Goal: Task Accomplishment & Management: Complete application form

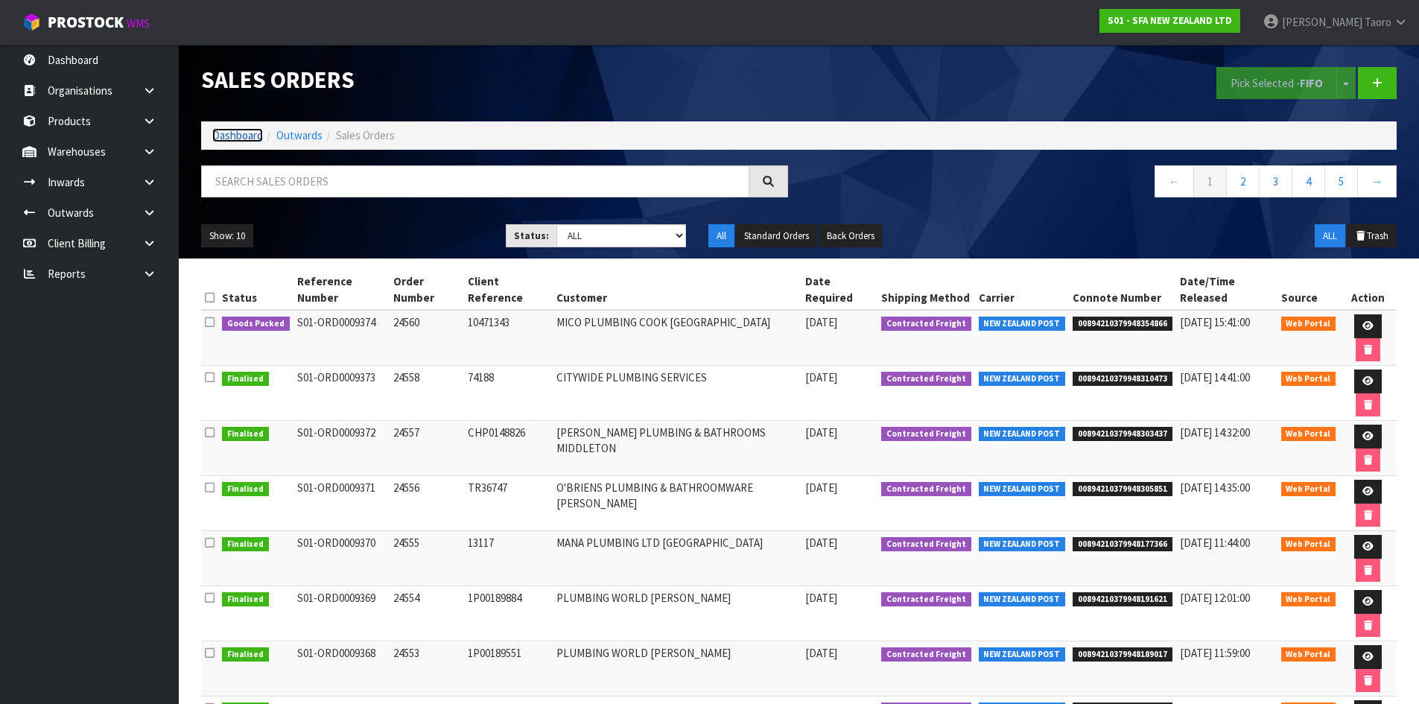
click at [252, 131] on link "Dashboard" at bounding box center [237, 135] width 51 height 14
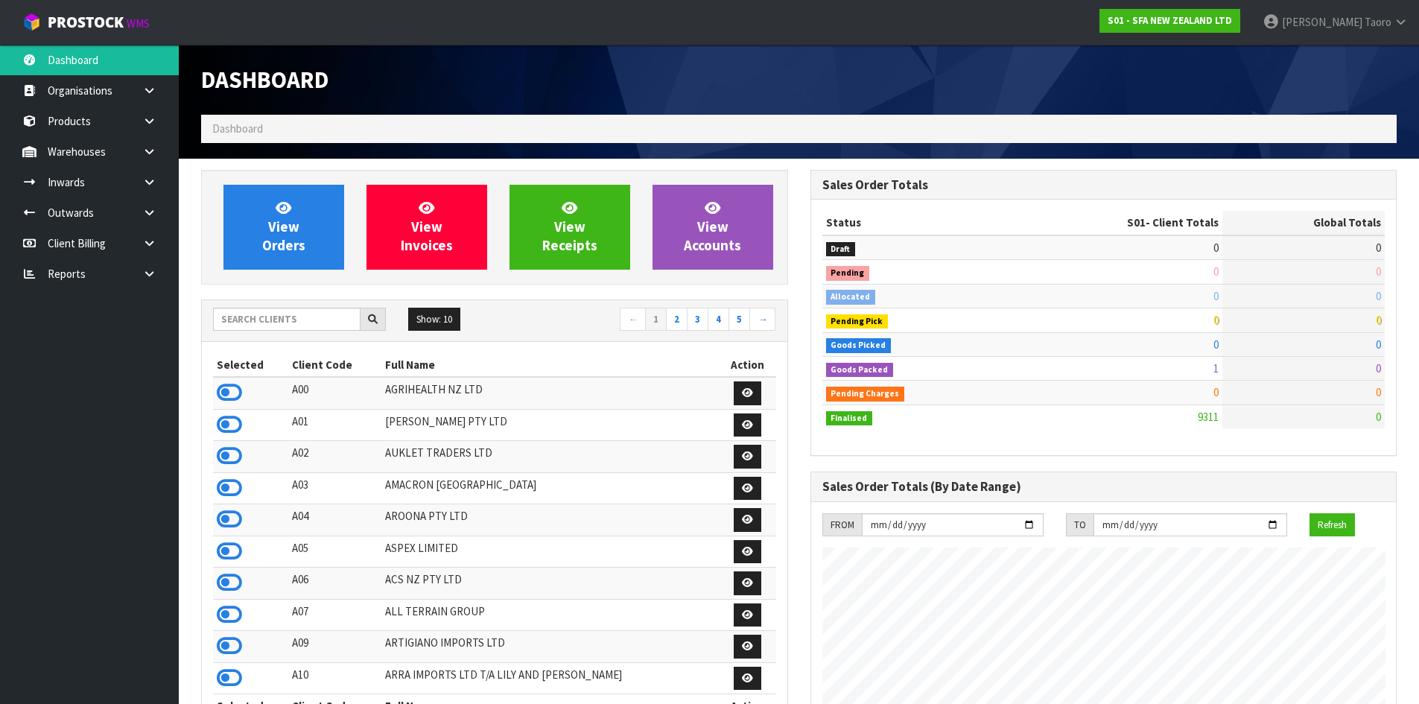
scroll to position [1128, 608]
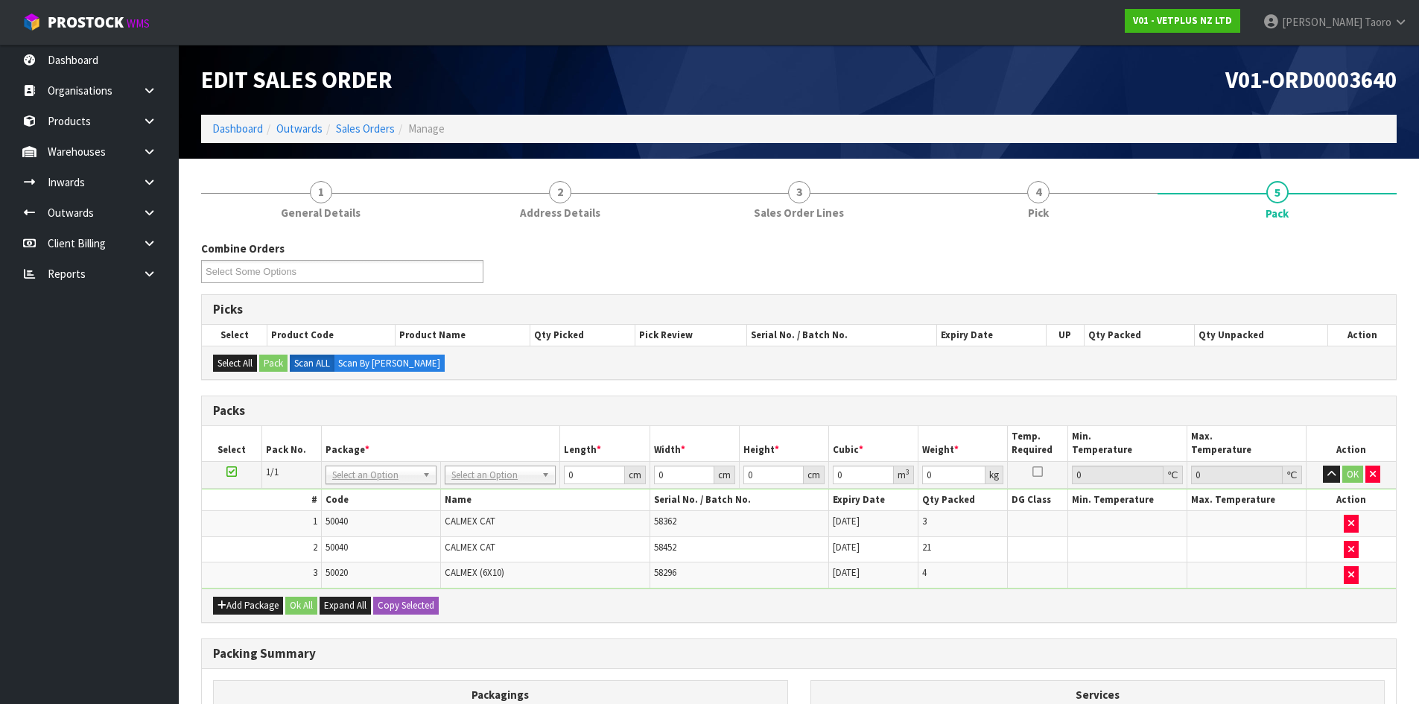
scroll to position [168, 0]
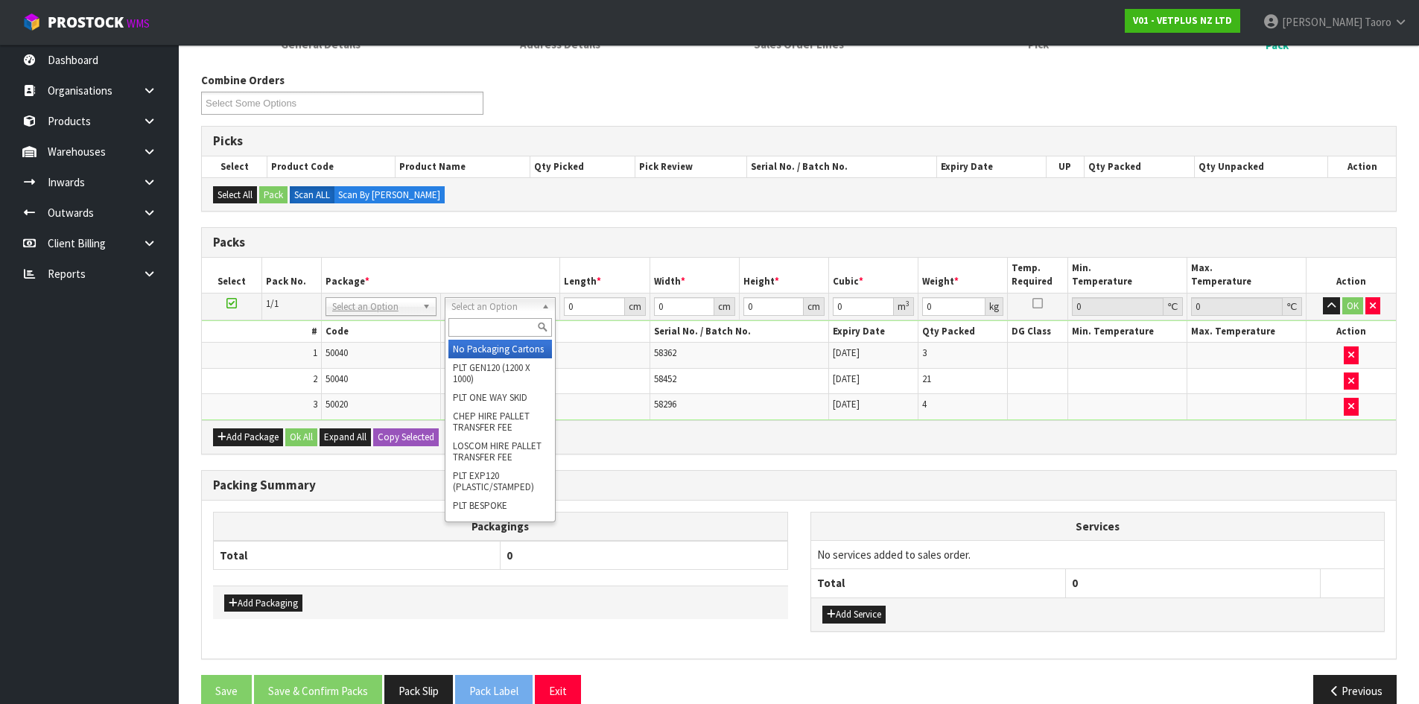
click at [500, 333] on input "text" at bounding box center [500, 327] width 104 height 19
type input "A4"
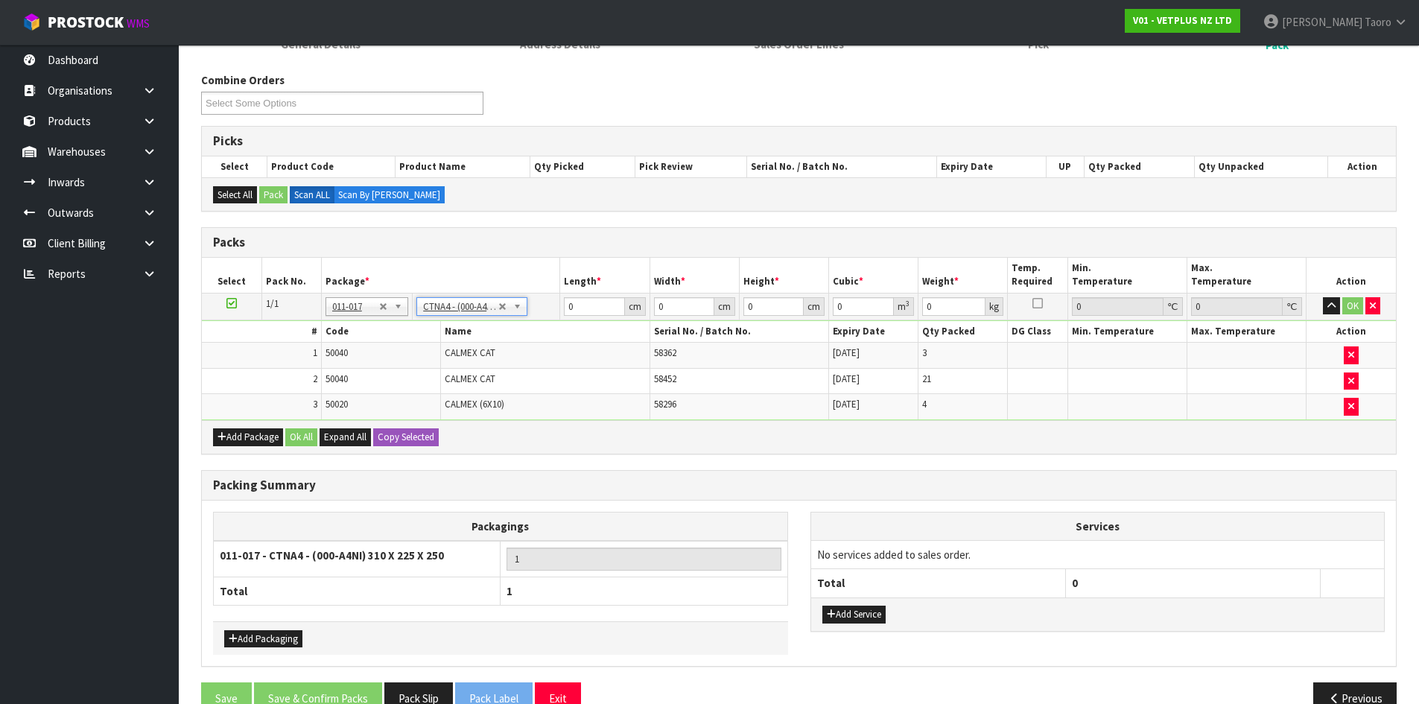
type input "31"
type input "22.5"
type input "25"
type input "0.017438"
type input "4.6"
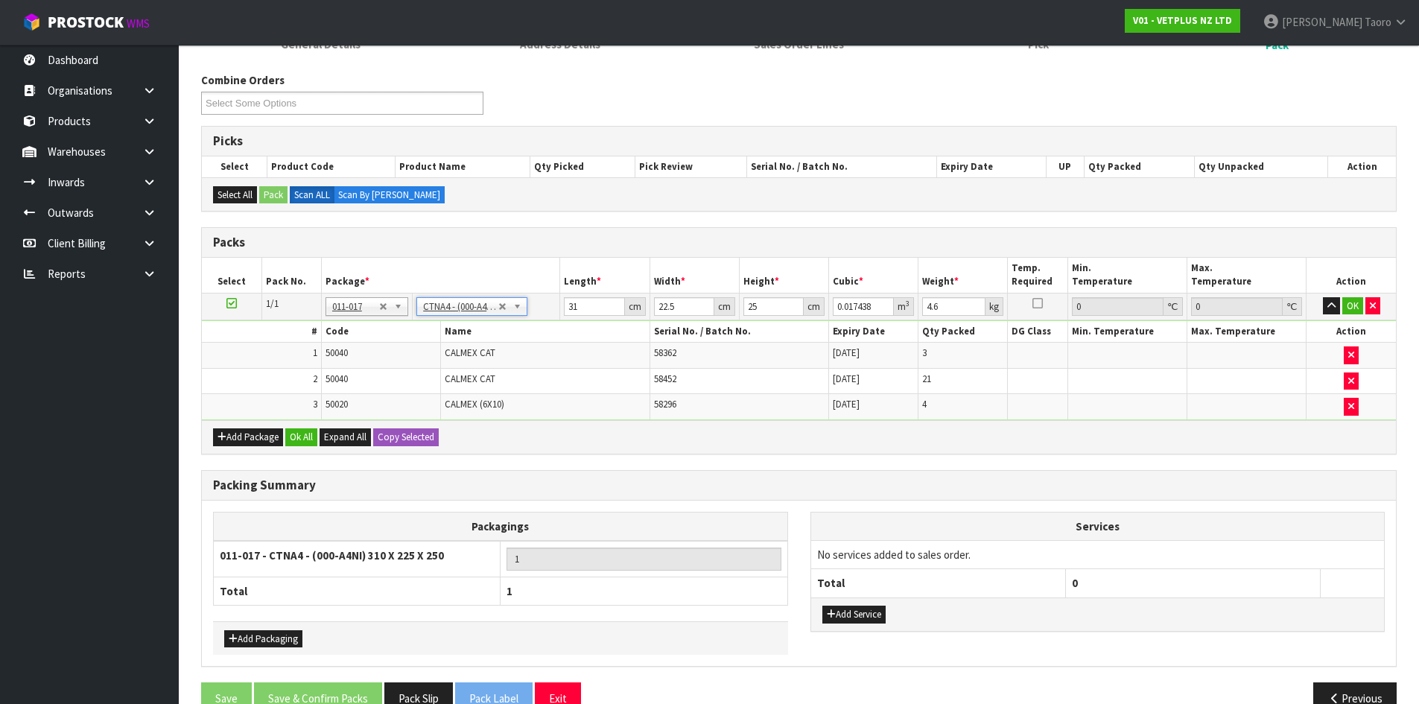
drag, startPoint x: 258, startPoint y: 648, endPoint x: 264, endPoint y: 625, distance: 23.8
click at [261, 644] on div "Add Packaging" at bounding box center [500, 638] width 575 height 34
click at [267, 637] on button "Add Packaging" at bounding box center [263, 639] width 78 height 18
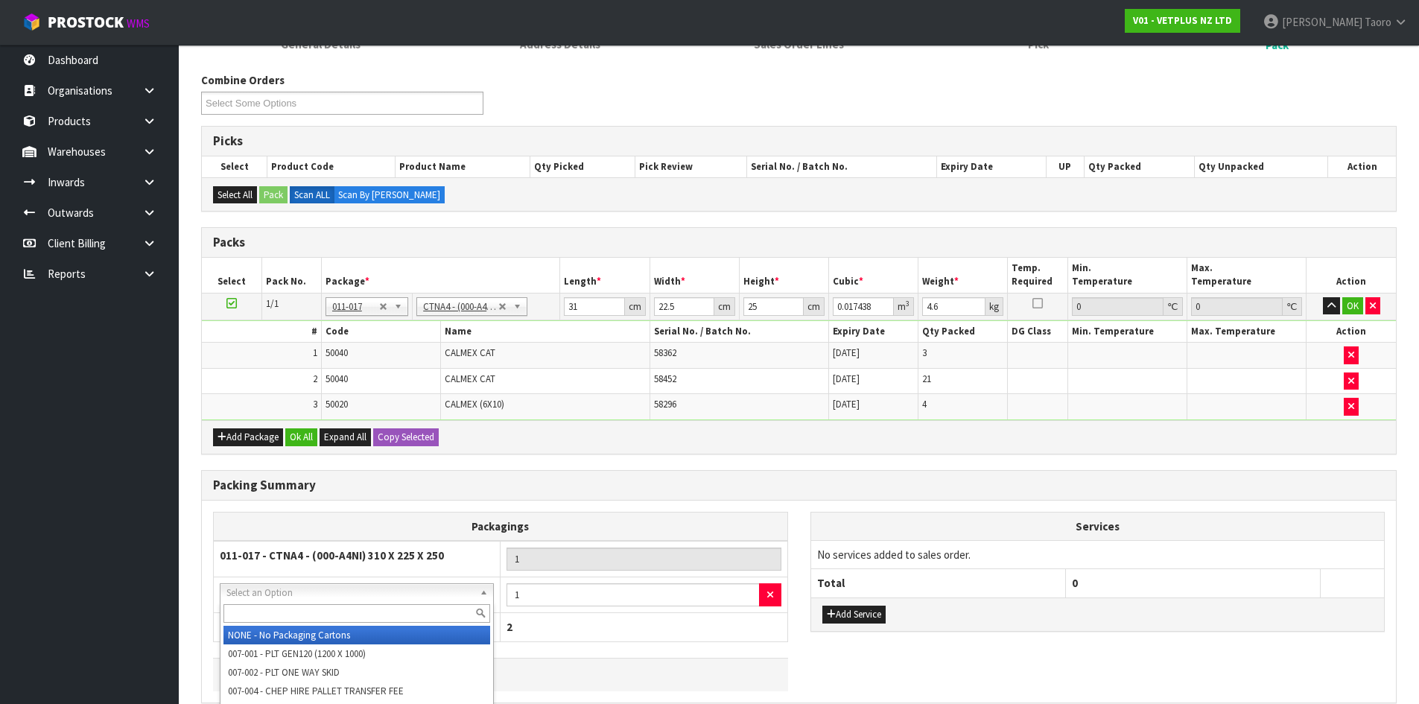
click at [295, 611] on input "text" at bounding box center [356, 613] width 267 height 19
type input "115"
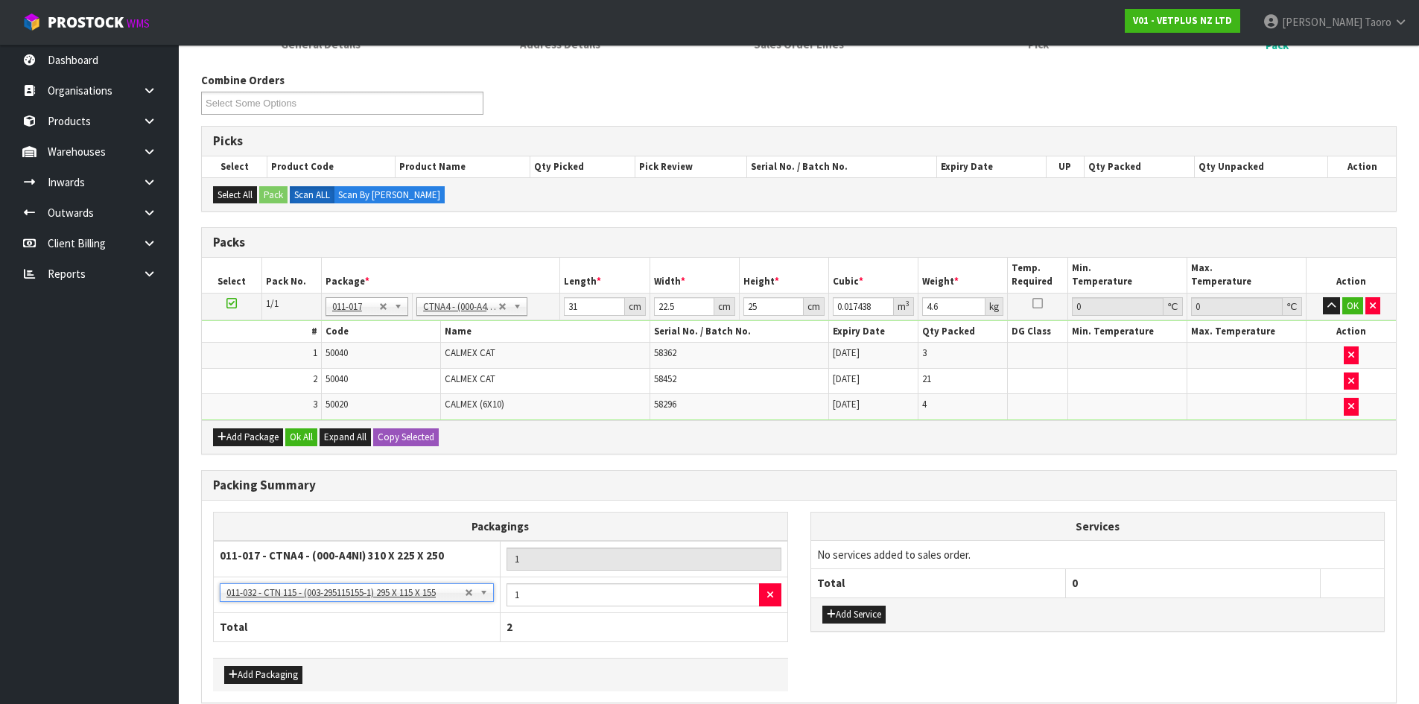
click at [488, 478] on h3 "Packing Summary" at bounding box center [798, 485] width 1171 height 14
click at [587, 304] on input "31" at bounding box center [594, 306] width 60 height 19
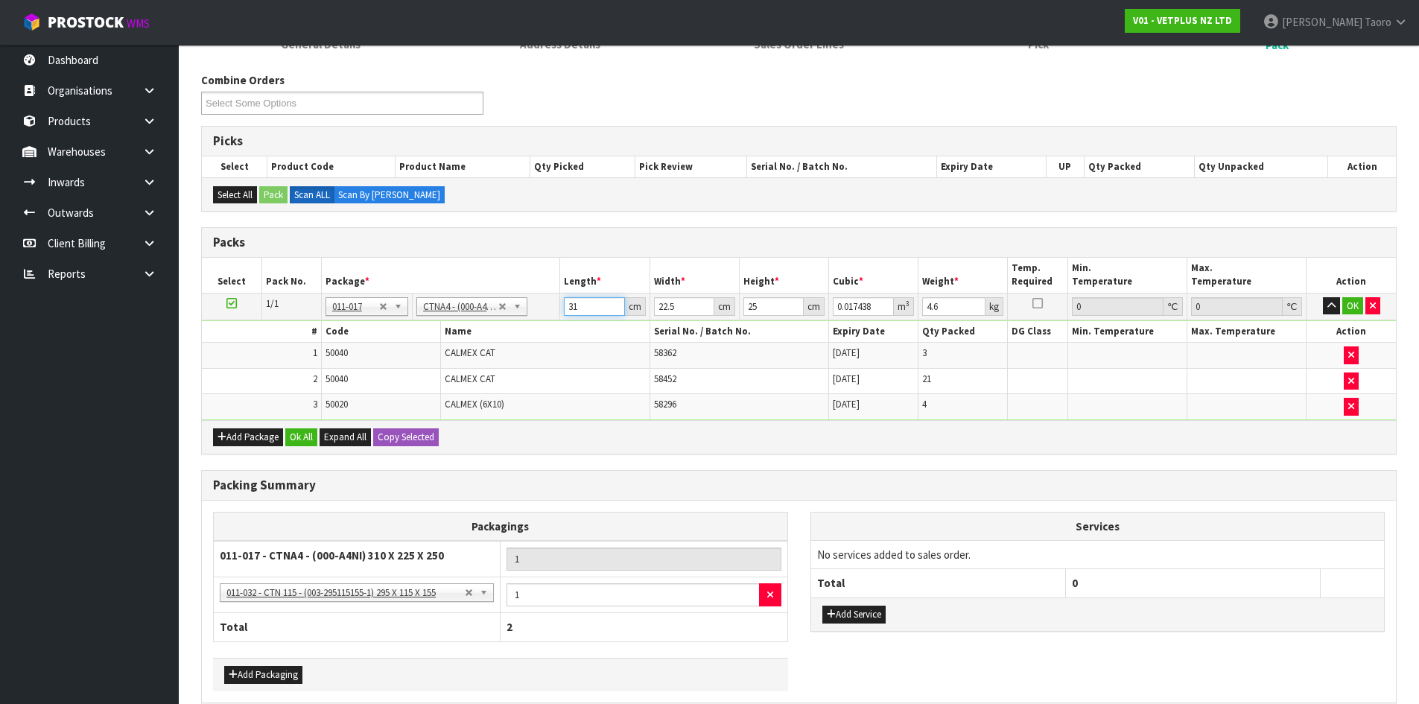
type input "3"
type input "0.001687"
type input "32"
type input "0.018"
type input "32"
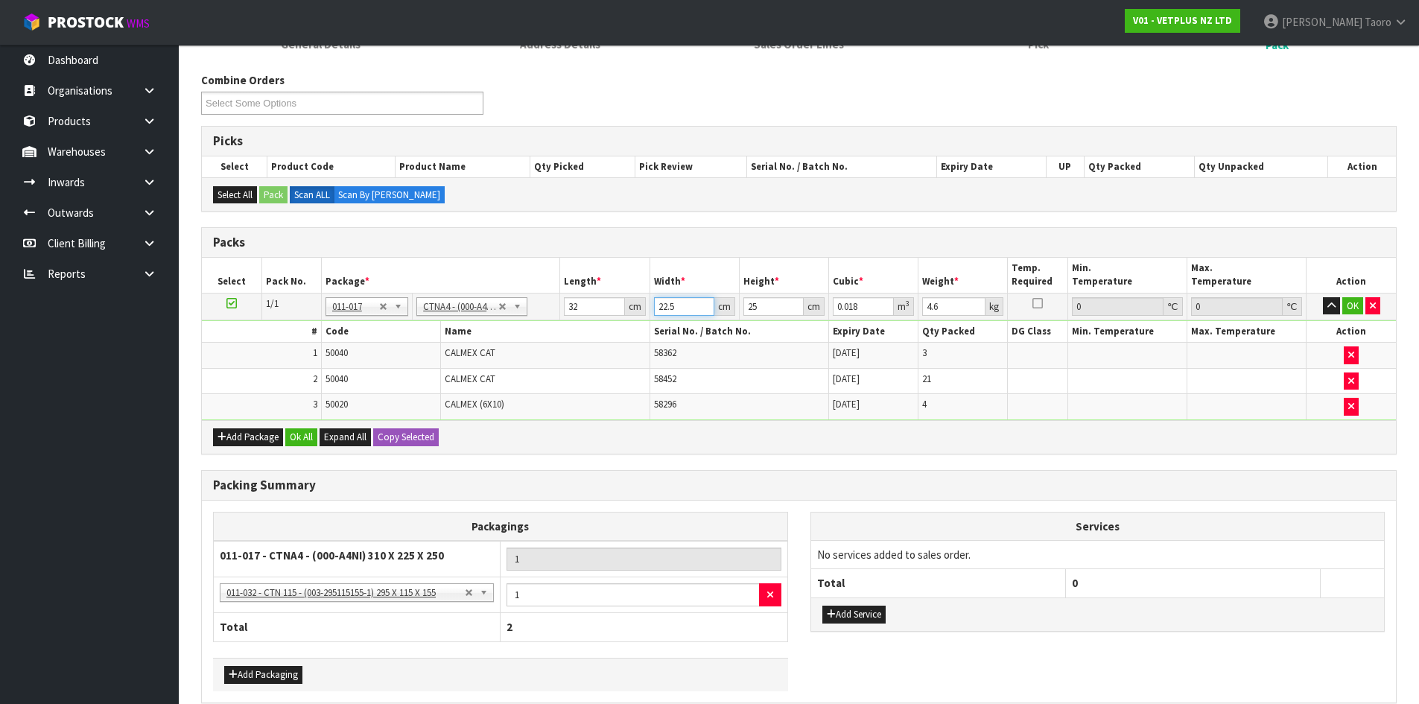
type input "2"
type input "0.0016"
type input "24"
type input "0.0192"
type input "242"
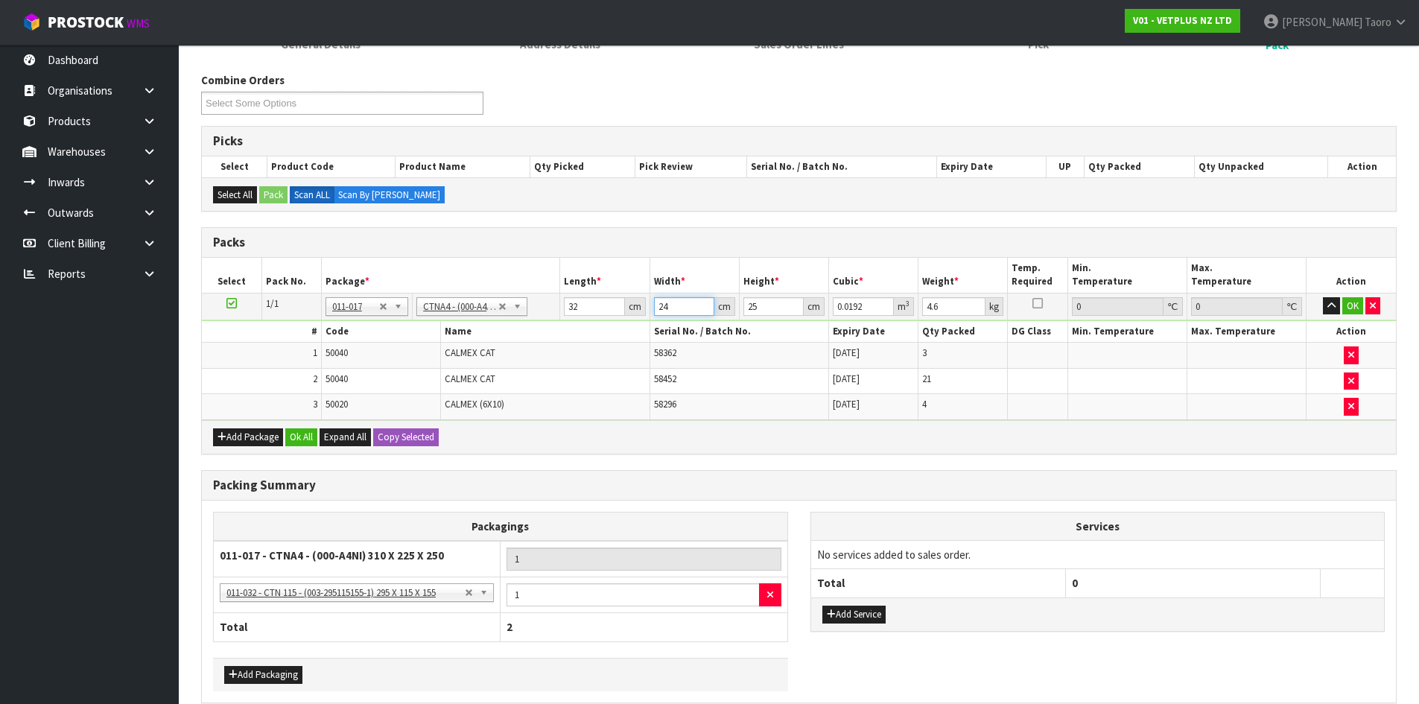
type input "0.1936"
type input "24"
type input "0.0192"
type input "24"
type input "2"
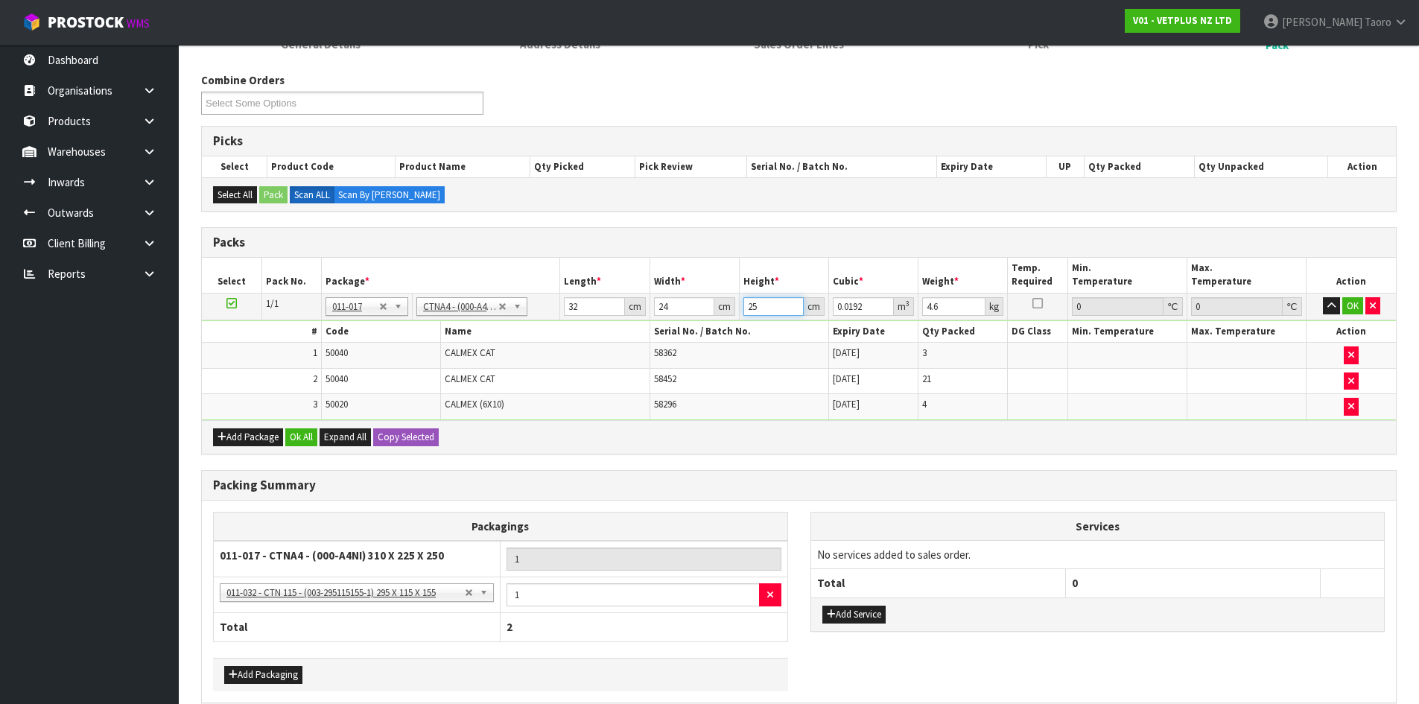
type input "0.001536"
type input "27"
type input "0.020736"
type input "27"
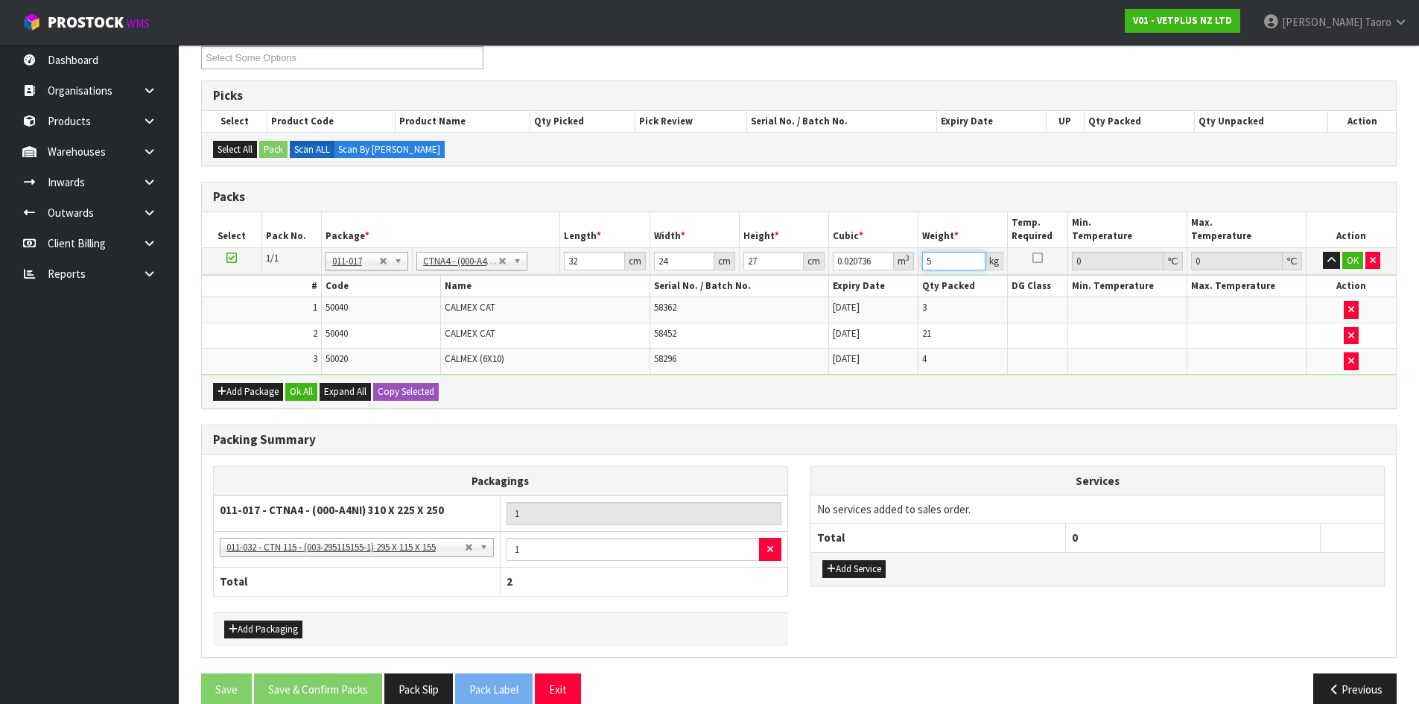
scroll to position [238, 0]
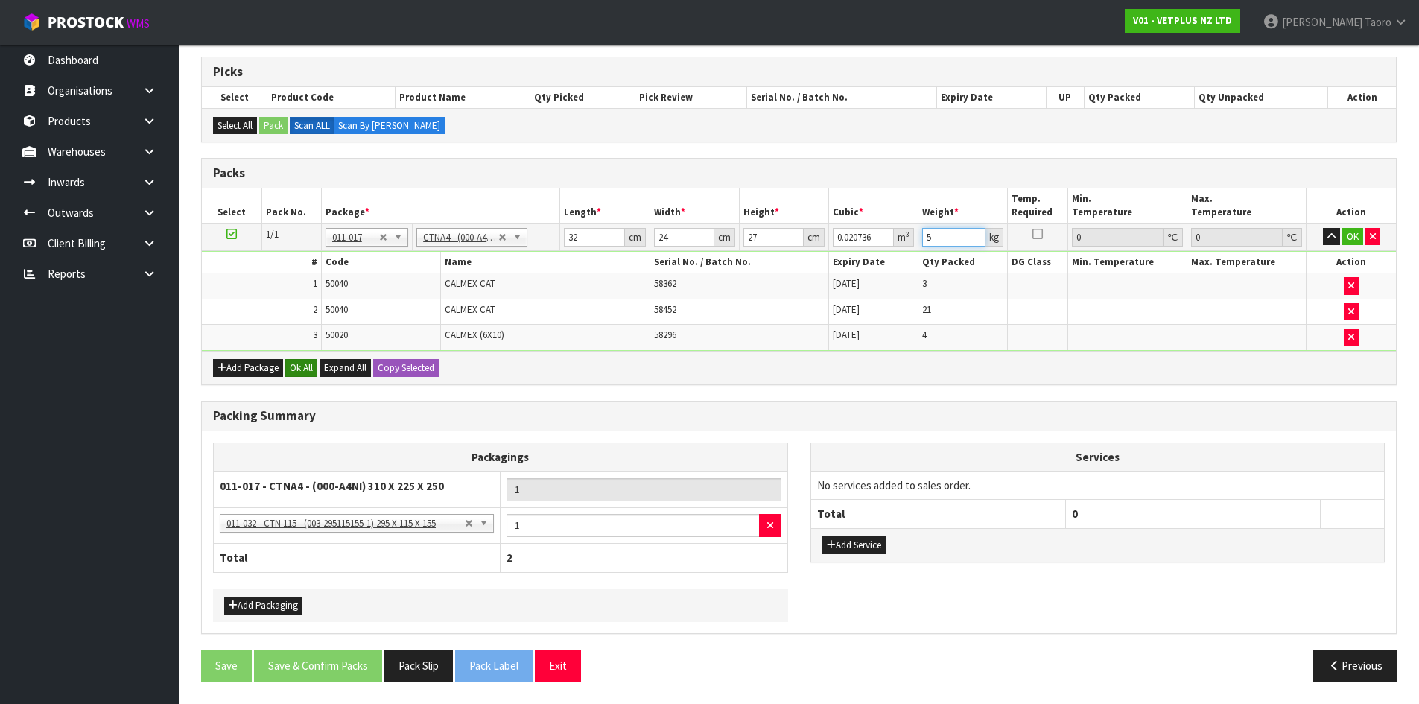
type input "5"
click at [308, 363] on button "Ok All" at bounding box center [301, 368] width 32 height 18
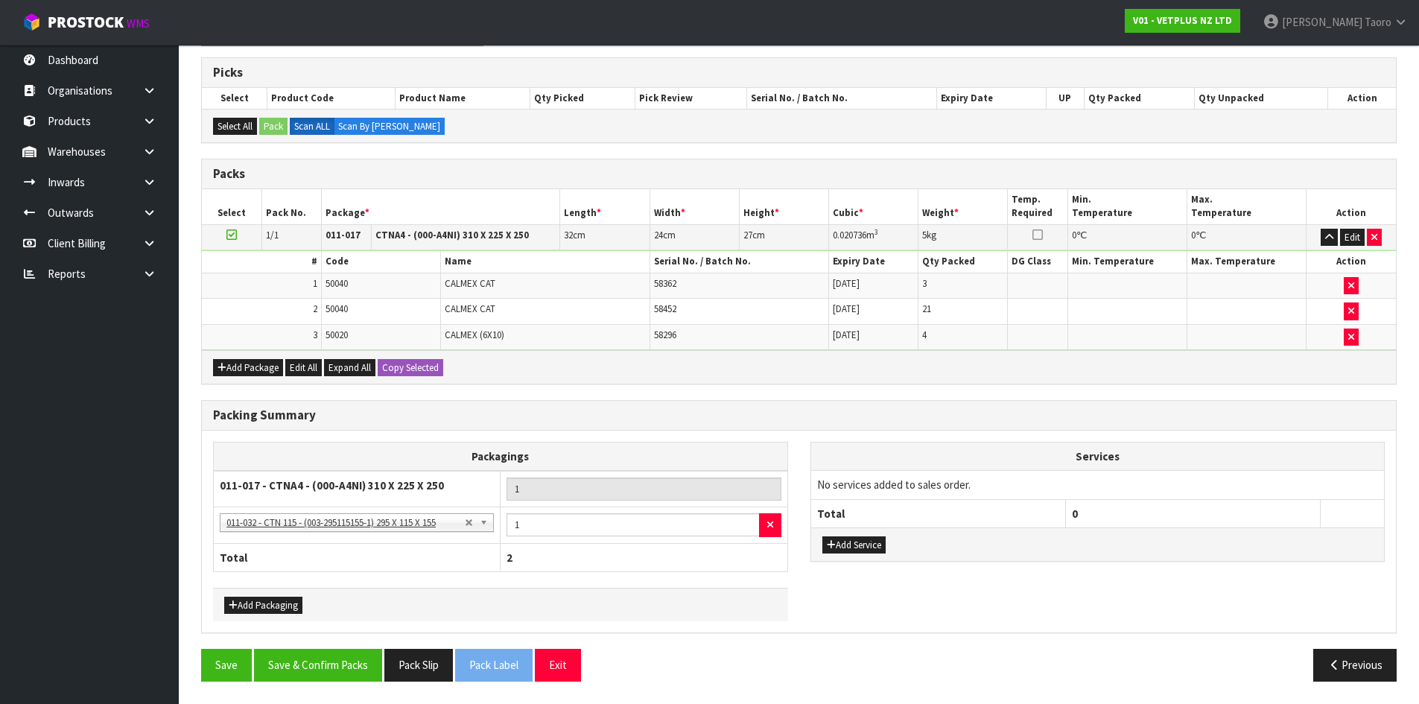
scroll to position [237, 0]
click at [360, 662] on button "Save & Confirm Packs" at bounding box center [318, 665] width 128 height 32
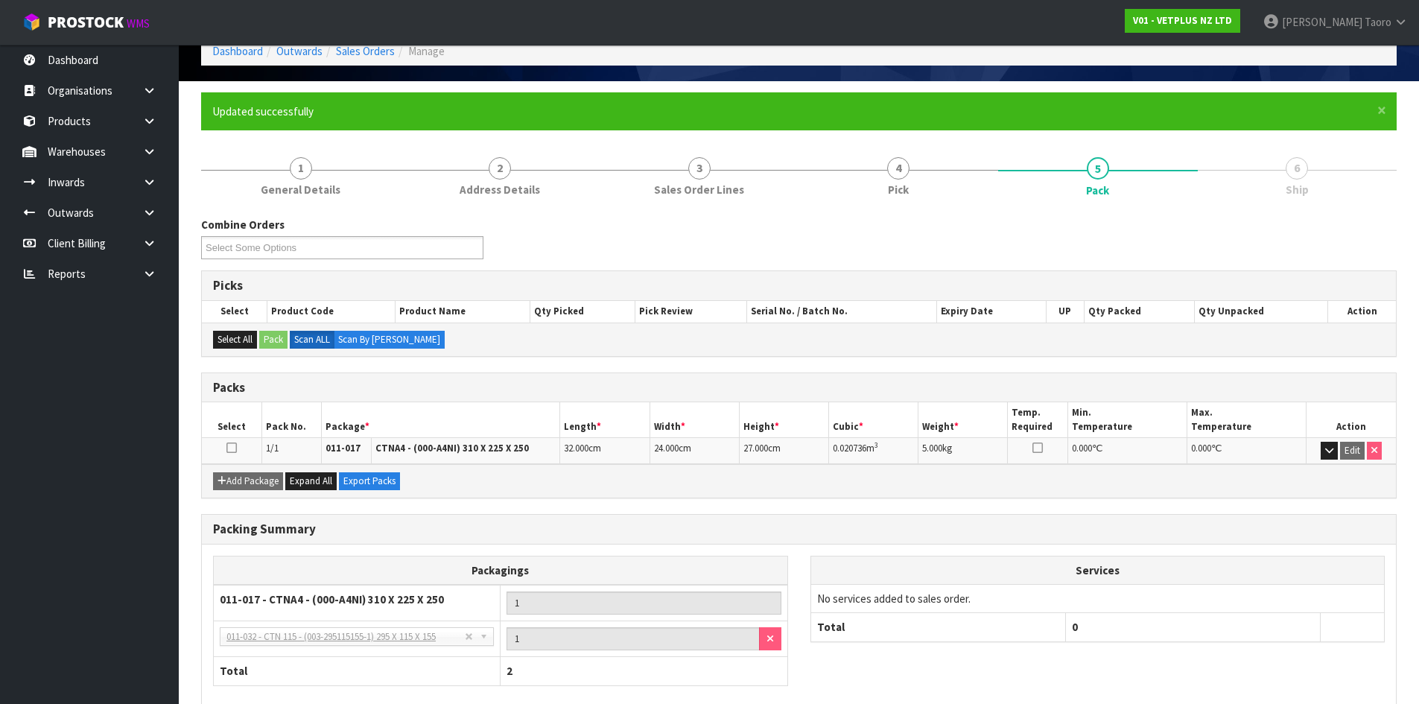
scroll to position [157, 0]
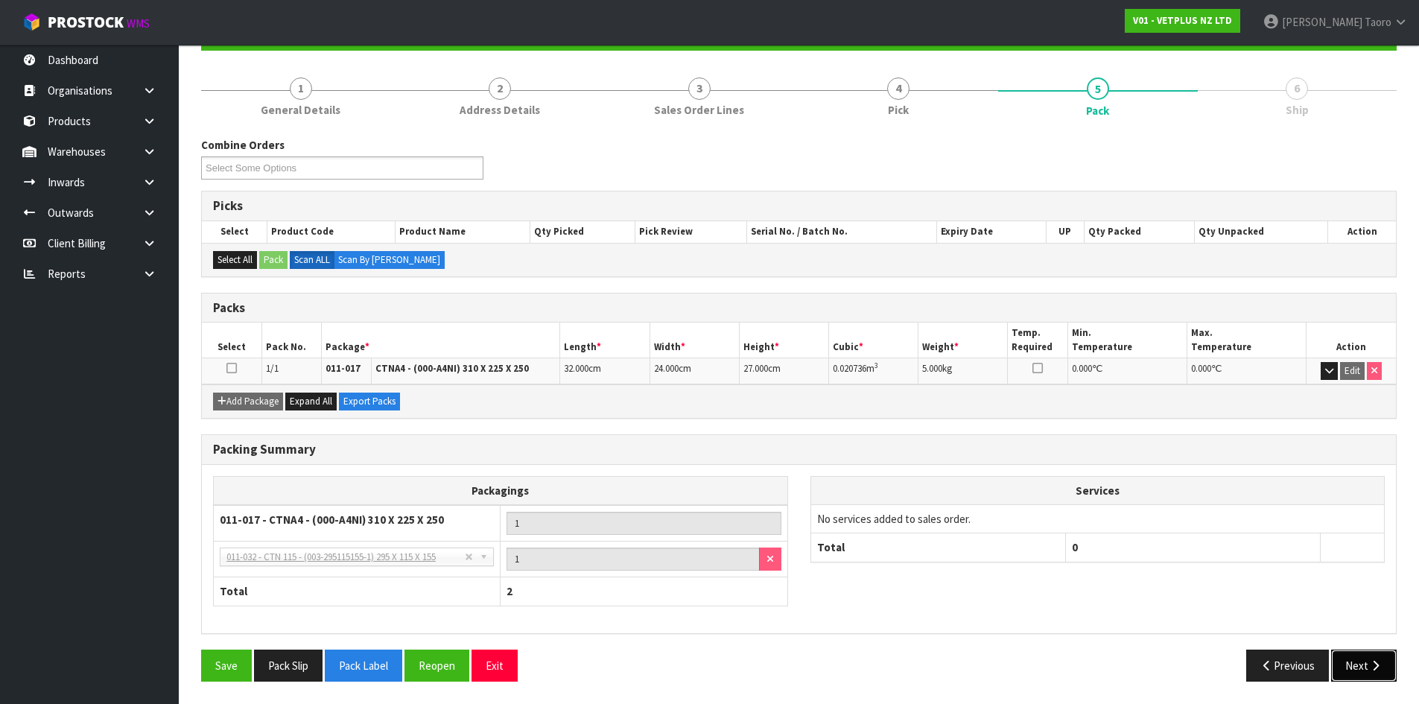
click at [1367, 661] on button "Next" at bounding box center [1364, 665] width 66 height 32
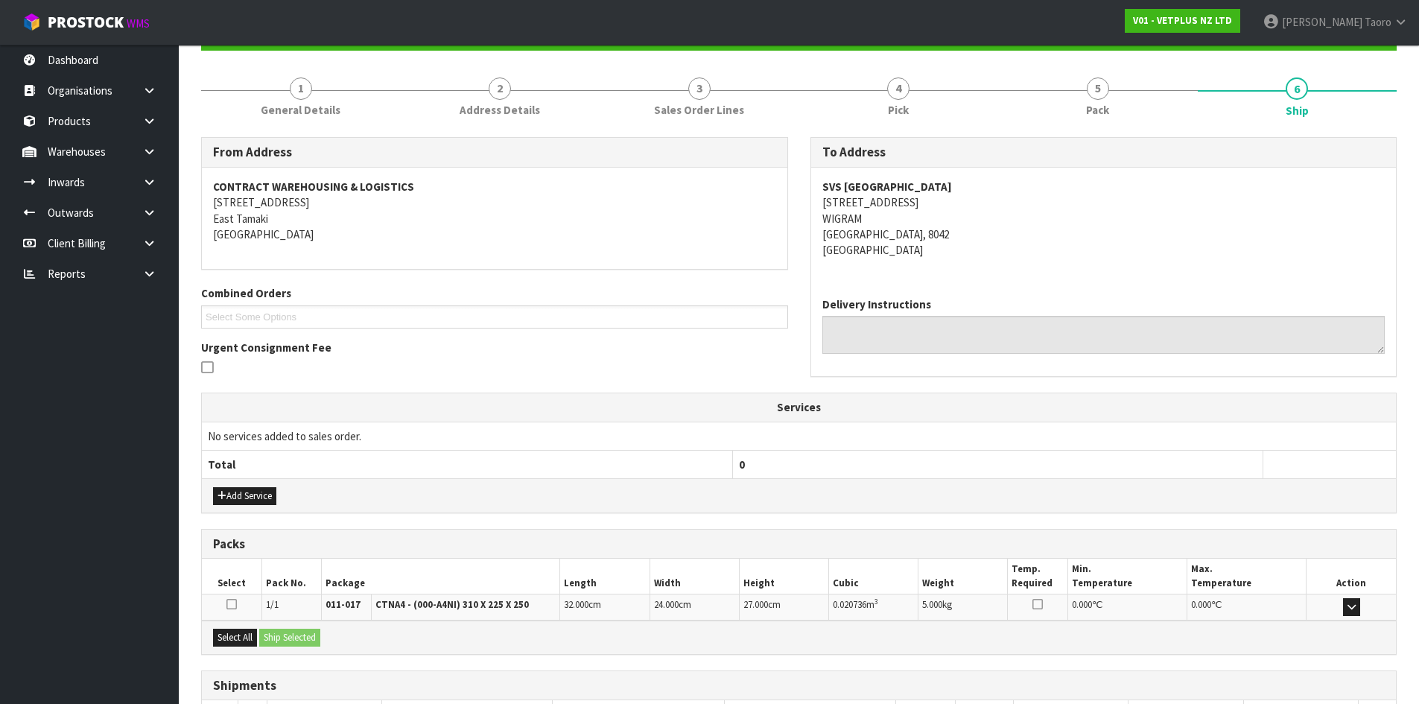
scroll to position [268, 0]
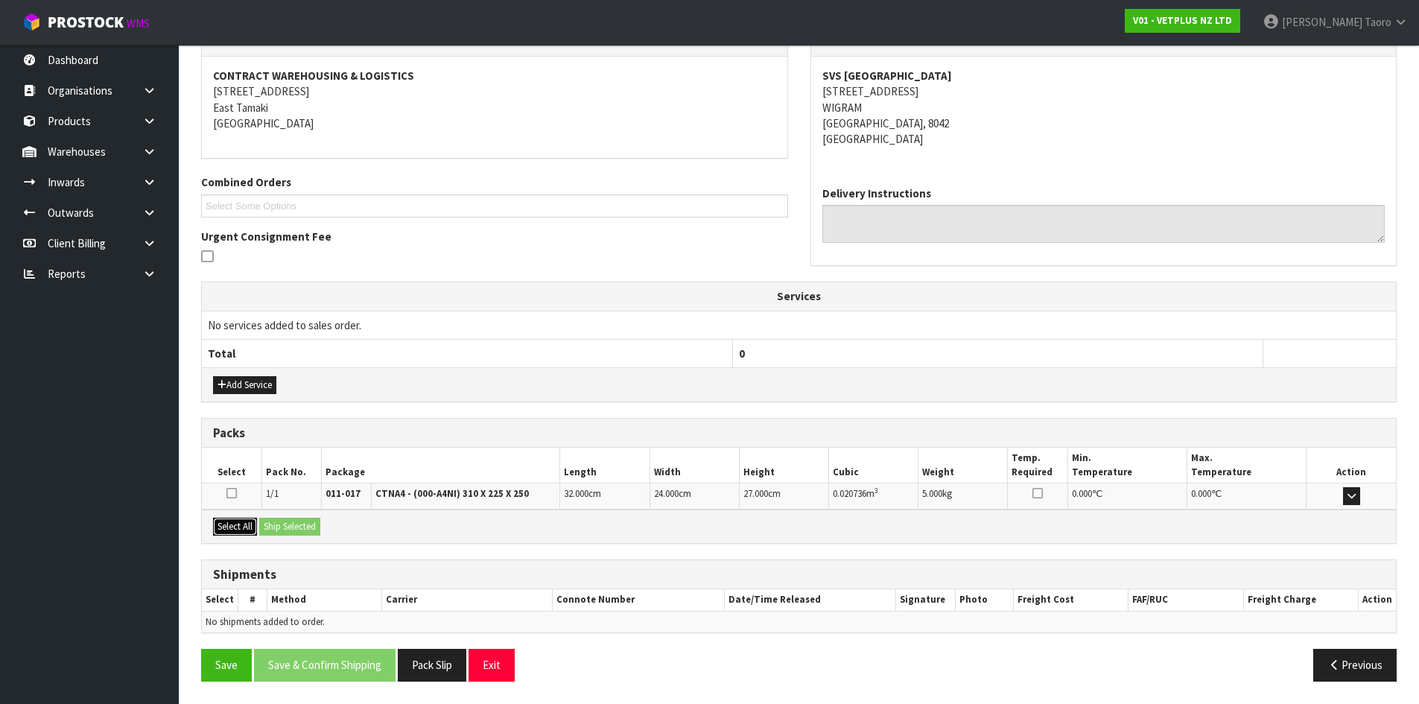
drag, startPoint x: 237, startPoint y: 530, endPoint x: 267, endPoint y: 526, distance: 30.9
click at [239, 529] on button "Select All" at bounding box center [235, 527] width 44 height 18
click at [282, 521] on button "Ship Selected" at bounding box center [289, 527] width 61 height 18
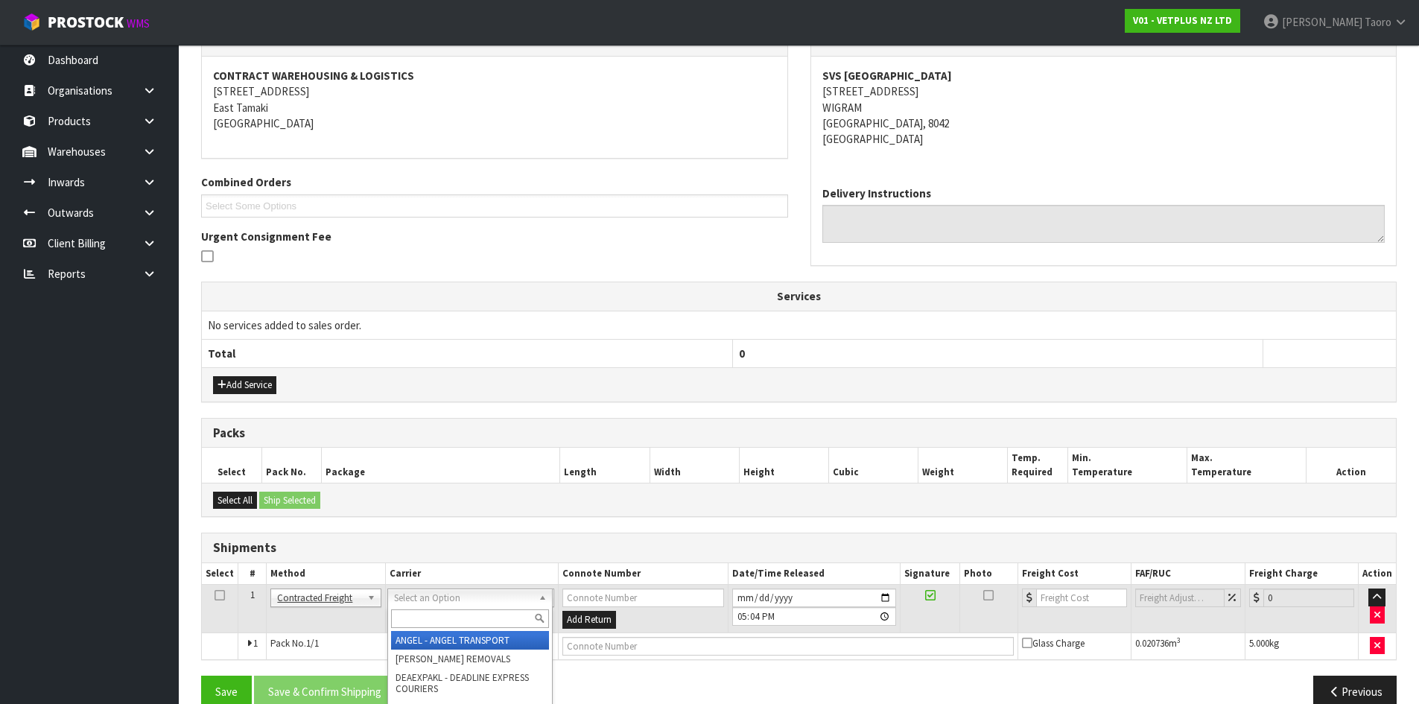
click at [514, 623] on input "text" at bounding box center [470, 618] width 158 height 19
type input "NZP"
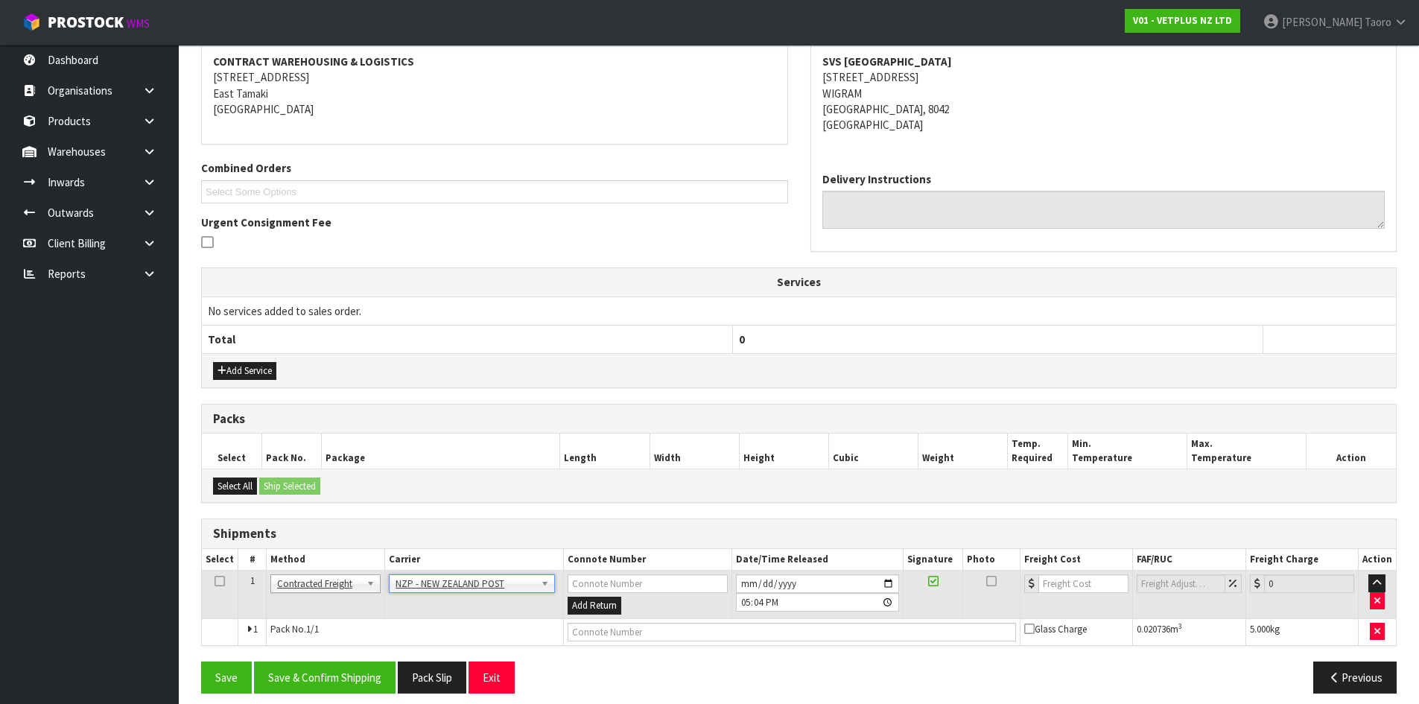
scroll to position [294, 0]
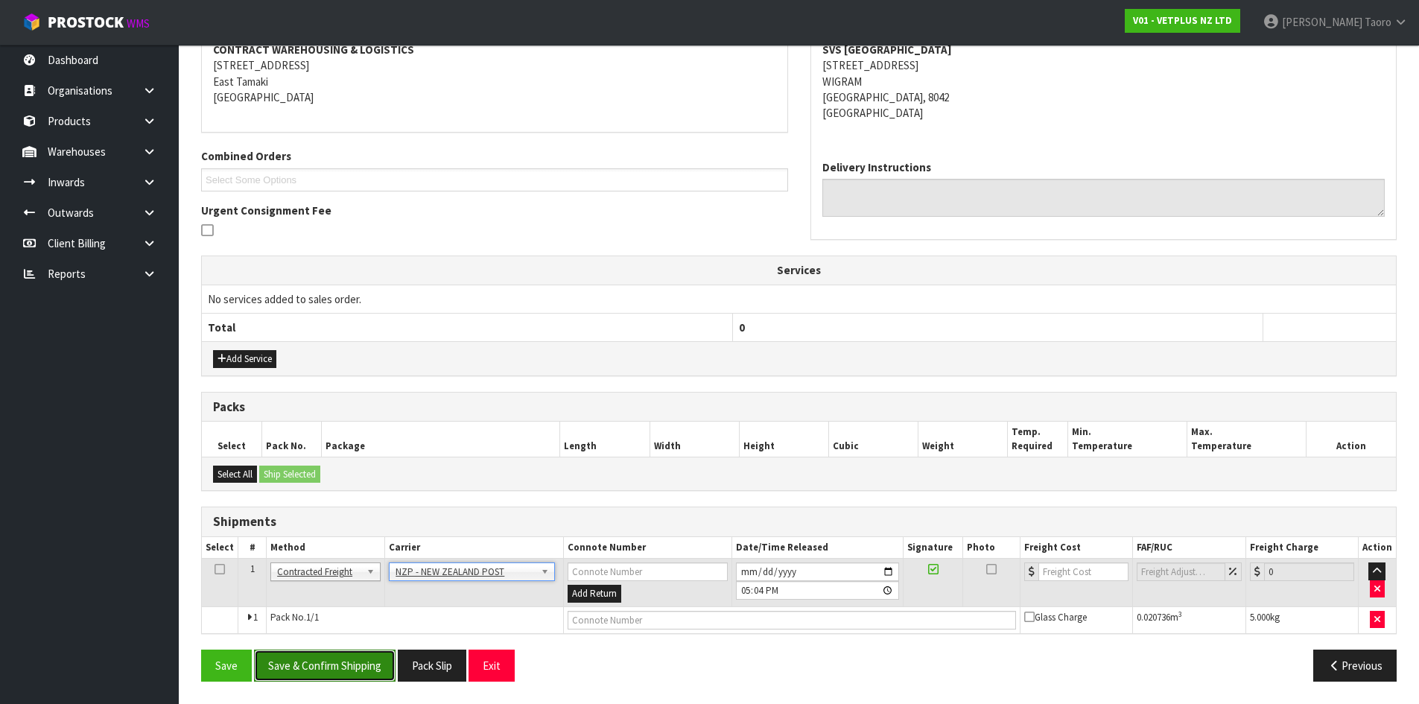
click at [351, 667] on button "Save & Confirm Shipping" at bounding box center [324, 665] width 141 height 32
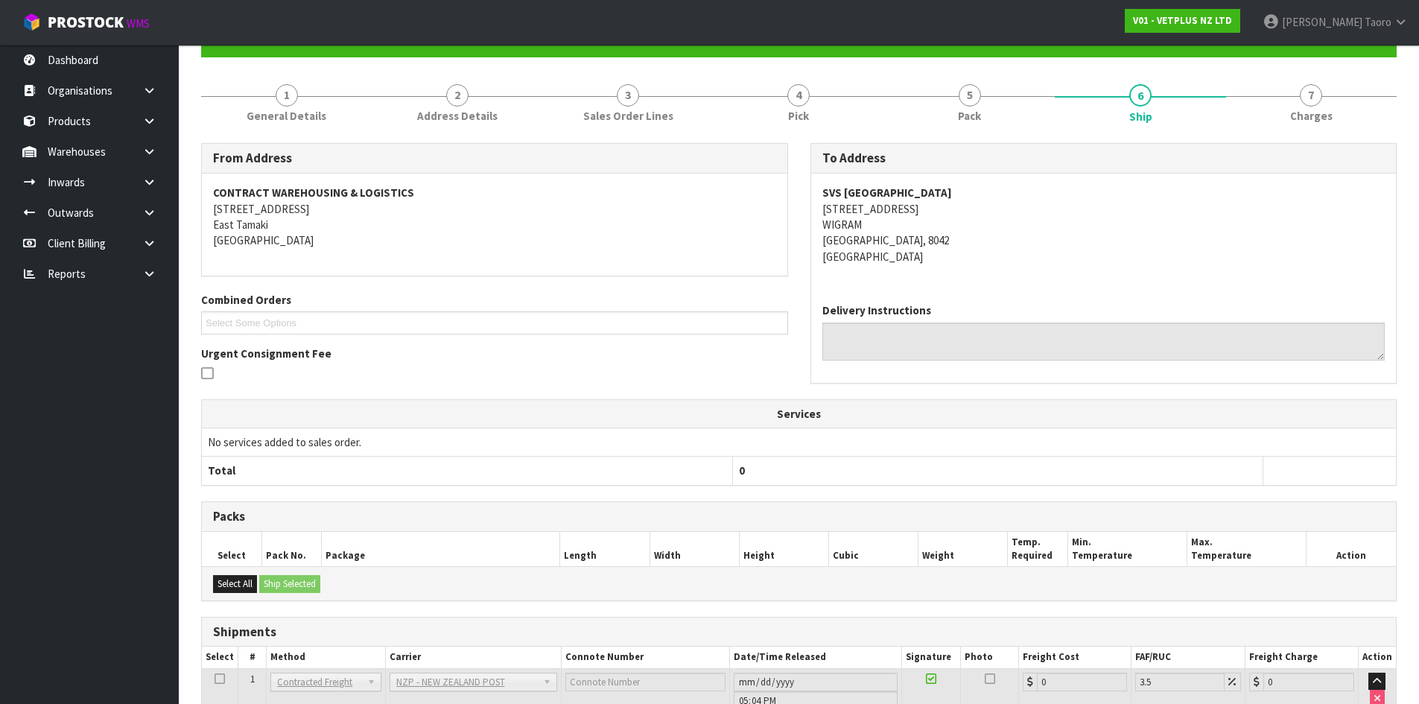
scroll to position [273, 0]
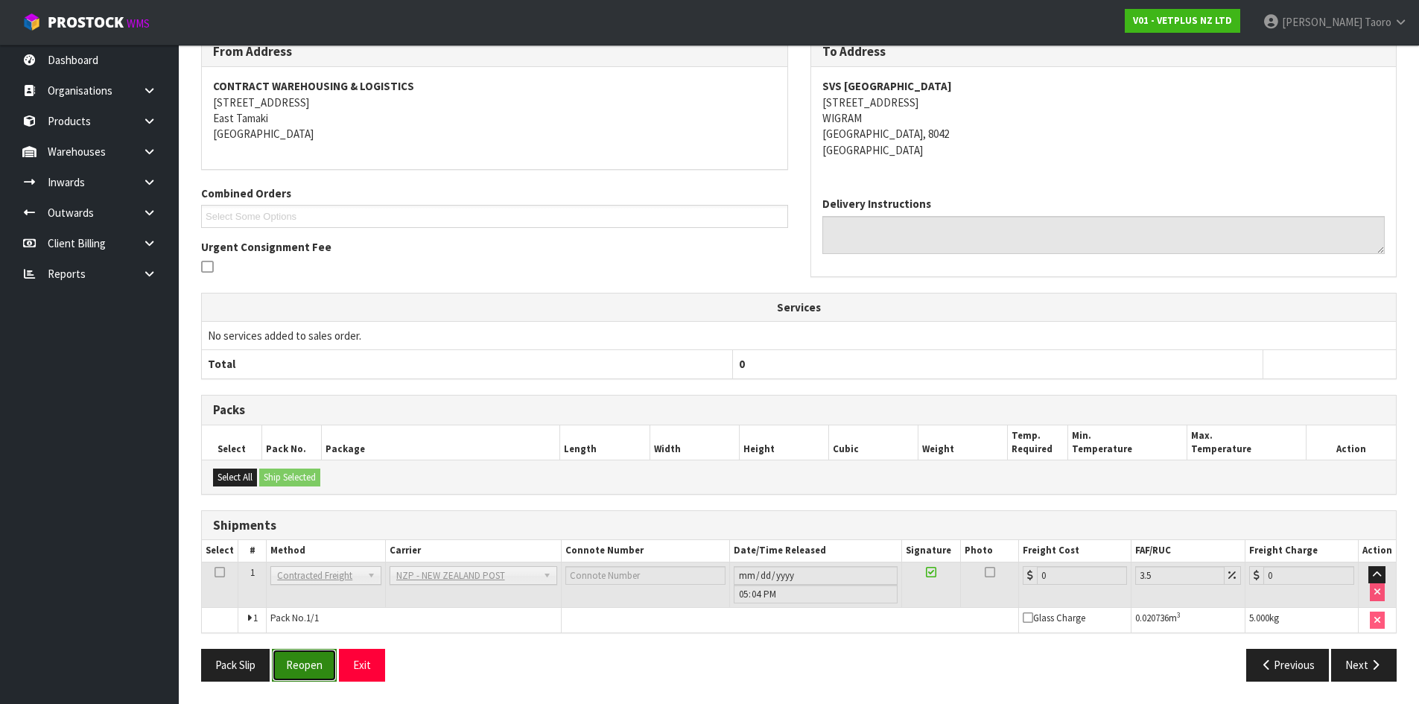
click at [313, 669] on button "Reopen" at bounding box center [304, 665] width 65 height 32
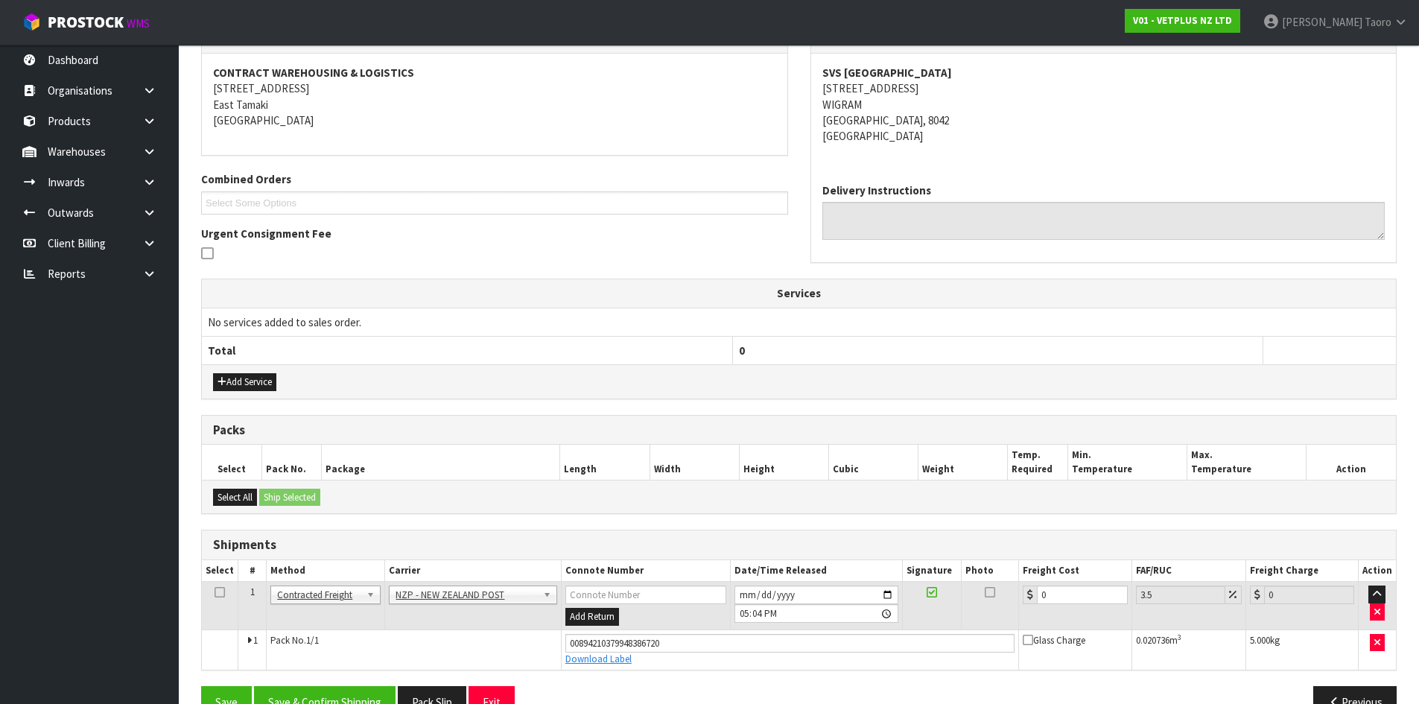
scroll to position [308, 0]
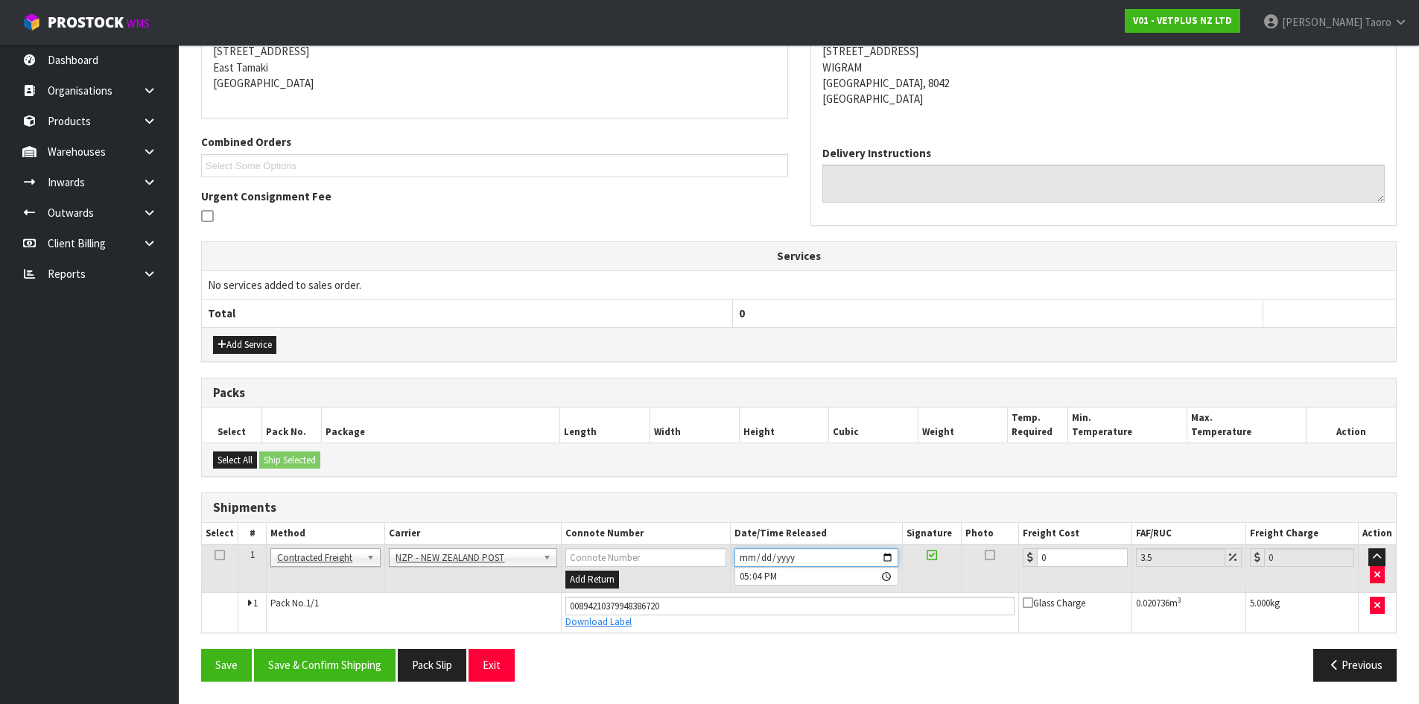
click at [742, 551] on input "2025-09-10" at bounding box center [816, 557] width 164 height 19
type input "2025-09-11"
click at [747, 576] on input "17:04:00.000" at bounding box center [816, 576] width 164 height 19
type input "09:00"
click at [1082, 557] on input "0" at bounding box center [1082, 557] width 90 height 19
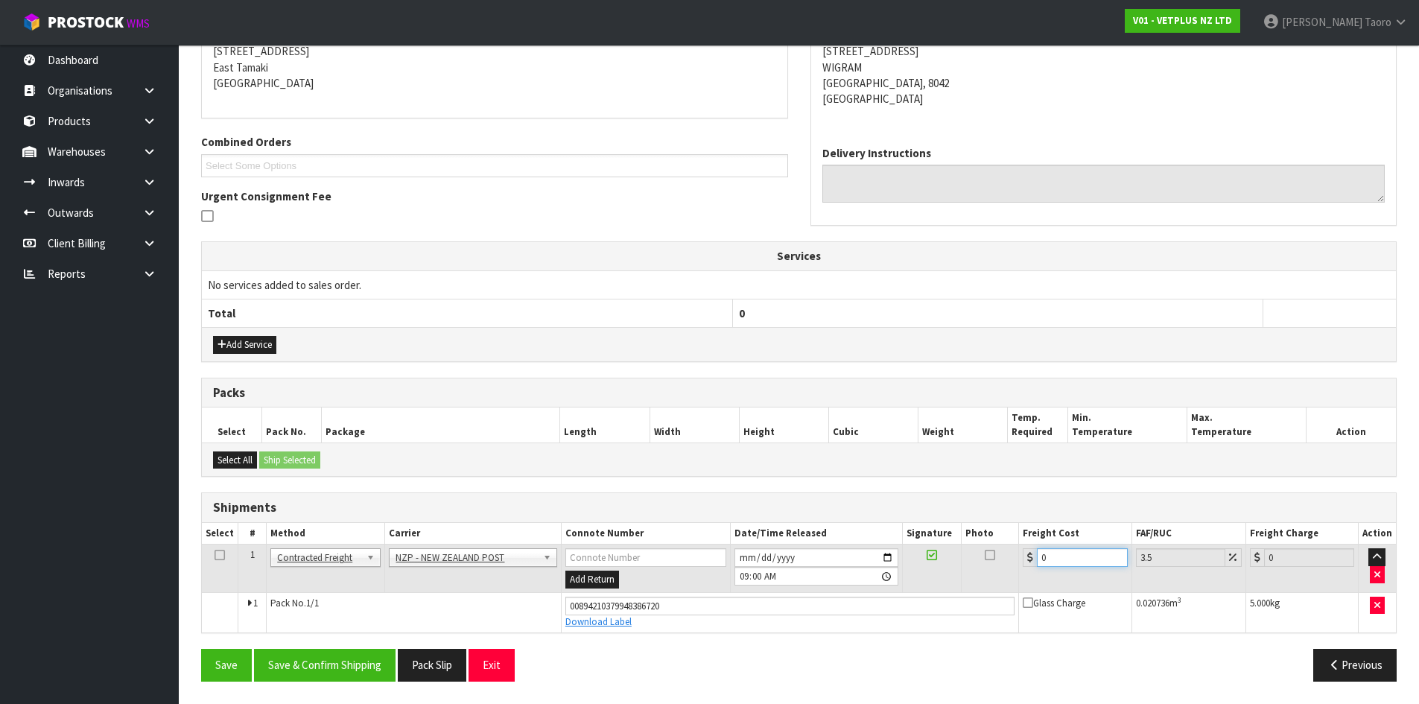
click at [1082, 557] on input "0" at bounding box center [1082, 557] width 90 height 19
type input "1"
type input "1.03"
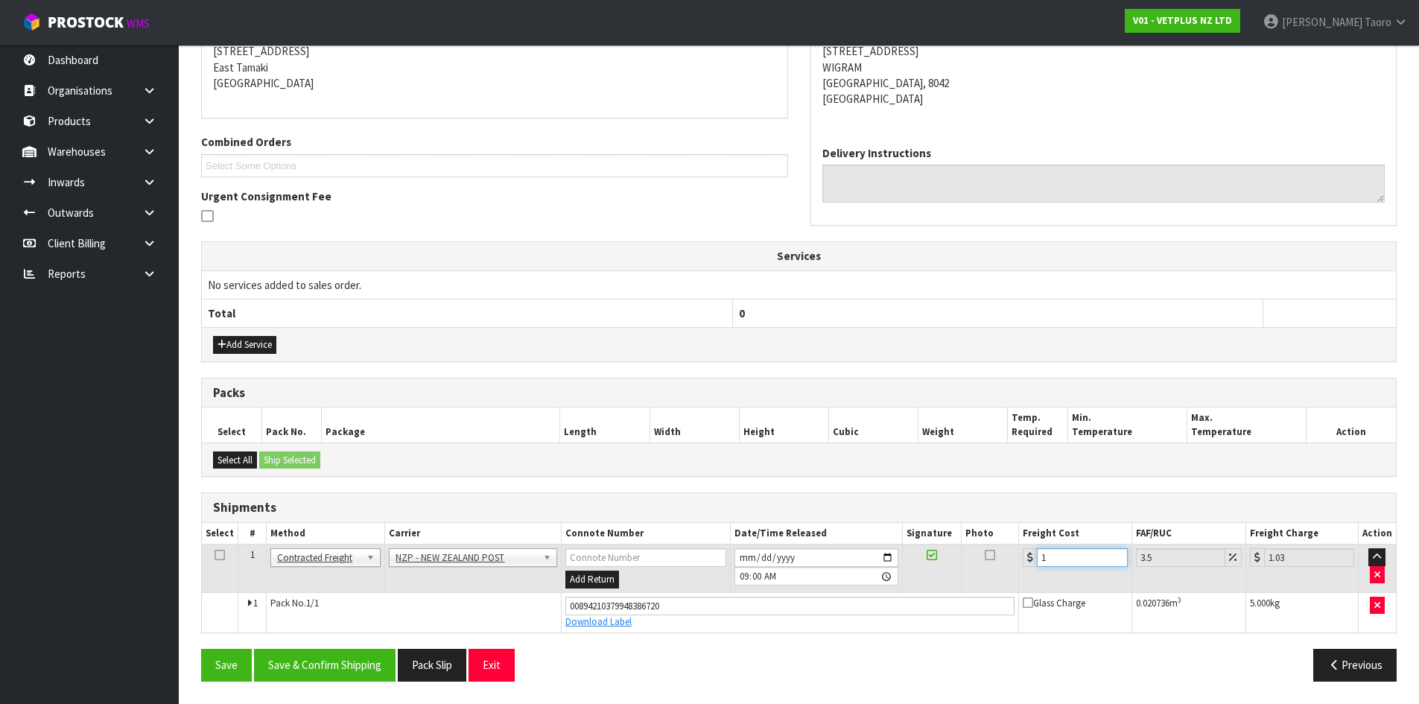
type input "11"
type input "11.38"
type input "11.6"
type input "12.01"
type input "11.61"
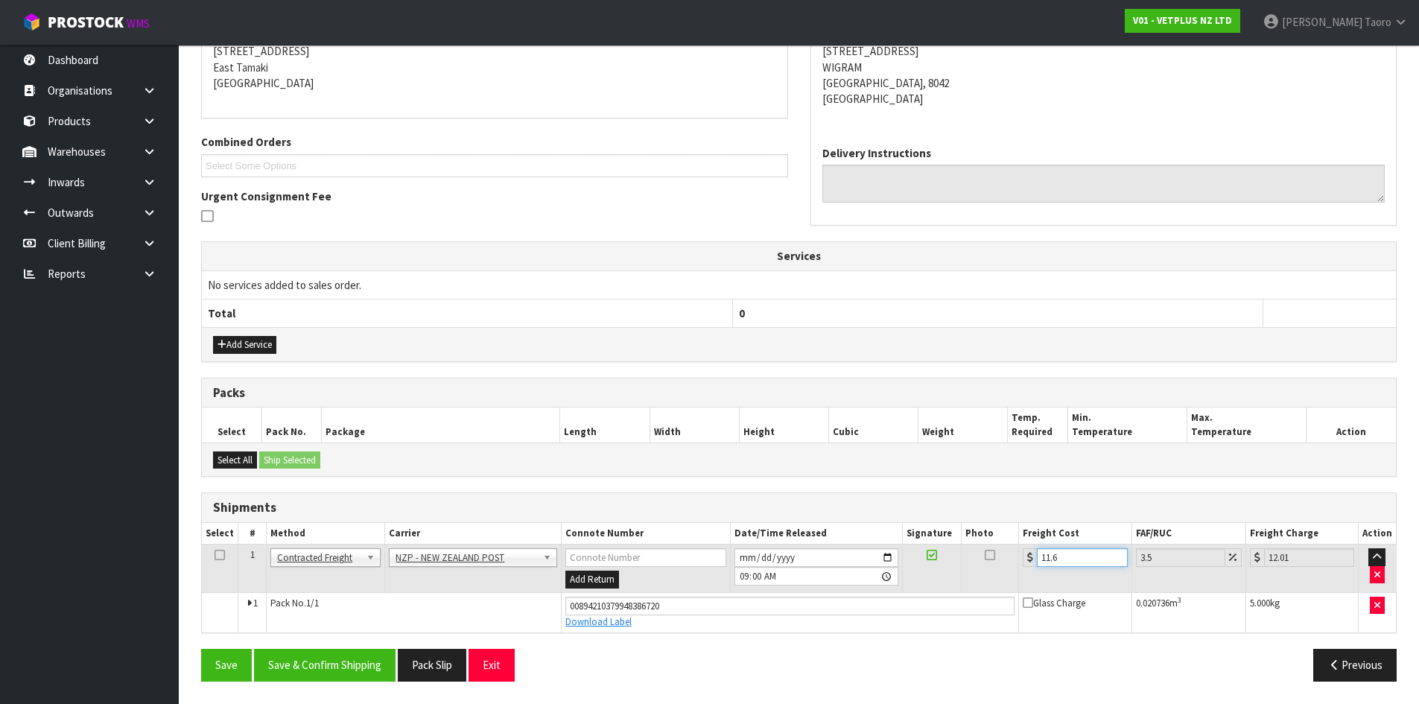
type input "12.02"
type input "11.61"
click at [374, 670] on button "Save & Confirm Shipping" at bounding box center [324, 665] width 141 height 32
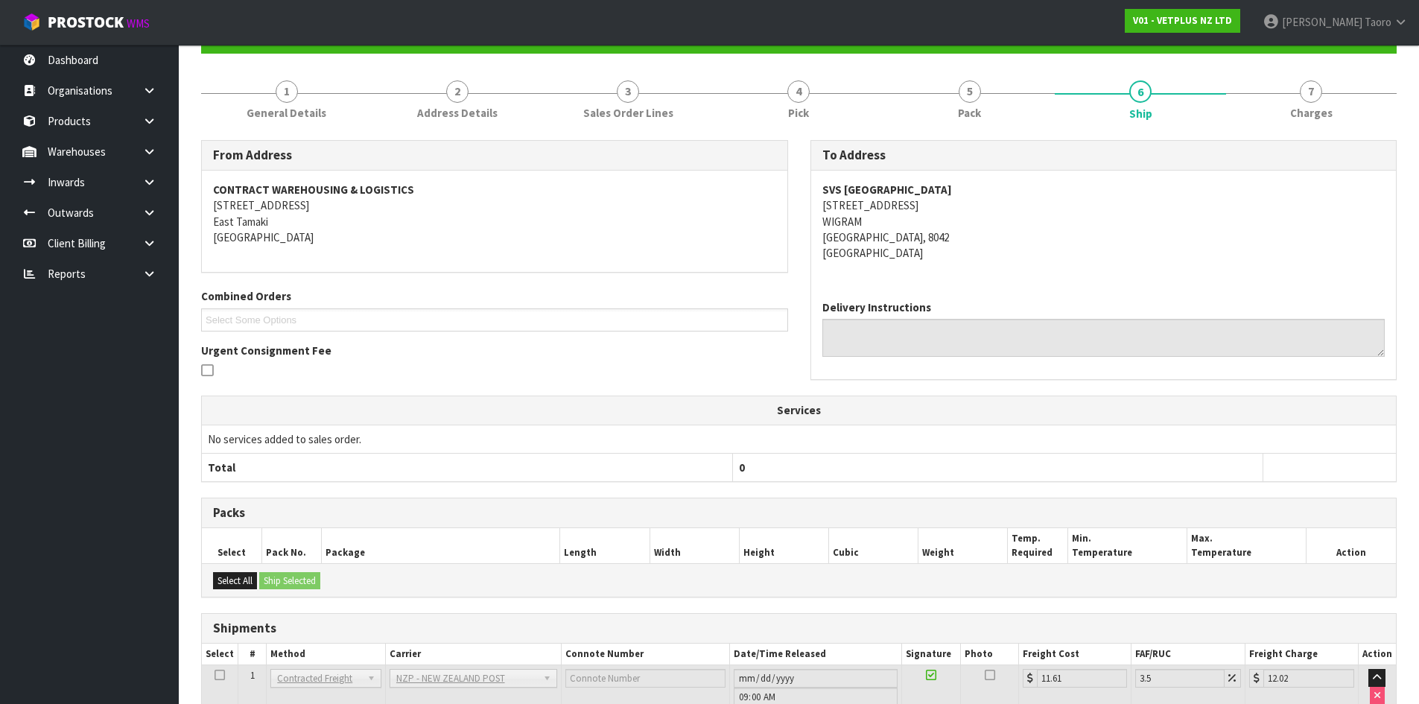
scroll to position [267, 0]
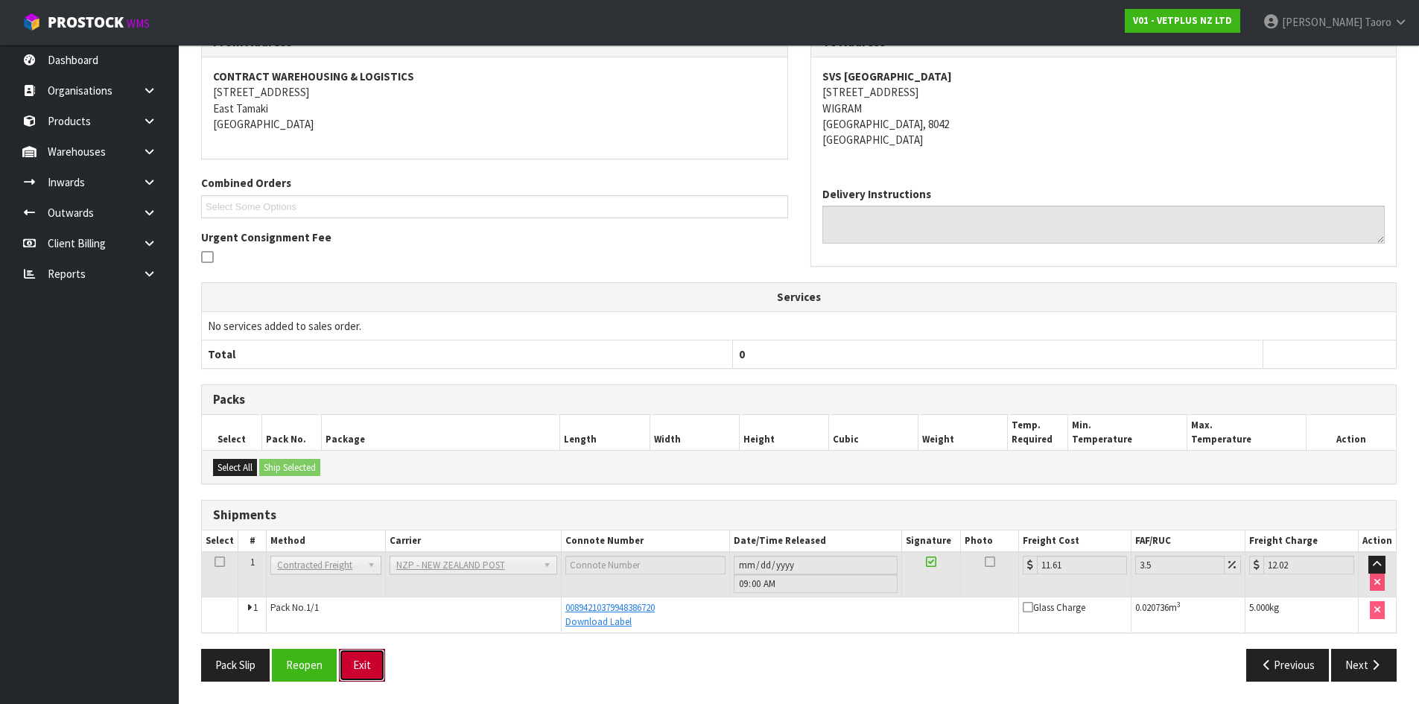
click at [372, 667] on button "Exit" at bounding box center [362, 665] width 46 height 32
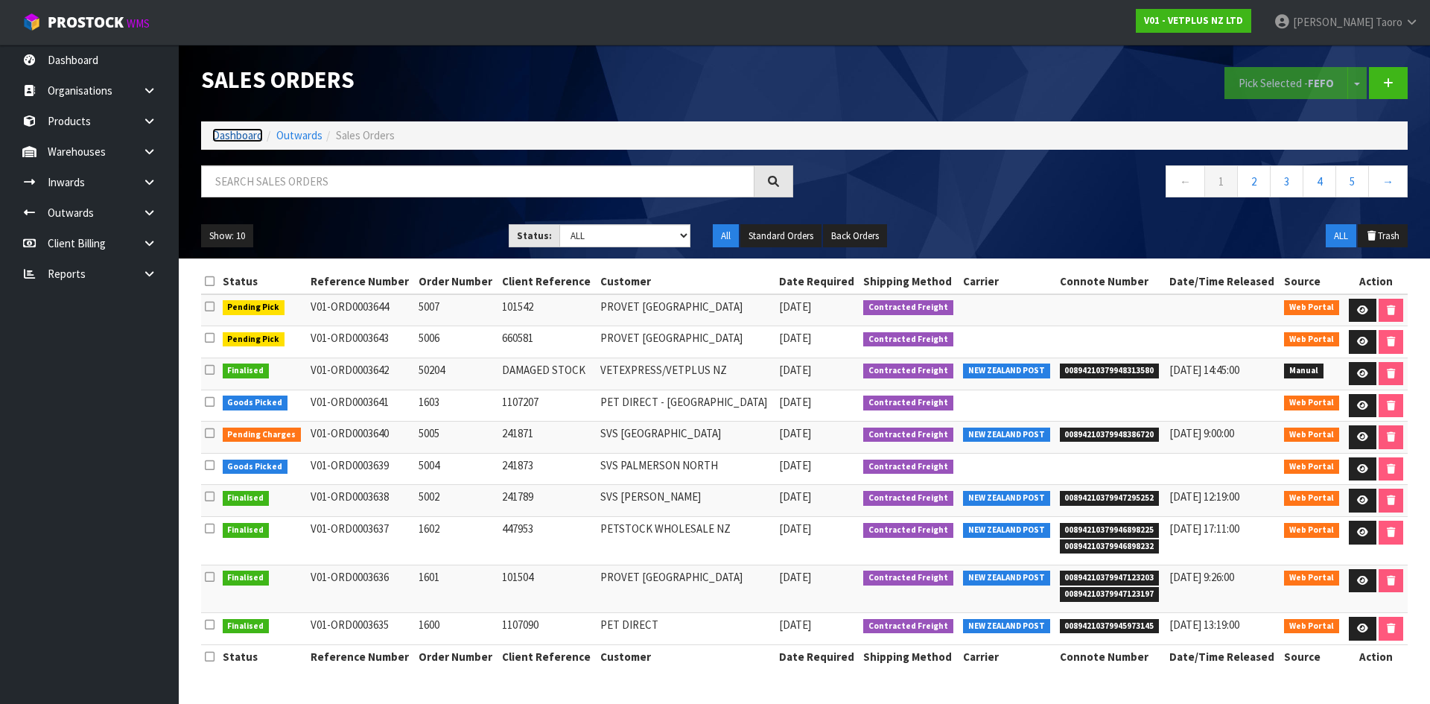
click at [249, 137] on link "Dashboard" at bounding box center [237, 135] width 51 height 14
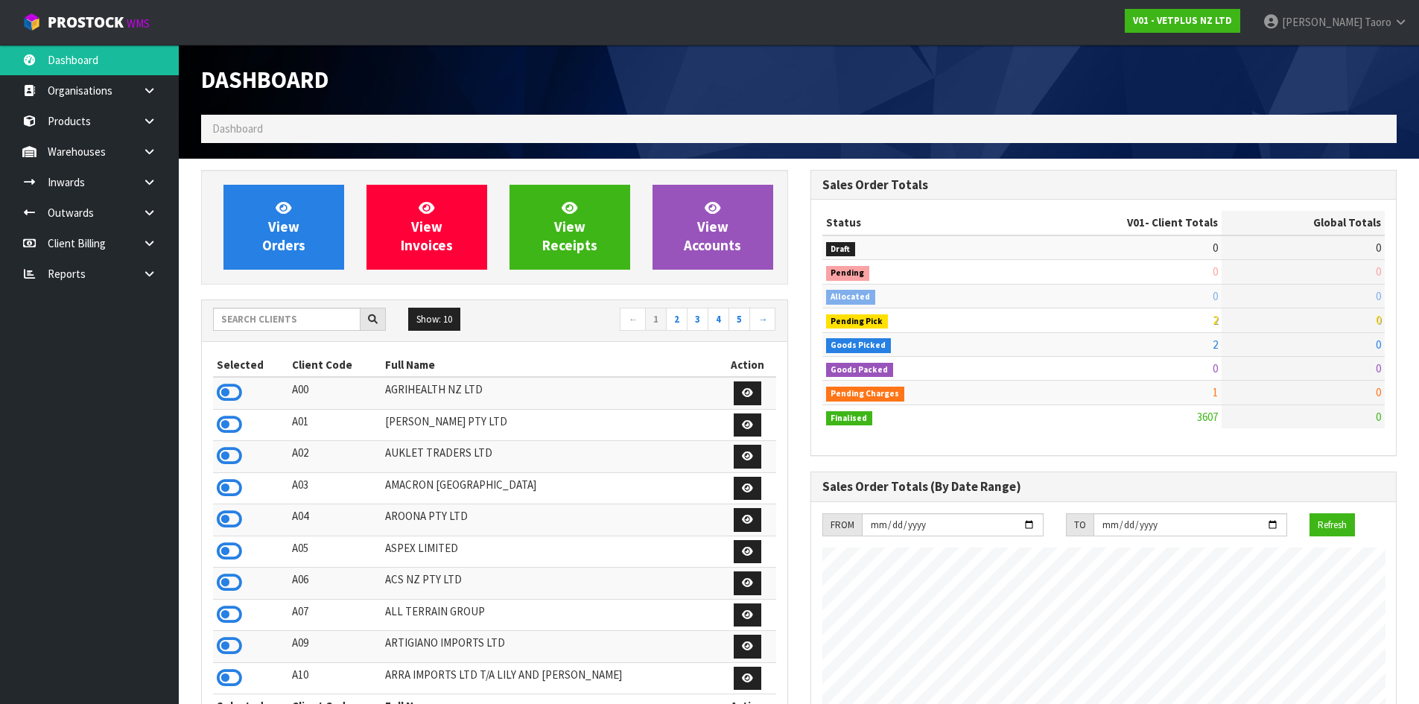
scroll to position [1128, 608]
click at [283, 325] on input "text" at bounding box center [286, 319] width 147 height 23
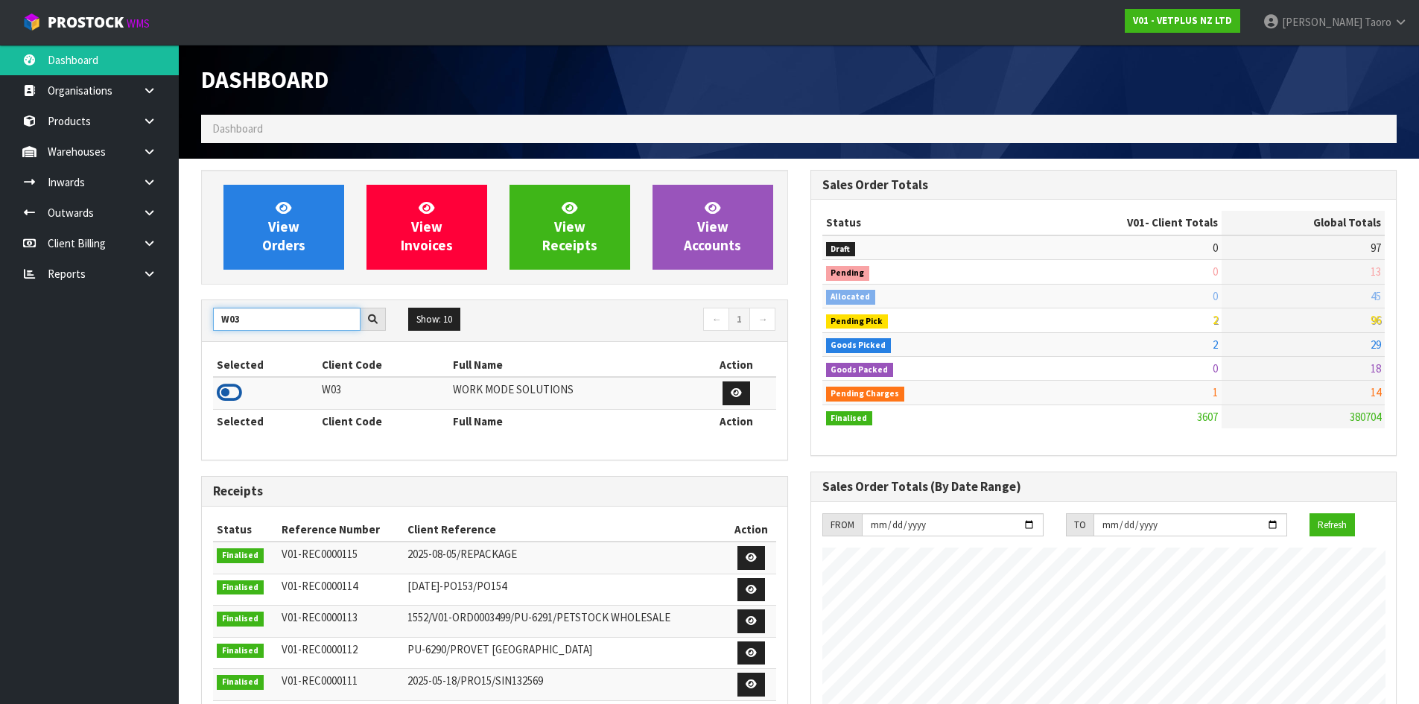
type input "W03"
click at [235, 400] on icon at bounding box center [229, 392] width 25 height 22
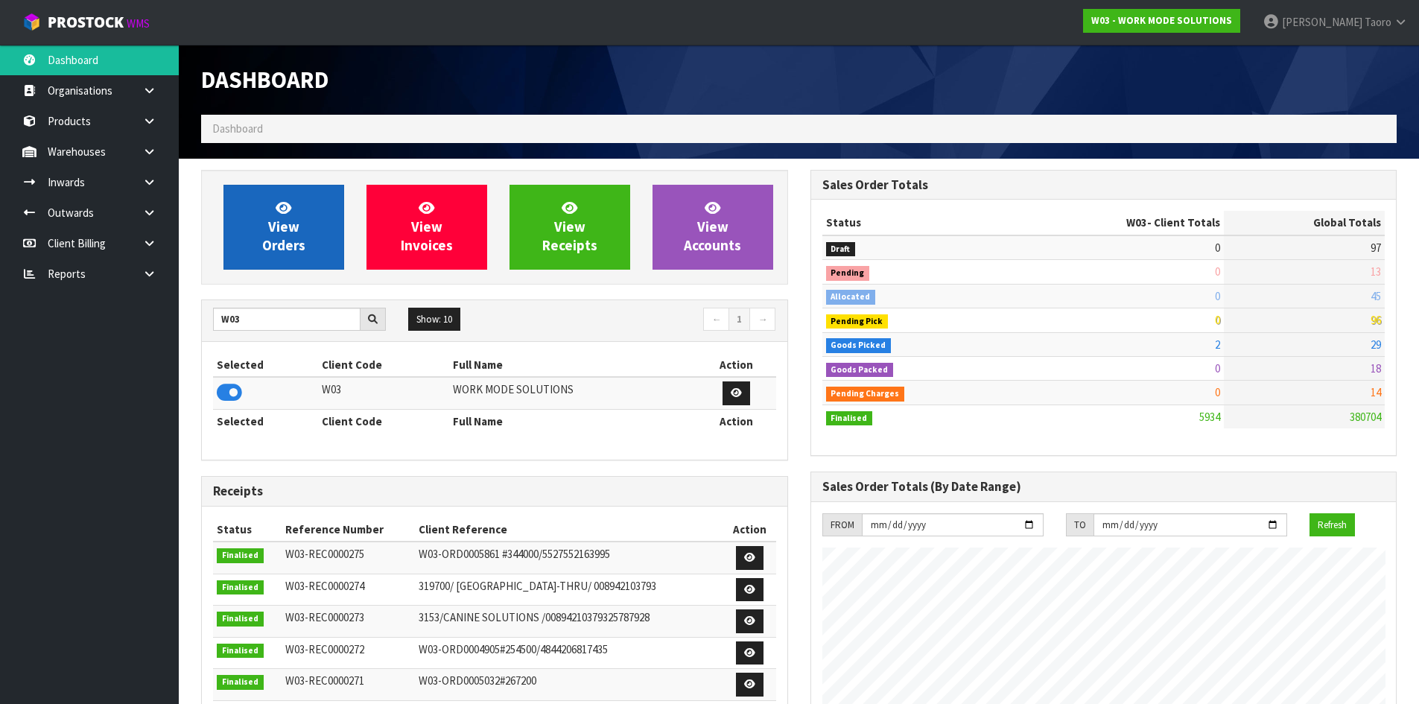
scroll to position [1080, 608]
click at [296, 235] on span "View Orders" at bounding box center [283, 227] width 43 height 56
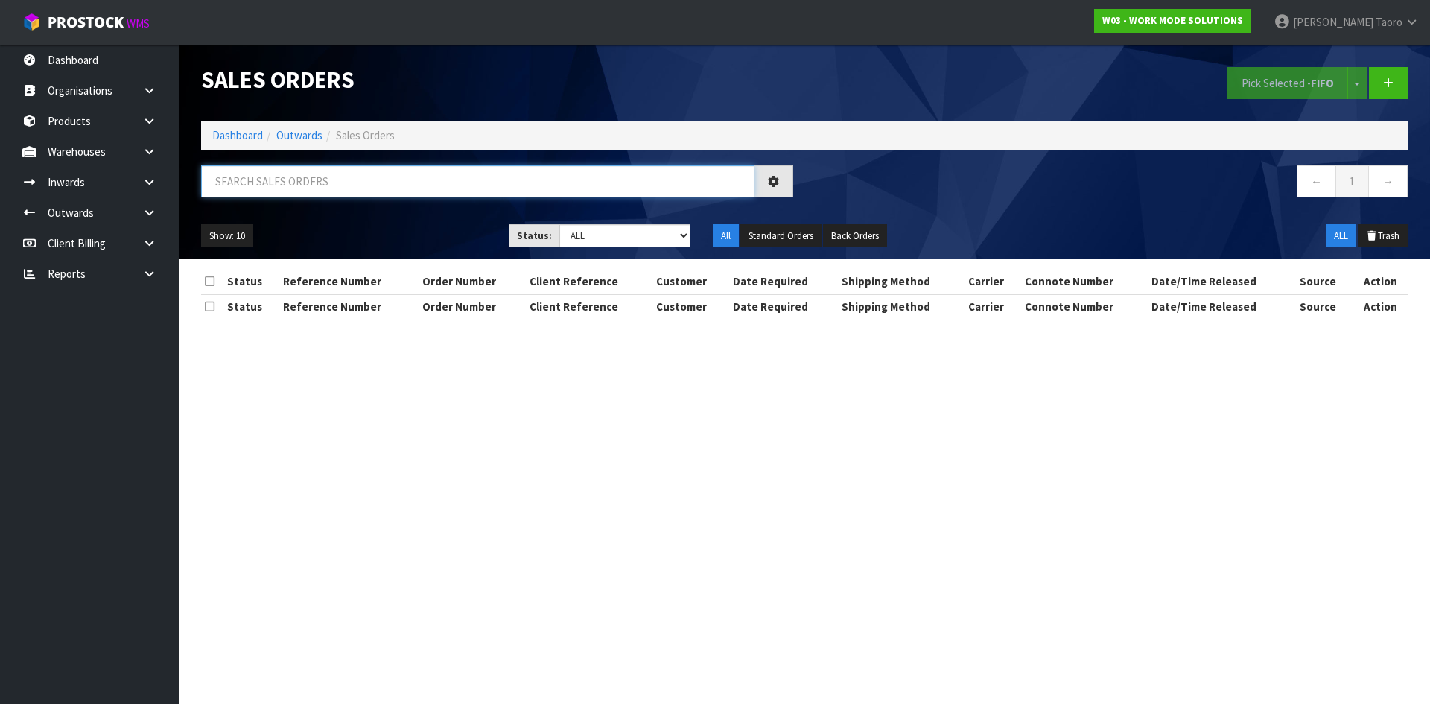
click at [296, 186] on input "text" at bounding box center [477, 181] width 553 height 32
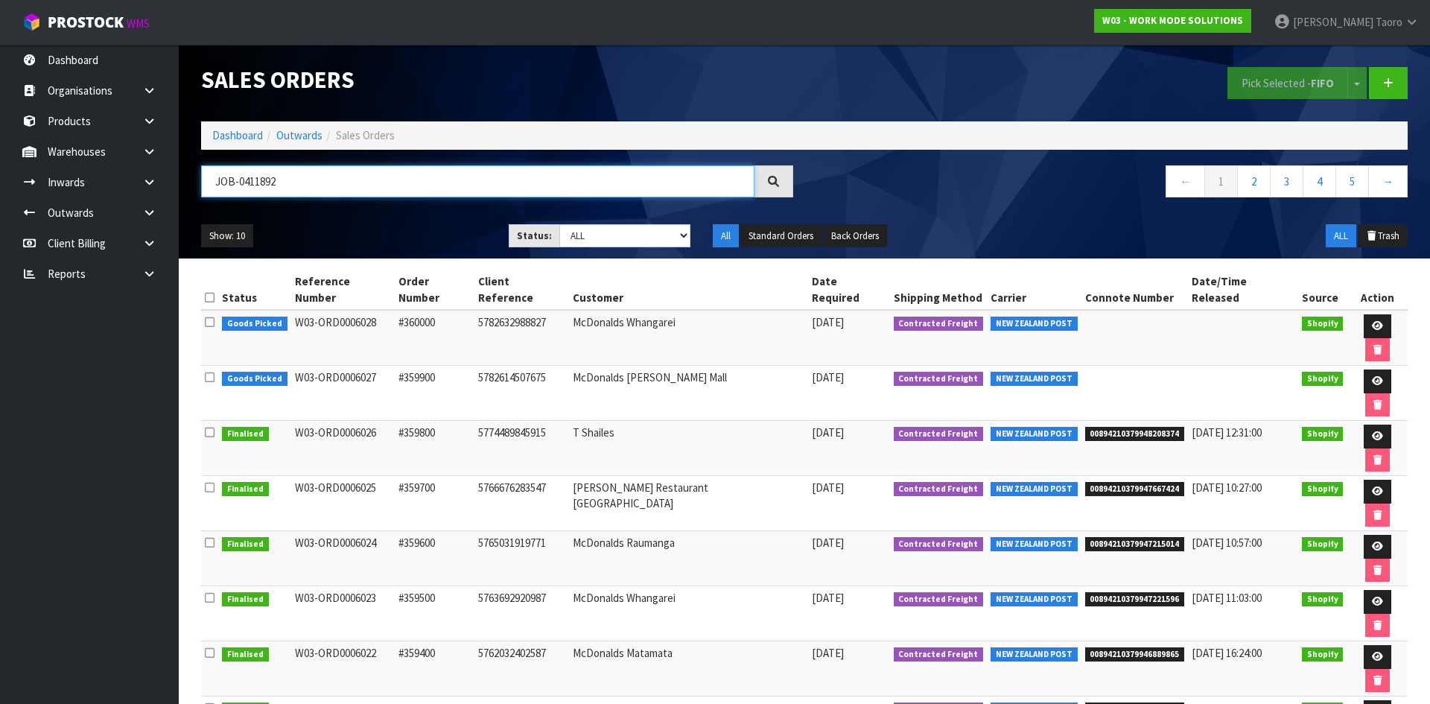
type input "JOB-0411892"
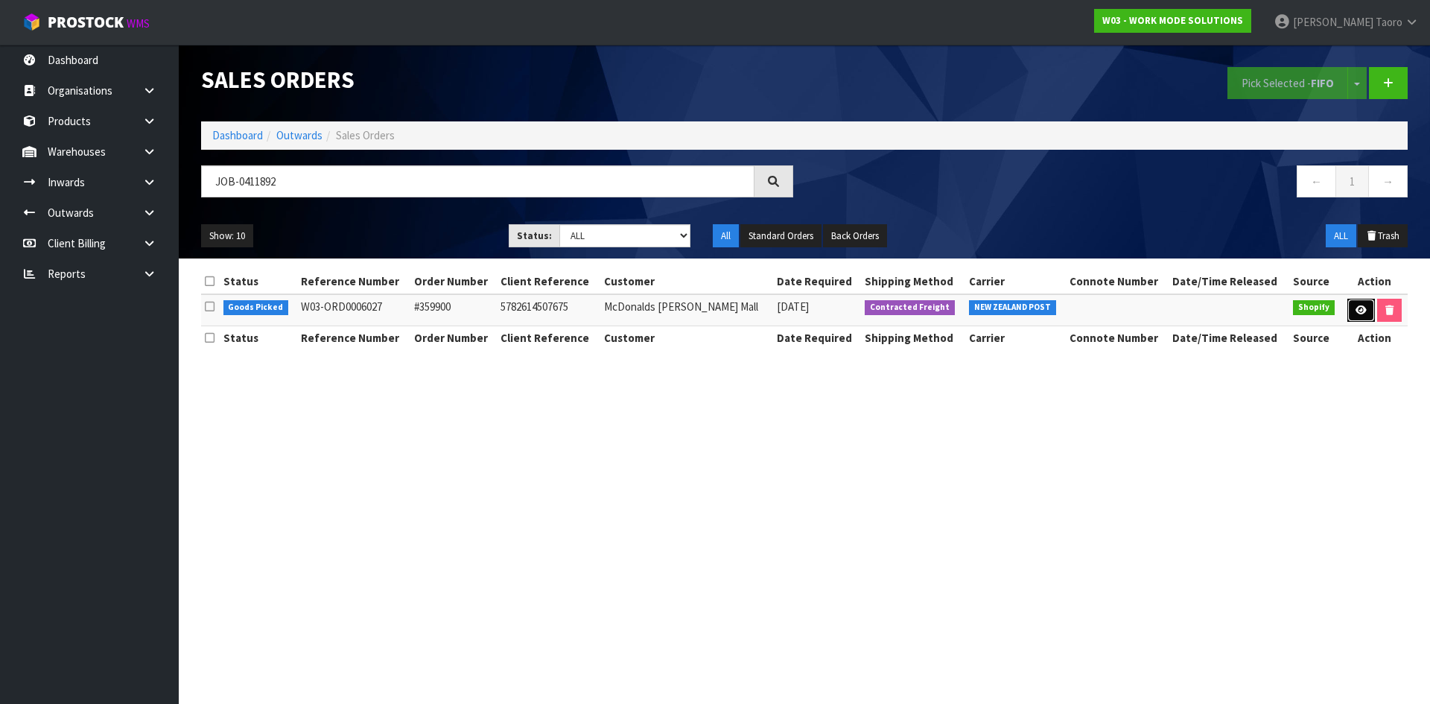
click at [1355, 308] on icon at bounding box center [1360, 310] width 11 height 10
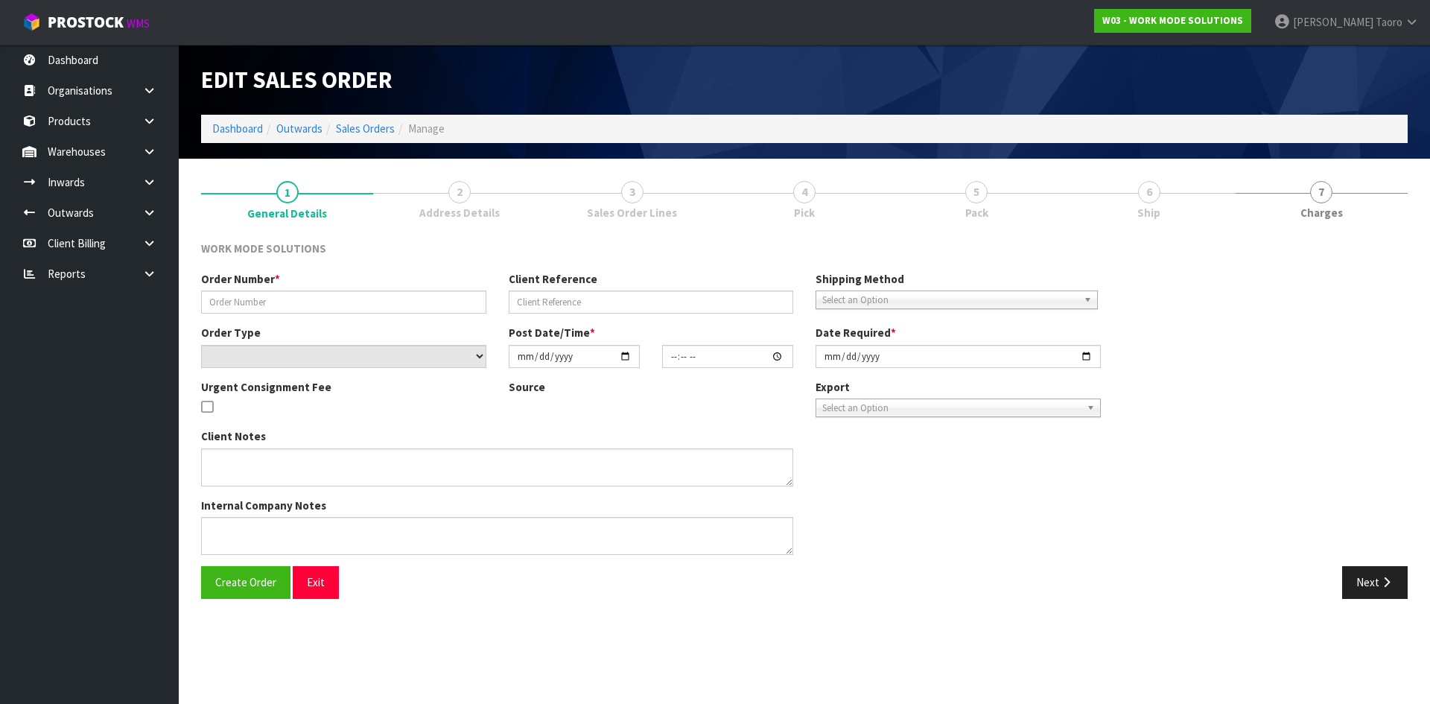
type input "#359900"
type input "5782614507675"
select select "number:0"
type input "2025-09-10"
type input "11:47:20.000"
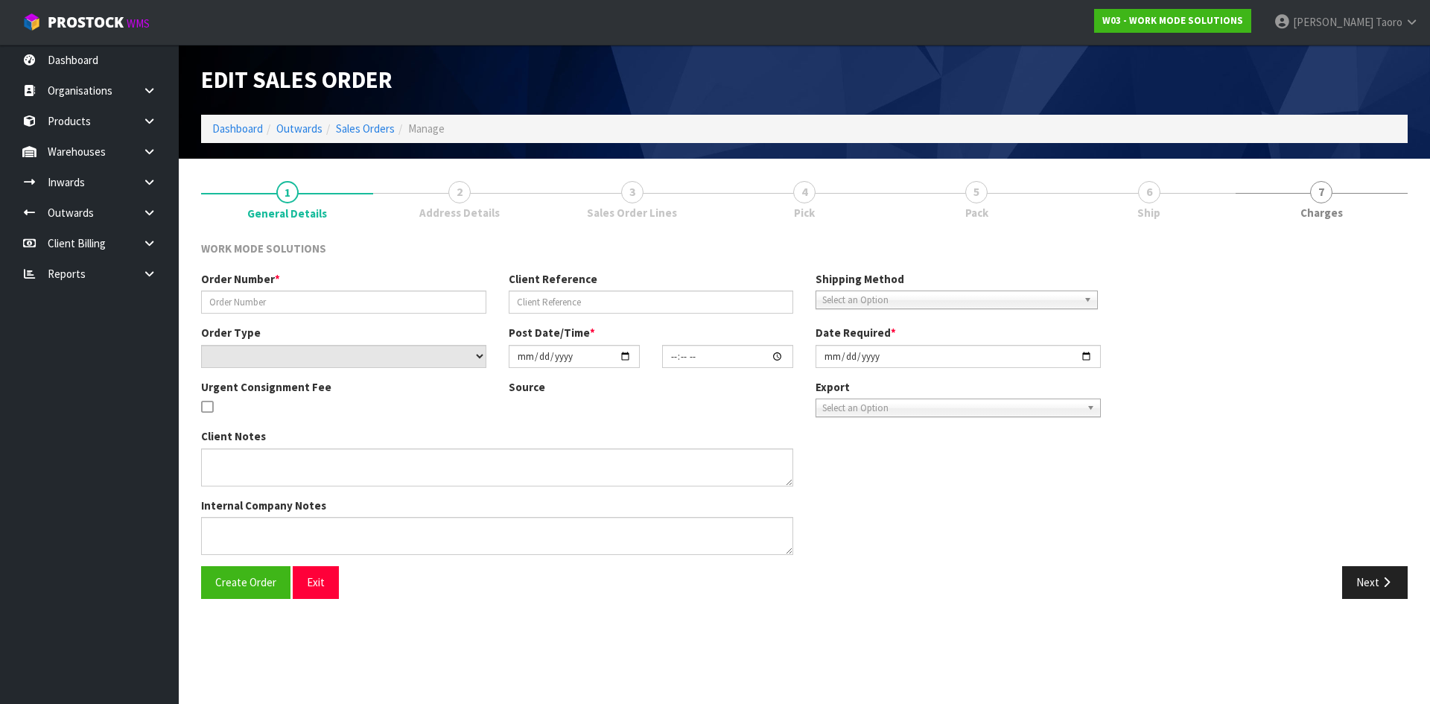
type input "2025-09-11"
type textarea "Wholesale Order: McDonalds Lynn Mall"
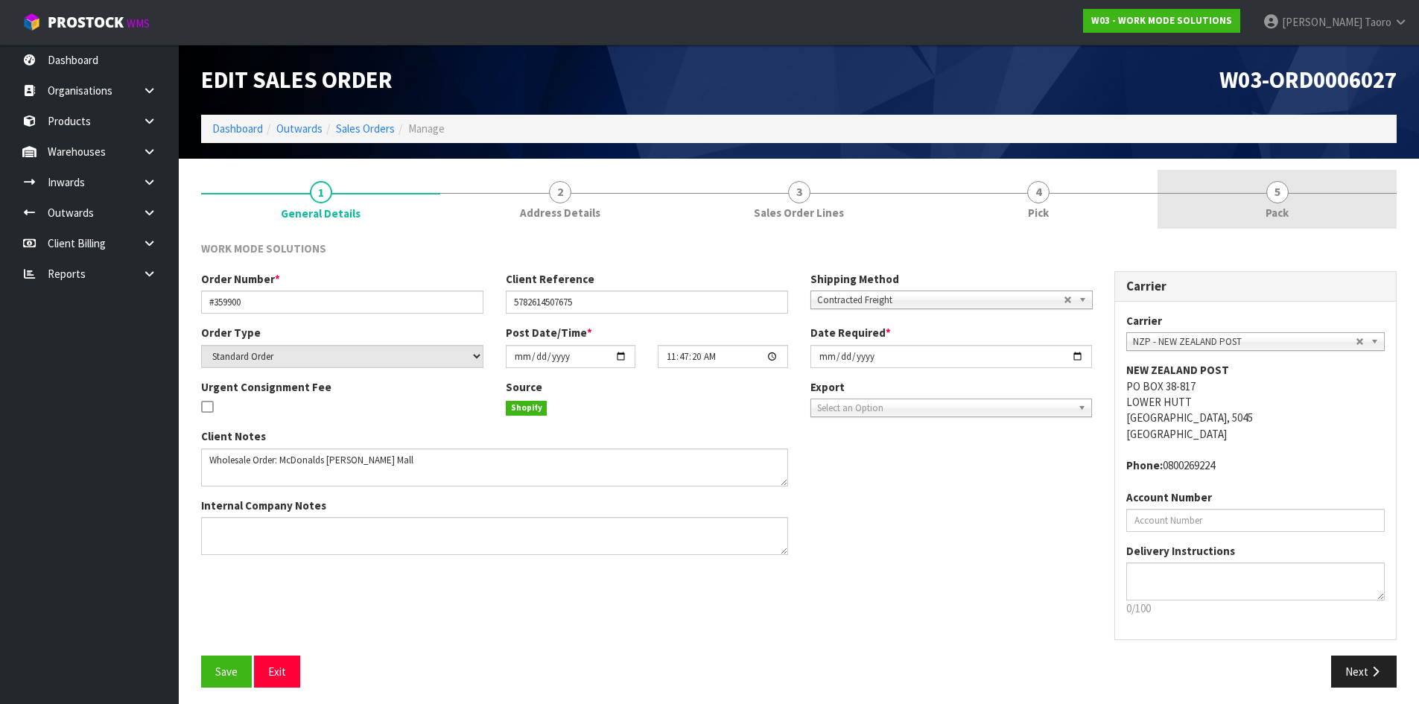
click at [1273, 209] on span "Pack" at bounding box center [1276, 213] width 23 height 16
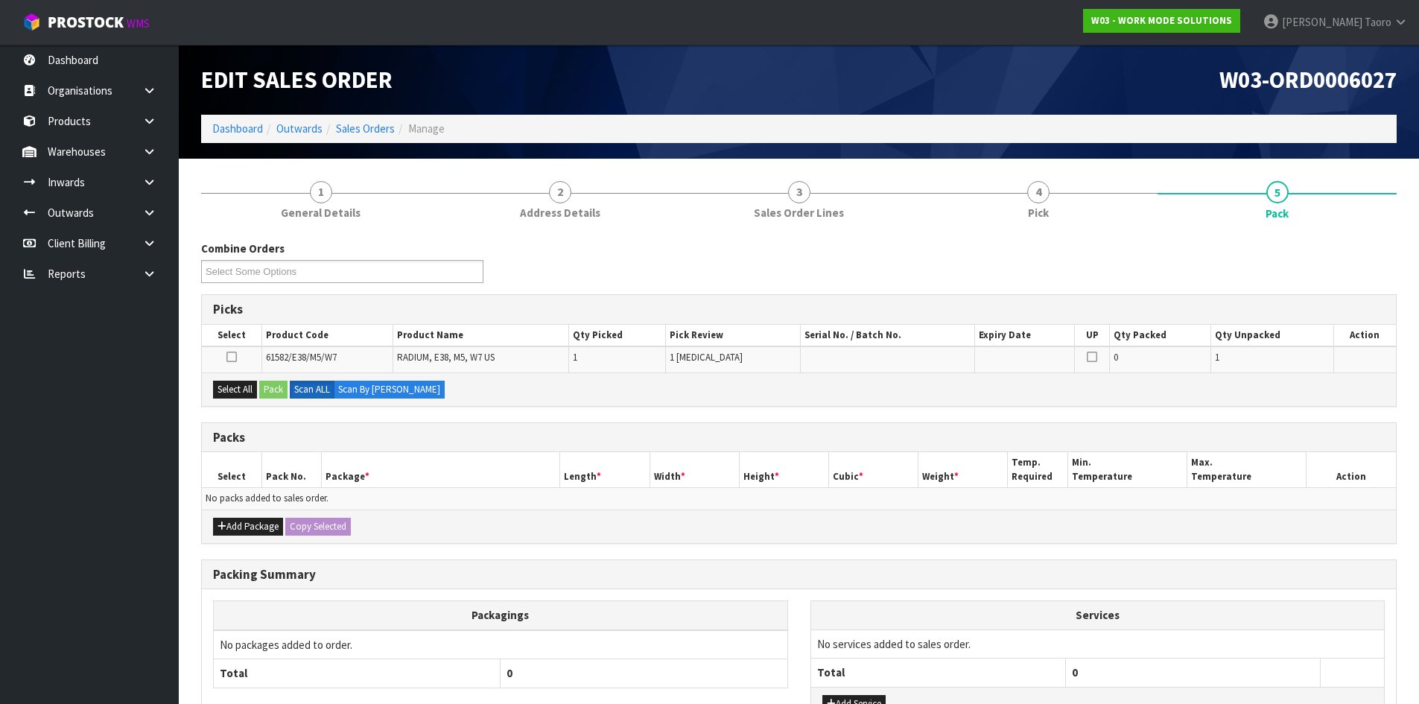
click at [1150, 87] on h1 "W03-ORD0006027" at bounding box center [1103, 79] width 587 height 25
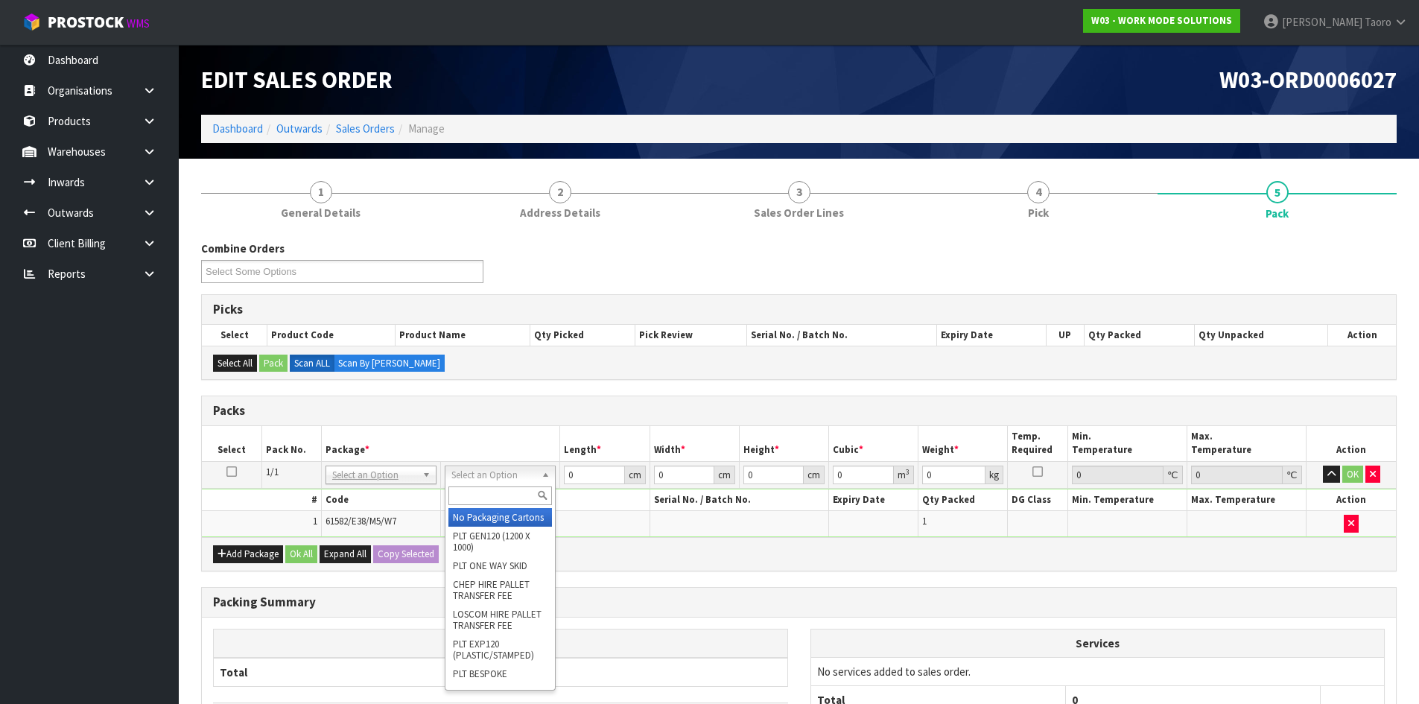
click at [512, 494] on input "text" at bounding box center [500, 495] width 104 height 19
type input "A4S"
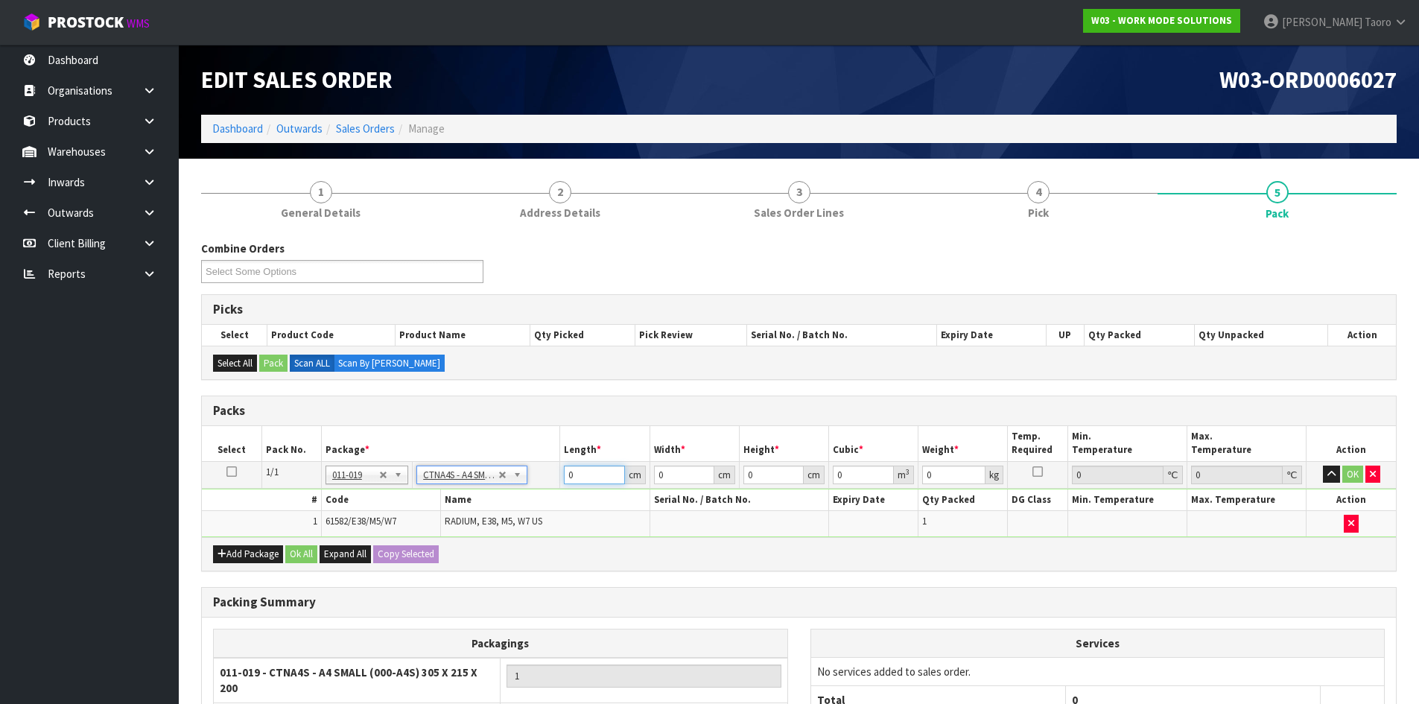
click at [583, 474] on input "0" at bounding box center [594, 474] width 60 height 19
type input "30.5"
type input "21.5"
type input "20"
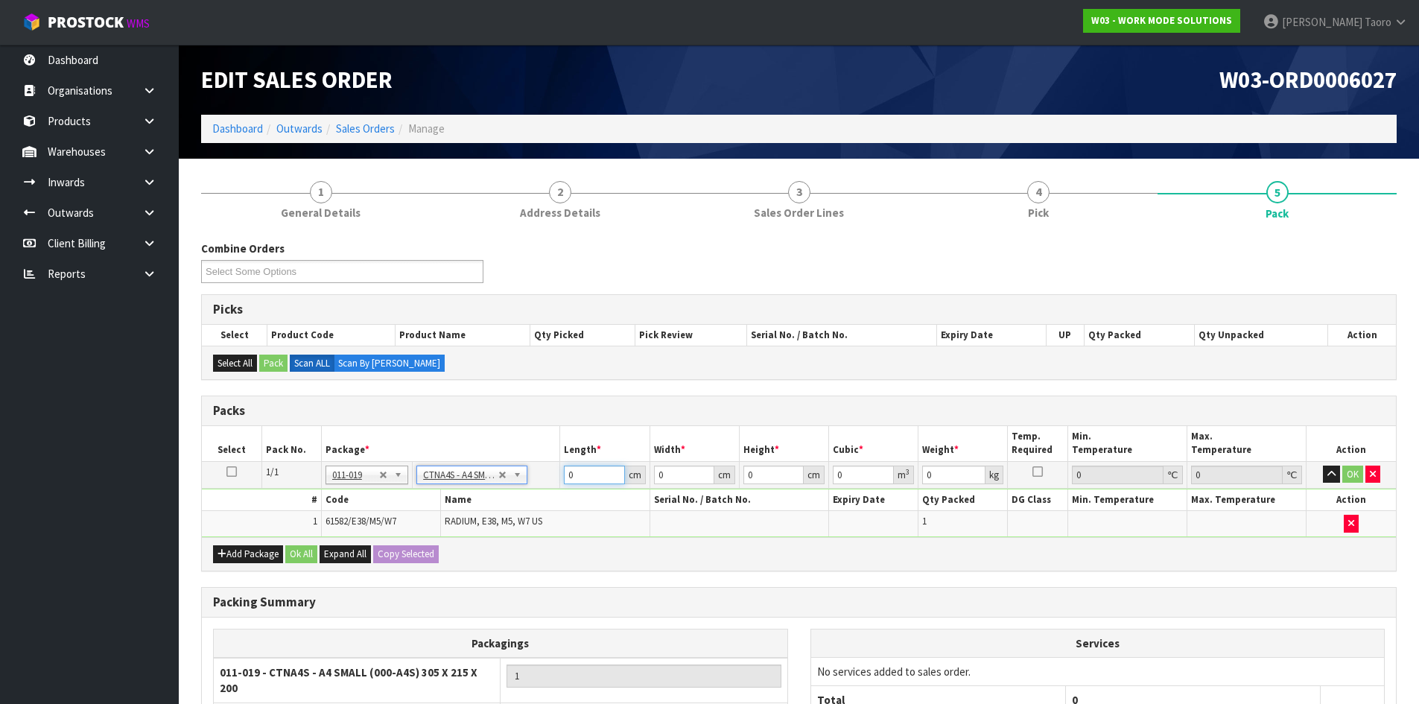
type input "0.013115"
type input "0.7"
click at [583, 474] on input "30.5" at bounding box center [594, 474] width 60 height 19
type input "3"
type input "0.00129"
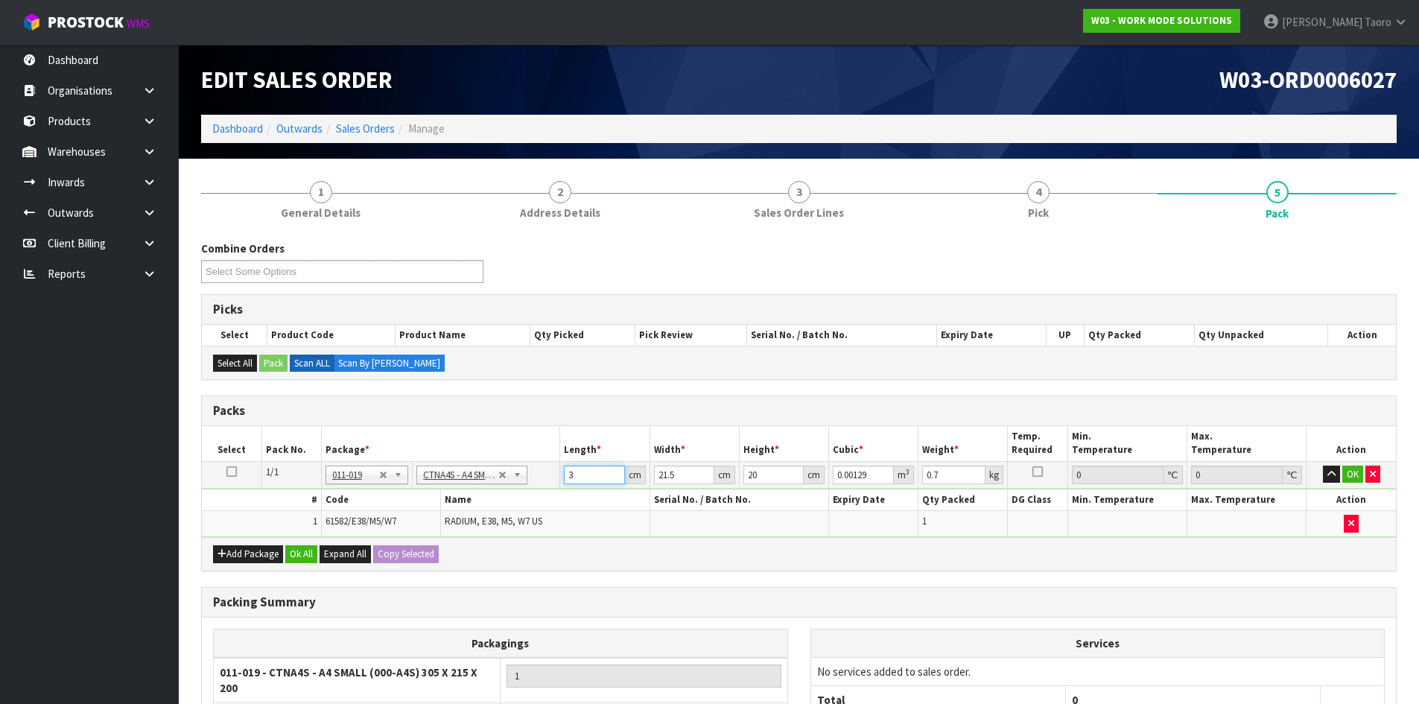
type input "32"
type input "0.01376"
type input "32"
type input "2"
type input "0.00128"
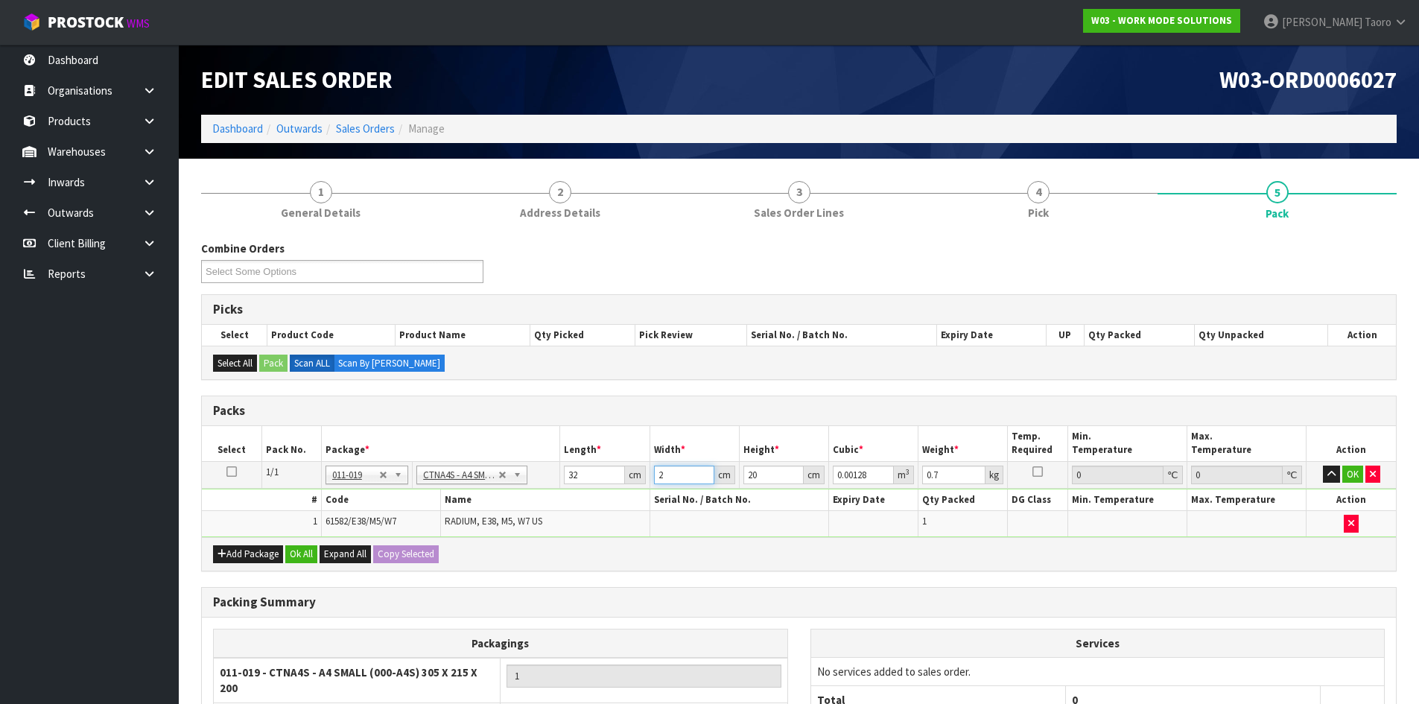
type input "24"
type input "0.01536"
type input "24"
type input "1"
type input "0.000768"
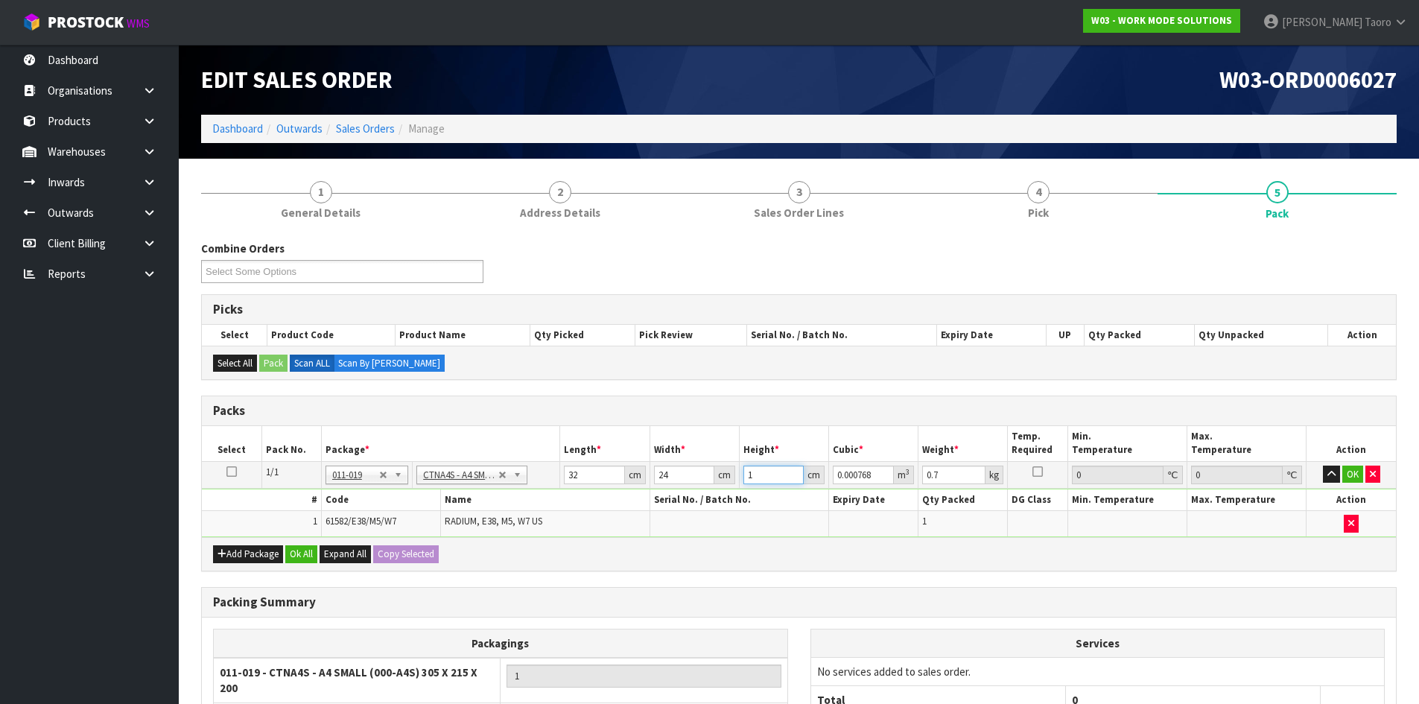
type input "14"
type input "0.010752"
type input "14"
type input "1"
click at [293, 557] on button "Ok All" at bounding box center [301, 554] width 32 height 18
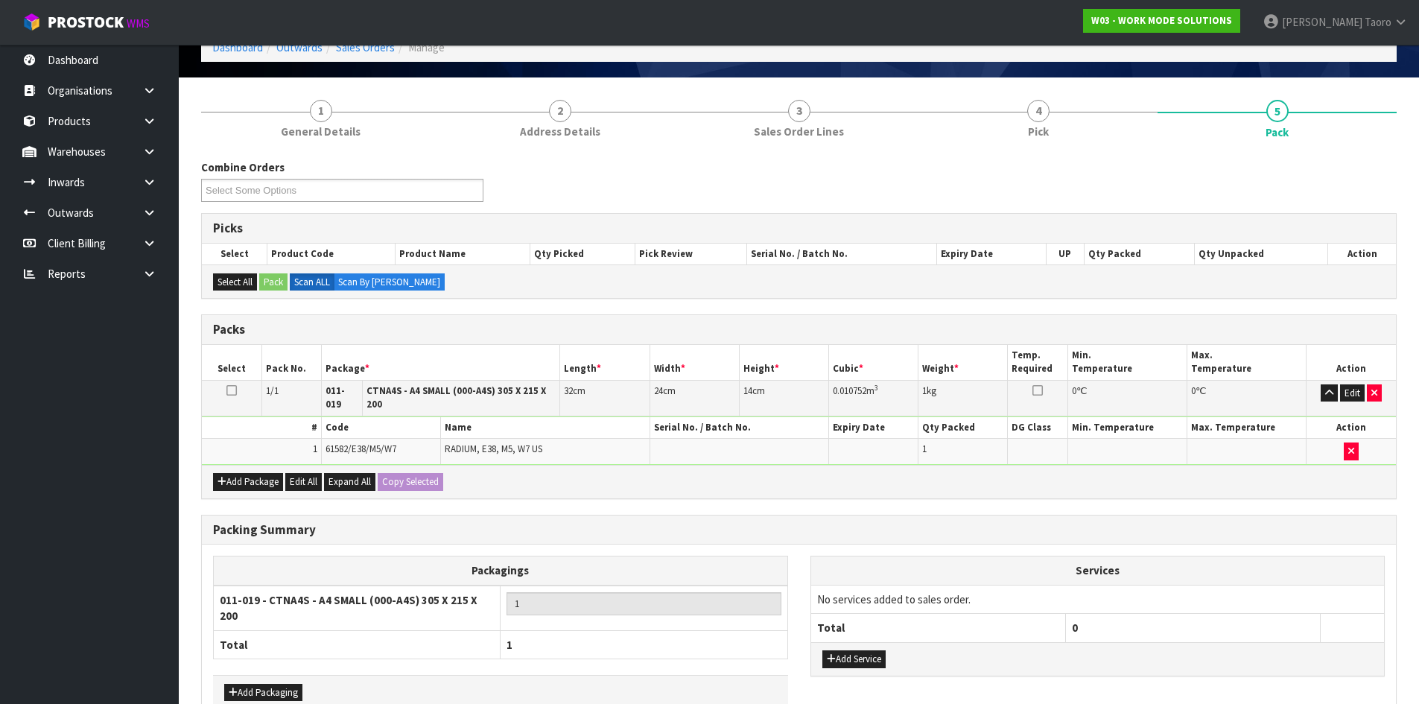
scroll to position [159, 0]
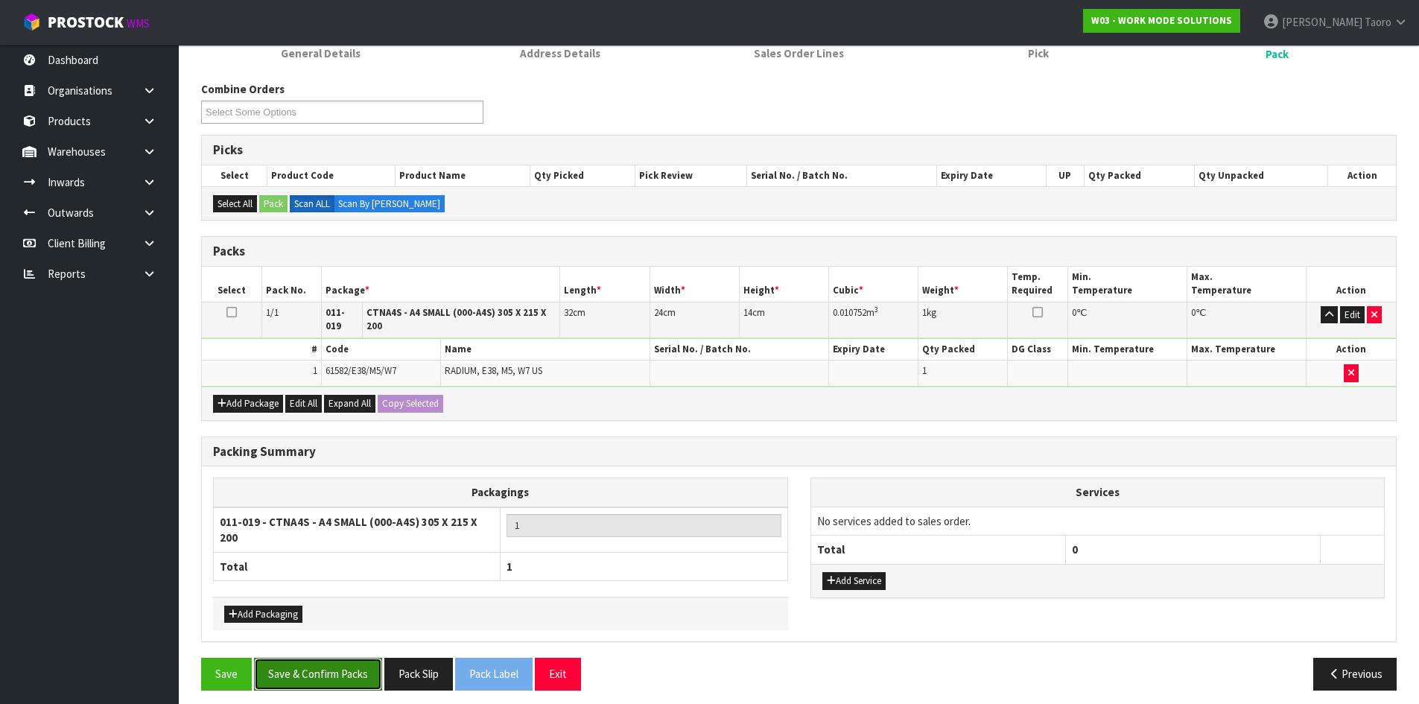
click at [326, 661] on button "Save & Confirm Packs" at bounding box center [318, 674] width 128 height 32
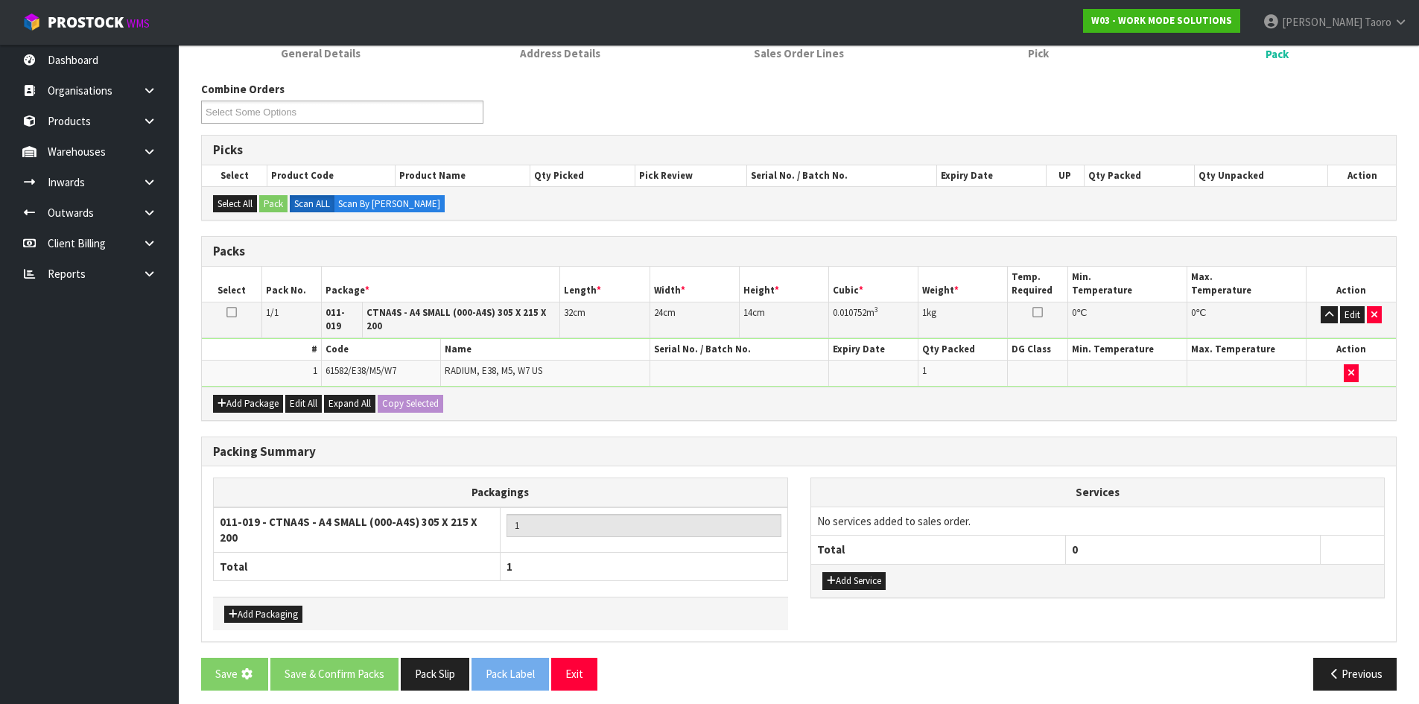
scroll to position [0, 0]
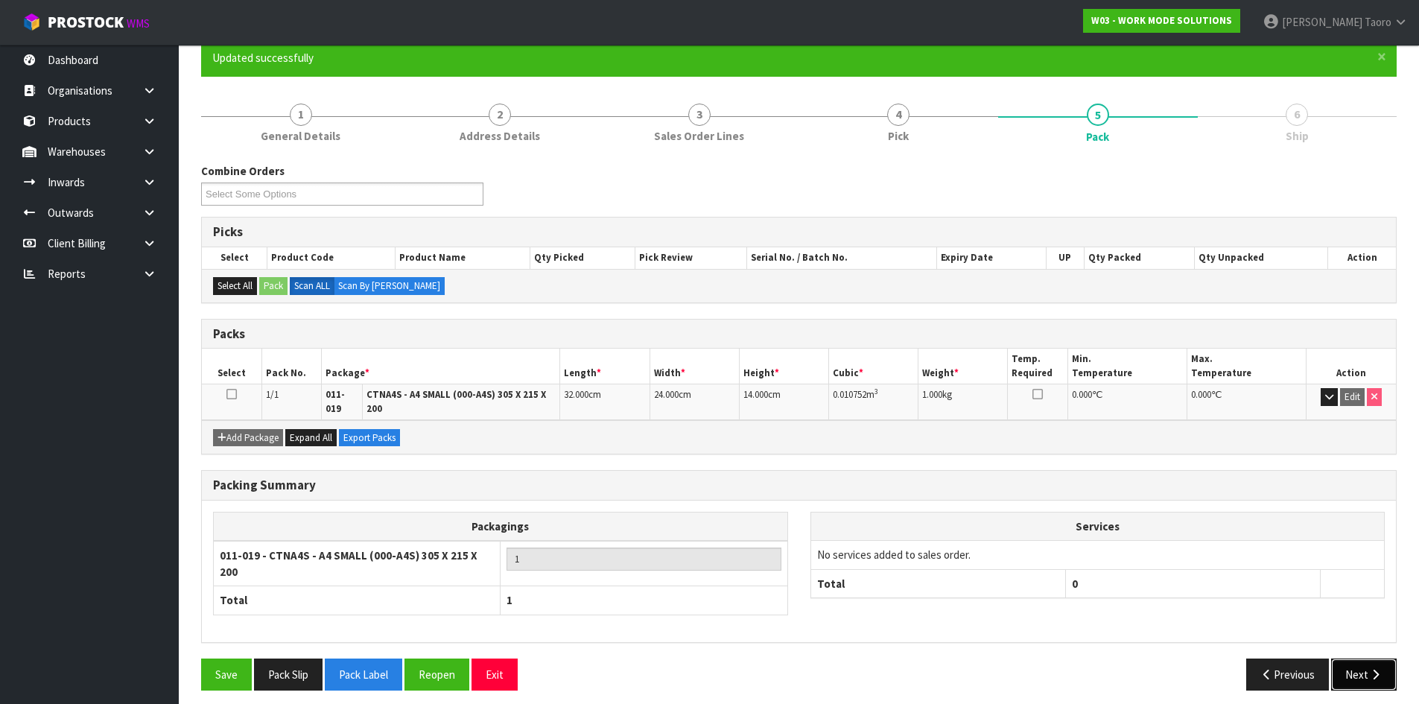
click at [1382, 661] on button "Next" at bounding box center [1364, 674] width 66 height 32
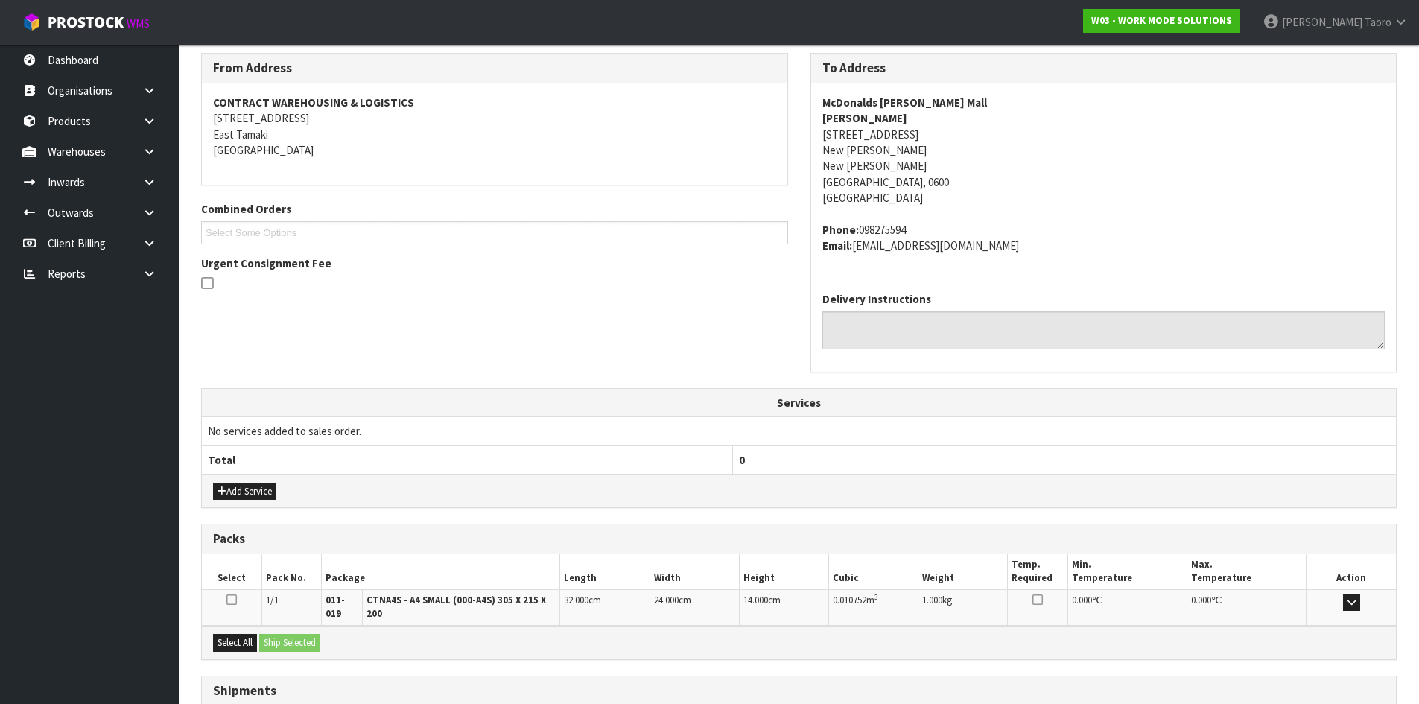
scroll to position [357, 0]
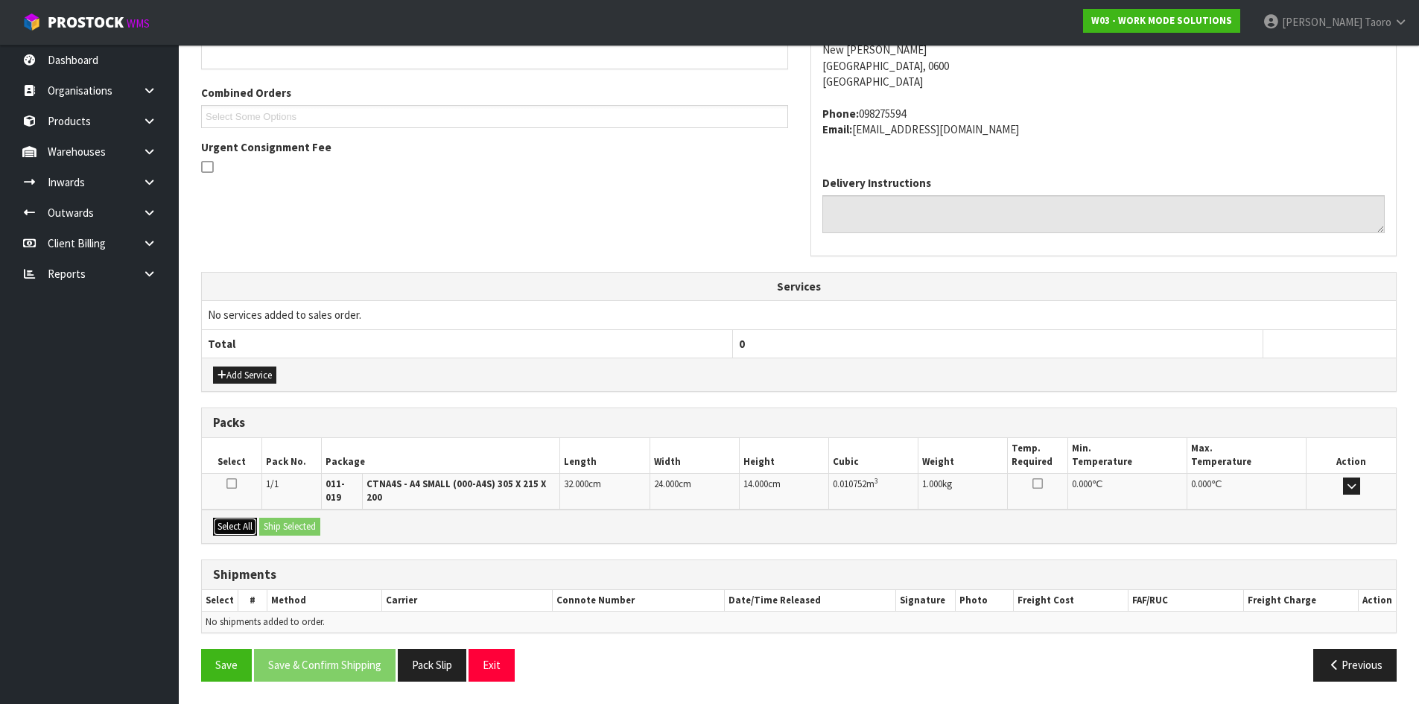
click at [244, 522] on button "Select All" at bounding box center [235, 527] width 44 height 18
click at [266, 524] on button "Ship Selected" at bounding box center [289, 527] width 61 height 18
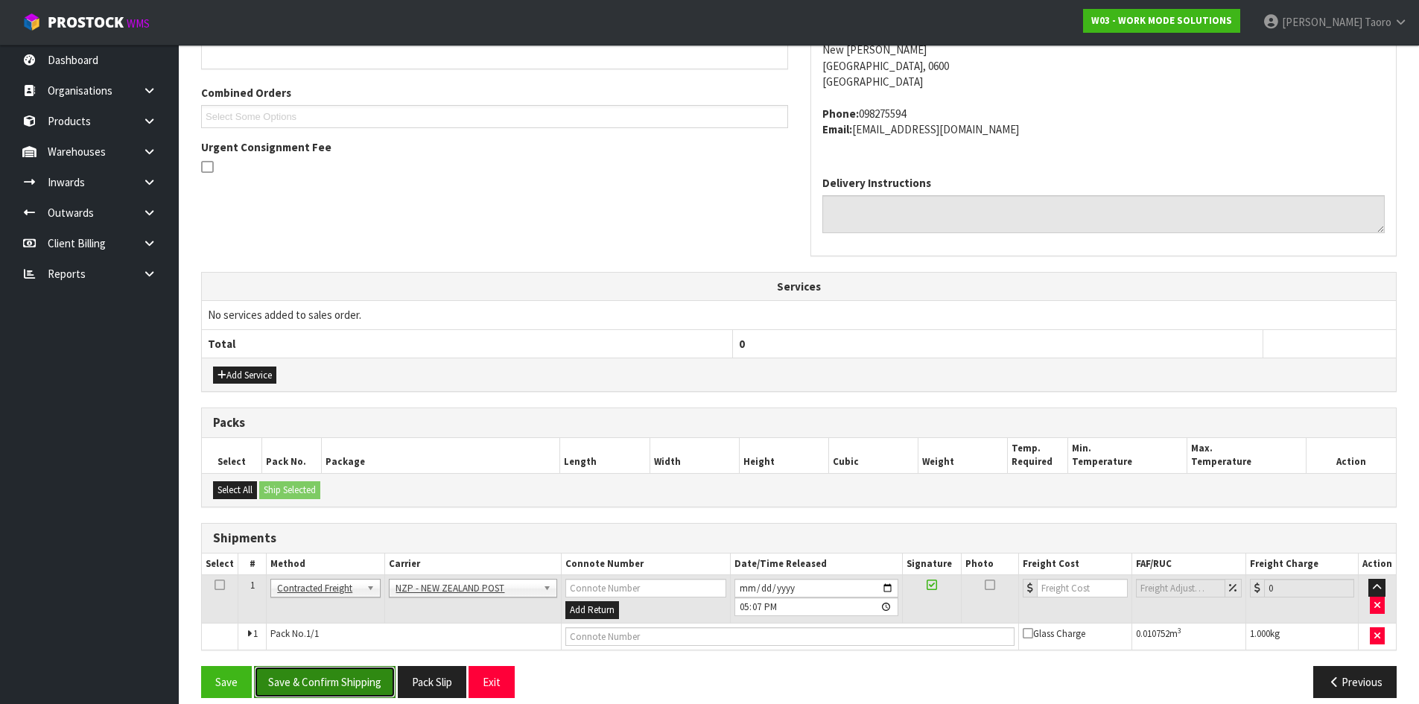
click at [350, 694] on button "Save & Confirm Shipping" at bounding box center [324, 682] width 141 height 32
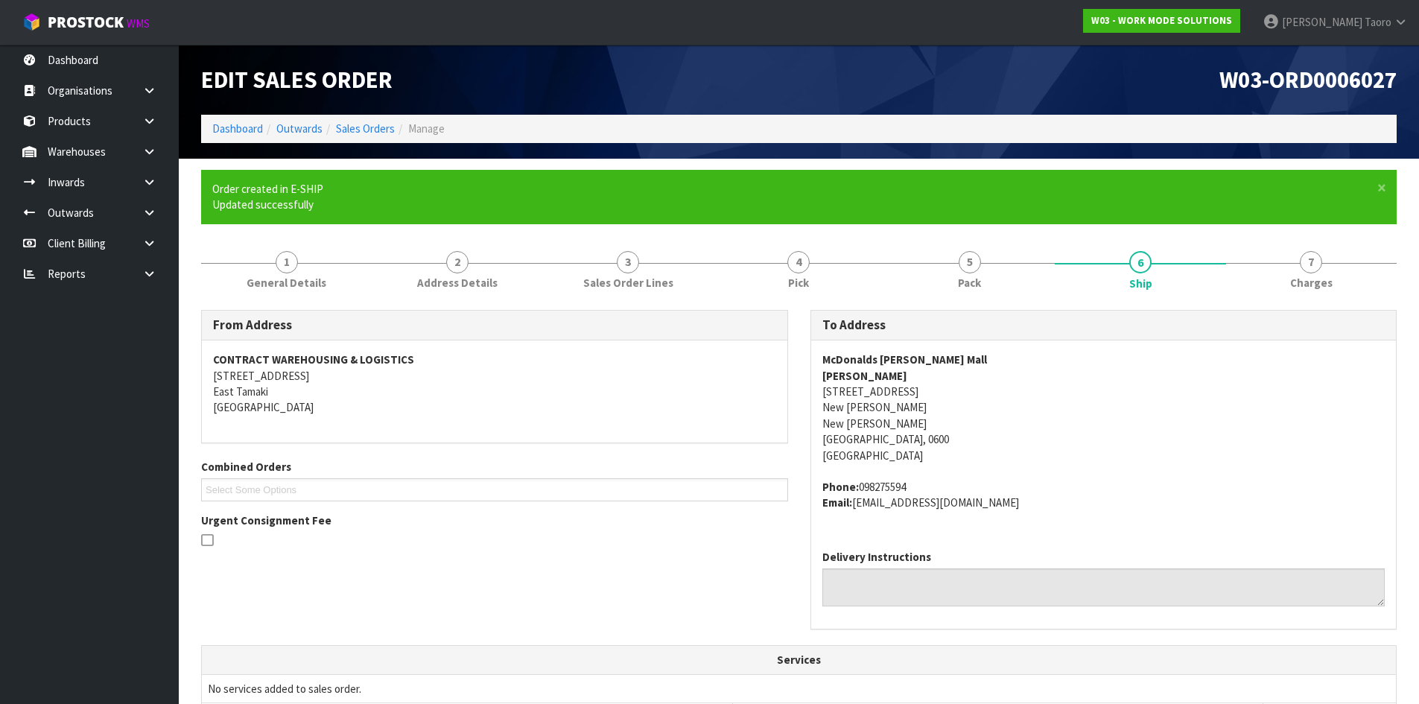
scroll to position [352, 0]
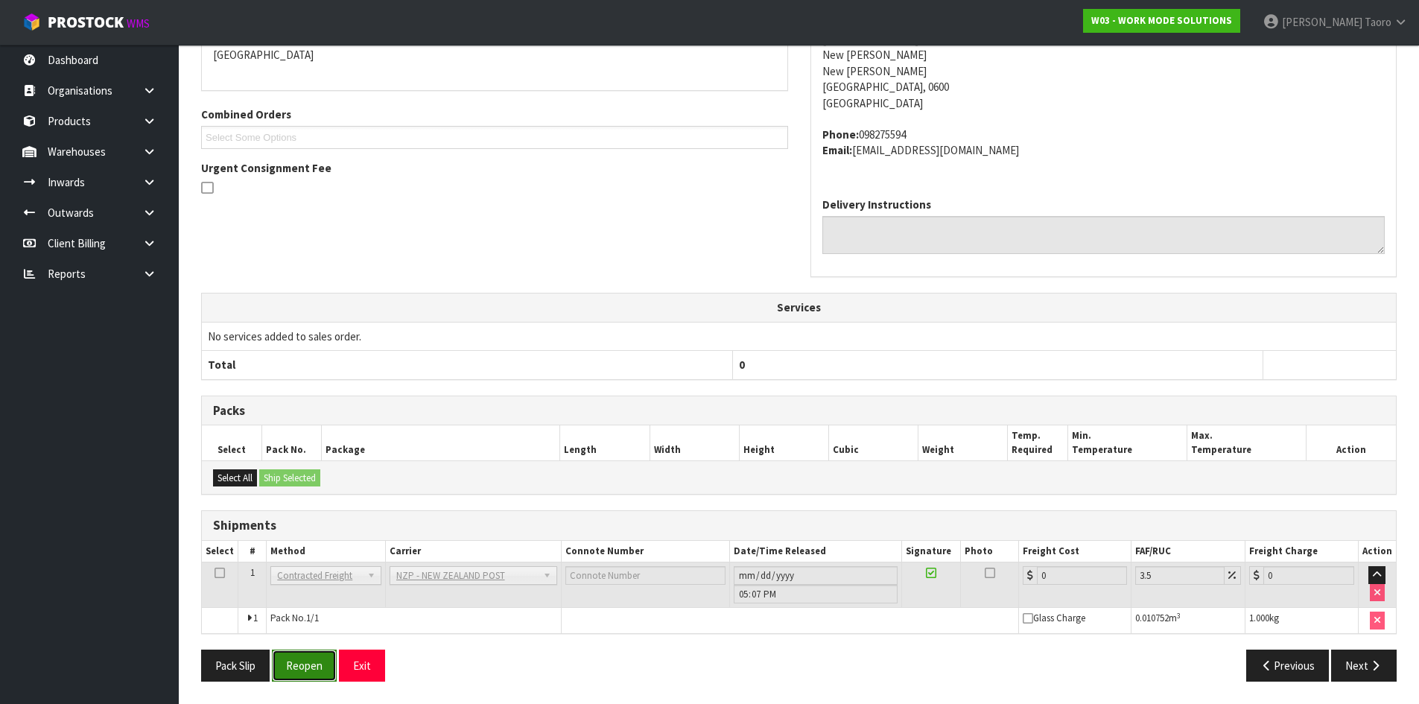
click at [296, 667] on button "Reopen" at bounding box center [304, 665] width 65 height 32
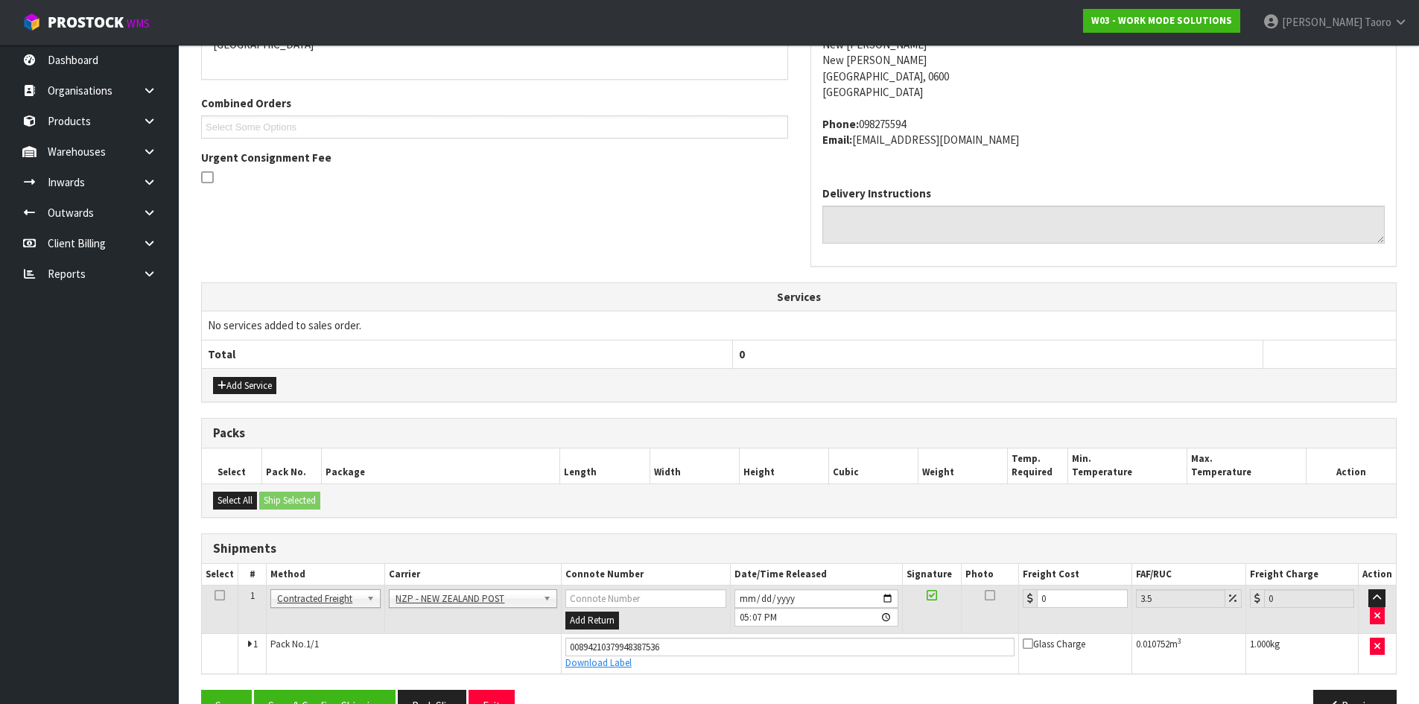
scroll to position [387, 0]
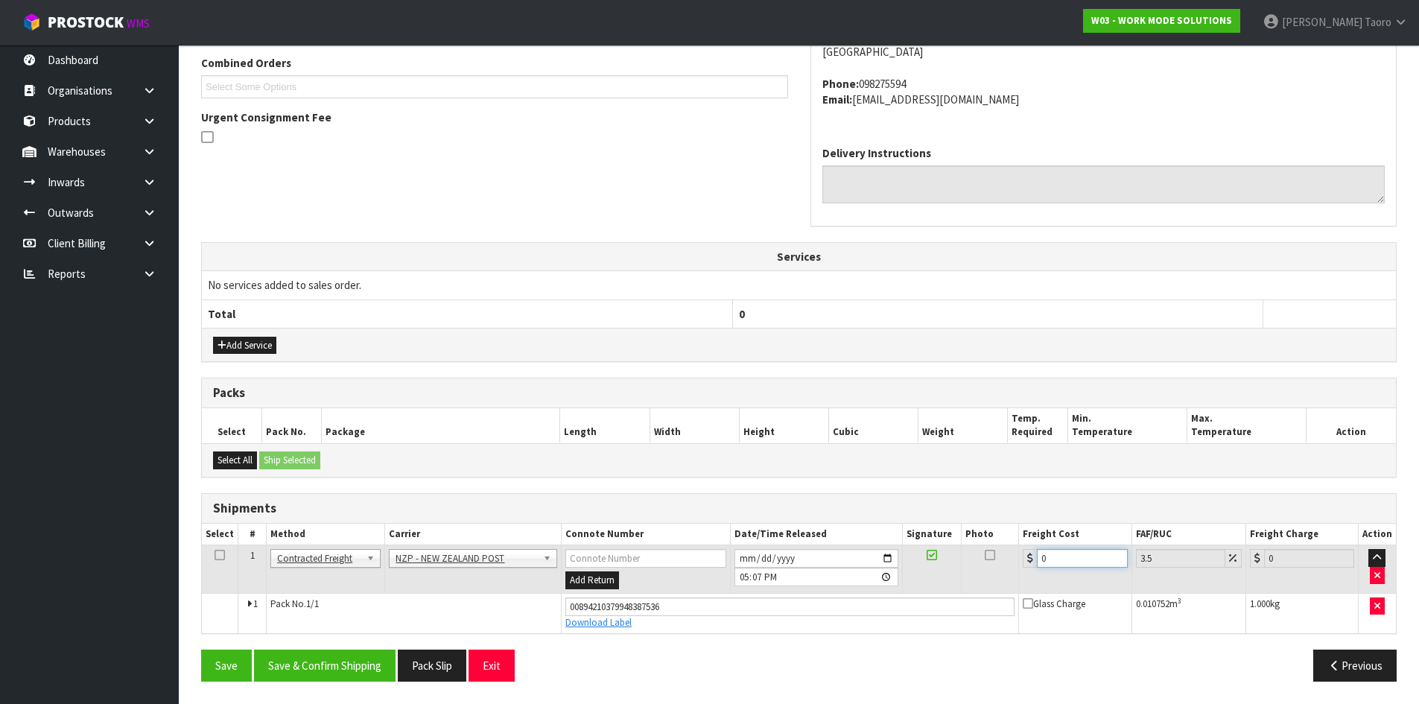
click at [1063, 559] on input "0" at bounding box center [1082, 558] width 90 height 19
type input "4"
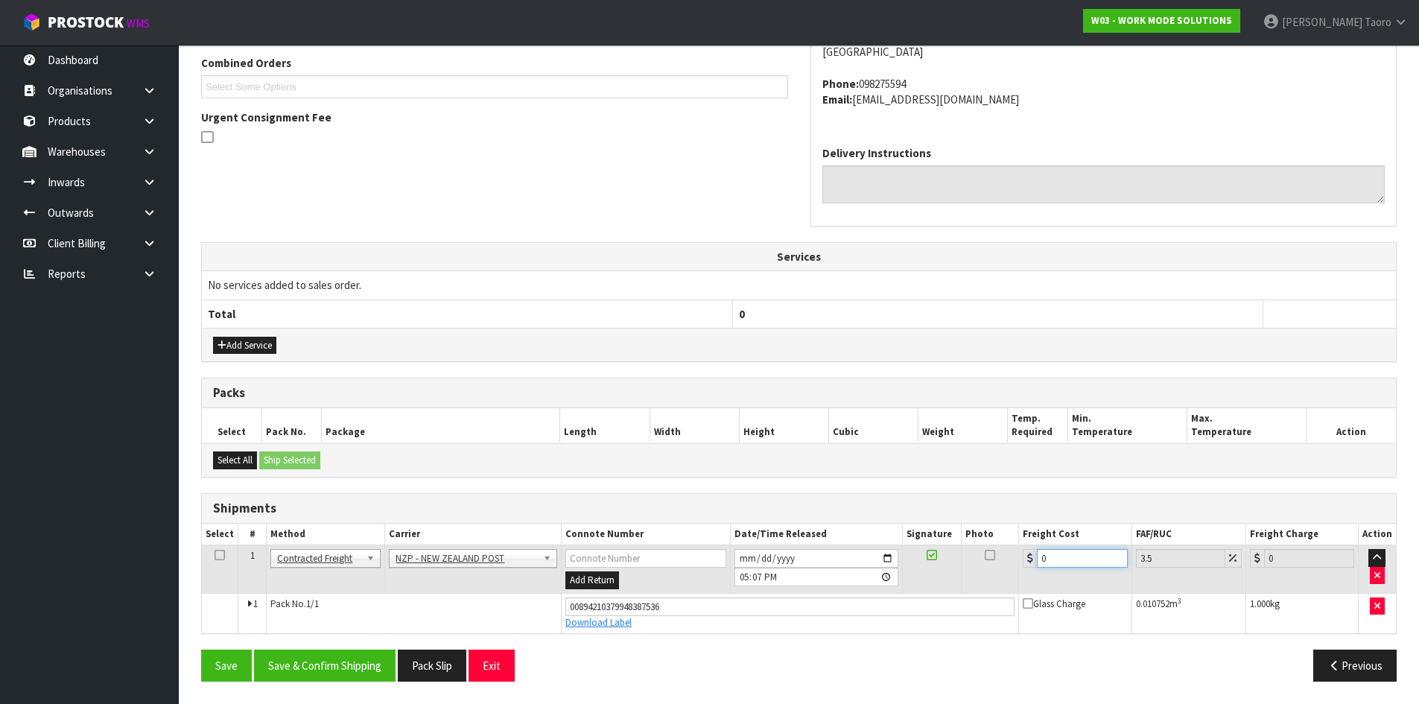
type input "4.14"
type input "4.3"
type input "4.45"
type input "4.33"
type input "4.48"
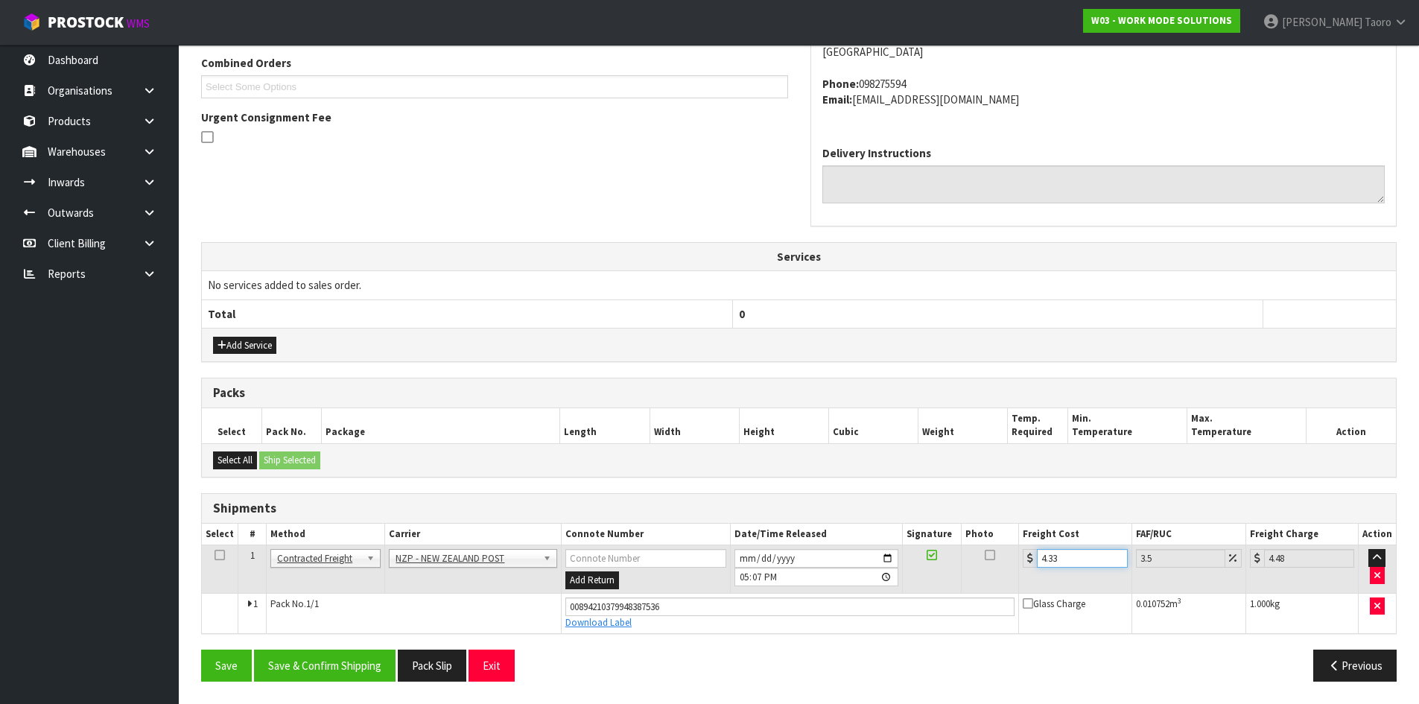
type input "4.33"
click at [747, 561] on input "2025-09-10" at bounding box center [816, 558] width 164 height 19
type input "2025-09-11"
click at [745, 578] on input "17:07:00.000" at bounding box center [816, 576] width 164 height 19
type input "09:00"
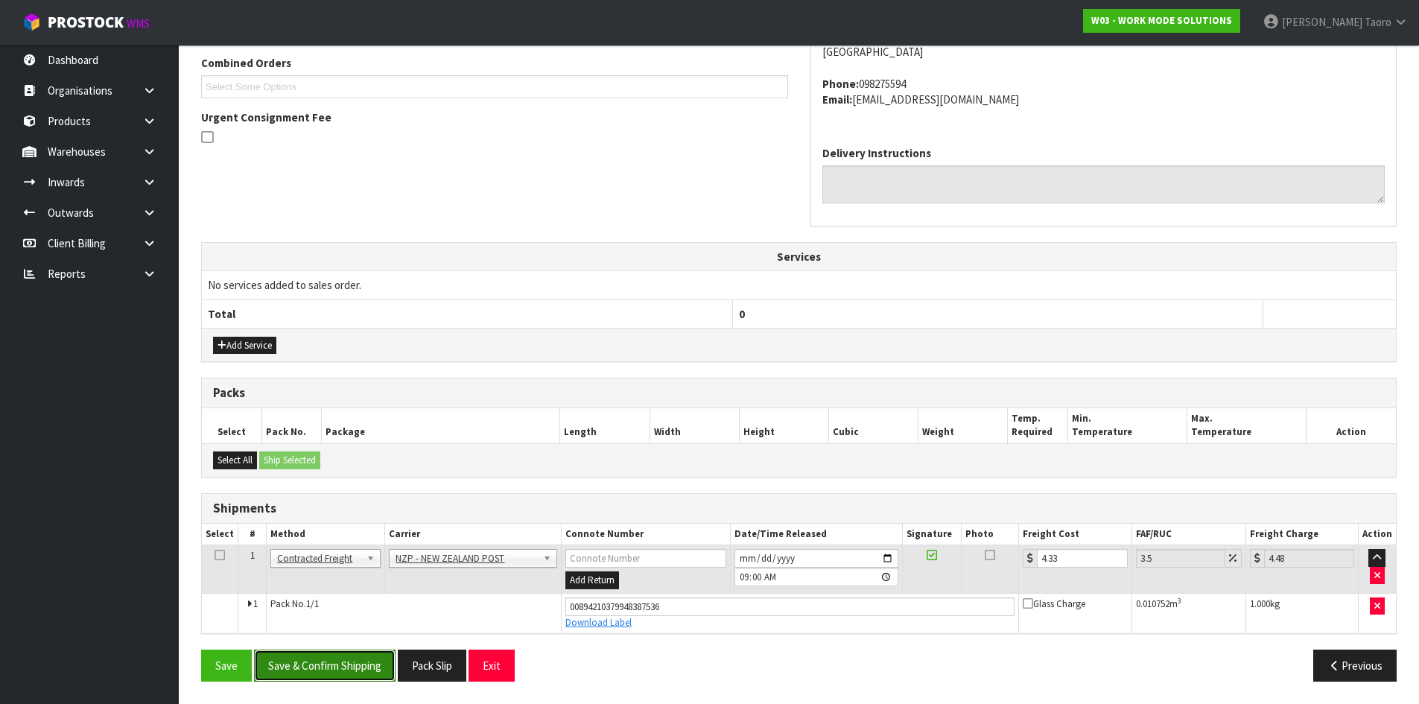
click at [386, 663] on button "Save & Confirm Shipping" at bounding box center [324, 665] width 141 height 32
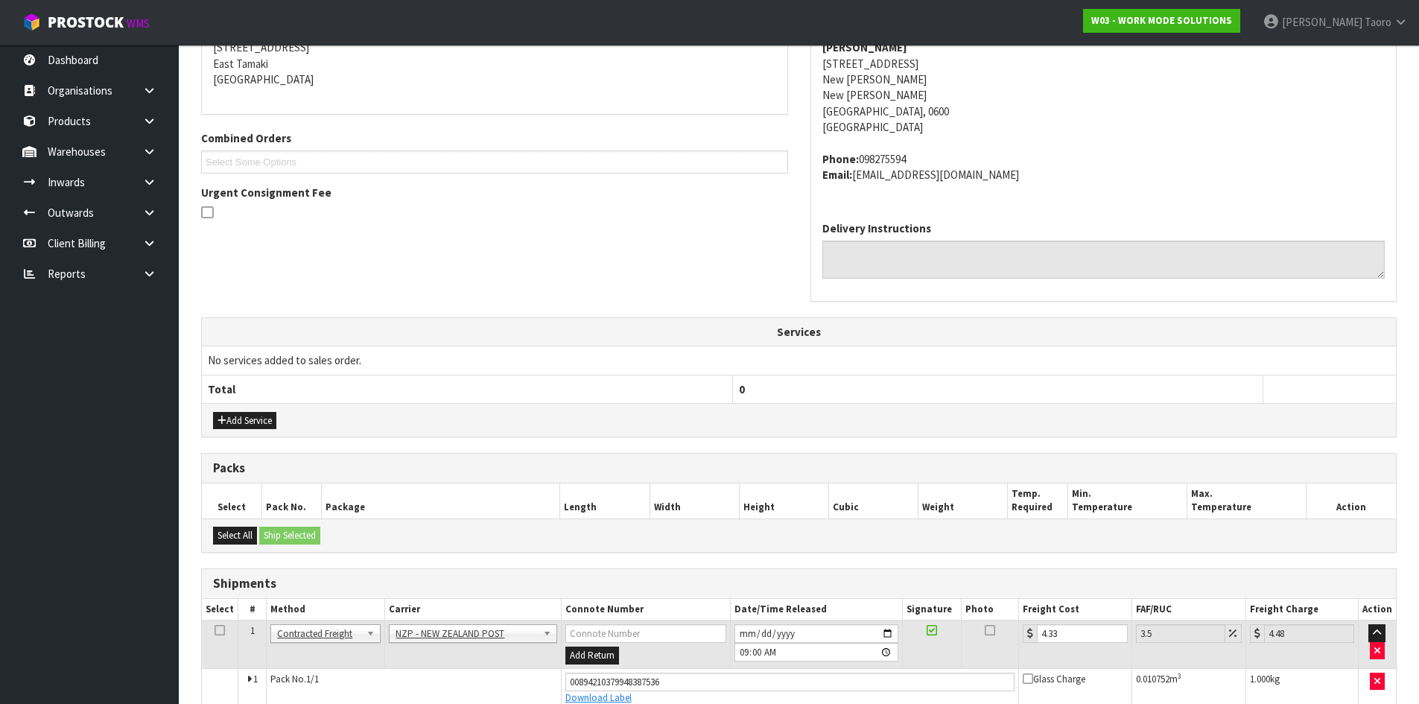
scroll to position [346, 0]
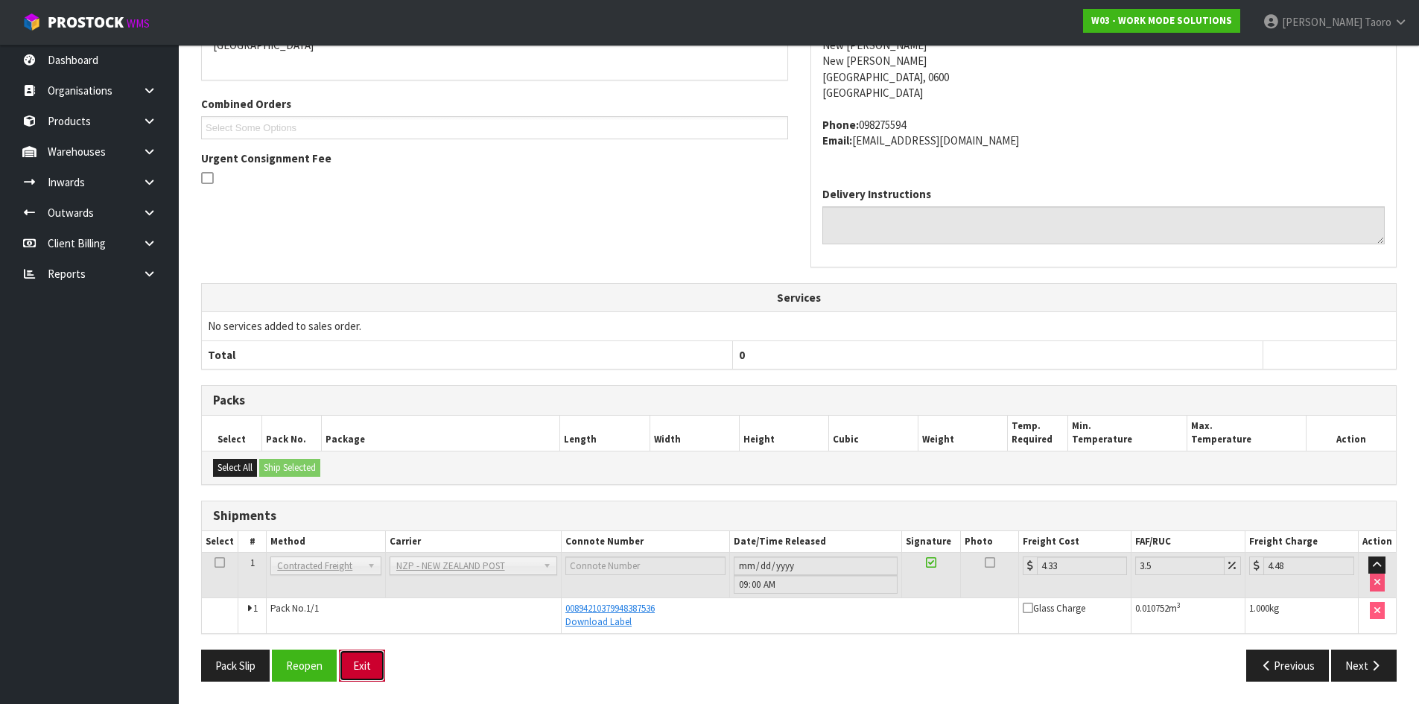
click at [363, 661] on button "Exit" at bounding box center [362, 665] width 46 height 32
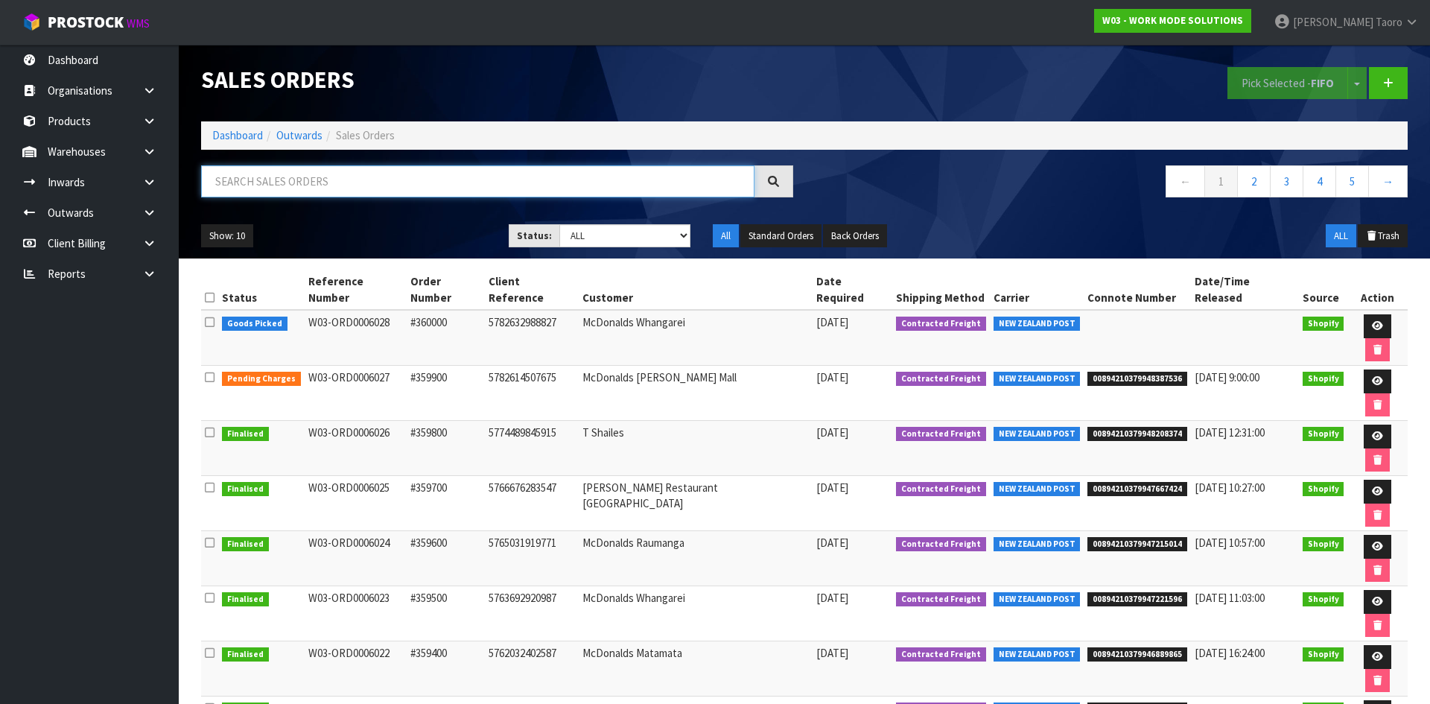
click at [316, 177] on input "text" at bounding box center [477, 181] width 553 height 32
type input "JOB-0411895"
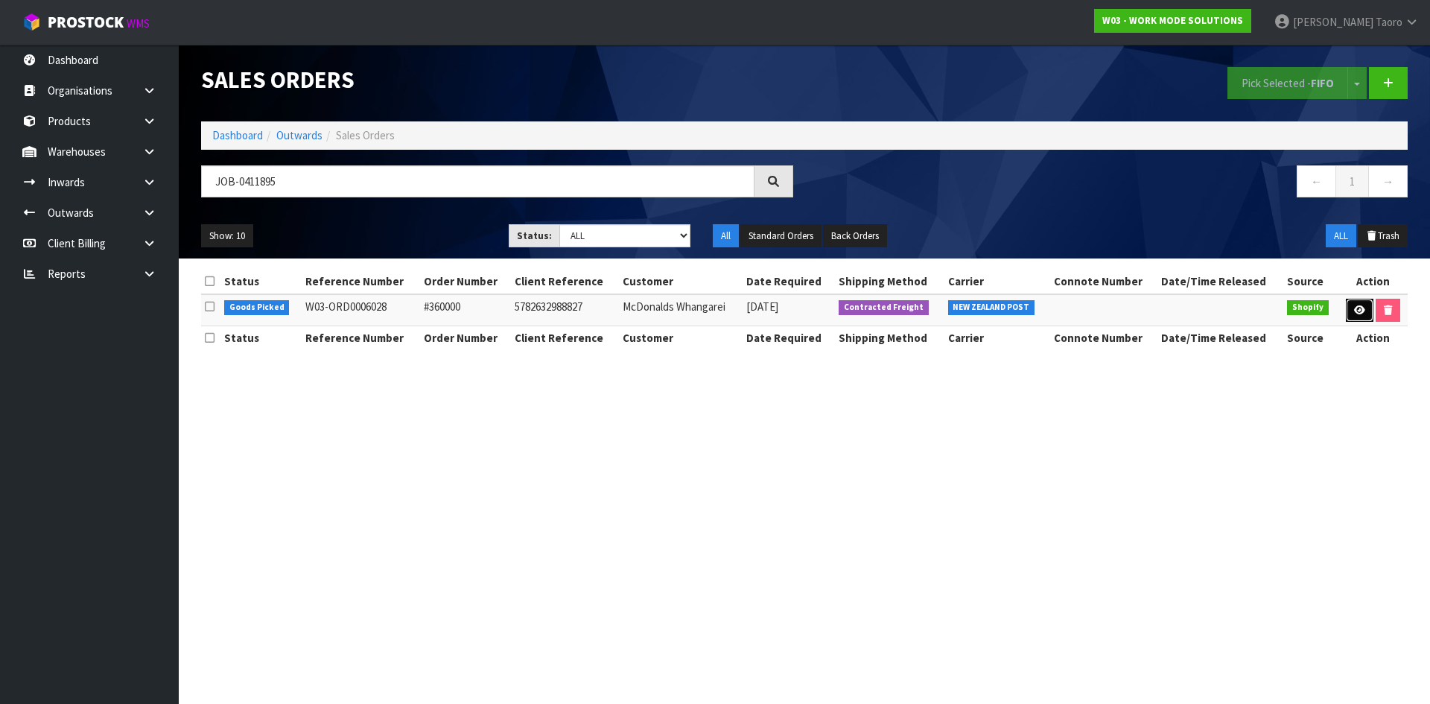
click at [1357, 305] on icon at bounding box center [1359, 310] width 11 height 10
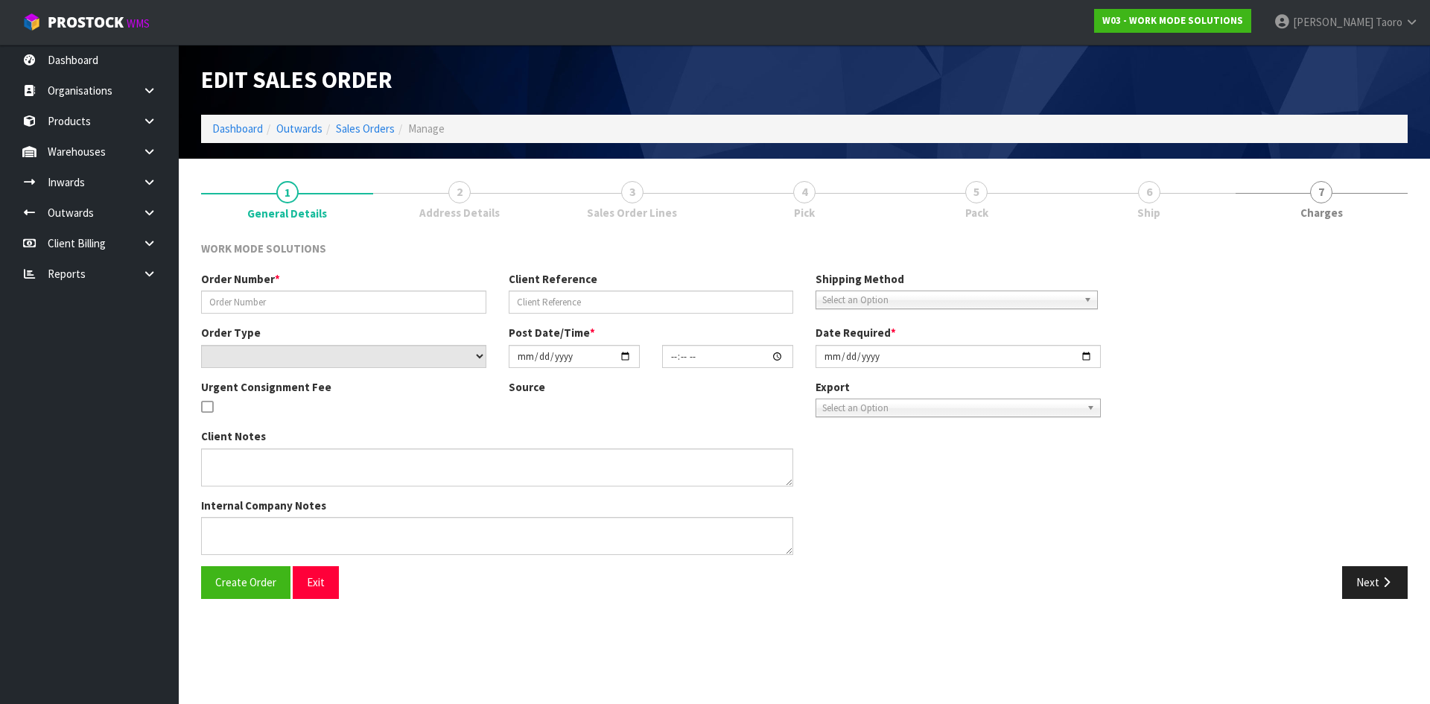
type input "#360000"
type input "5782632988827"
select select "number:0"
type input "2025-09-10"
type input "12:07:53.000"
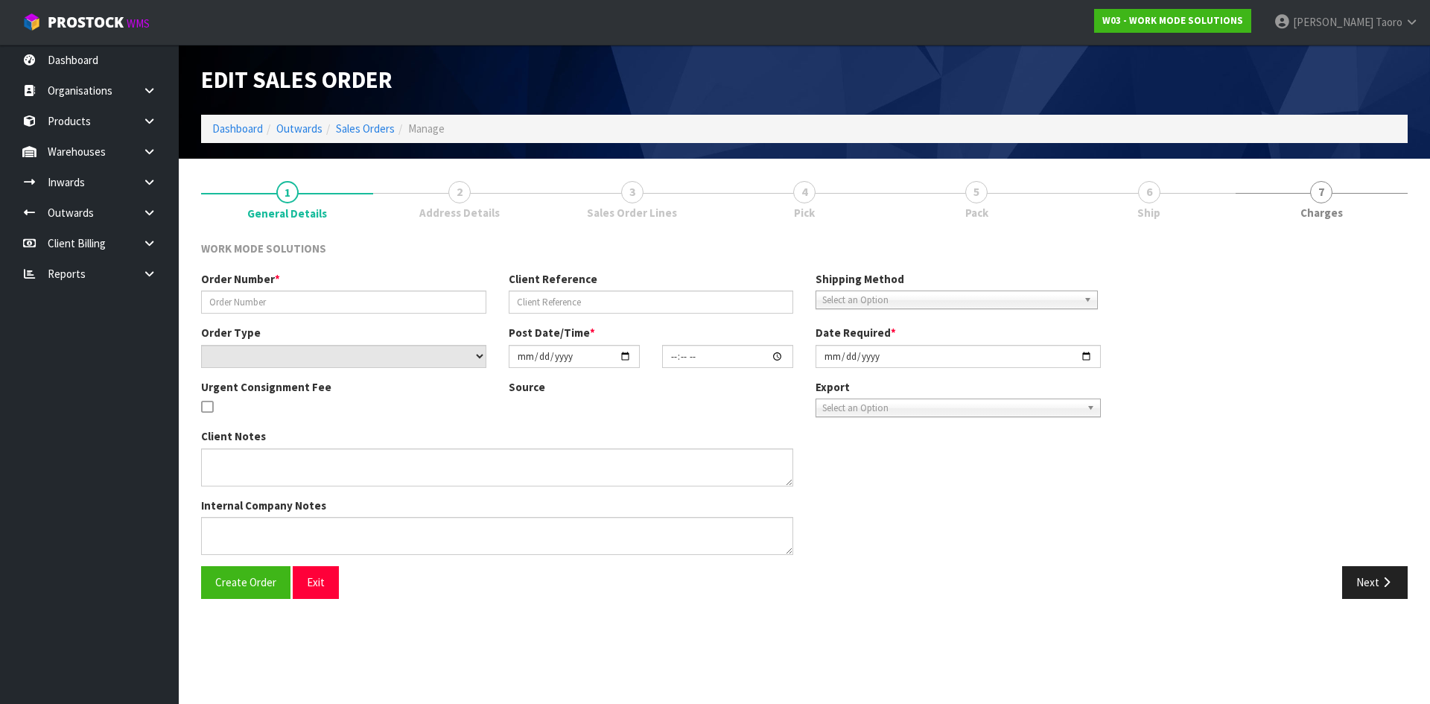
type input "2025-09-11"
type textarea "Wholesale Order: McDonalds Whangarei"
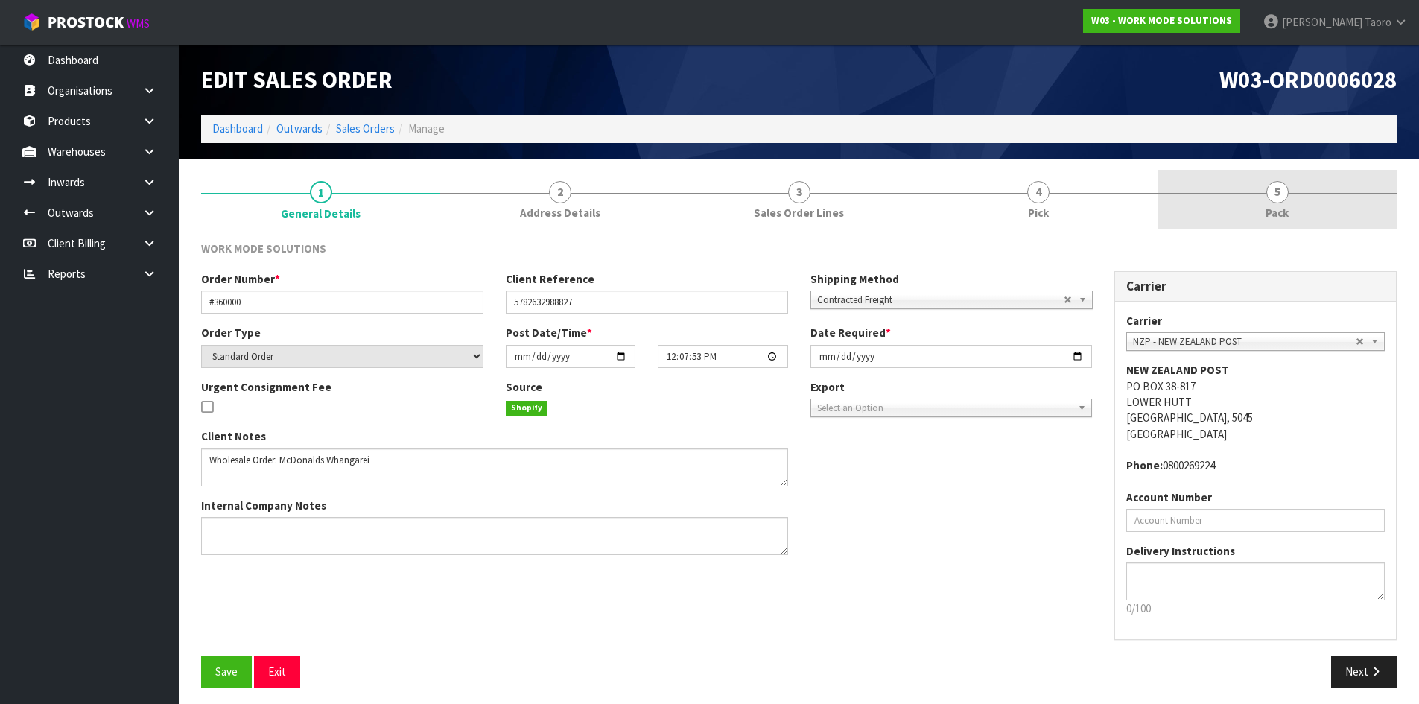
drag, startPoint x: 1288, startPoint y: 220, endPoint x: 1174, endPoint y: 133, distance: 143.9
click at [1288, 219] on span "Pack" at bounding box center [1276, 213] width 23 height 16
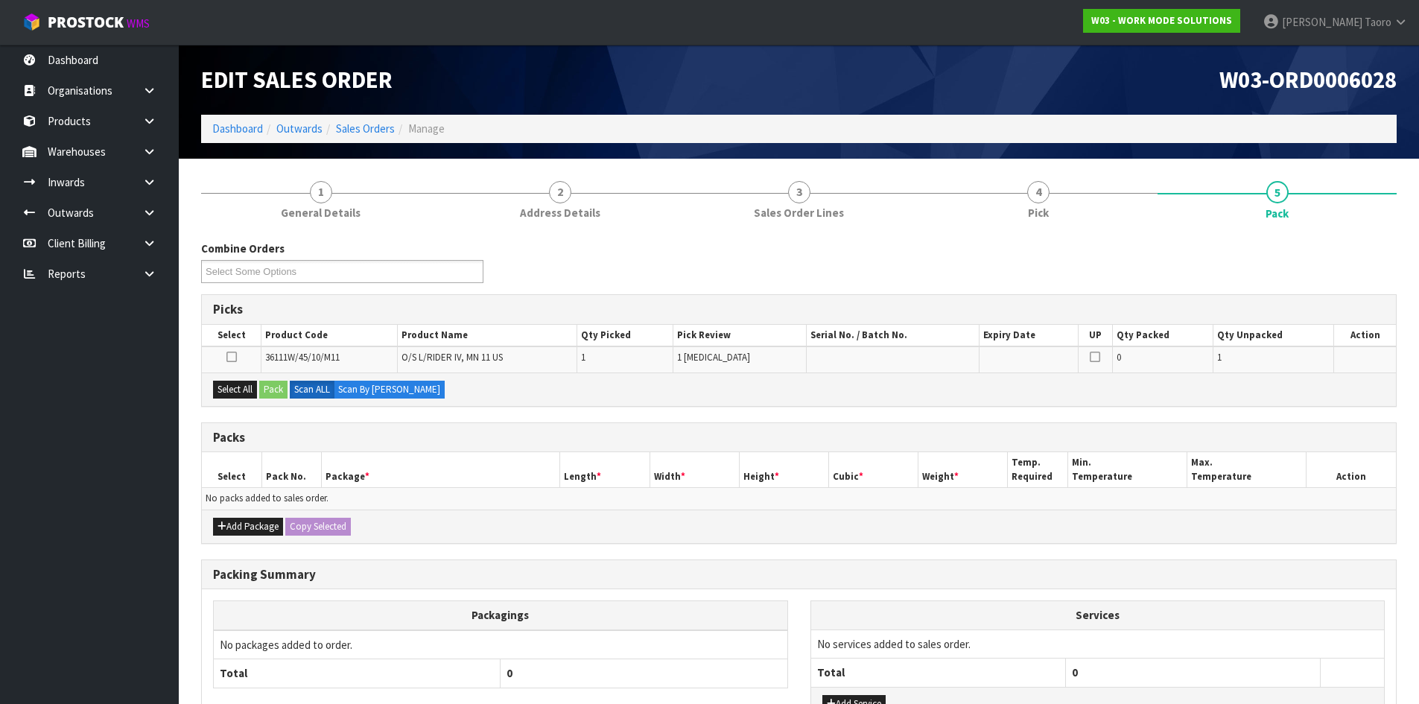
click at [1154, 93] on div "W03-ORD0006028" at bounding box center [1103, 80] width 609 height 70
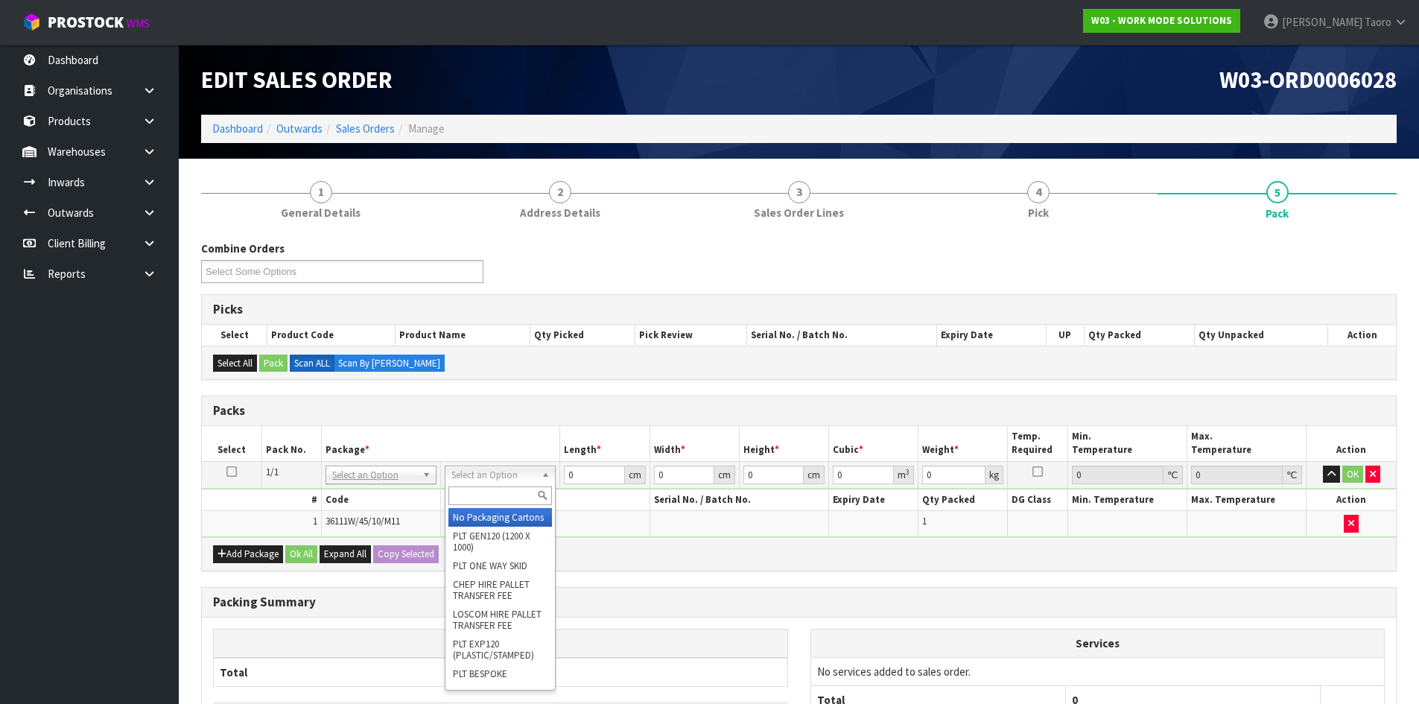
drag, startPoint x: 515, startPoint y: 524, endPoint x: 526, endPoint y: 521, distance: 12.1
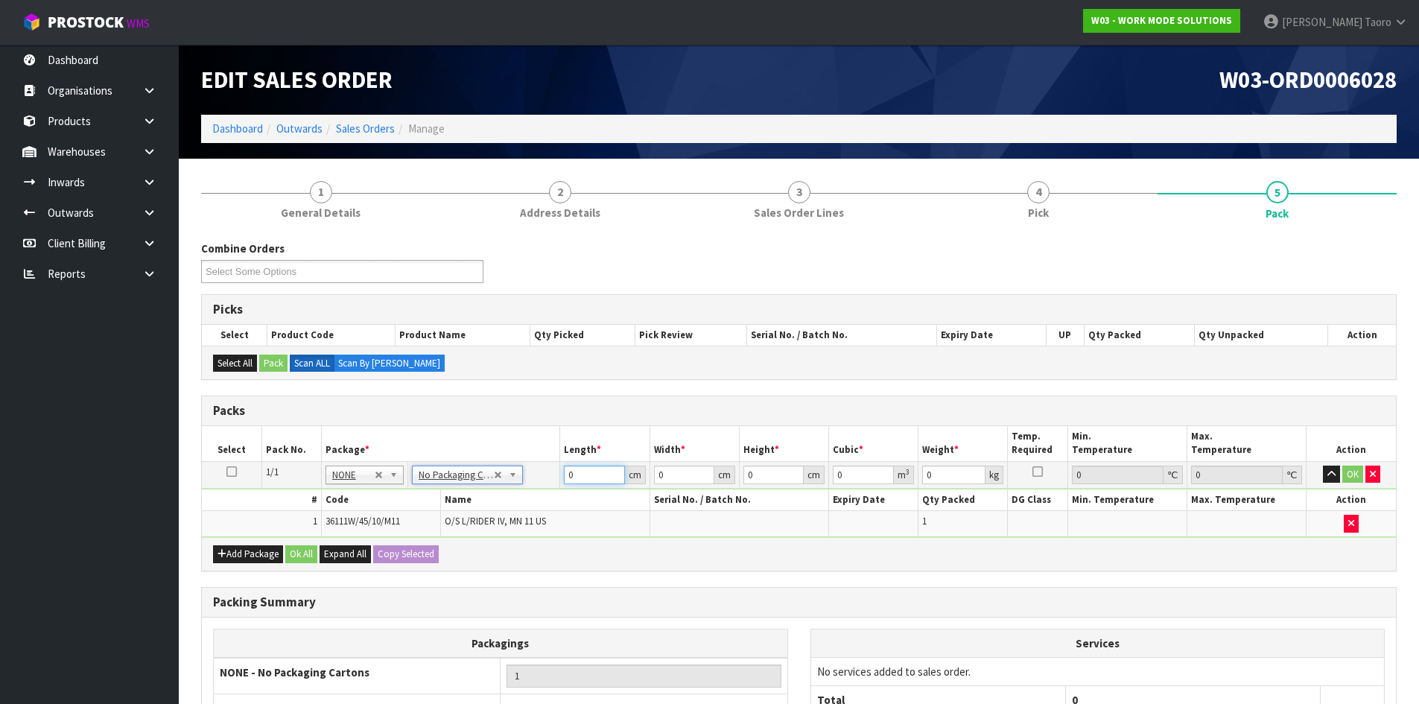
click at [586, 471] on input "0" at bounding box center [594, 474] width 60 height 19
type input "36"
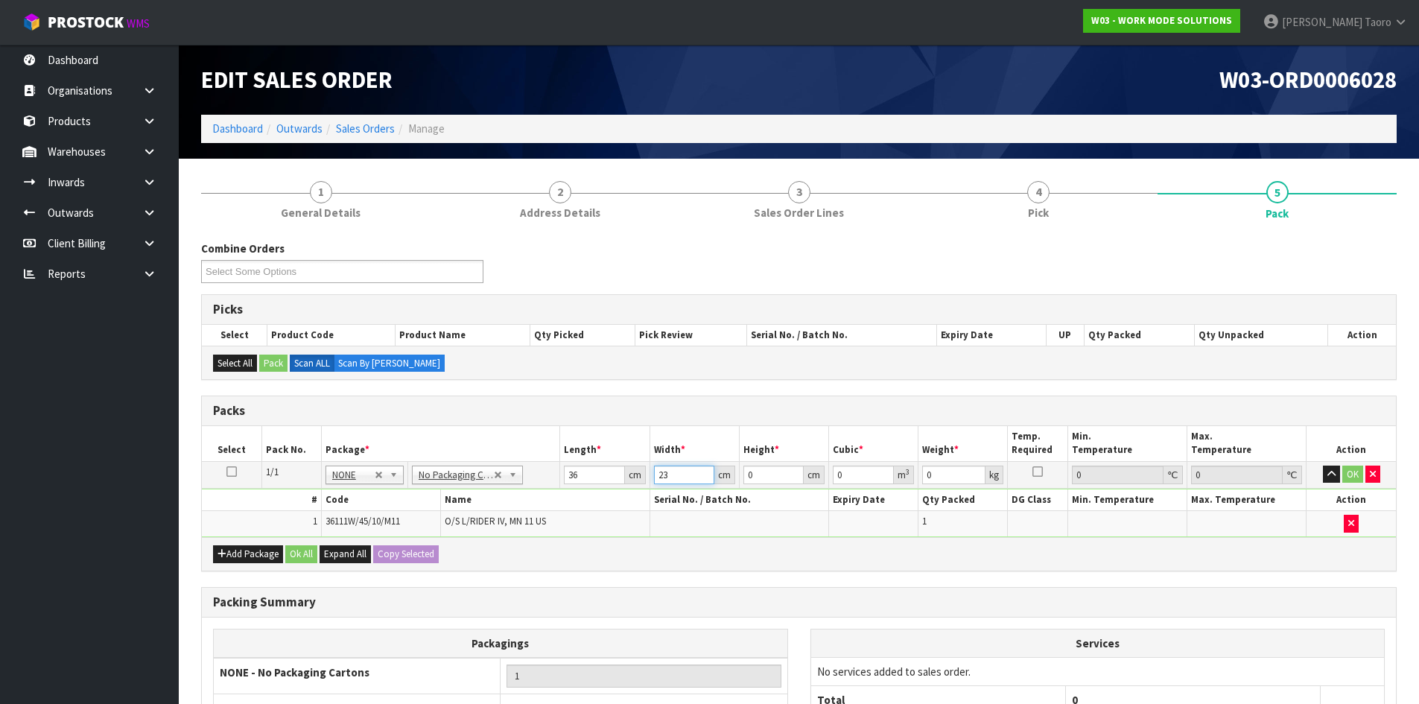
type input "23"
type input "2"
type input "0.001656"
type input "23"
type input "0.019044"
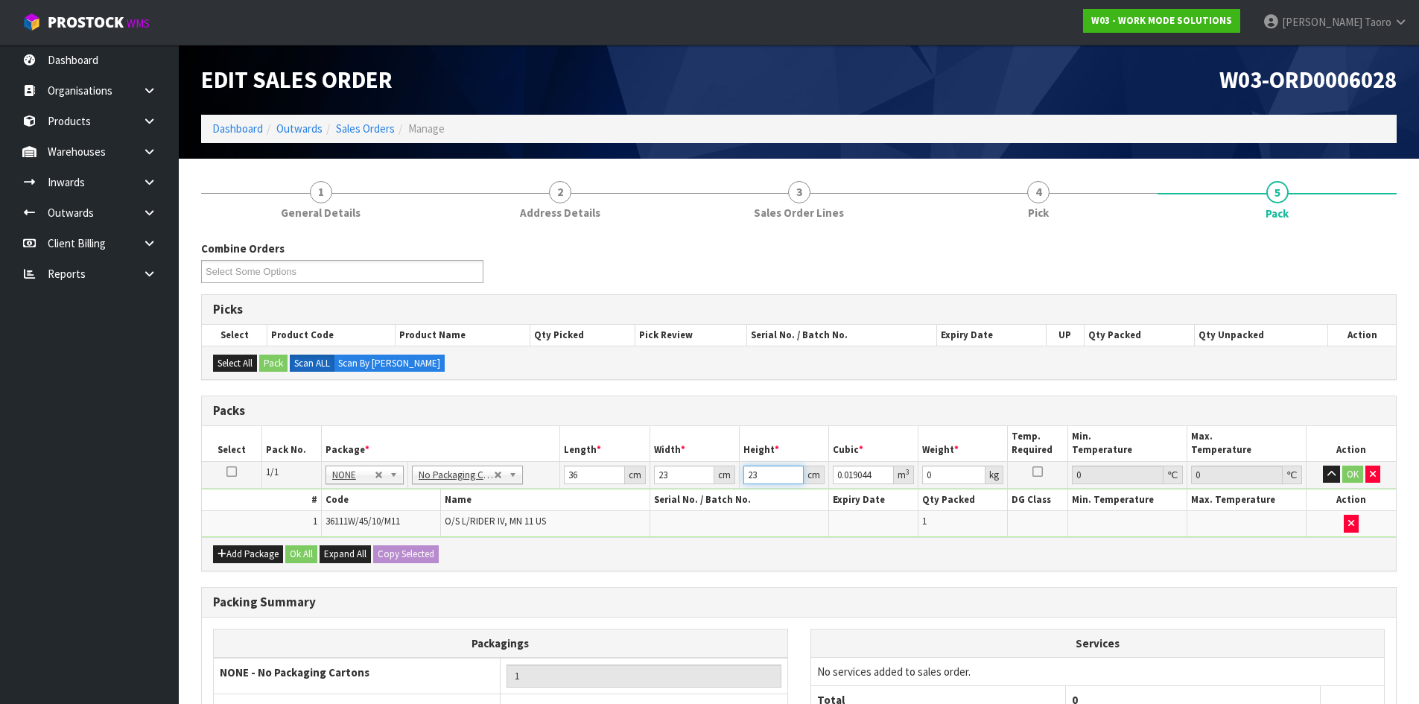
type input "23"
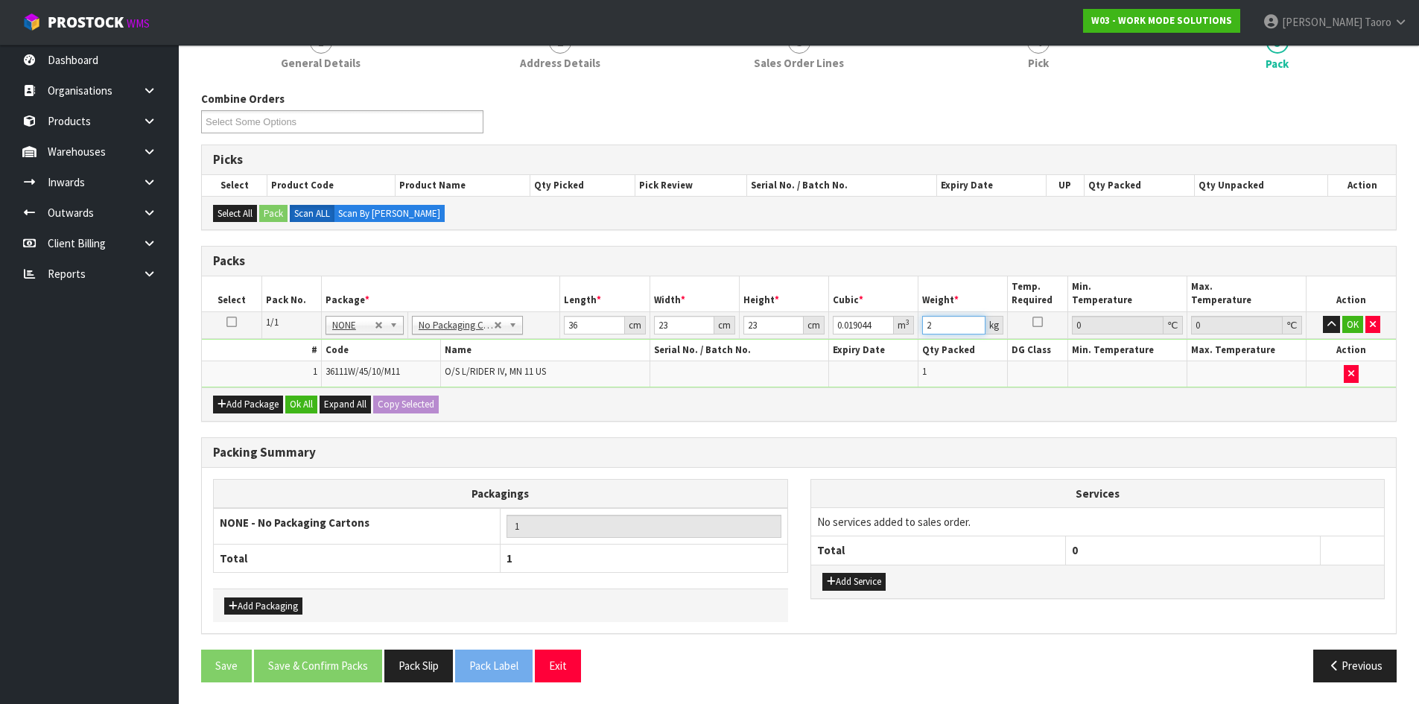
scroll to position [150, 0]
type input "2"
click at [899, 579] on div "Add Service" at bounding box center [1097, 581] width 573 height 34
click at [871, 588] on button "Add Service" at bounding box center [853, 581] width 63 height 18
drag, startPoint x: 918, startPoint y: 517, endPoint x: 921, endPoint y: 532, distance: 15.9
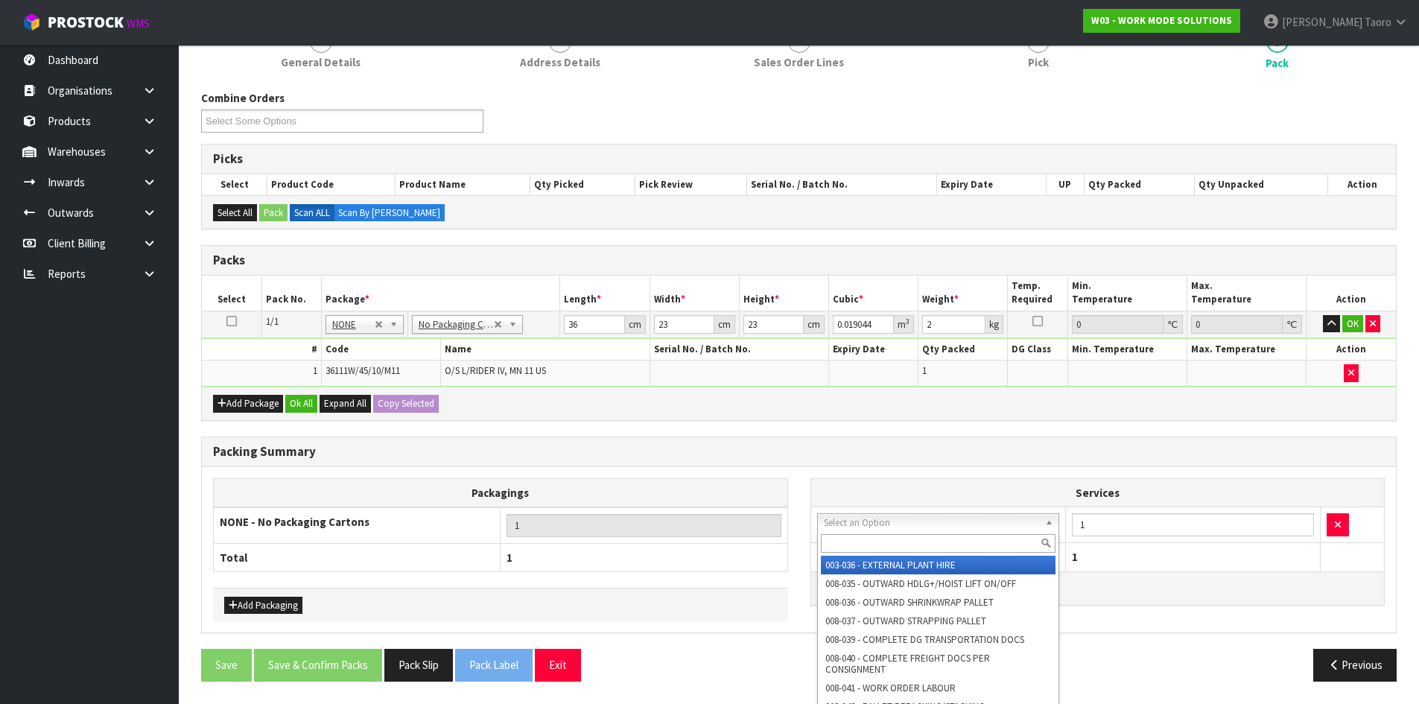
click at [924, 539] on input "text" at bounding box center [938, 543] width 235 height 19
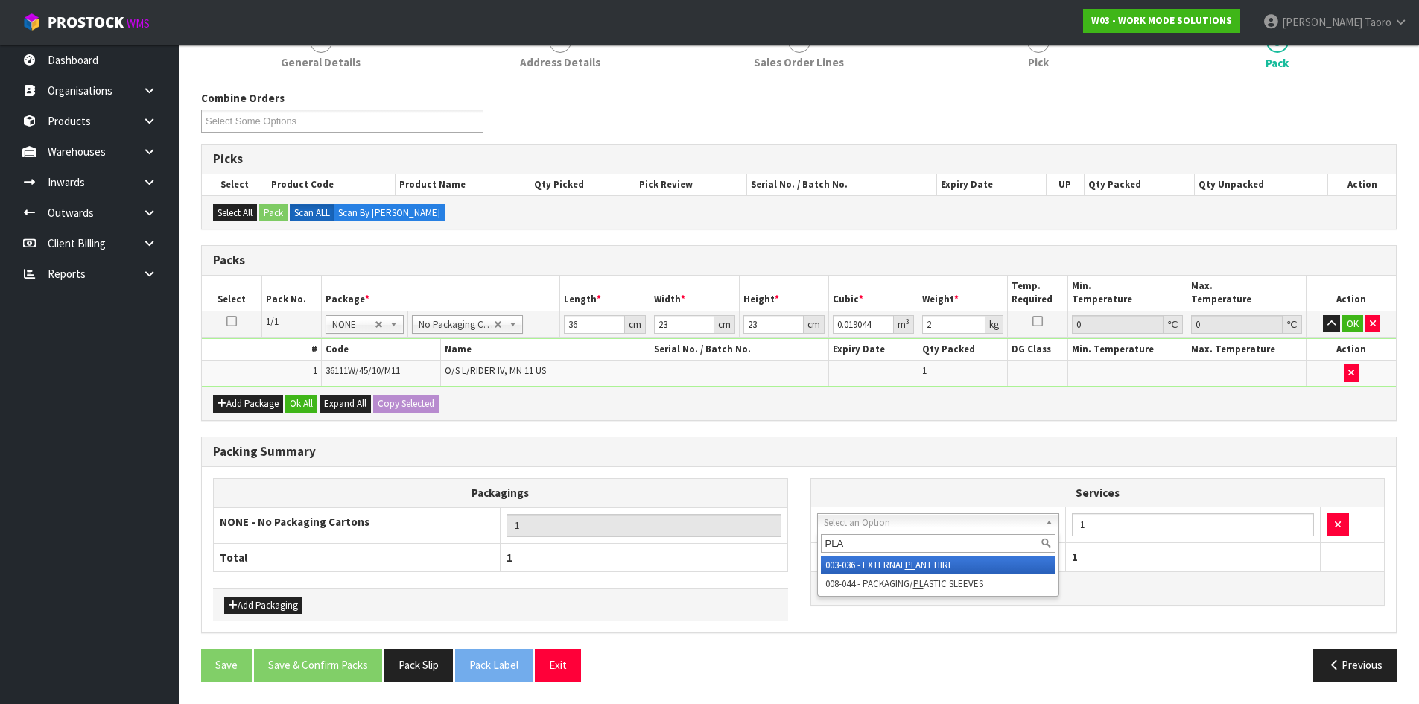
type input "PLAS"
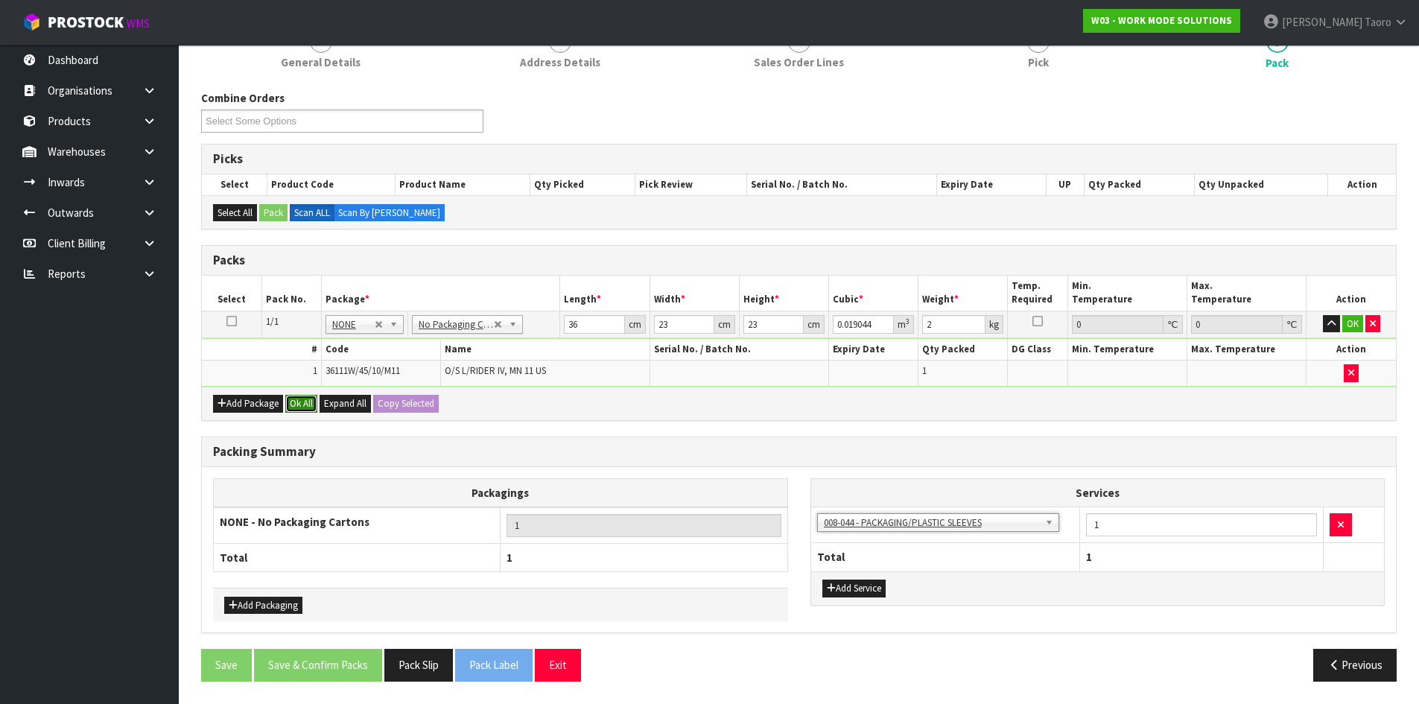
click at [308, 402] on button "Ok All" at bounding box center [301, 404] width 32 height 18
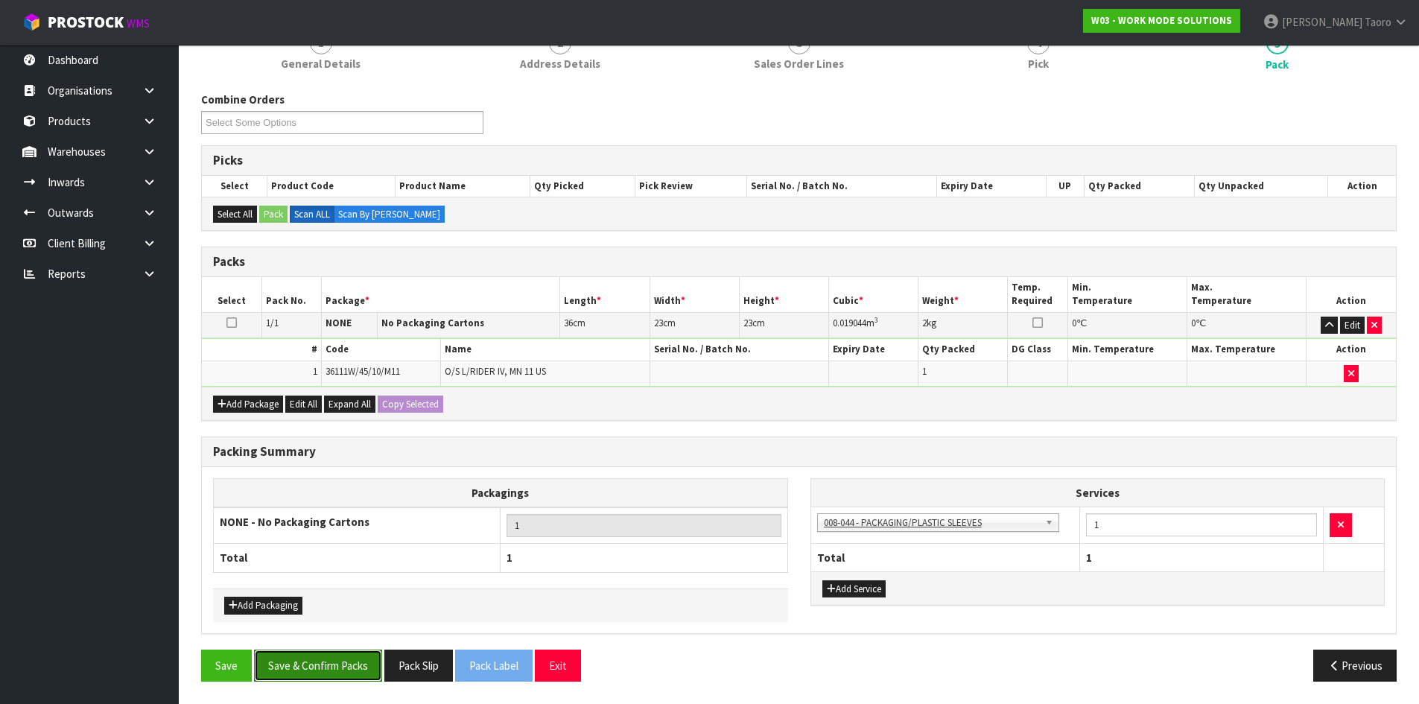
click at [371, 665] on button "Save & Confirm Packs" at bounding box center [318, 665] width 128 height 32
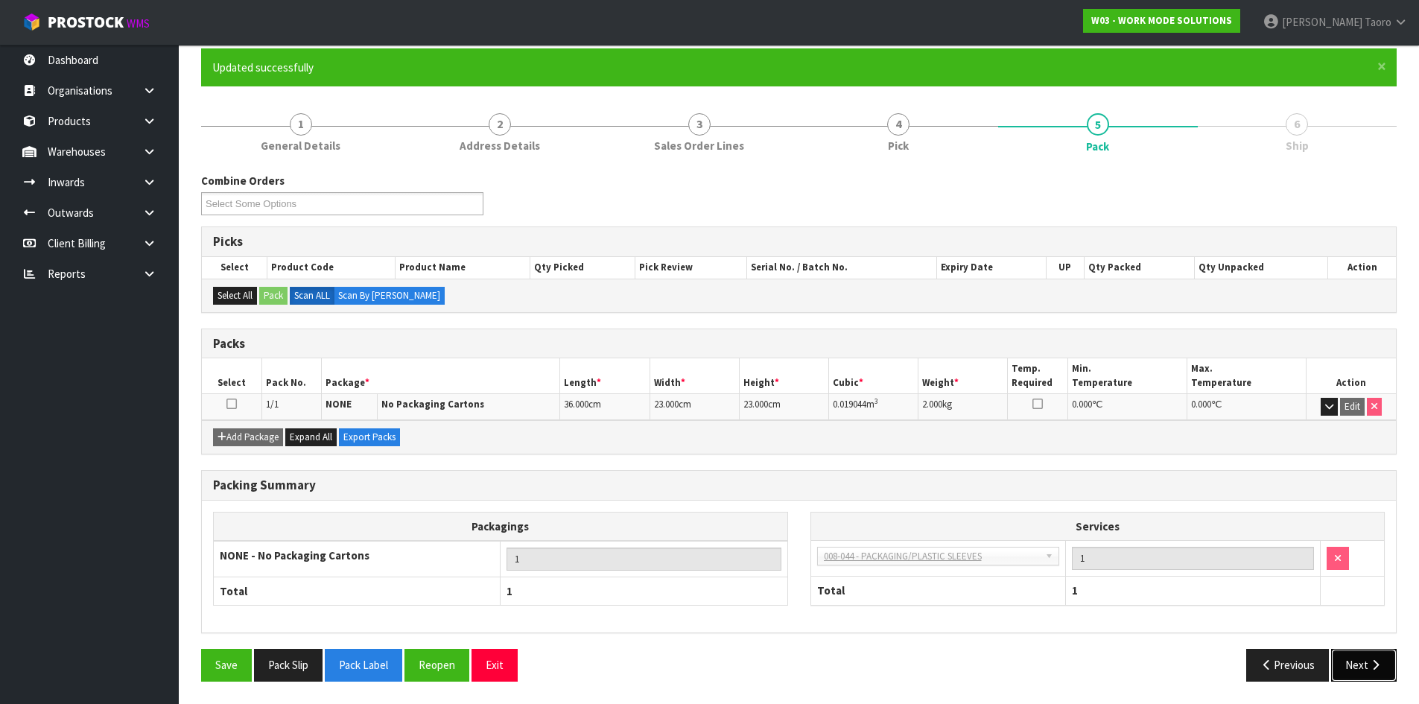
click at [1369, 677] on button "Next" at bounding box center [1364, 665] width 66 height 32
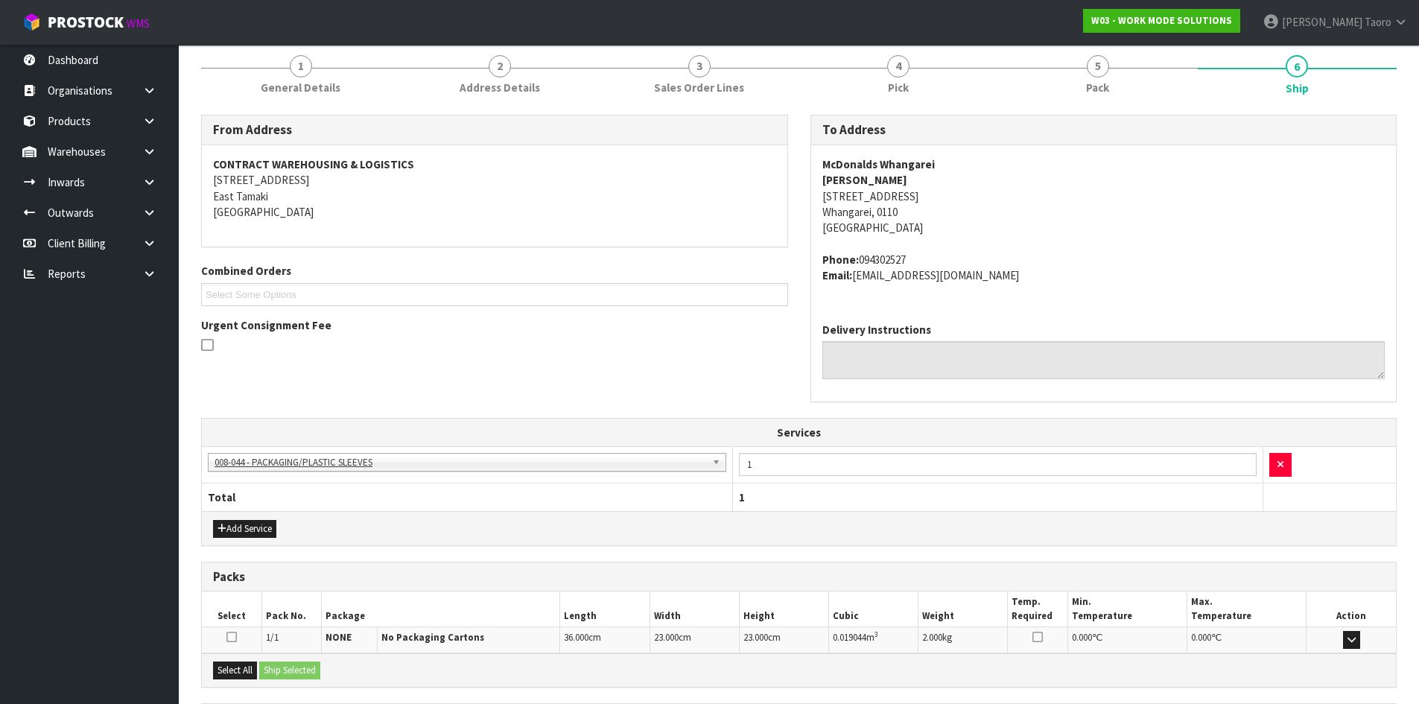
scroll to position [323, 0]
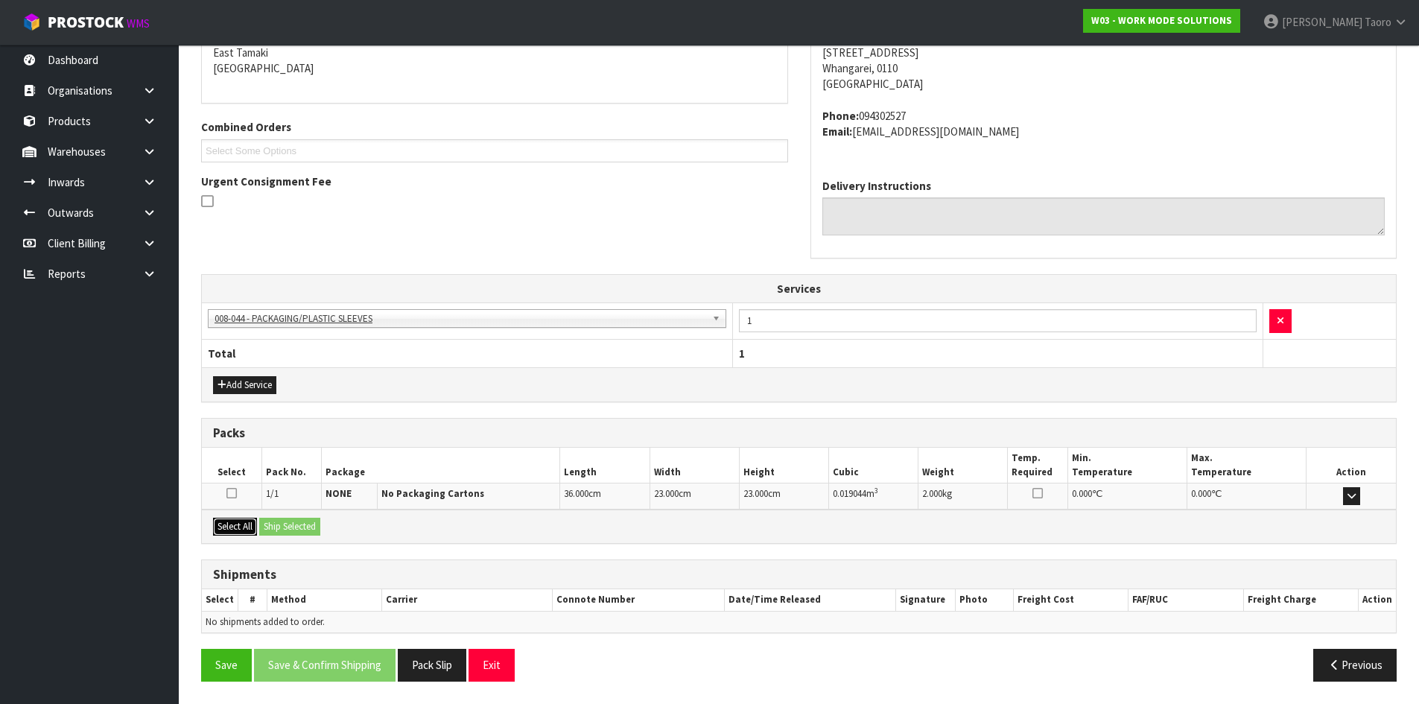
click at [233, 529] on button "Select All" at bounding box center [235, 527] width 44 height 18
drag, startPoint x: 272, startPoint y: 526, endPoint x: 321, endPoint y: 546, distance: 52.8
click at [276, 526] on button "Ship Selected" at bounding box center [289, 527] width 61 height 18
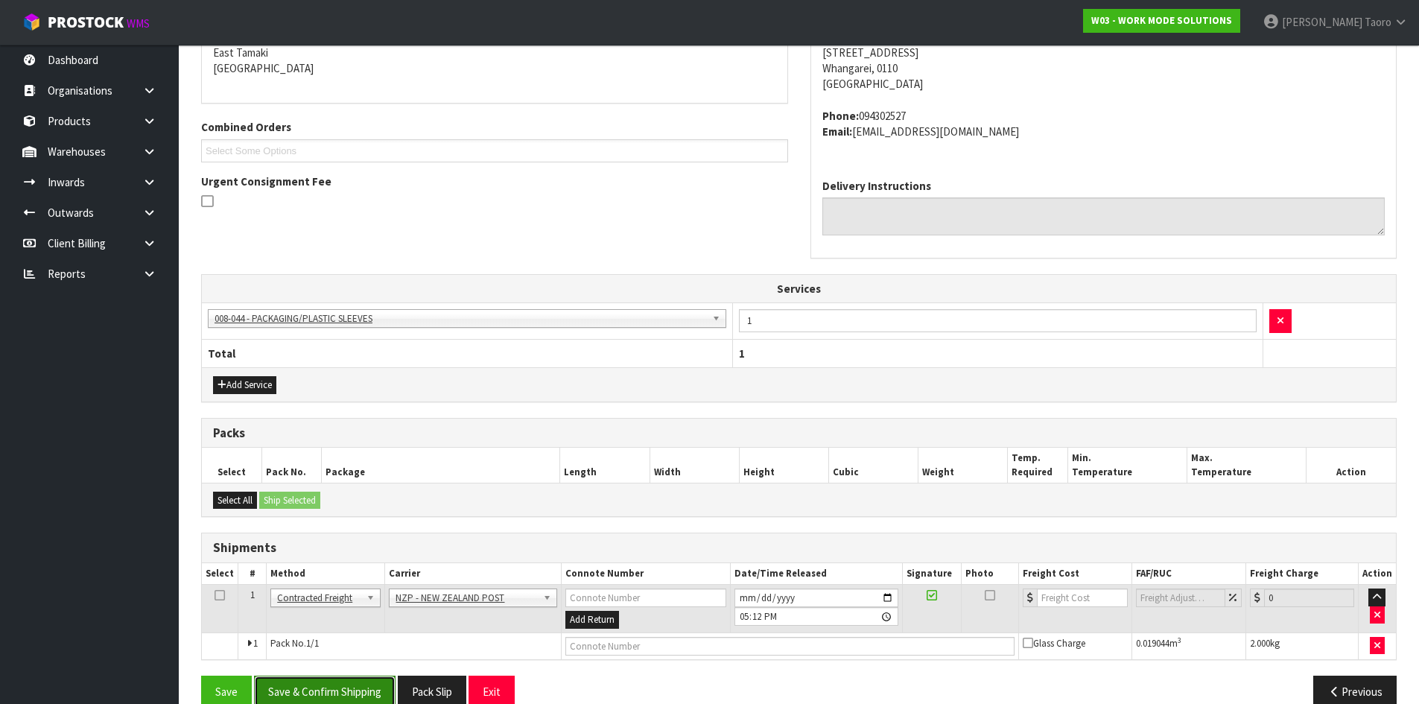
click at [381, 687] on button "Save & Confirm Shipping" at bounding box center [324, 691] width 141 height 32
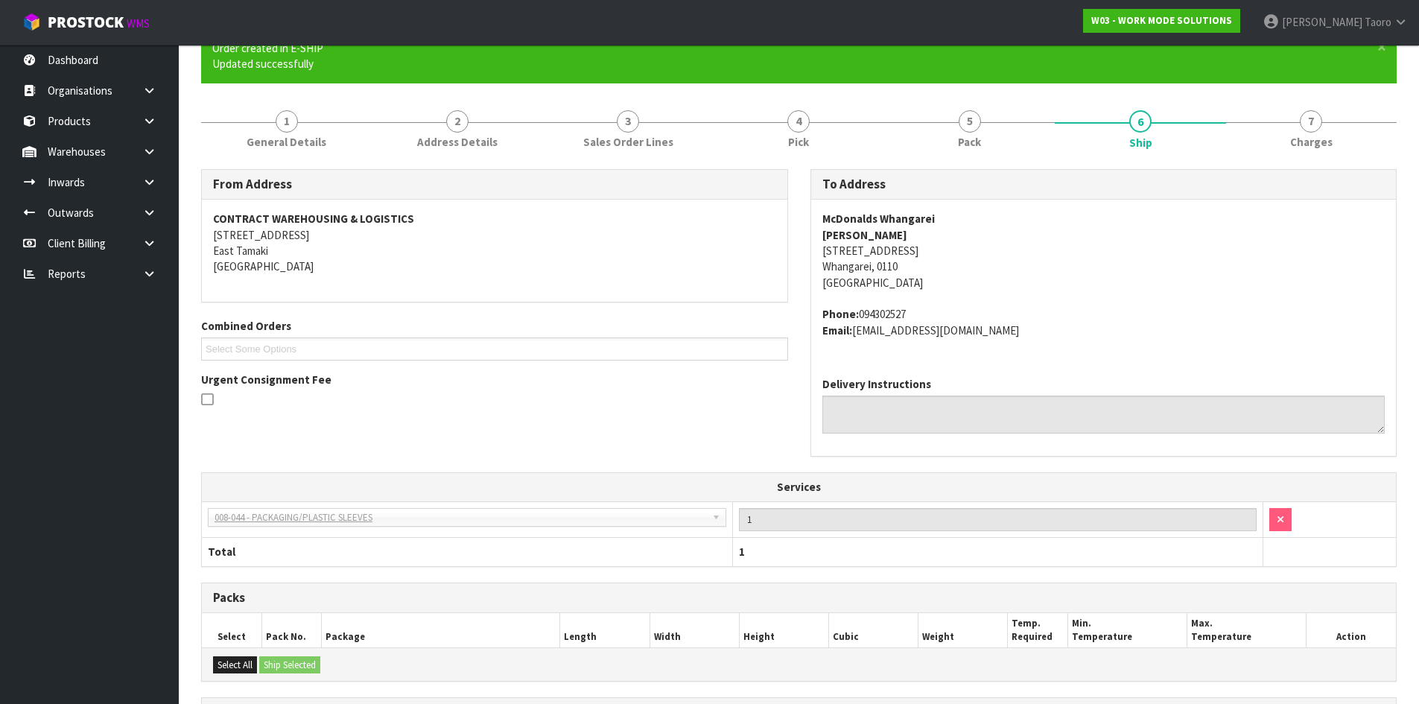
scroll to position [328, 0]
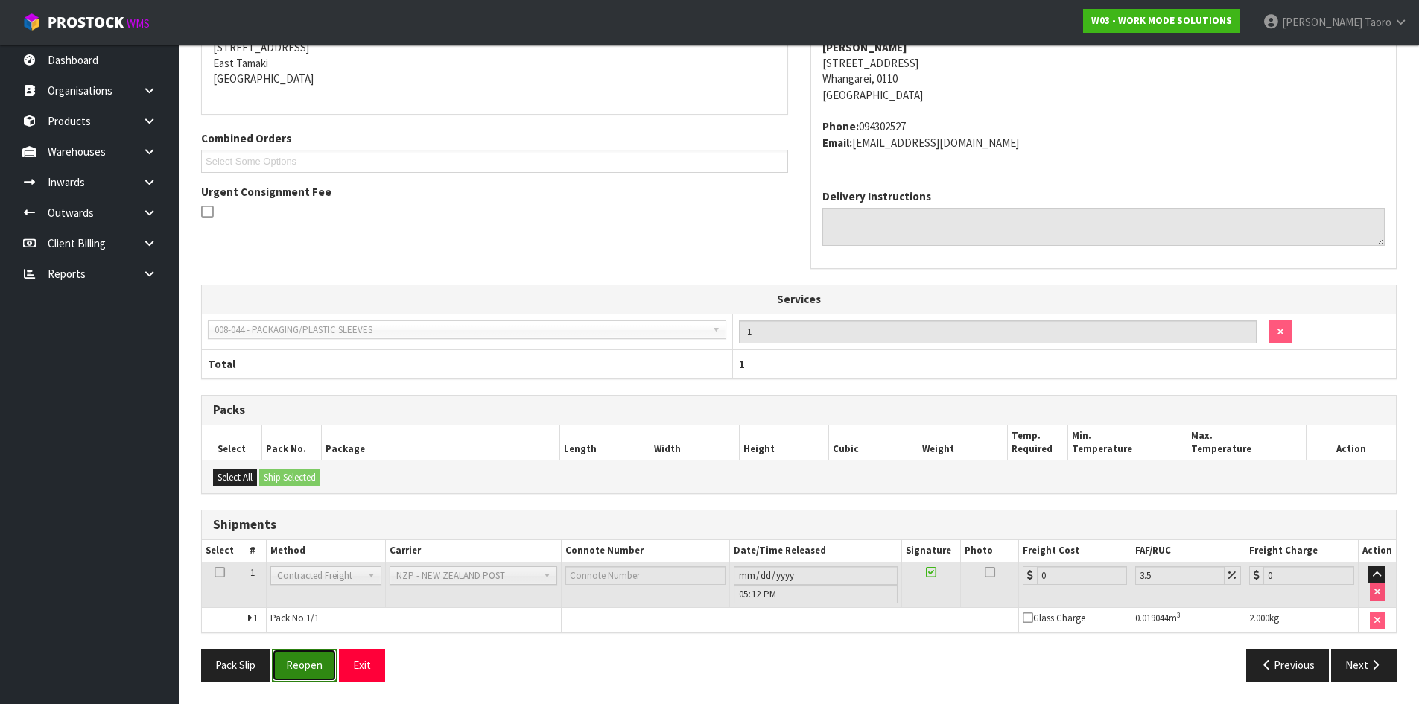
click at [319, 658] on button "Reopen" at bounding box center [304, 665] width 65 height 32
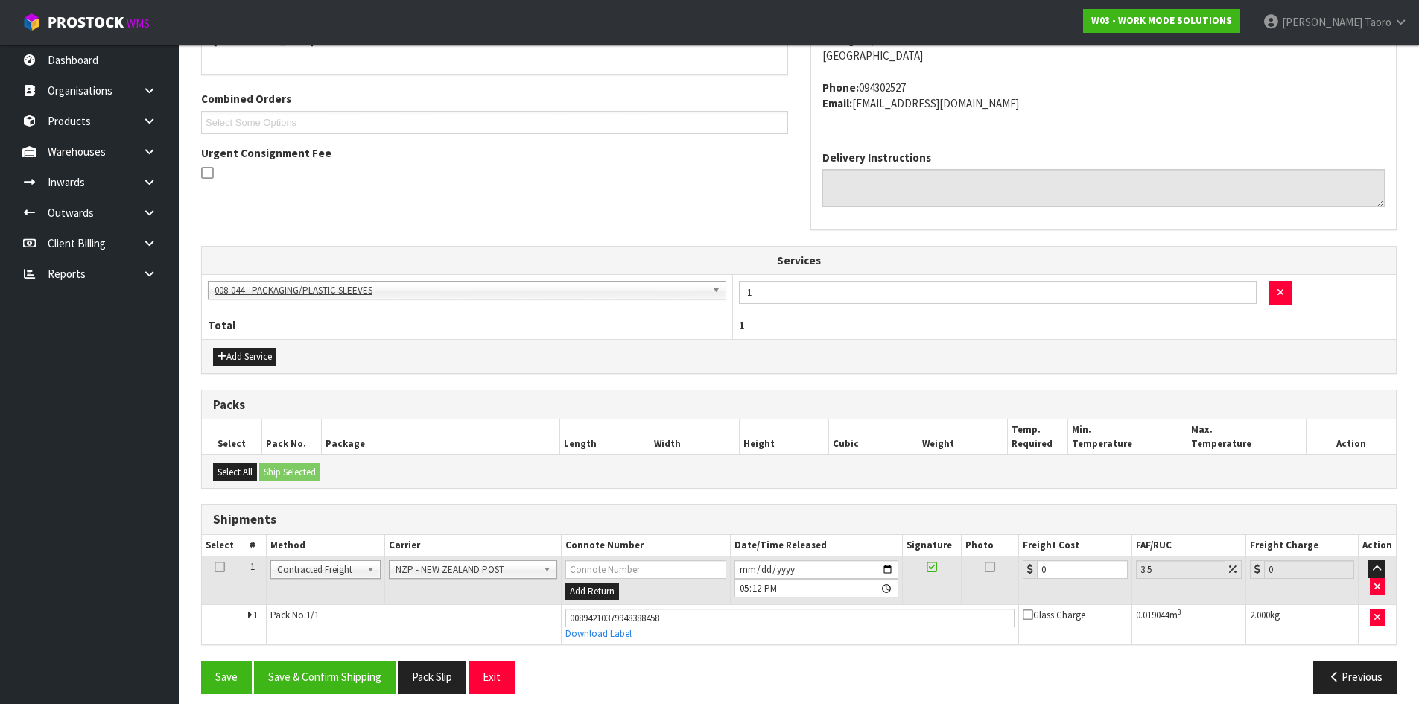
scroll to position [363, 0]
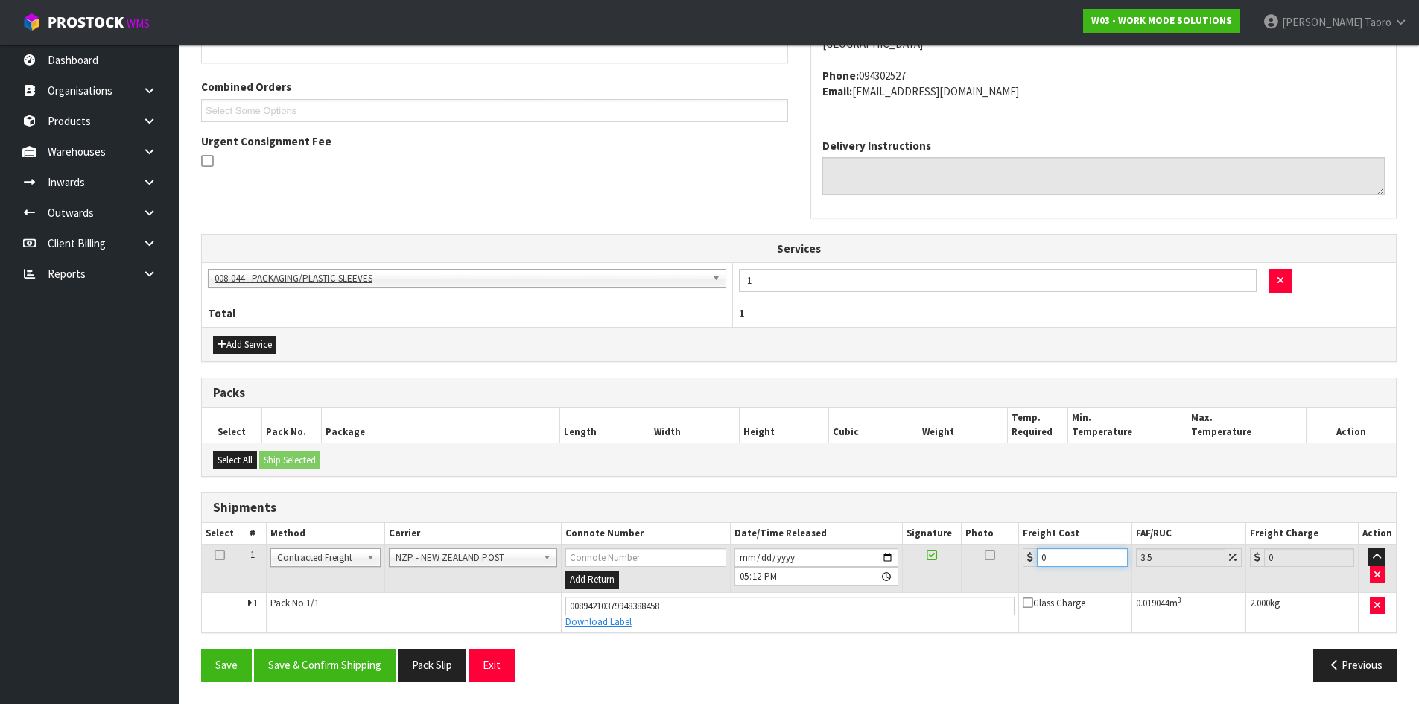
click at [1068, 564] on input "0" at bounding box center [1082, 557] width 90 height 19
click at [1068, 563] on input "0" at bounding box center [1082, 557] width 90 height 19
type input "7"
type input "7.24"
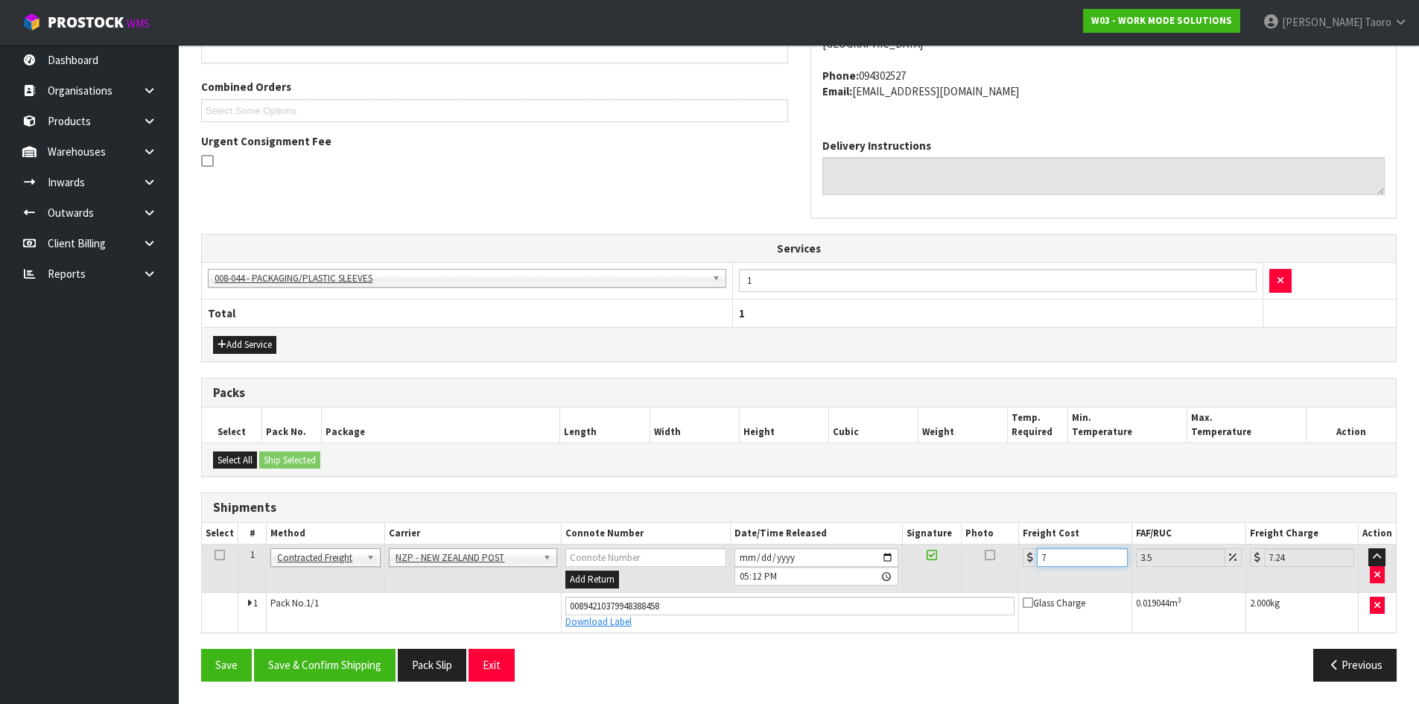
type input "7.3"
type input "7.56"
type input "7.31"
type input "7.57"
type input "7.31"
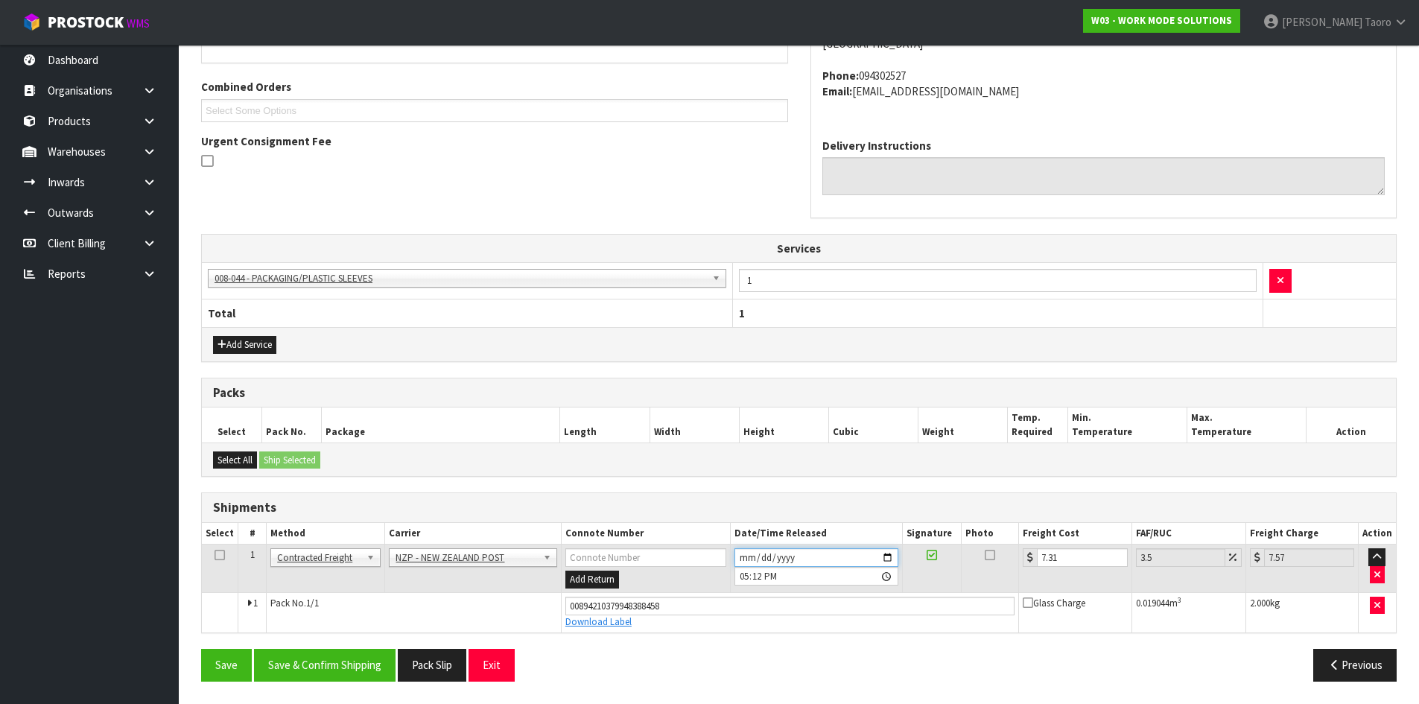
click at [742, 555] on input "2025-09-10" at bounding box center [816, 557] width 164 height 19
type input "2025-09-11"
click at [749, 574] on input "17:12:00.000" at bounding box center [816, 576] width 164 height 19
type input "09:00"
click at [362, 655] on button "Save & Confirm Shipping" at bounding box center [324, 665] width 141 height 32
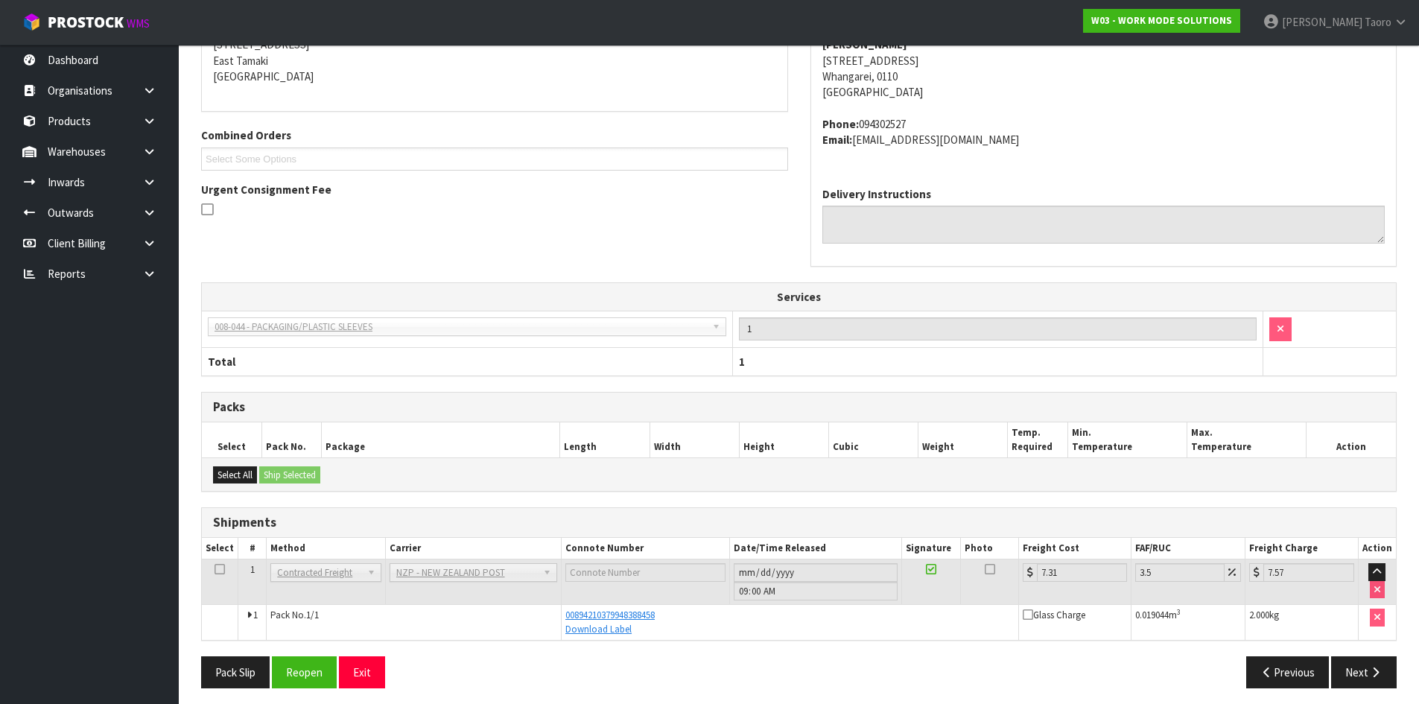
scroll to position [322, 0]
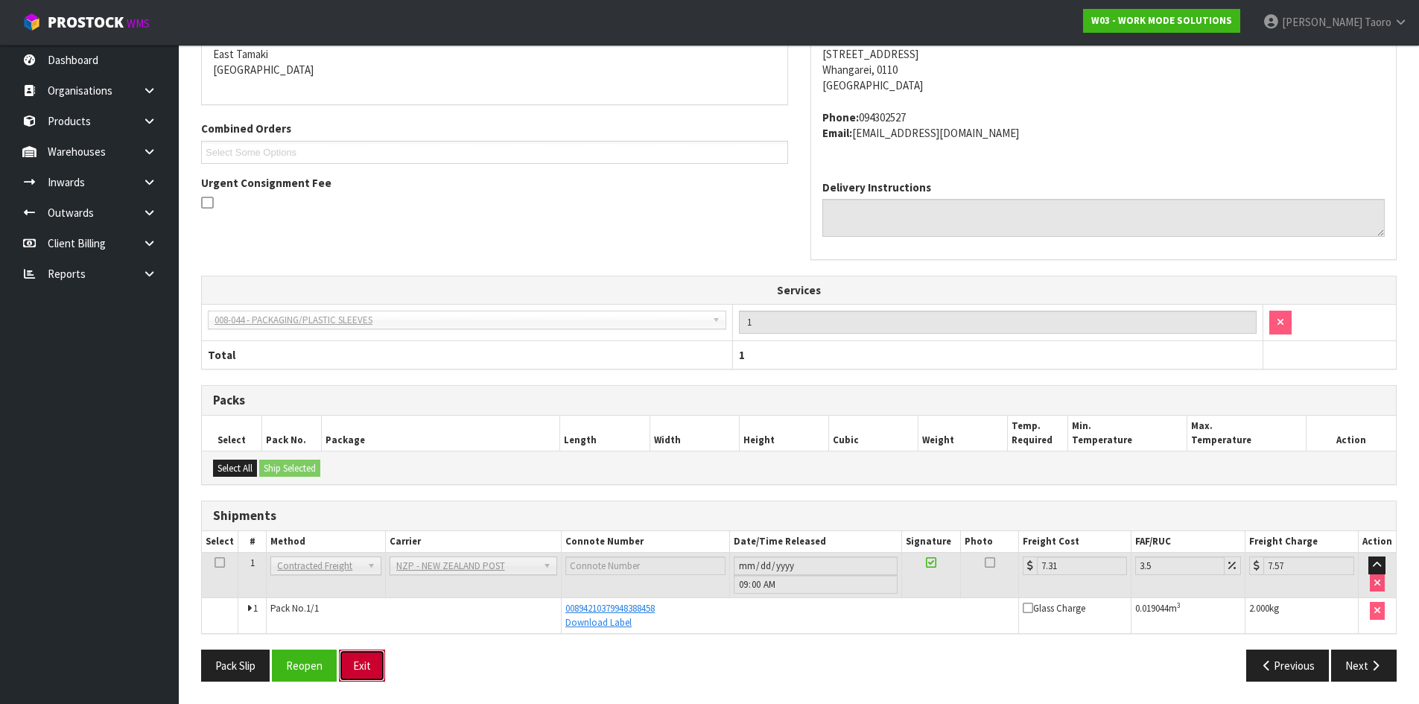
click at [365, 661] on button "Exit" at bounding box center [362, 665] width 46 height 32
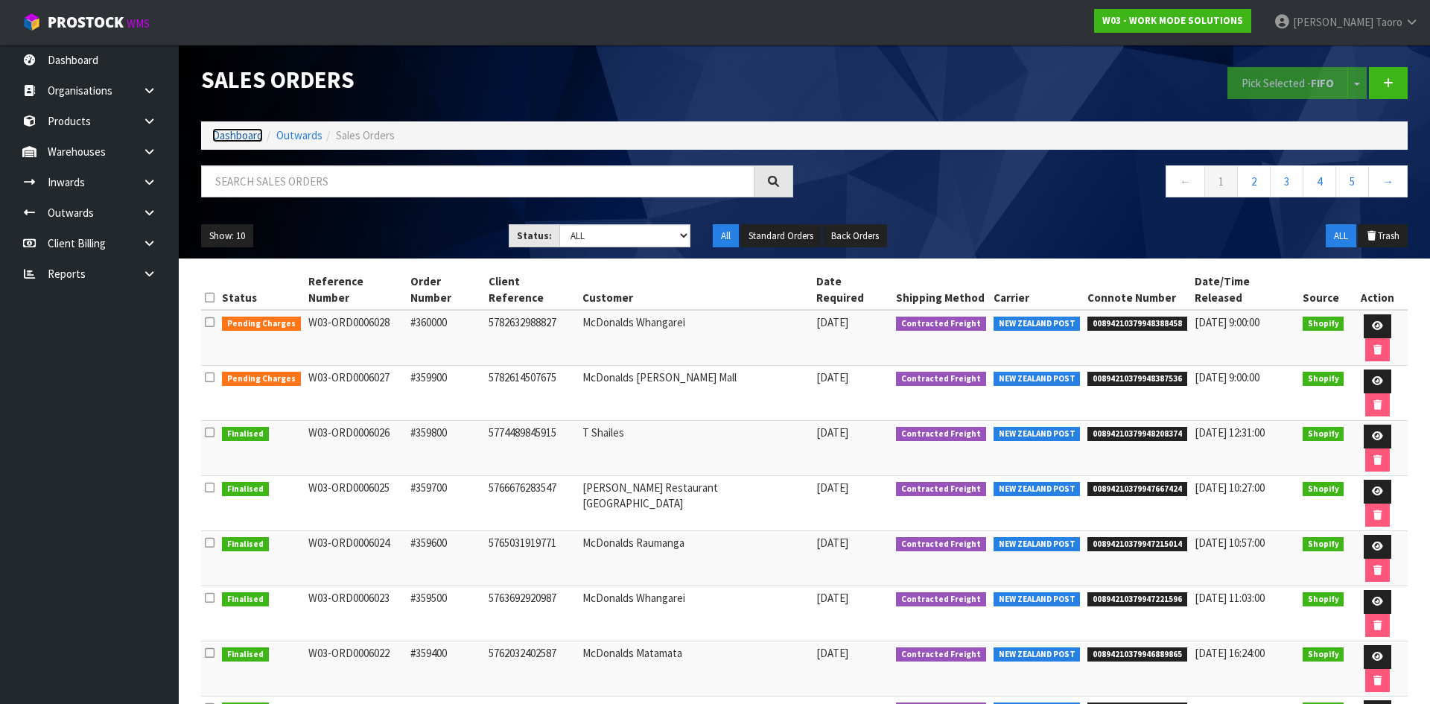
click at [240, 132] on link "Dashboard" at bounding box center [237, 135] width 51 height 14
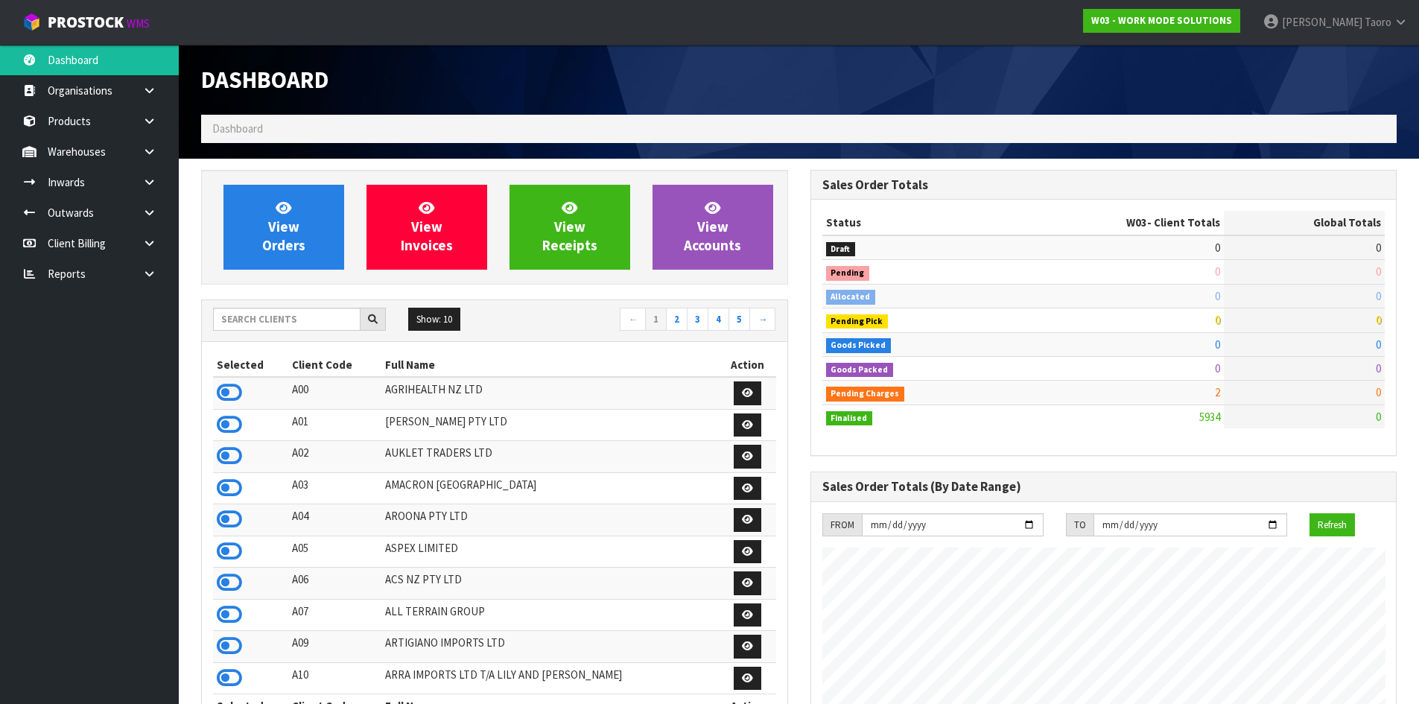
scroll to position [1080, 608]
click at [302, 316] on input "text" at bounding box center [286, 319] width 147 height 23
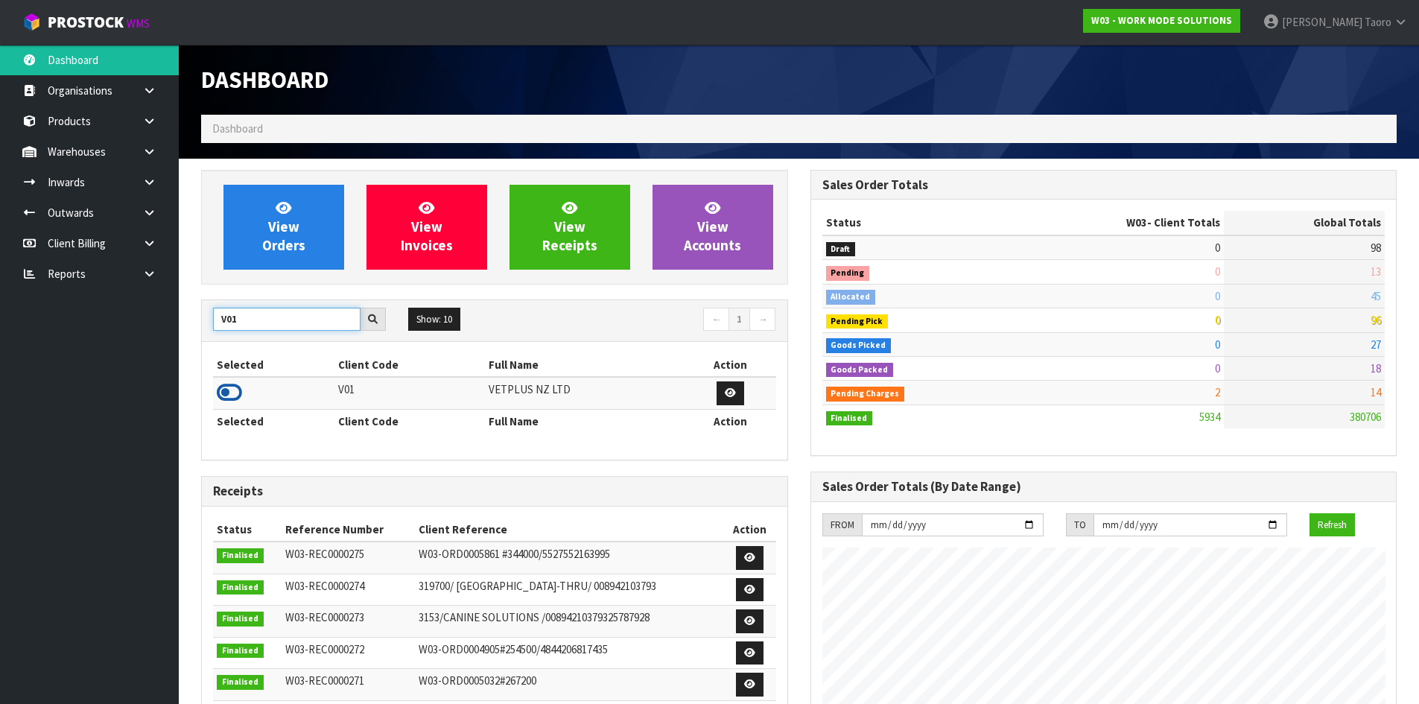
type input "V01"
click at [224, 389] on icon at bounding box center [229, 392] width 25 height 22
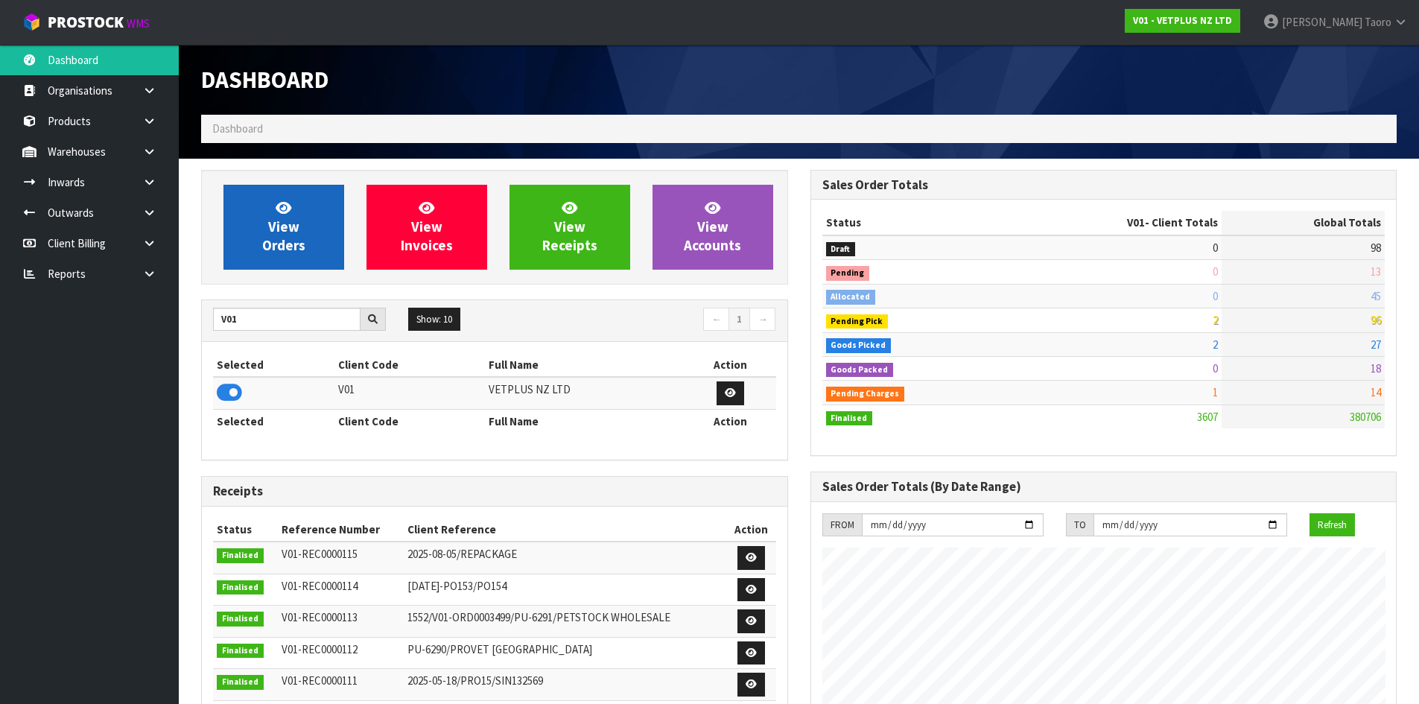
scroll to position [1128, 608]
click at [269, 232] on span "View Orders" at bounding box center [283, 227] width 43 height 56
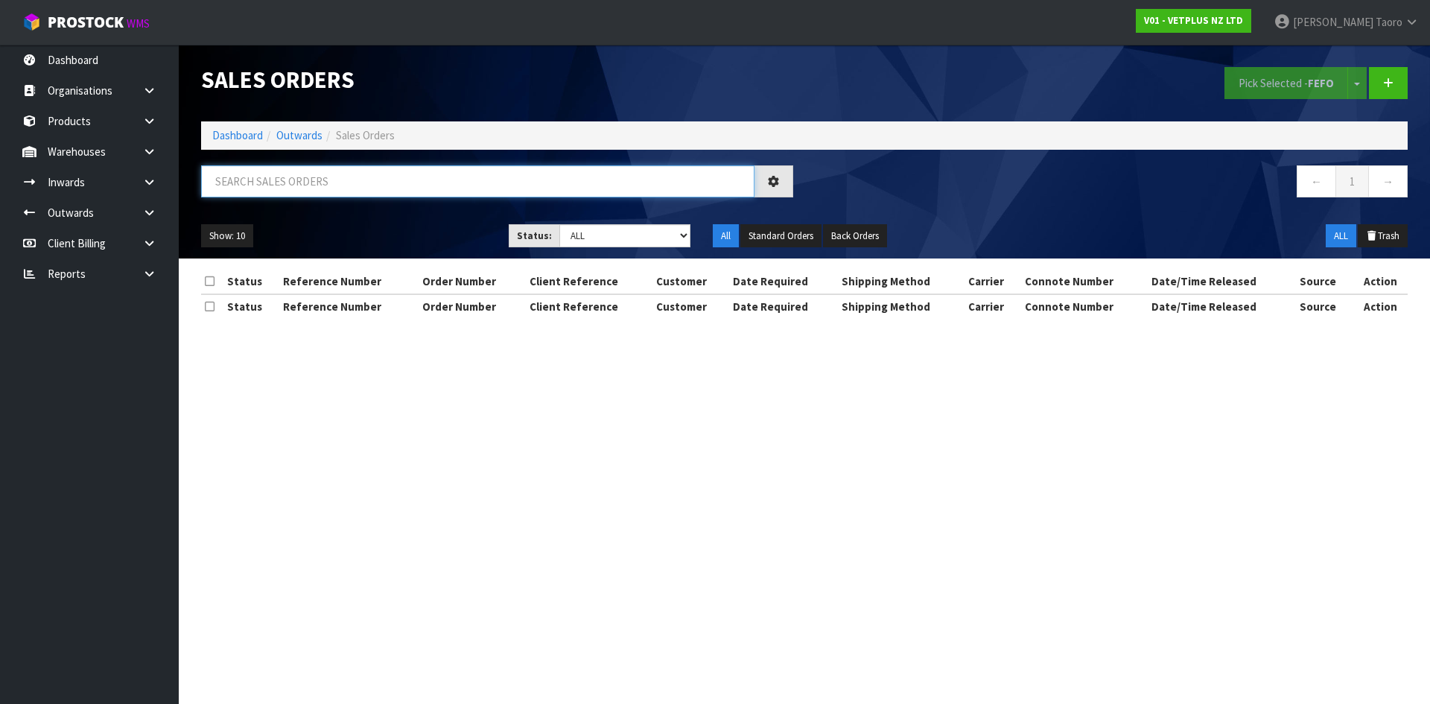
click at [287, 185] on input "text" at bounding box center [477, 181] width 553 height 32
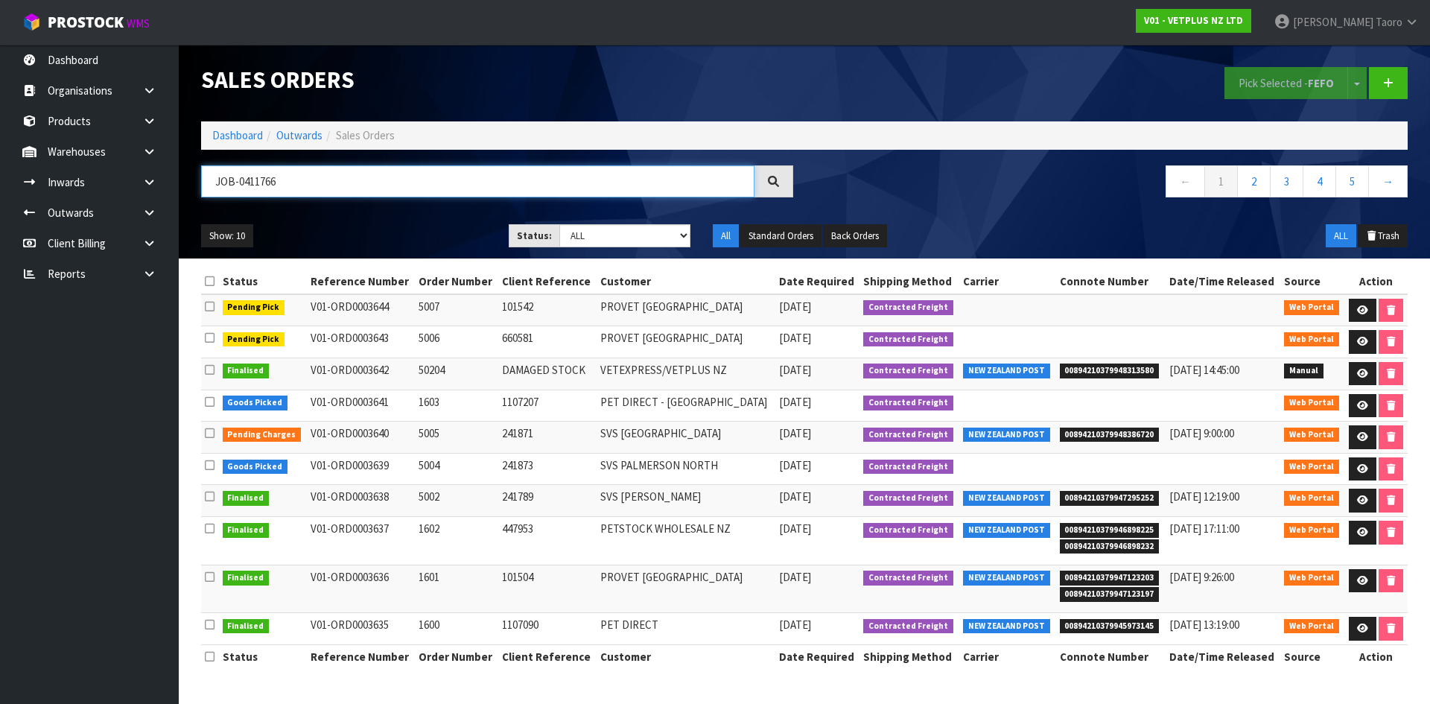
type input "JOB-0411766"
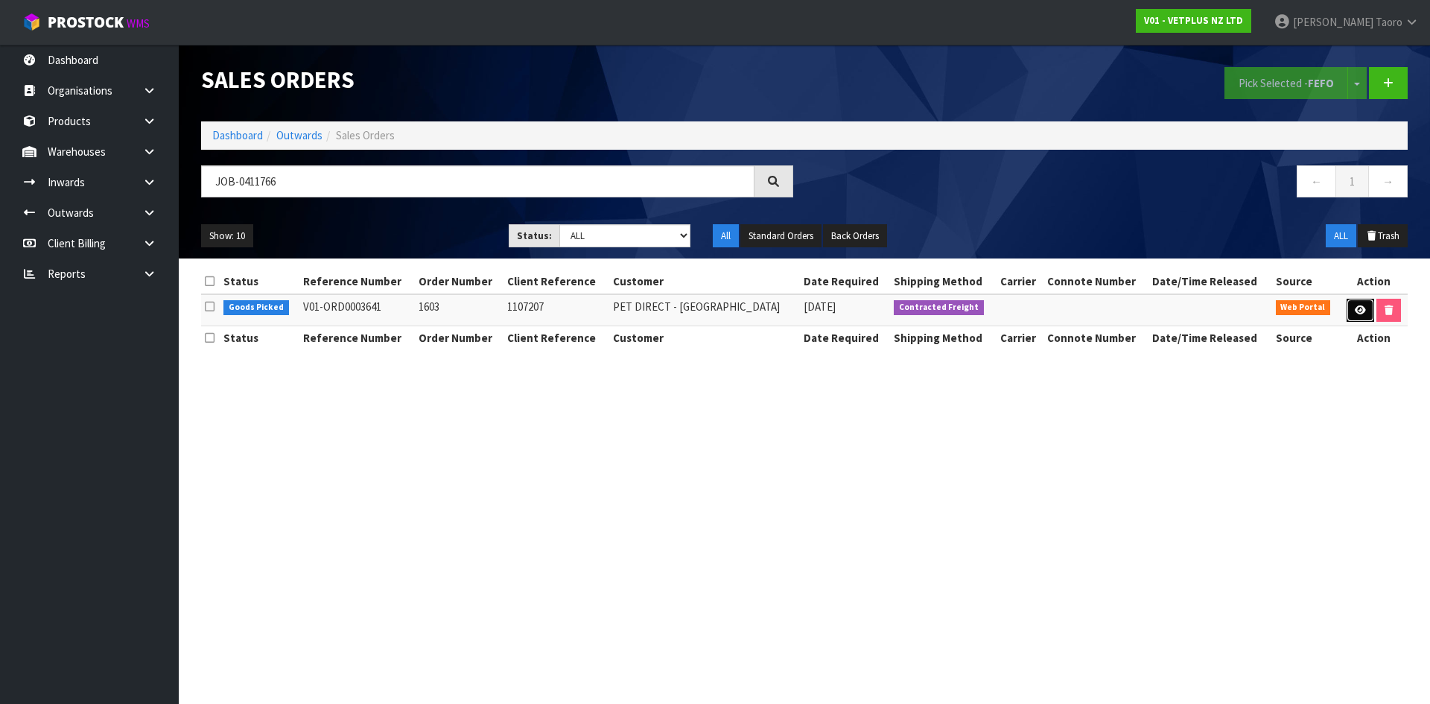
click at [1359, 308] on icon at bounding box center [1360, 310] width 11 height 10
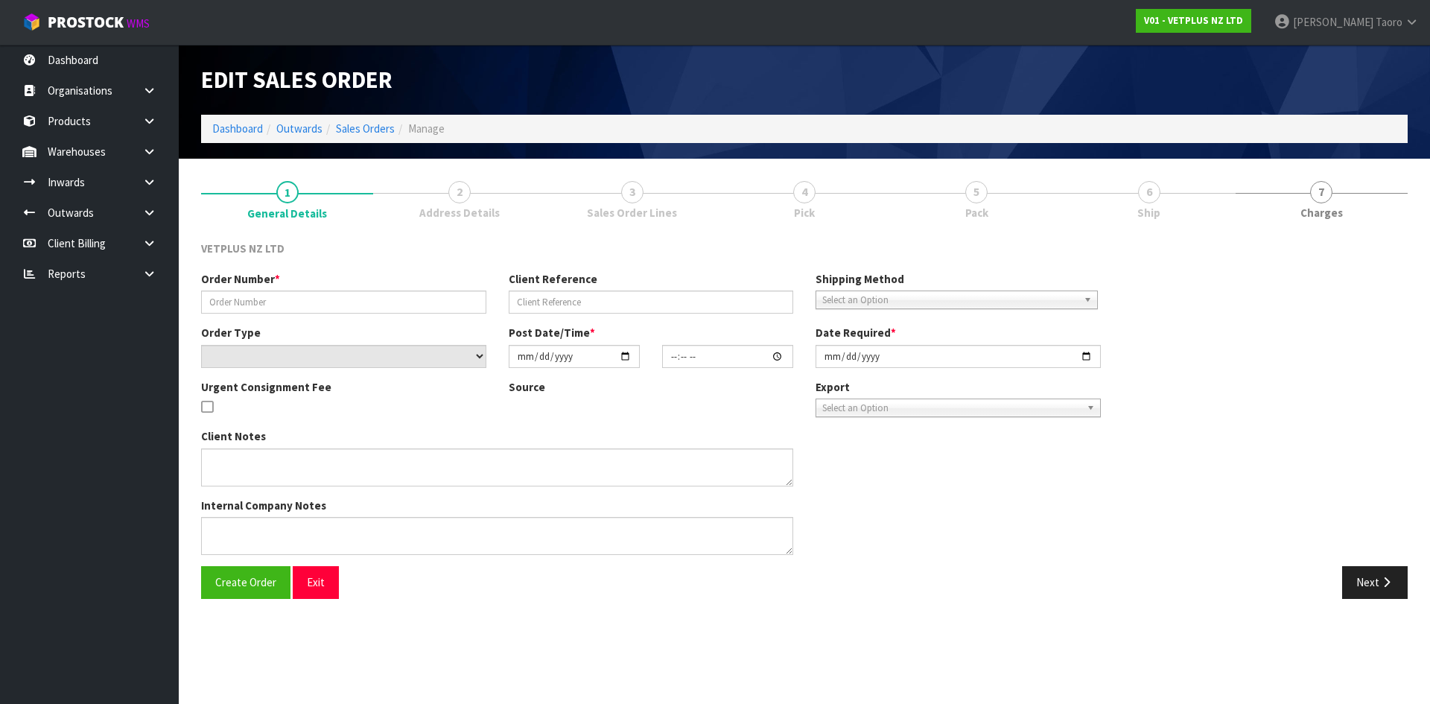
type input "1603"
type input "1107207"
select select "number:0"
type input "2025-09-09"
type input "16:05:00.000"
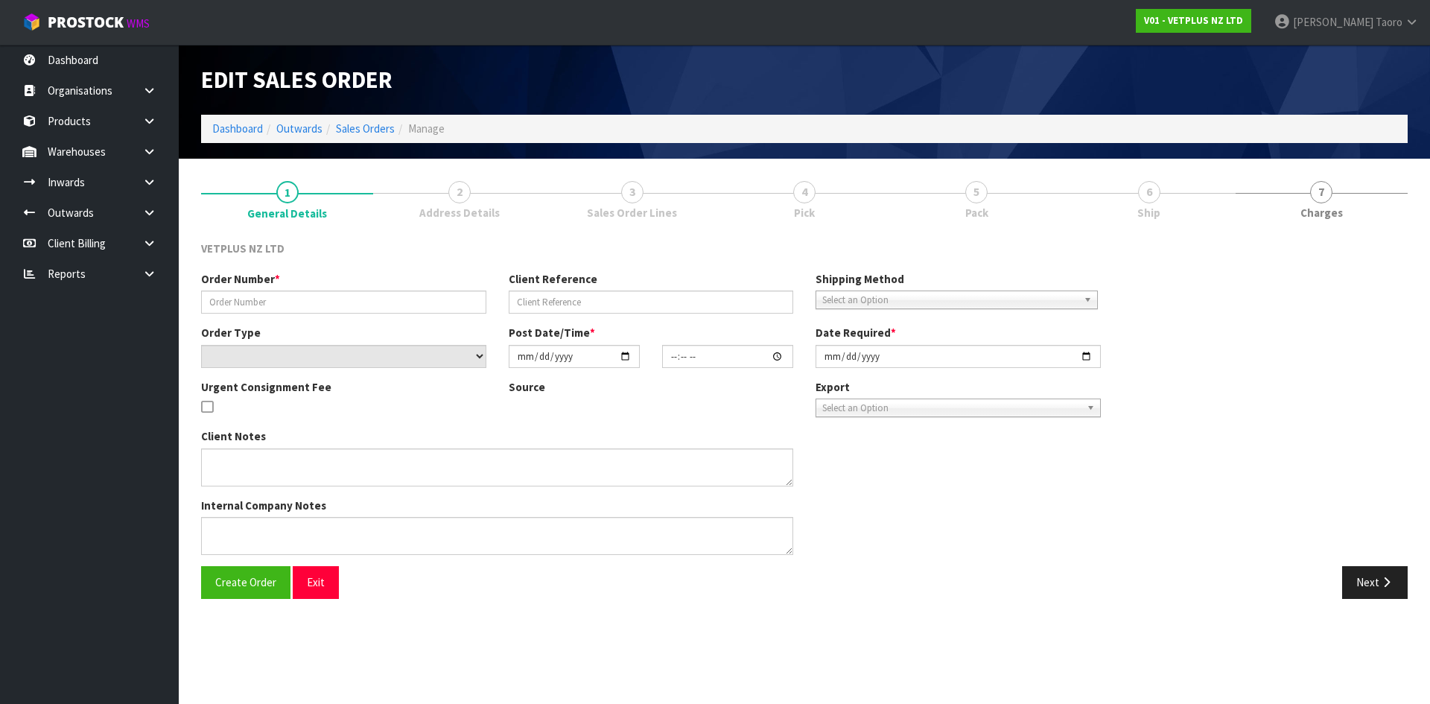
type input "2025-09-10"
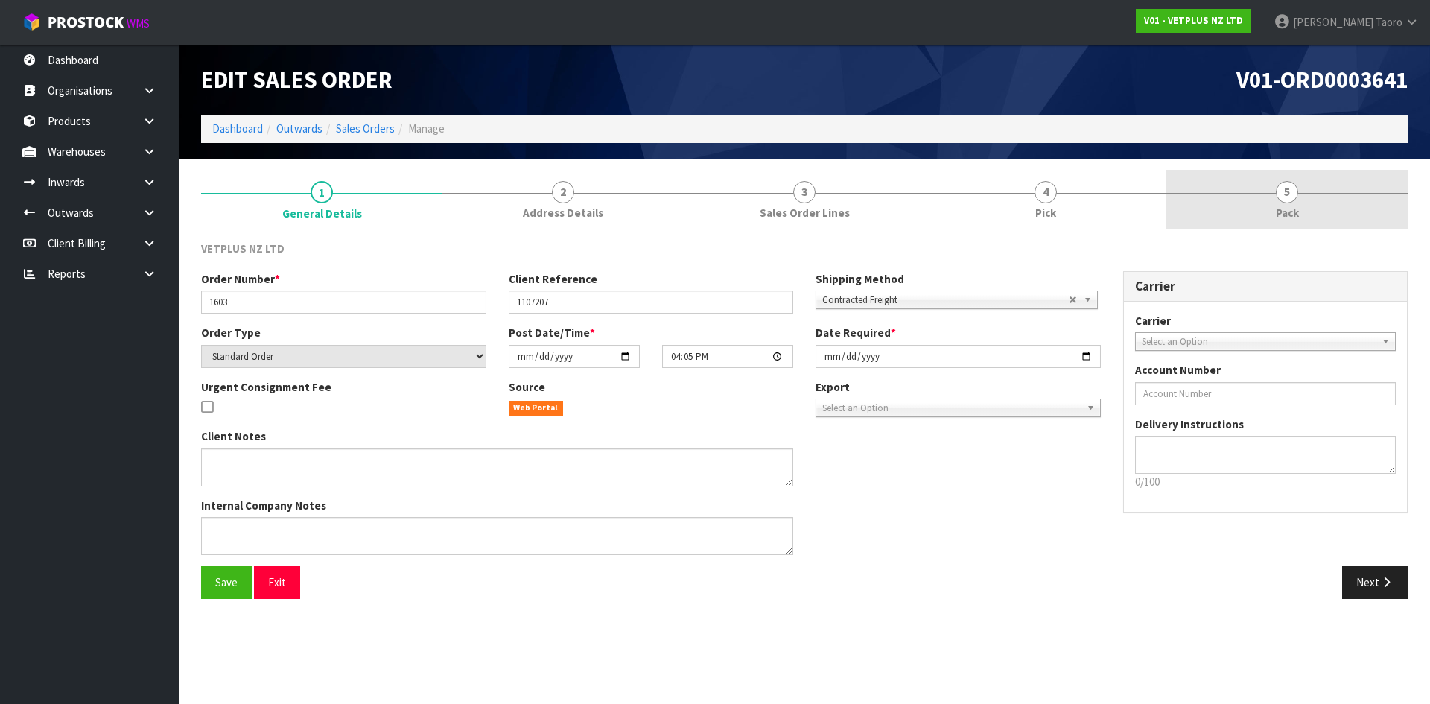
drag, startPoint x: 1294, startPoint y: 205, endPoint x: 1227, endPoint y: 208, distance: 67.1
click at [1294, 204] on link "5 Pack" at bounding box center [1286, 199] width 241 height 59
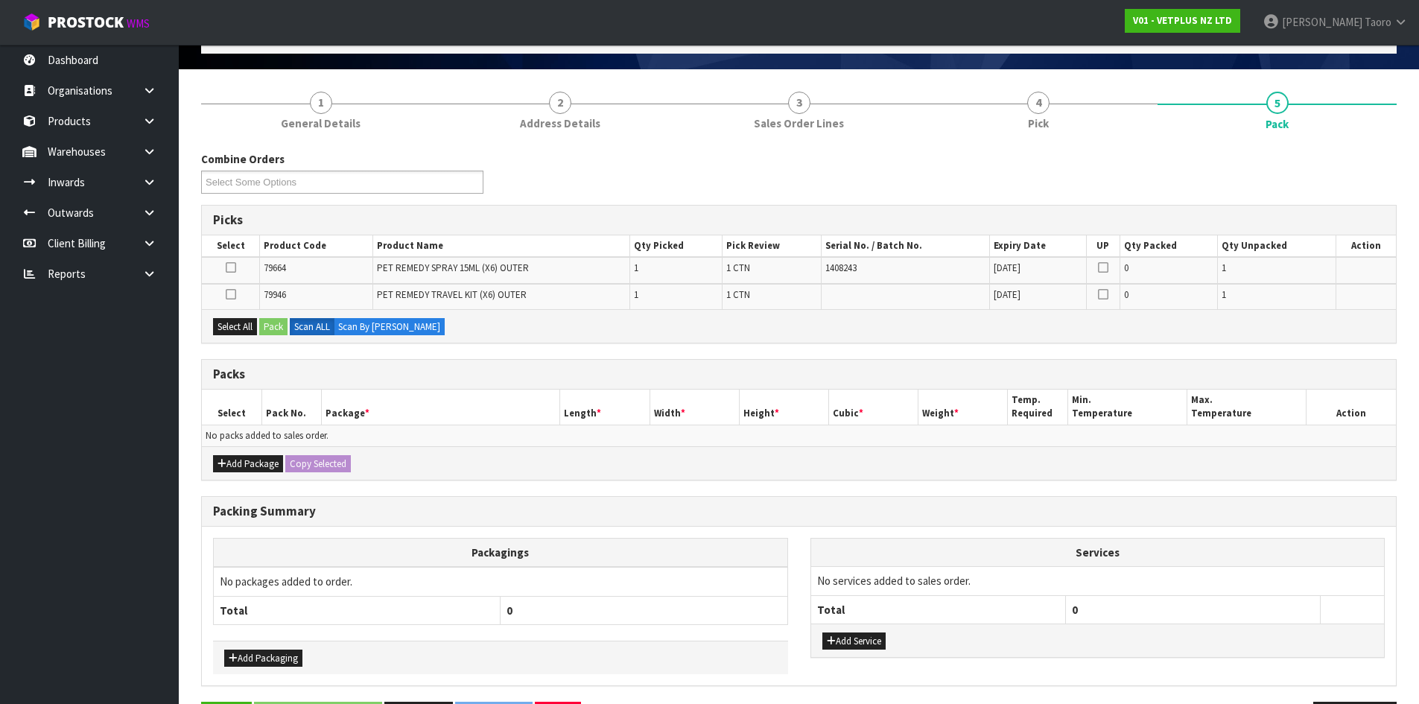
scroll to position [142, 0]
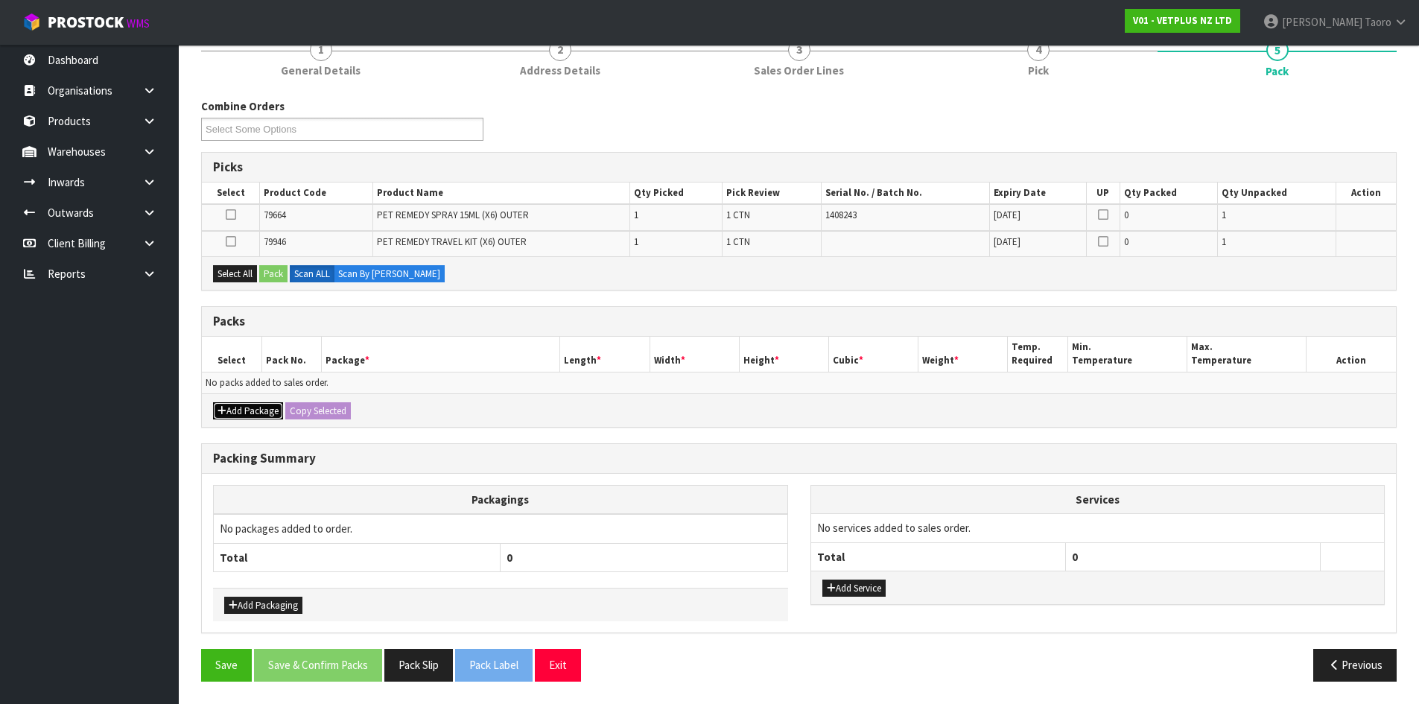
click at [252, 413] on button "Add Package" at bounding box center [248, 411] width 70 height 18
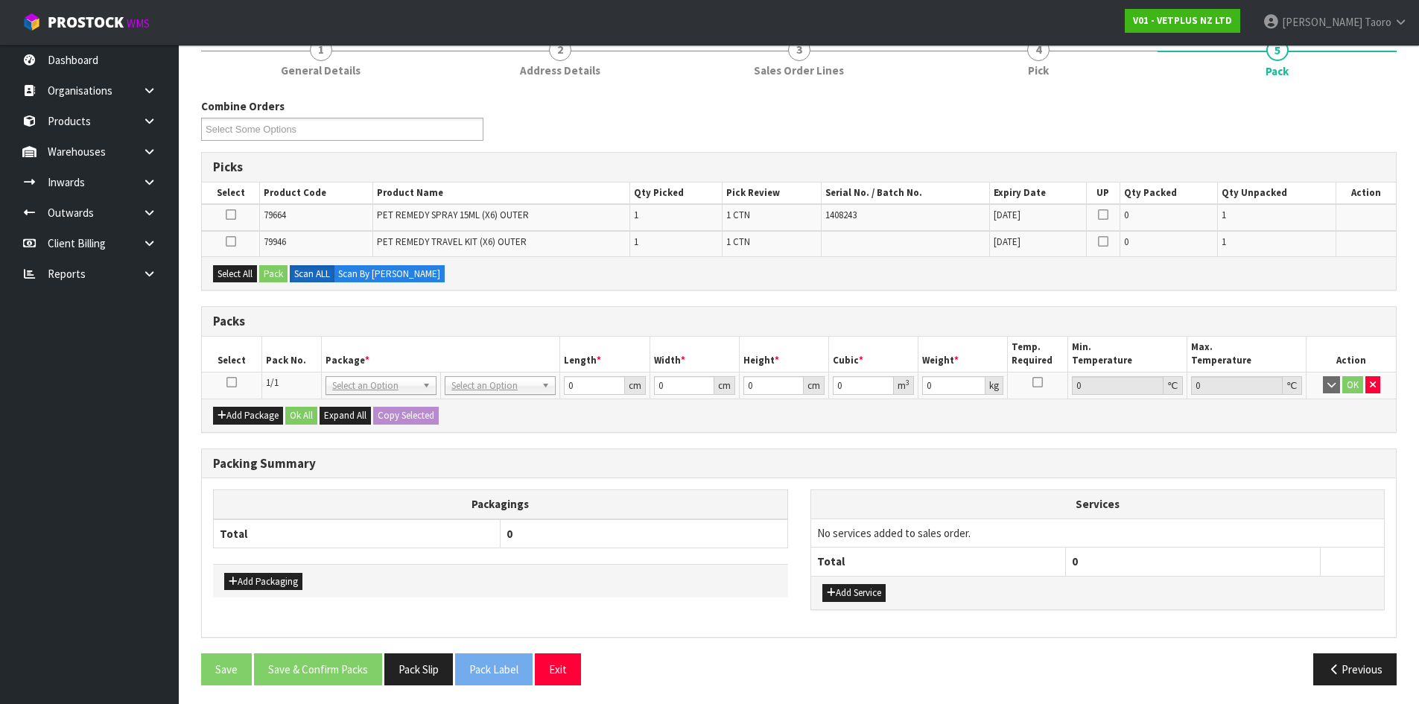
click at [232, 382] on icon at bounding box center [231, 382] width 10 height 1
click at [261, 365] on th "Pack No." at bounding box center [291, 354] width 60 height 35
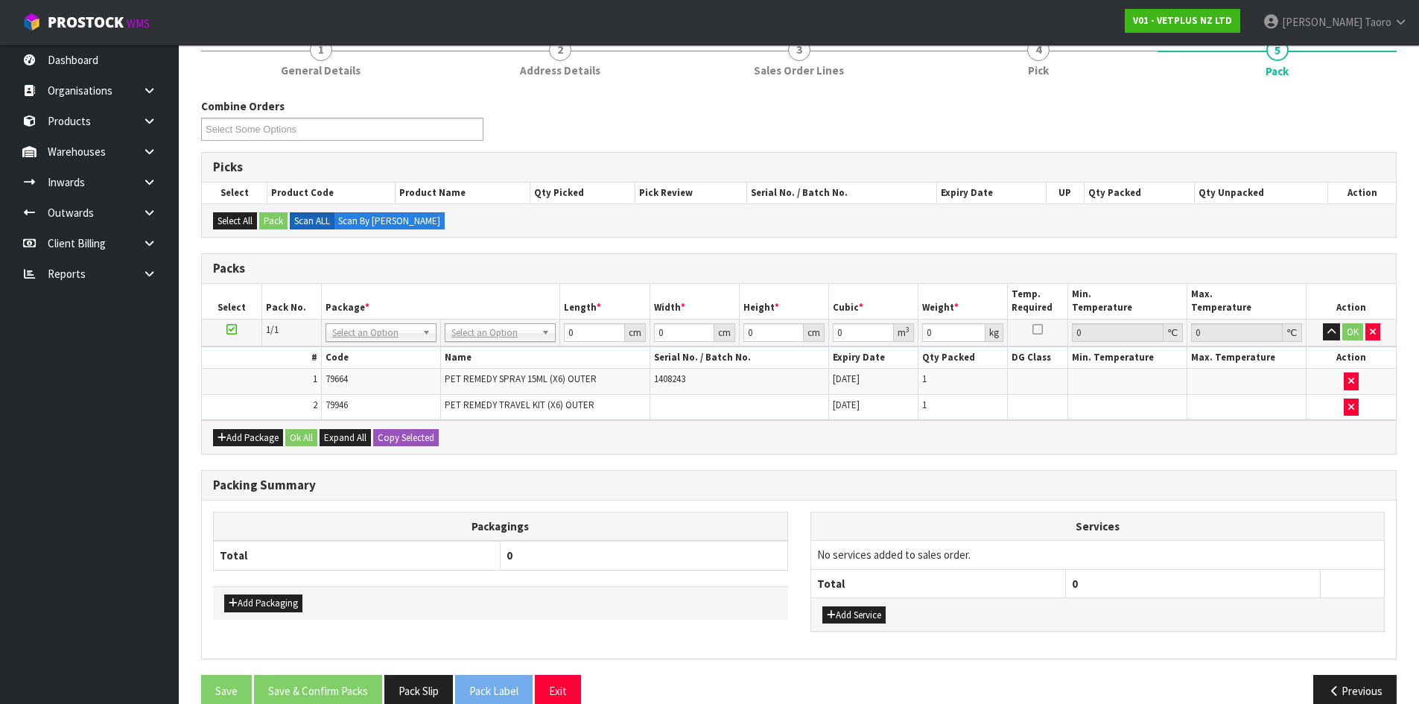
drag, startPoint x: 503, startPoint y: 335, endPoint x: 506, endPoint y: 354, distance: 19.6
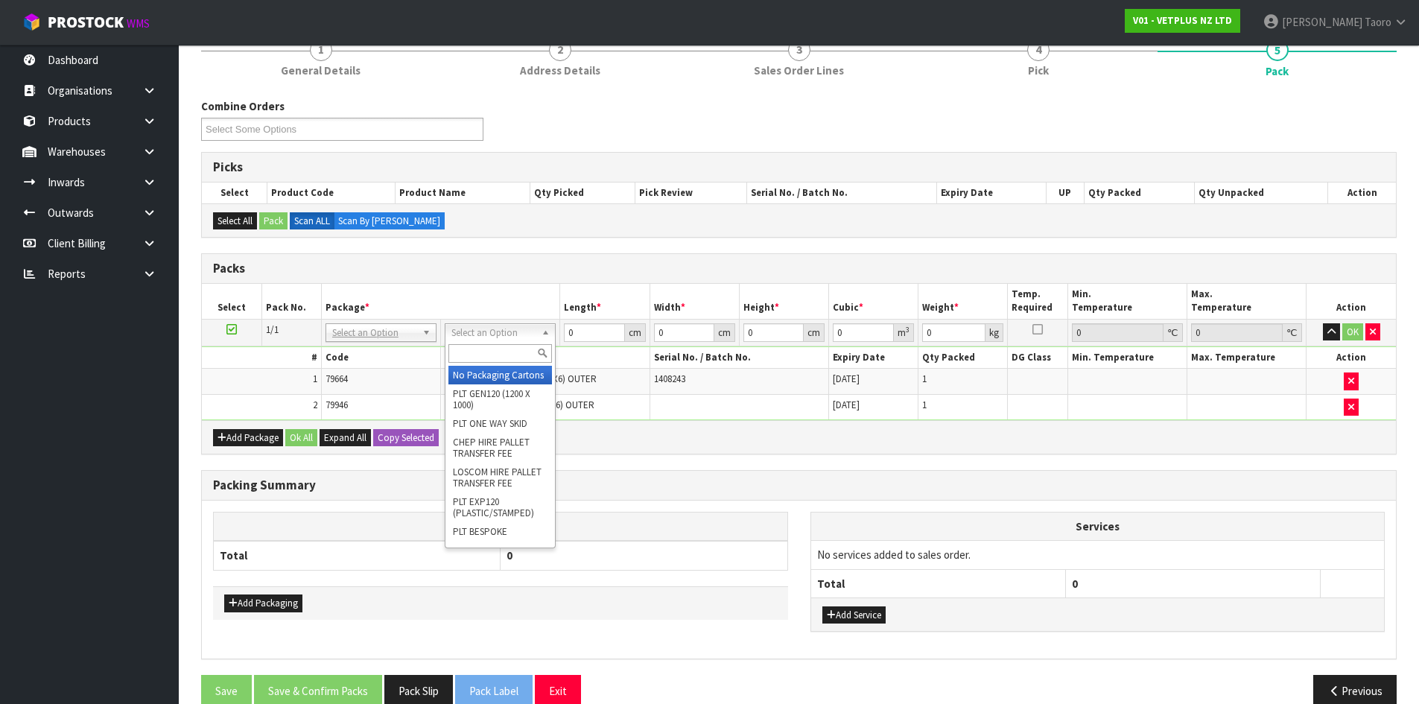
click at [506, 355] on input "text" at bounding box center [500, 353] width 104 height 19
type input "A4S"
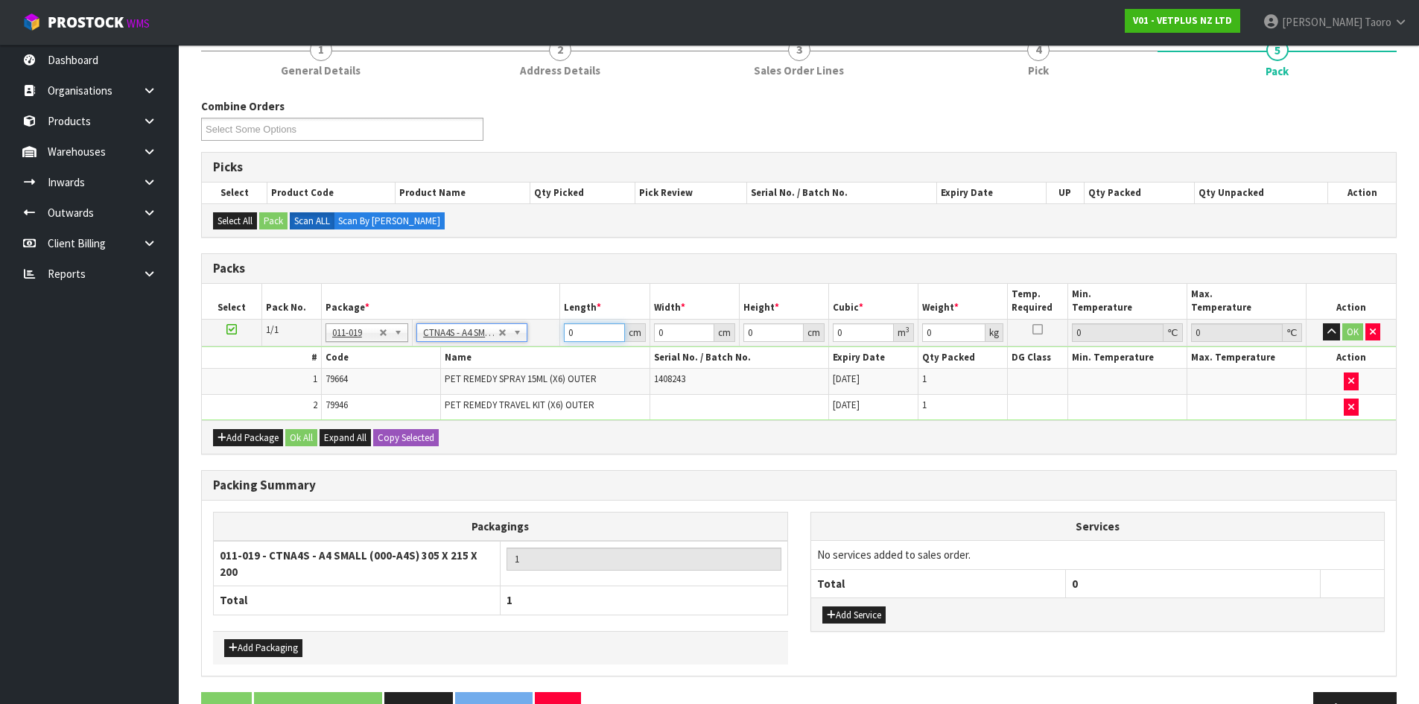
type input "30.5"
type input "21.5"
type input "20"
type input "0.013115"
type input "1.45"
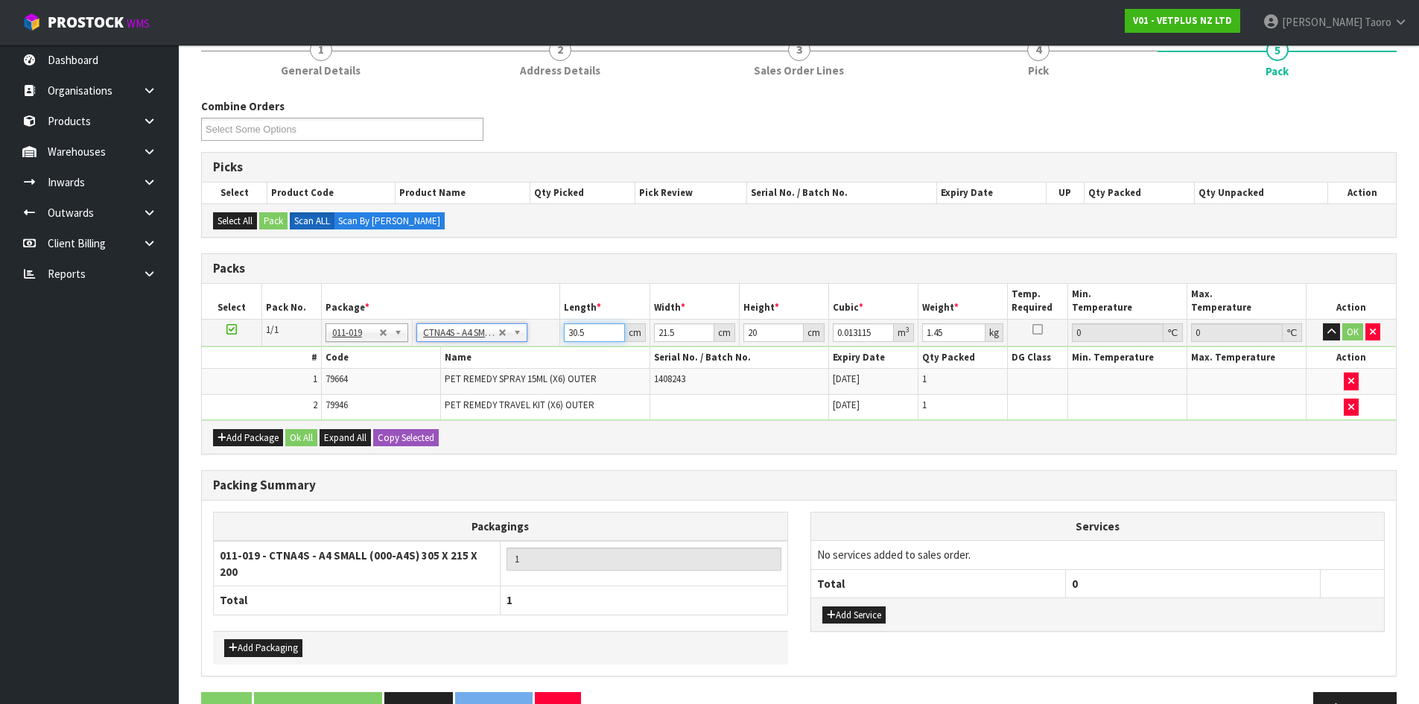
click at [586, 330] on input "30.5" at bounding box center [594, 332] width 60 height 19
type input "3"
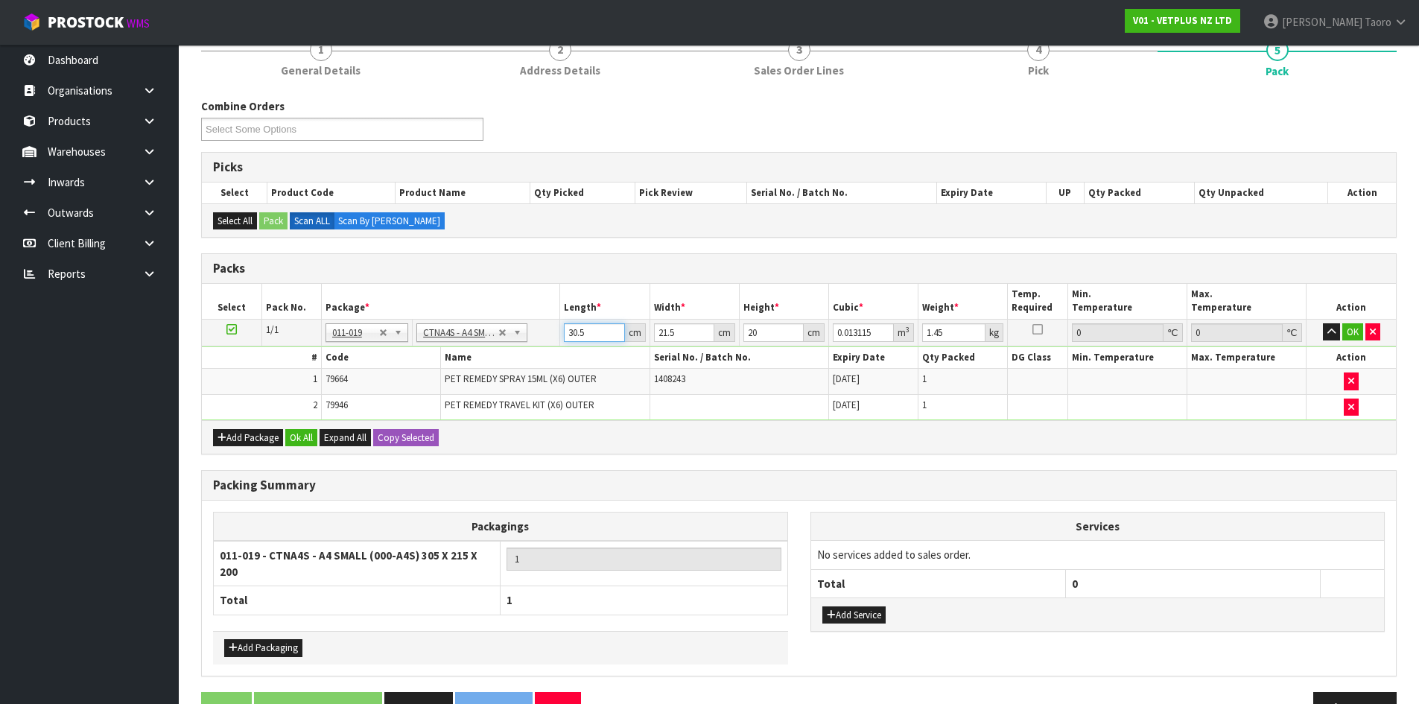
type input "0.00129"
type input "32"
type input "0.01376"
type input "32"
type input "2"
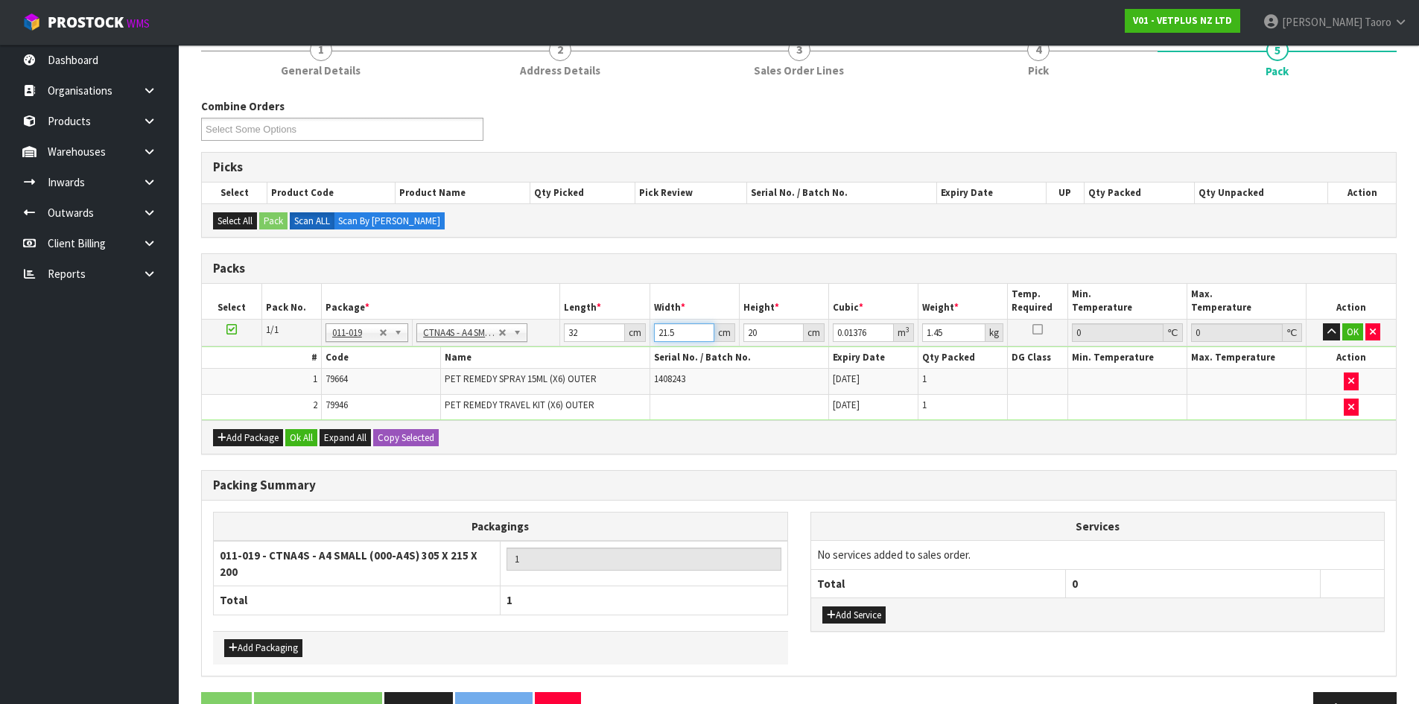
type input "0.00128"
type input "24"
type input "0.01536"
type input "24"
type input "1"
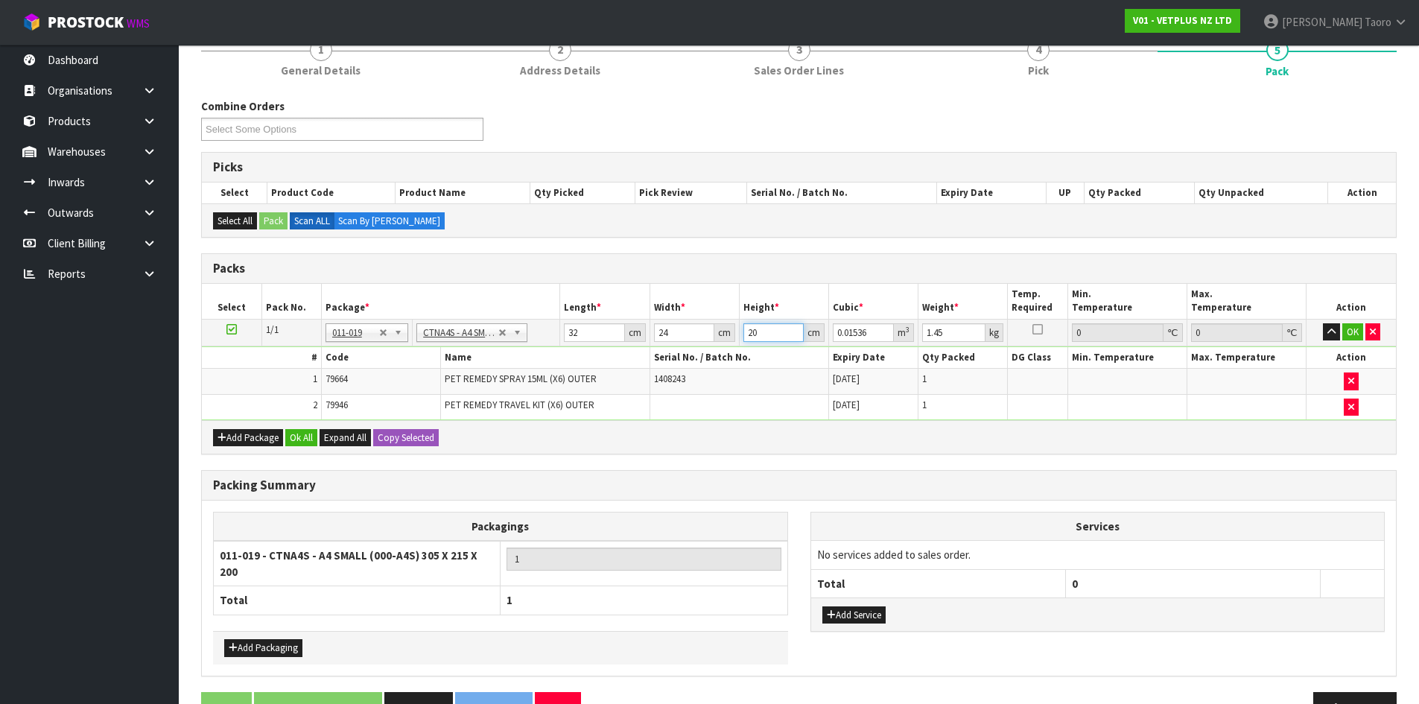
type input "0.000768"
type input "15"
type input "0.01152"
type input "15"
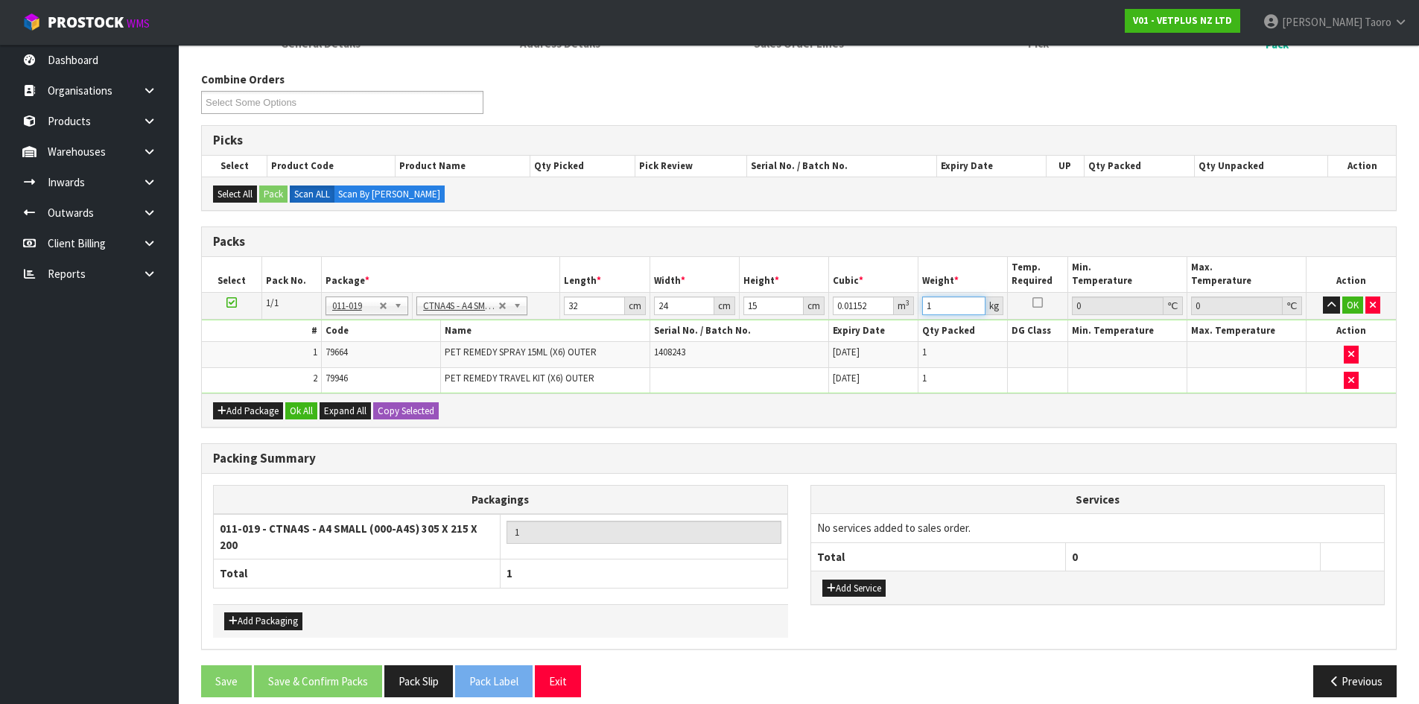
scroll to position [176, 0]
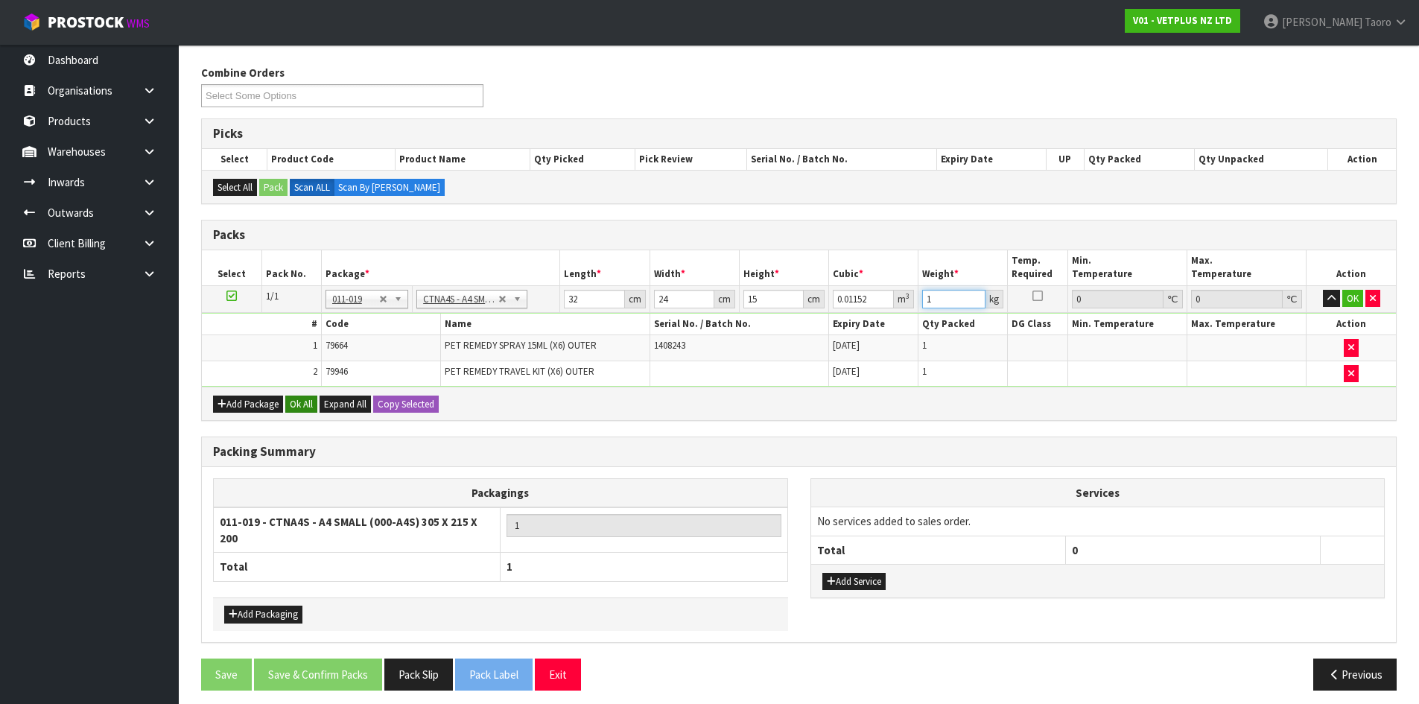
type input "1"
click at [308, 401] on button "Ok All" at bounding box center [301, 404] width 32 height 18
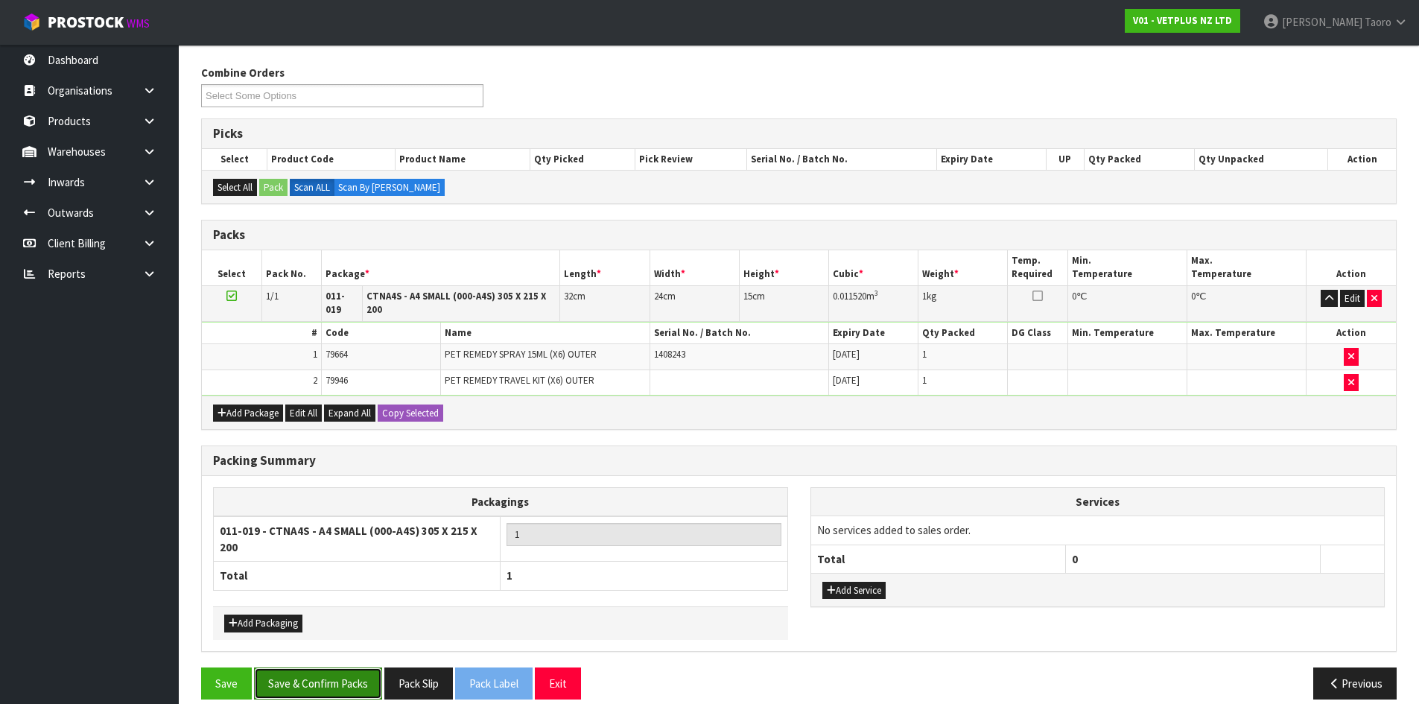
click at [365, 678] on button "Save & Confirm Packs" at bounding box center [318, 683] width 128 height 32
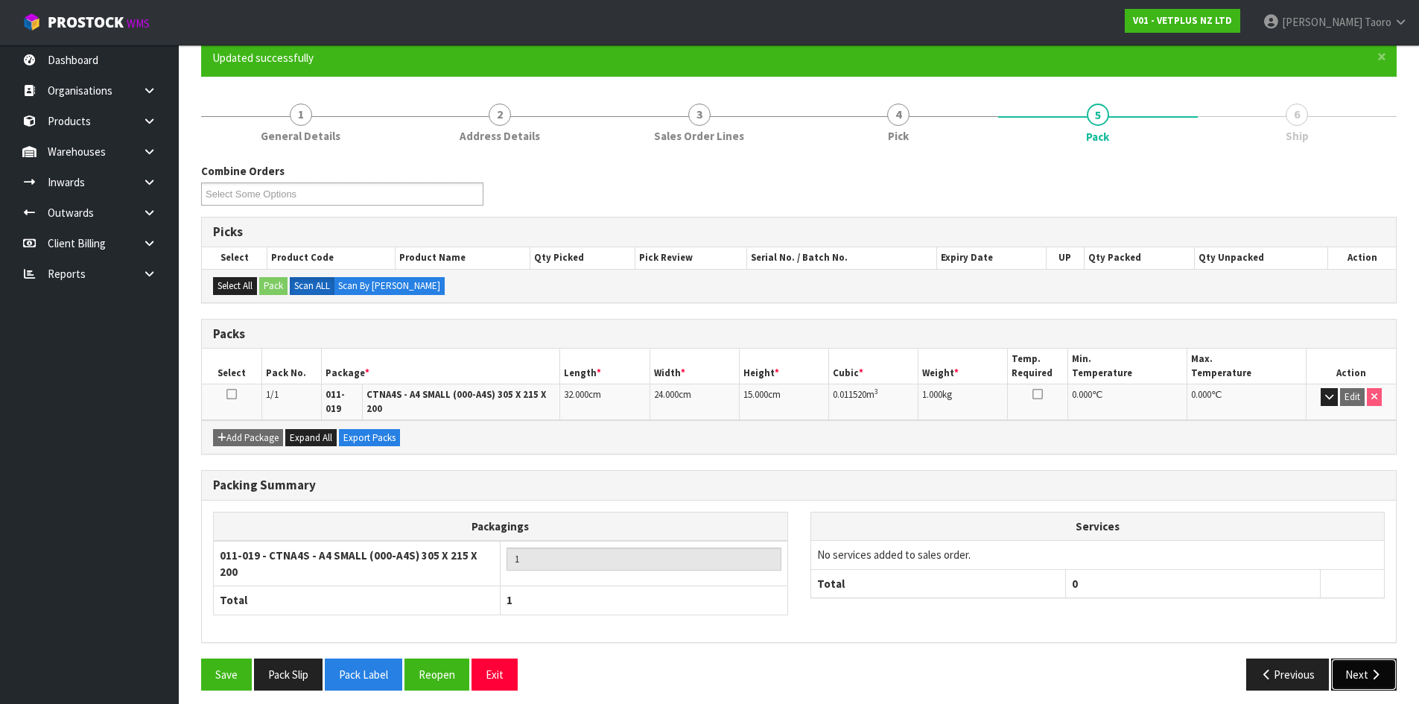
click at [1361, 664] on button "Next" at bounding box center [1364, 674] width 66 height 32
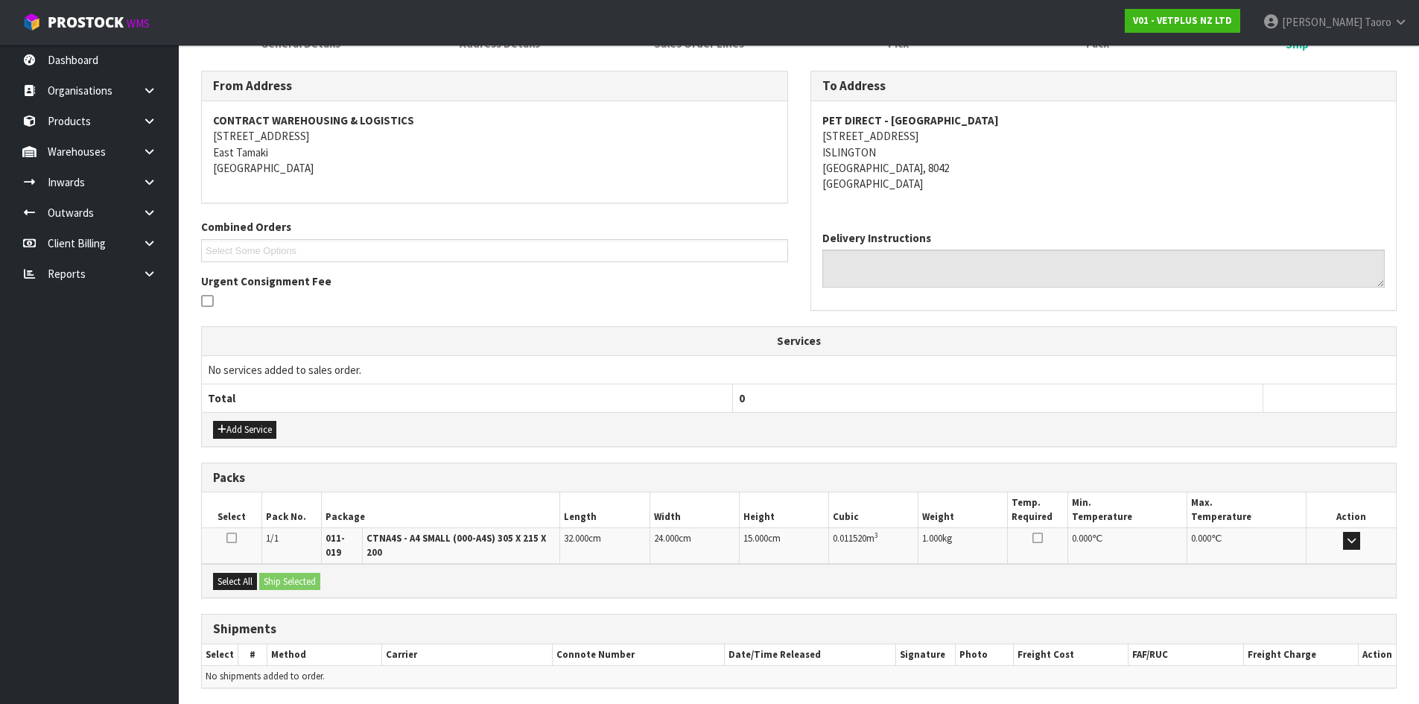
scroll to position [278, 0]
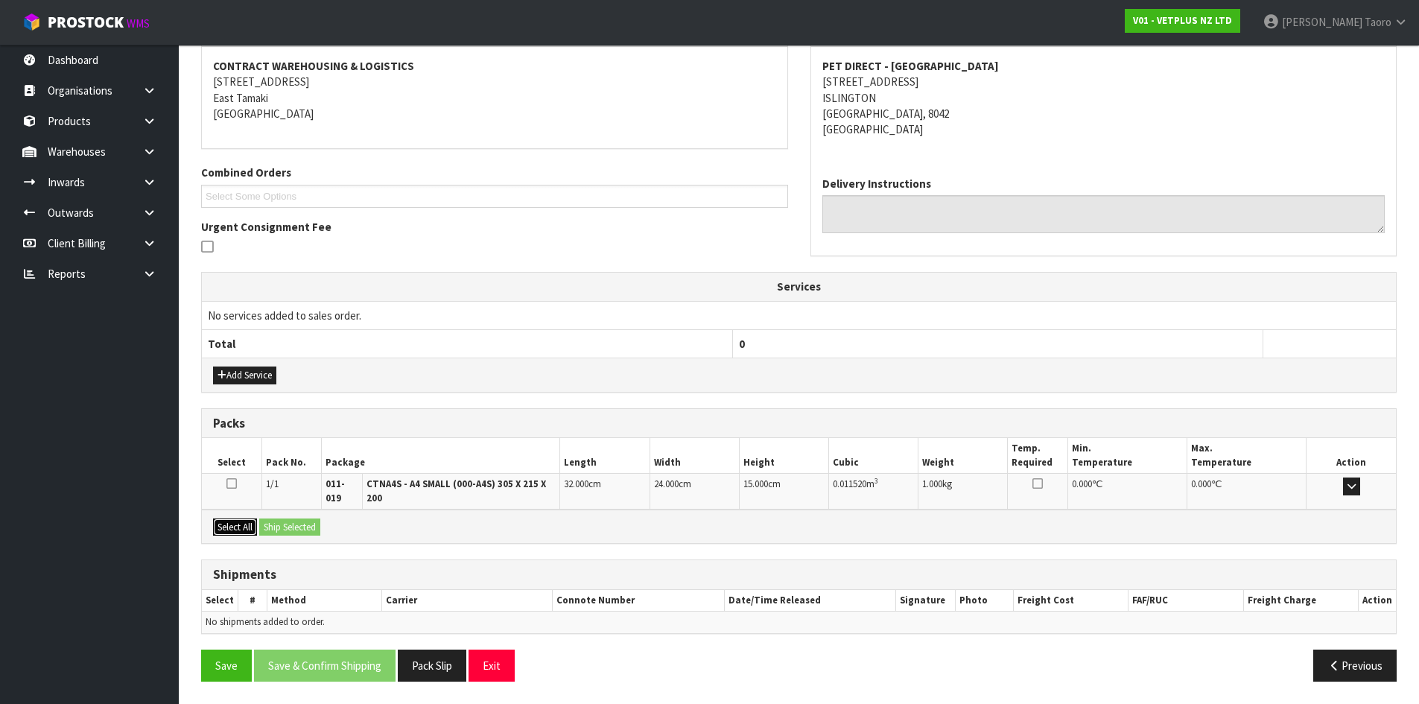
drag, startPoint x: 249, startPoint y: 528, endPoint x: 274, endPoint y: 532, distance: 25.6
click at [249, 529] on button "Select All" at bounding box center [235, 527] width 44 height 18
click at [278, 534] on button "Ship Selected" at bounding box center [289, 527] width 61 height 18
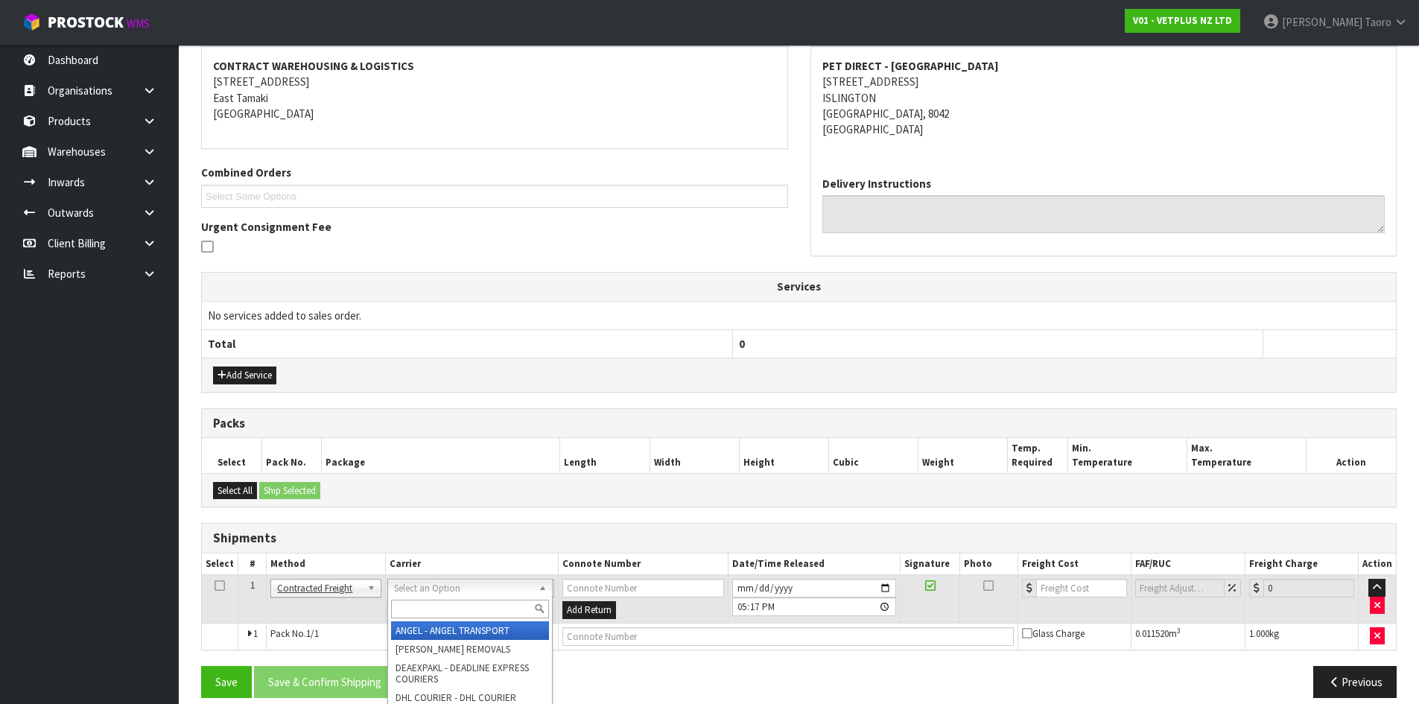
click at [435, 607] on input "text" at bounding box center [470, 608] width 158 height 19
type input "NZP"
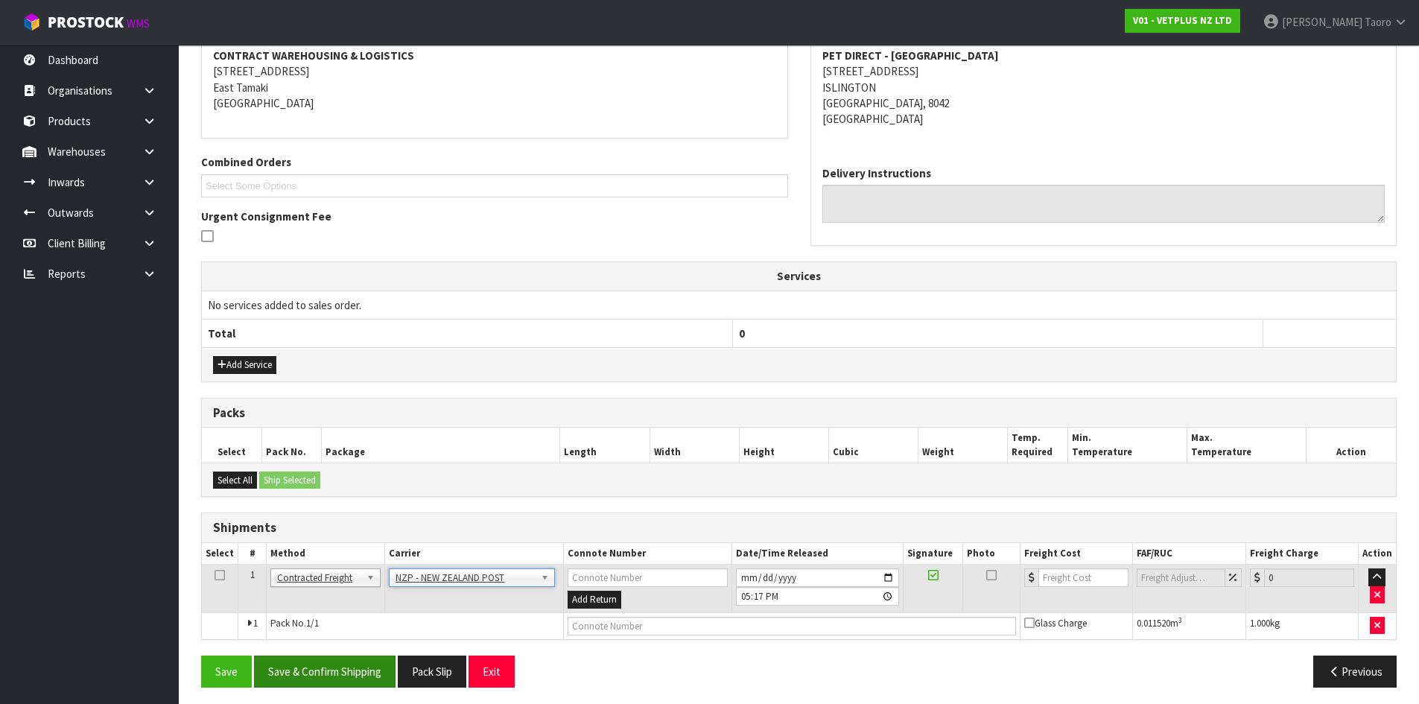
scroll to position [294, 0]
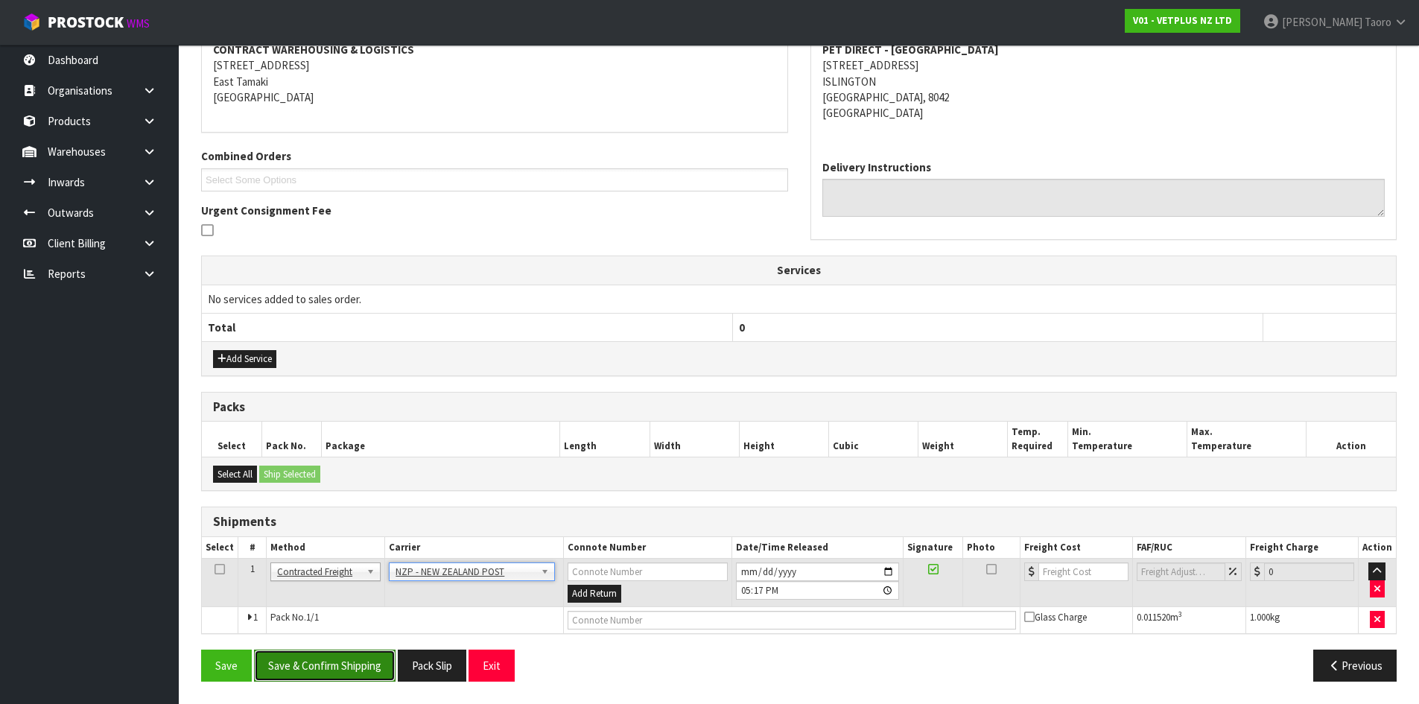
click at [376, 678] on button "Save & Confirm Shipping" at bounding box center [324, 665] width 141 height 32
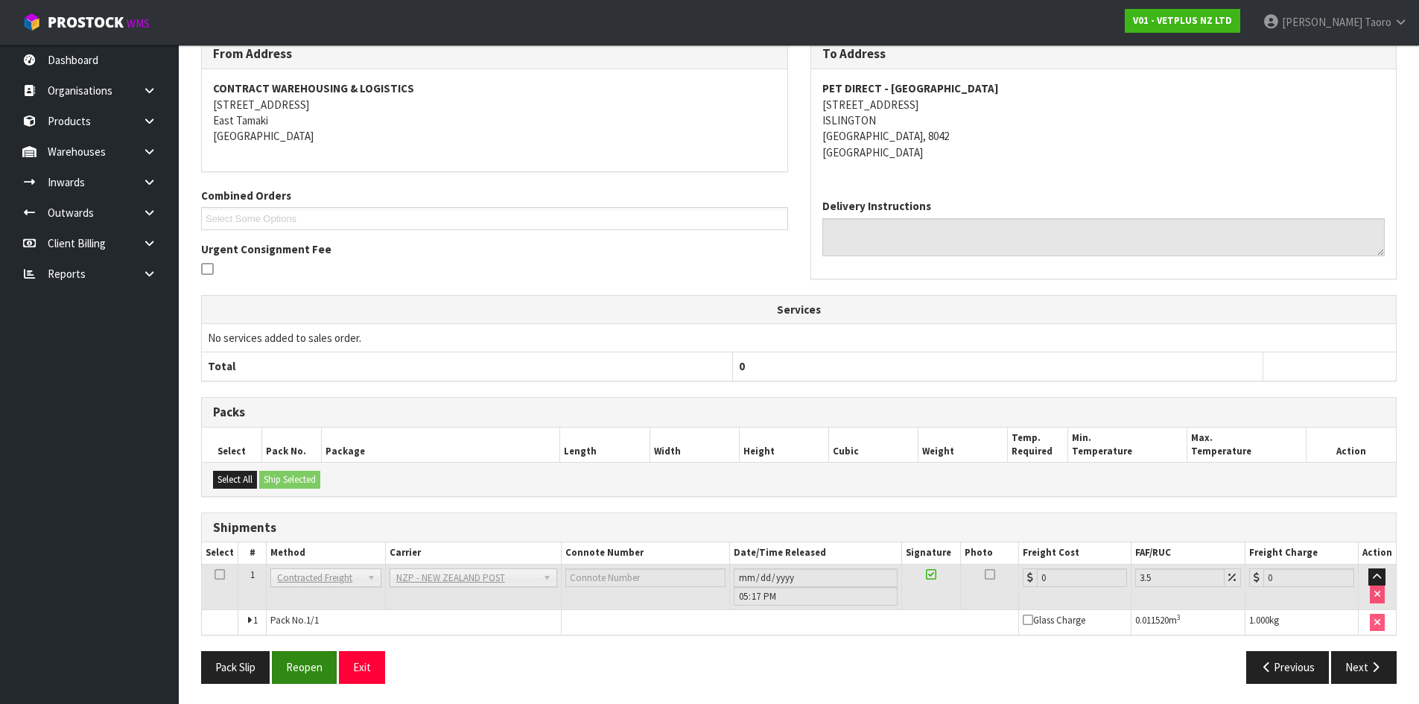
scroll to position [273, 0]
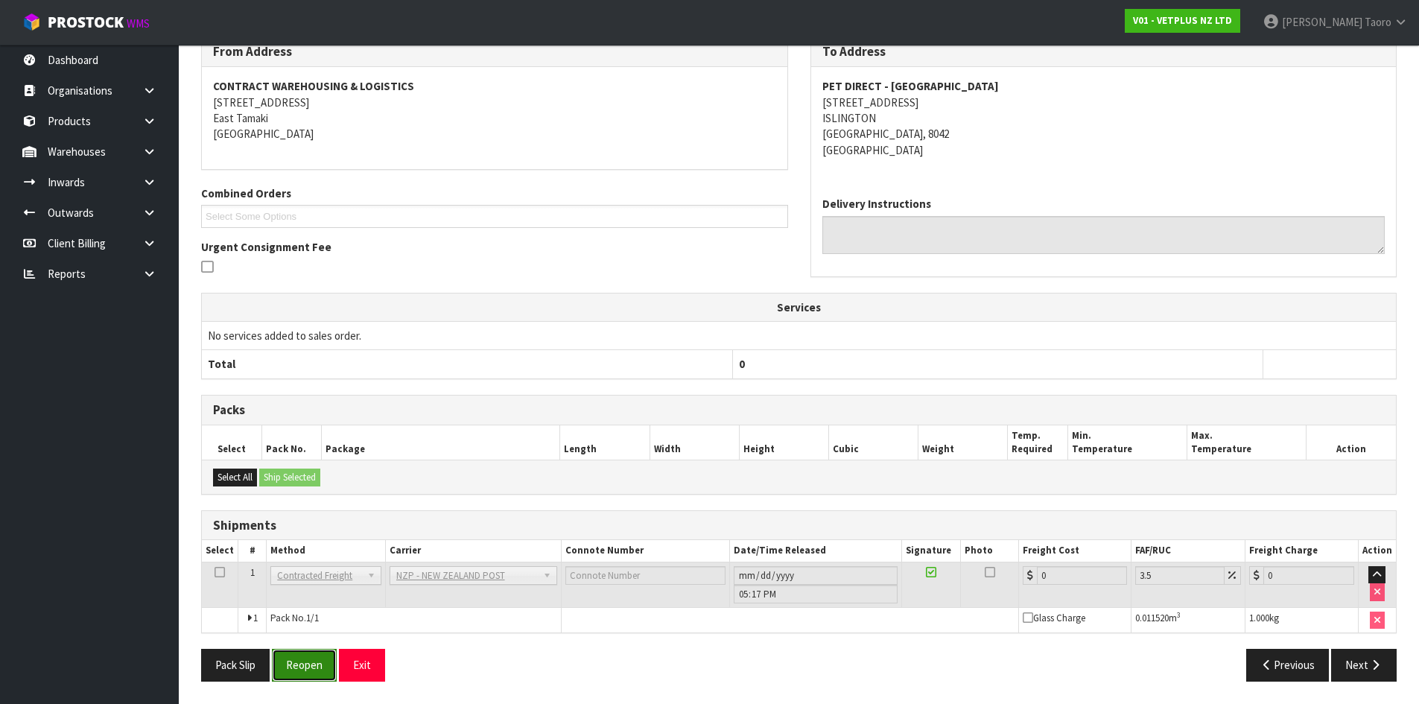
click at [293, 676] on button "Reopen" at bounding box center [304, 665] width 65 height 32
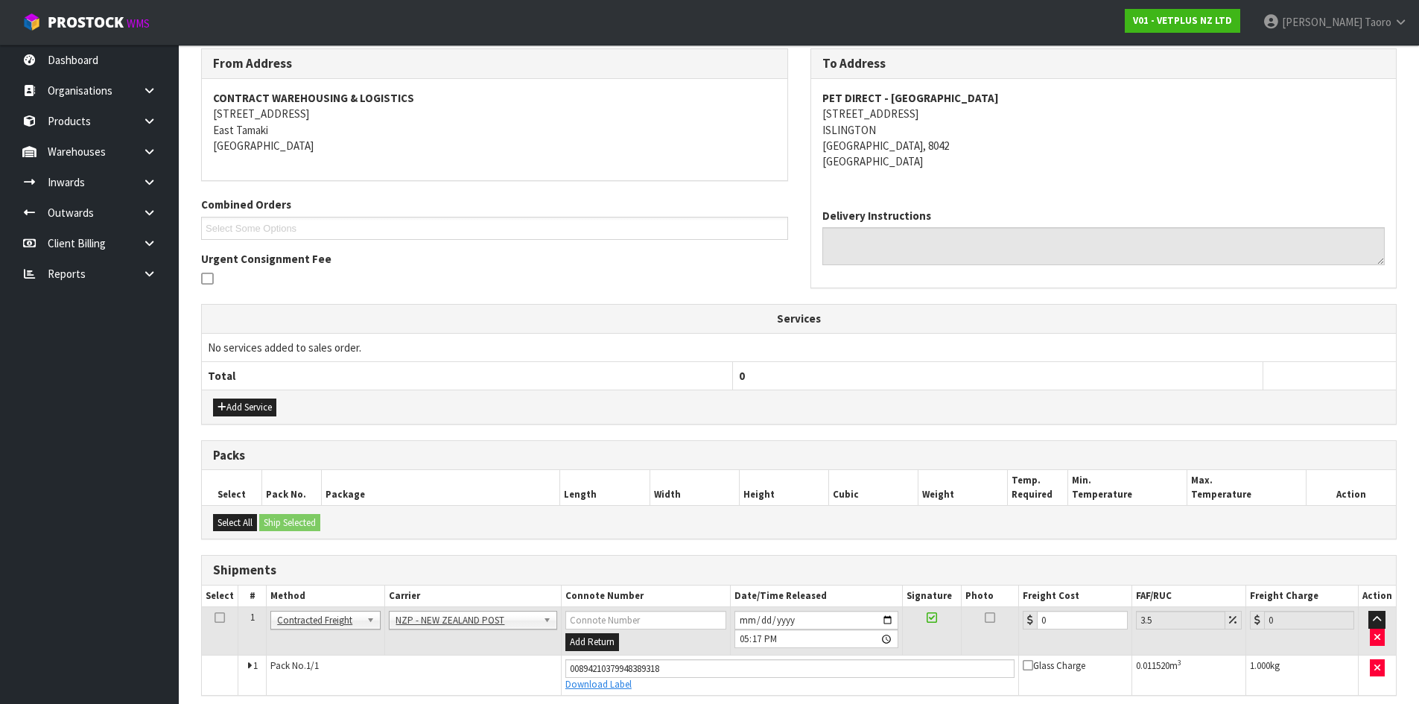
scroll to position [308, 0]
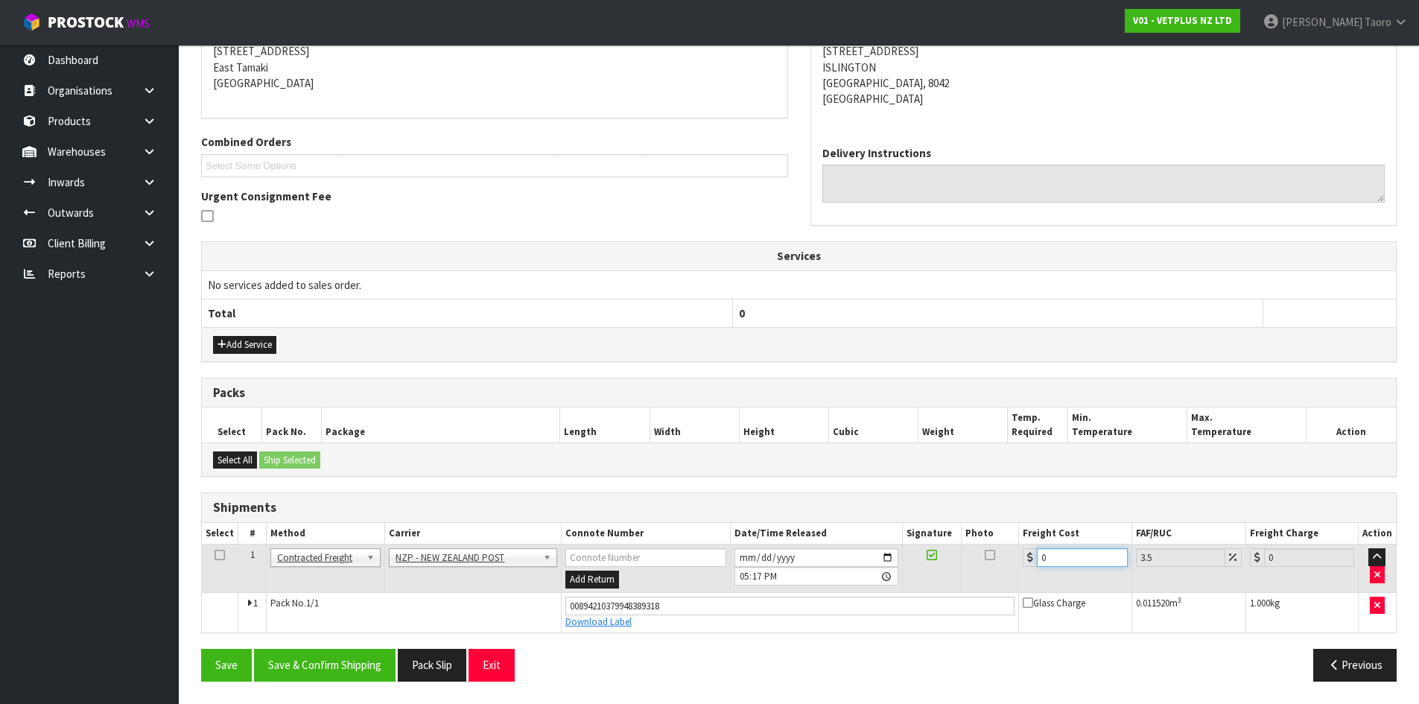
click at [1059, 557] on input "0" at bounding box center [1082, 557] width 90 height 19
type input "1"
type input "1.03"
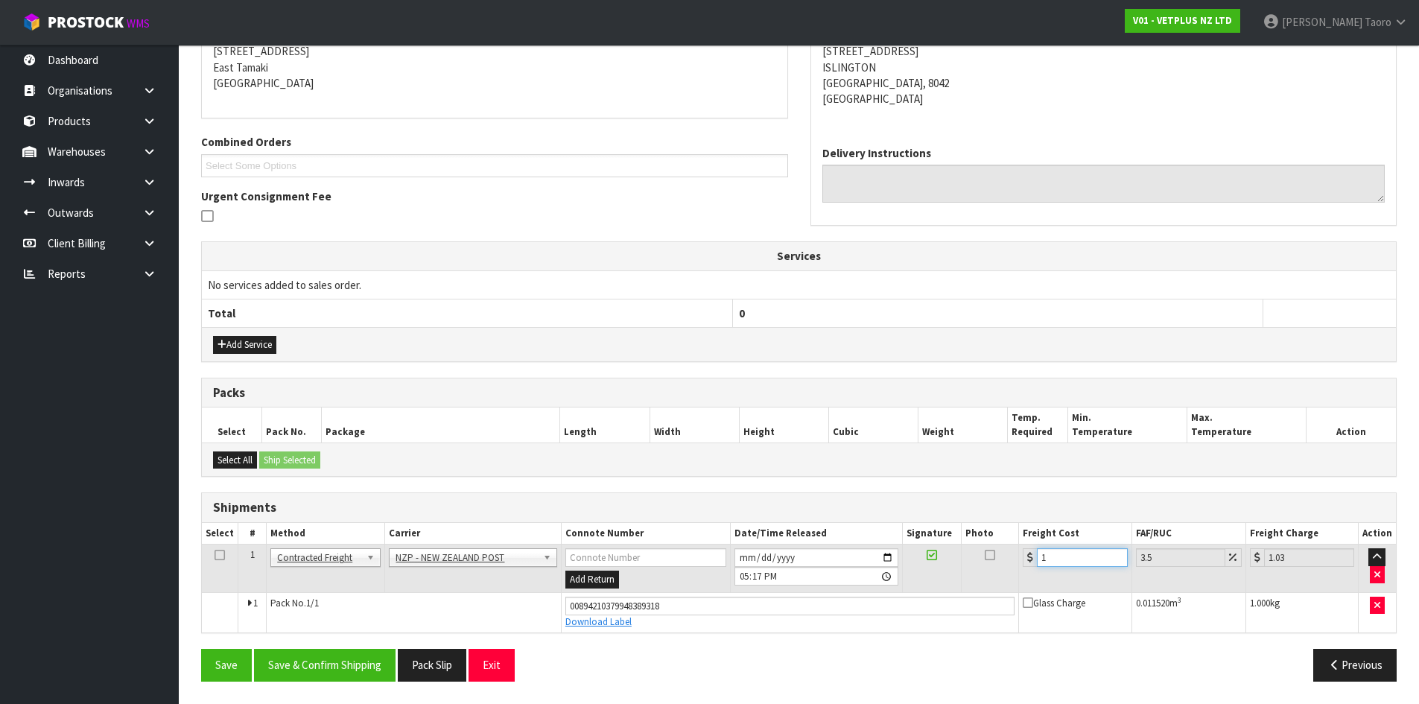
type input "11"
type input "11.38"
type input "11.3"
type input "11.7"
type input "11.36"
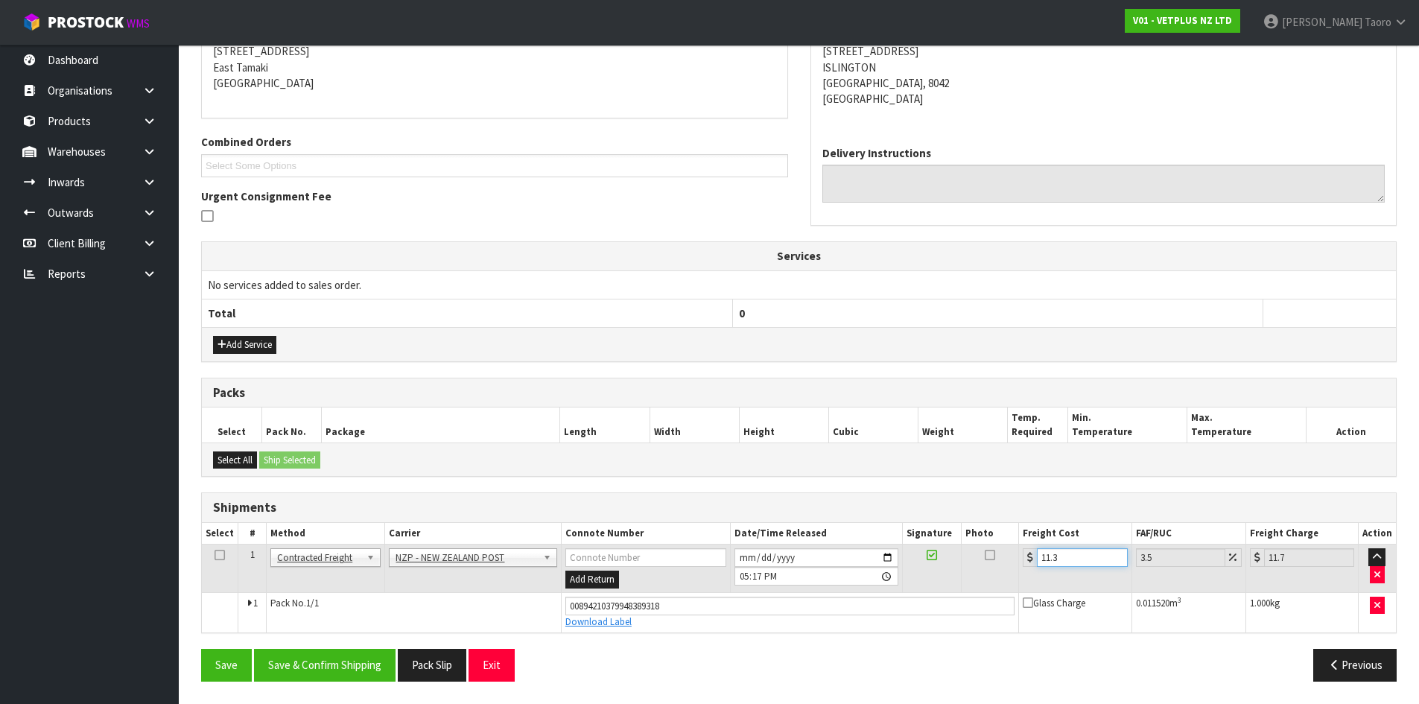
type input "11.76"
type input "11.3"
type input "11.7"
type input "11"
type input "11.38"
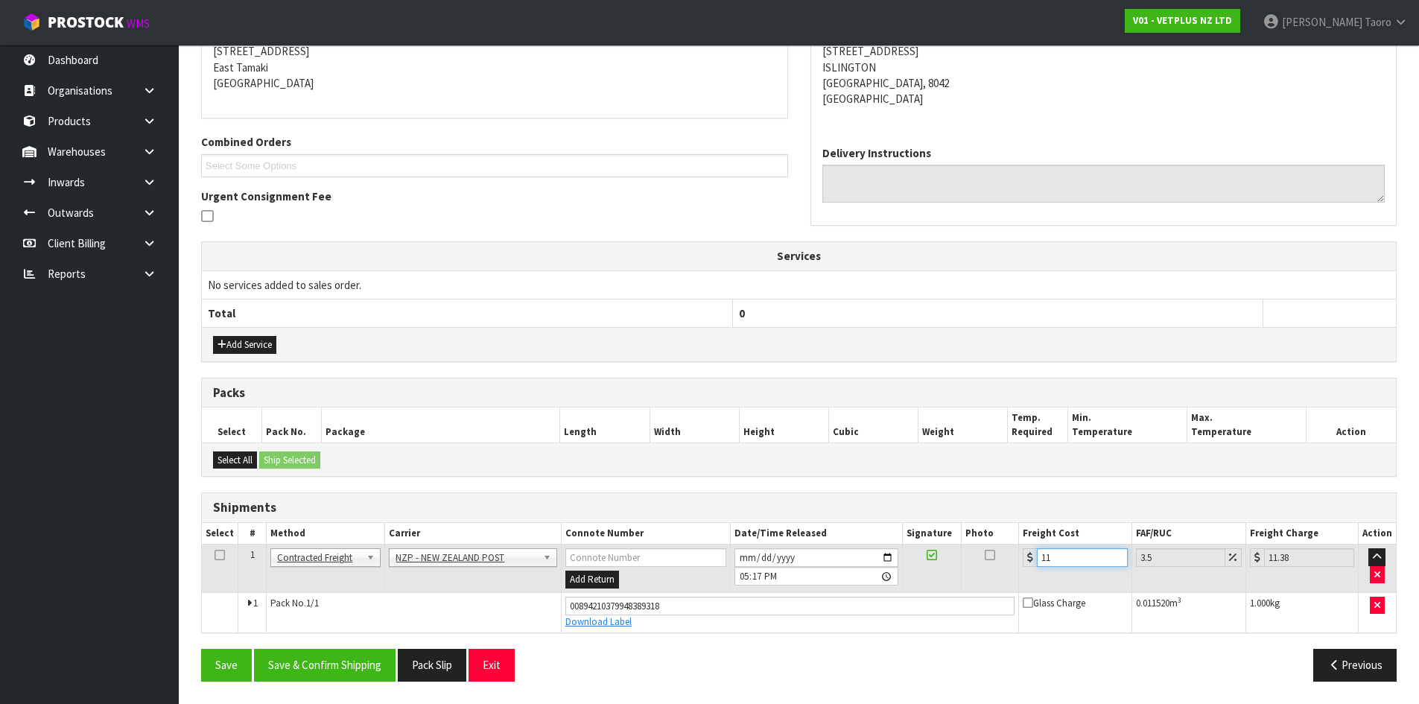
type input "11.6"
type input "12.01"
type input "11.61"
type input "12.02"
type input "11.61"
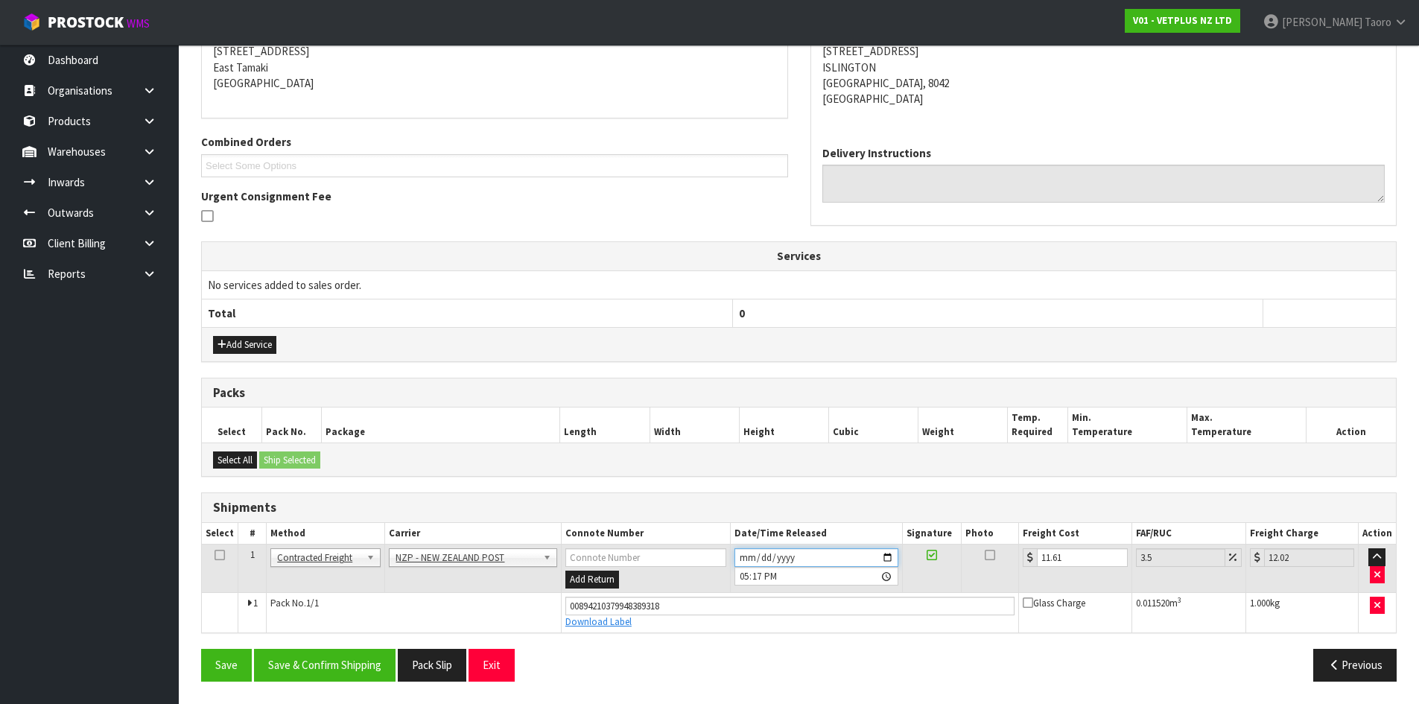
click at [745, 549] on input "2025-09-10" at bounding box center [816, 557] width 164 height 19
type input "2025-09-11"
click at [745, 576] on input "17:17:00.000" at bounding box center [816, 576] width 164 height 19
type input "09:00"
click at [330, 671] on button "Save & Confirm Shipping" at bounding box center [324, 665] width 141 height 32
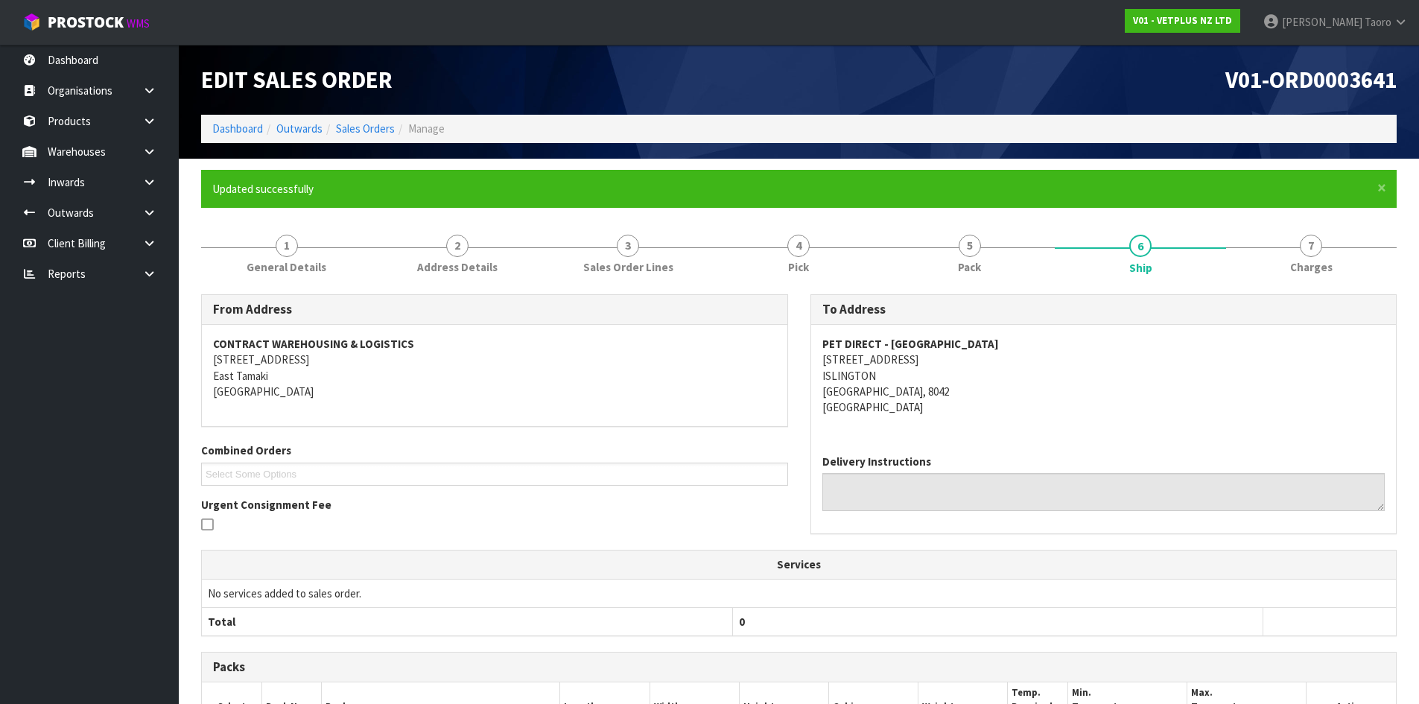
scroll to position [267, 0]
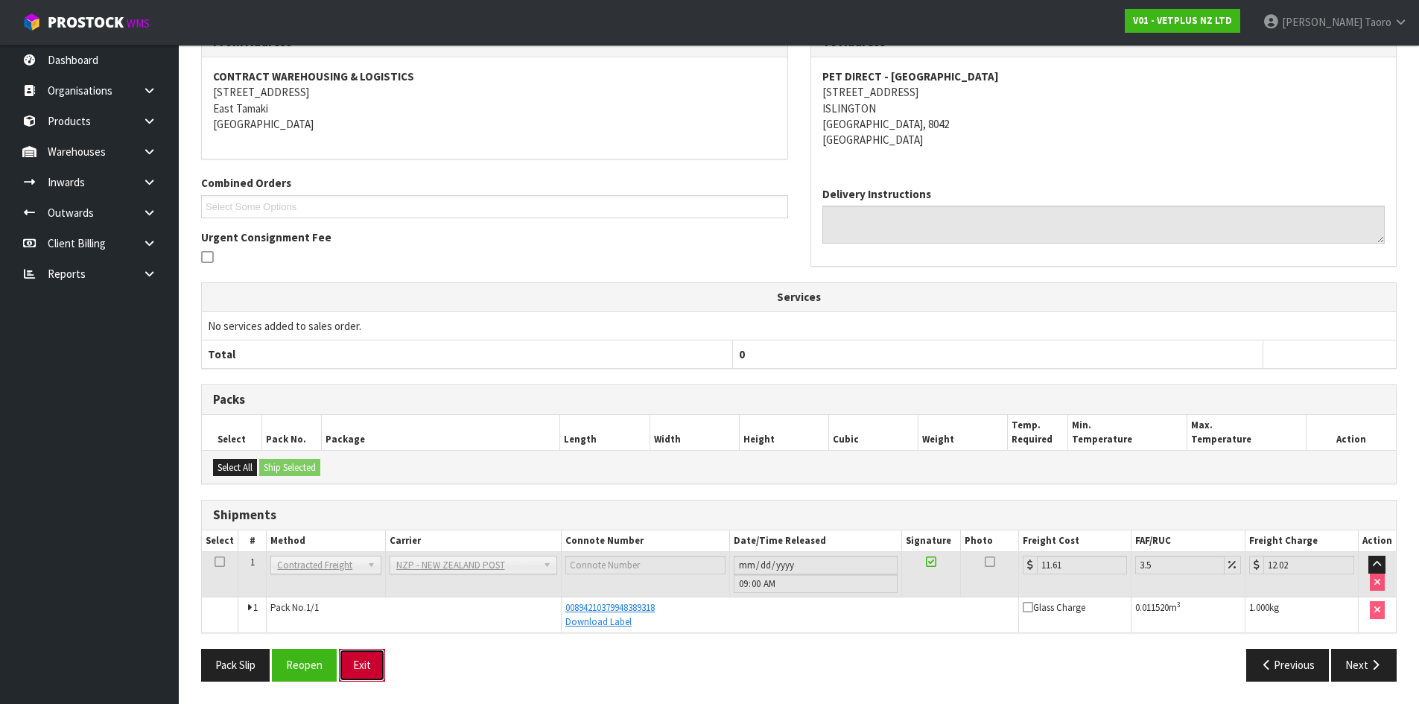
click at [365, 664] on button "Exit" at bounding box center [362, 665] width 46 height 32
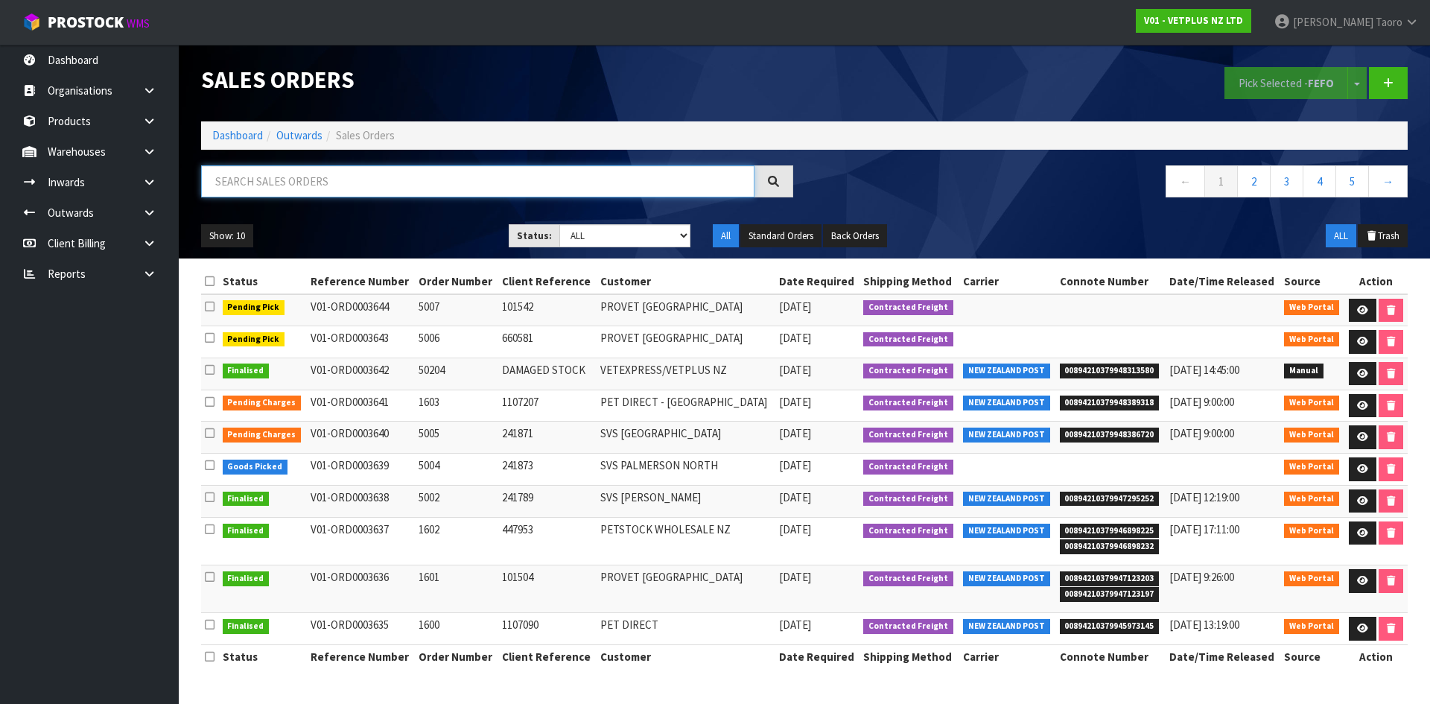
click at [623, 184] on input "text" at bounding box center [477, 181] width 553 height 32
type input "JOB-0411764"
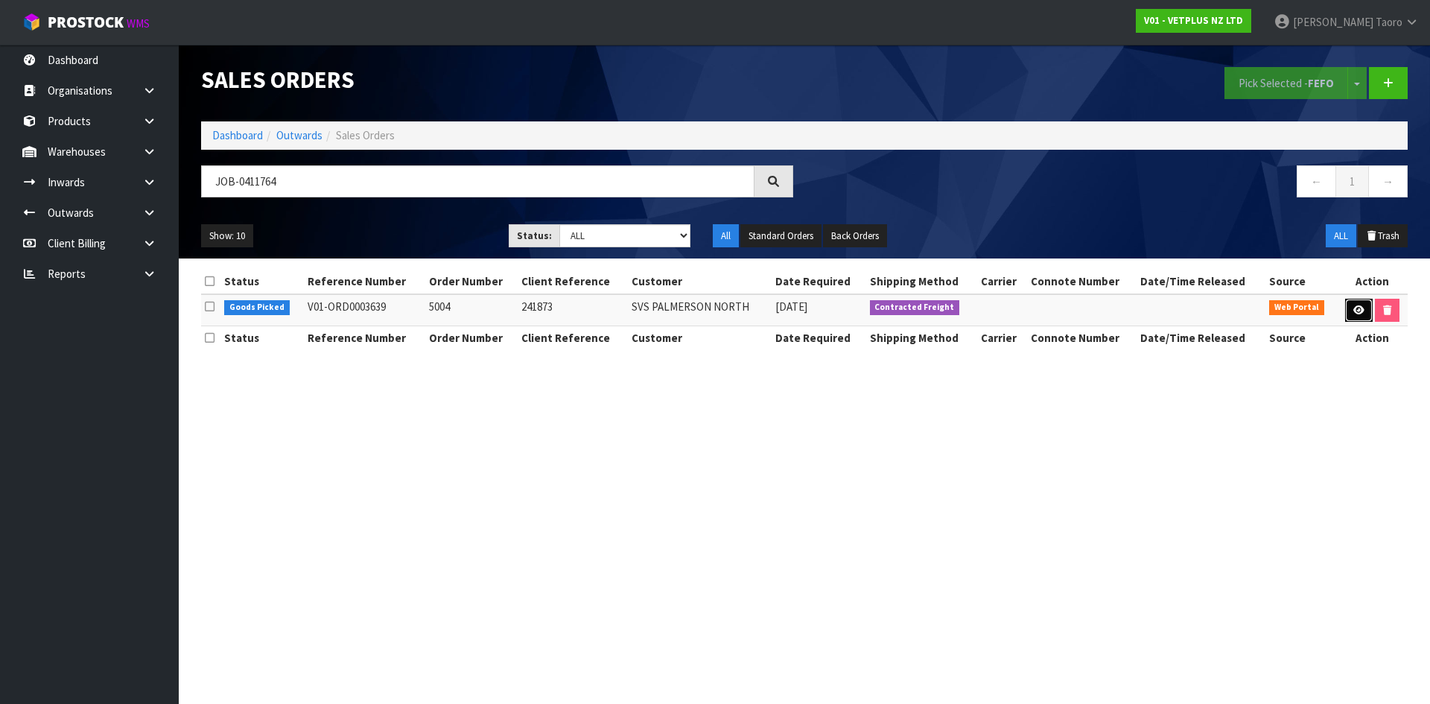
click at [1349, 308] on link at bounding box center [1359, 311] width 28 height 24
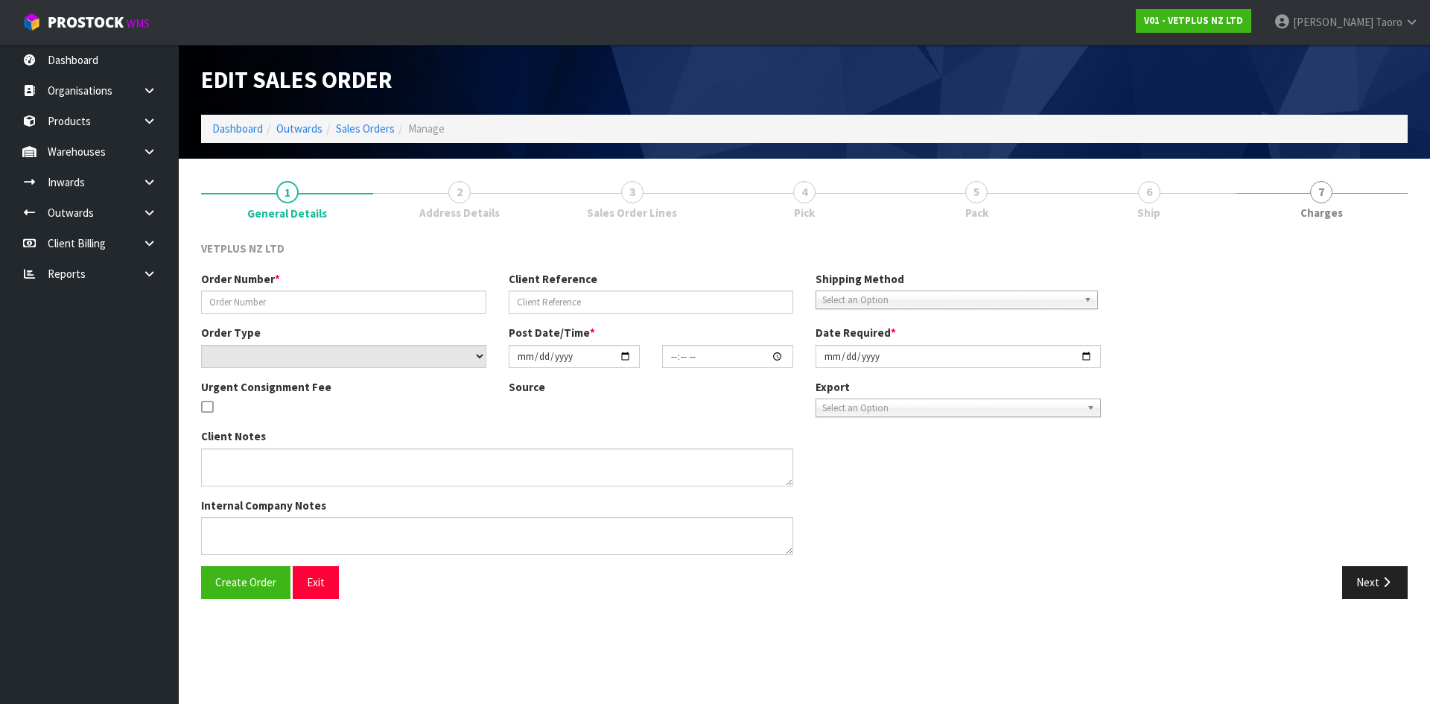
type input "5004"
type input "241873"
select select "number:0"
type input "2025-09-09"
type input "15:56:00.000"
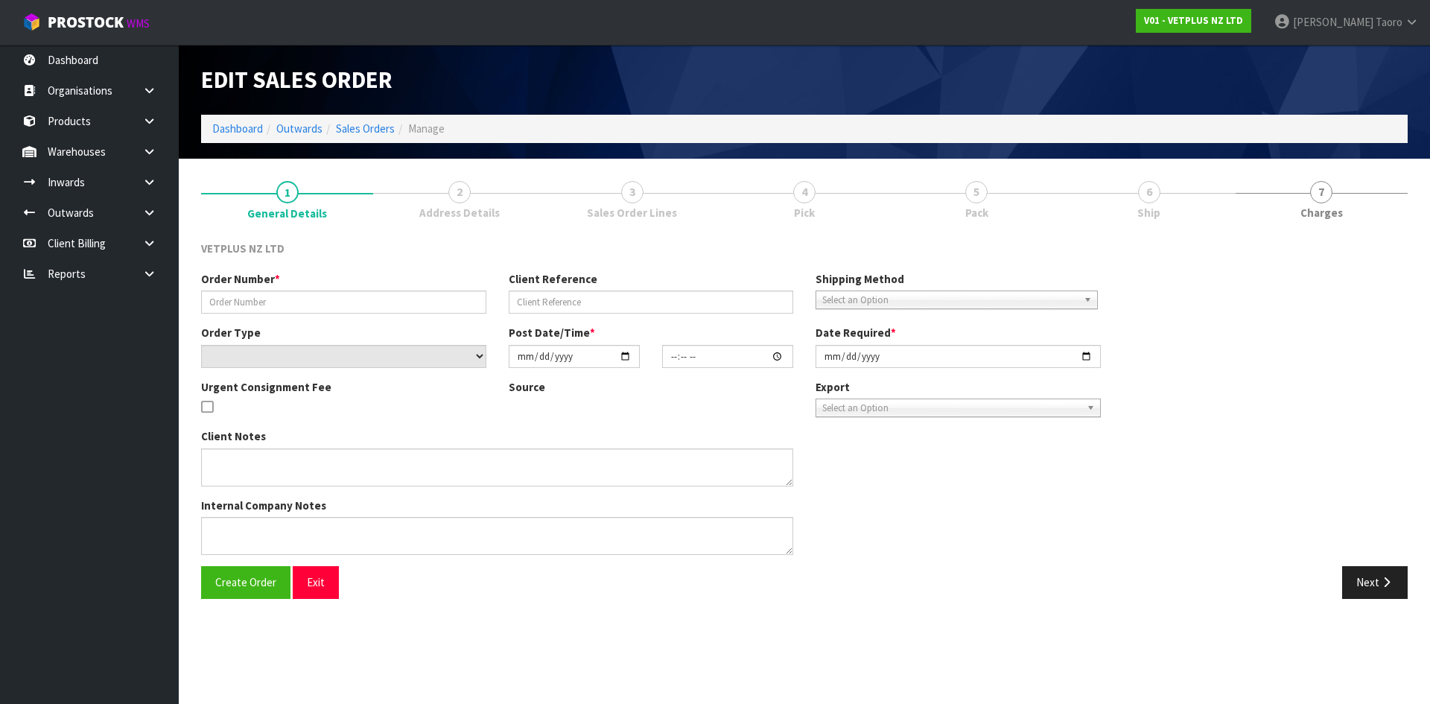
type input "2025-09-10"
type textarea "BACK ORDER: 50125 APRYLIC X 12"
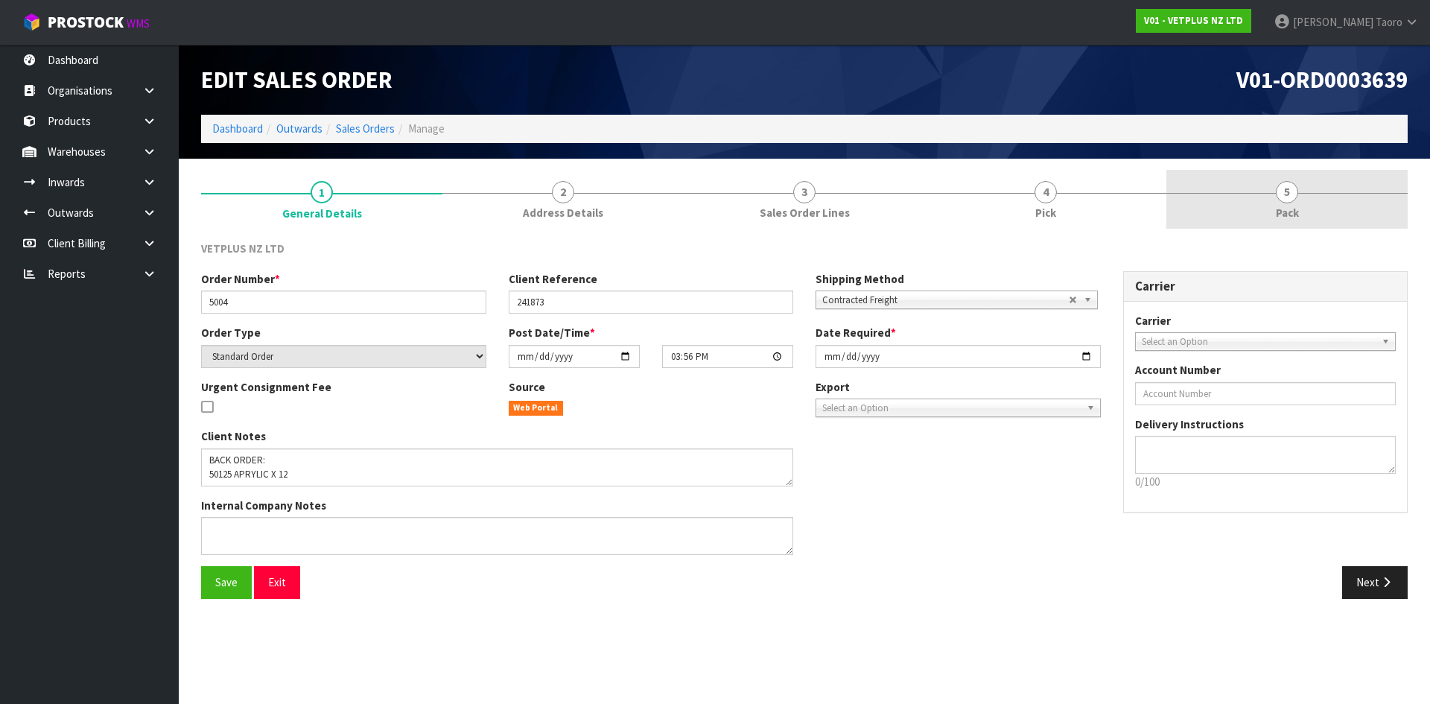
click at [1270, 212] on link "5 Pack" at bounding box center [1286, 199] width 241 height 59
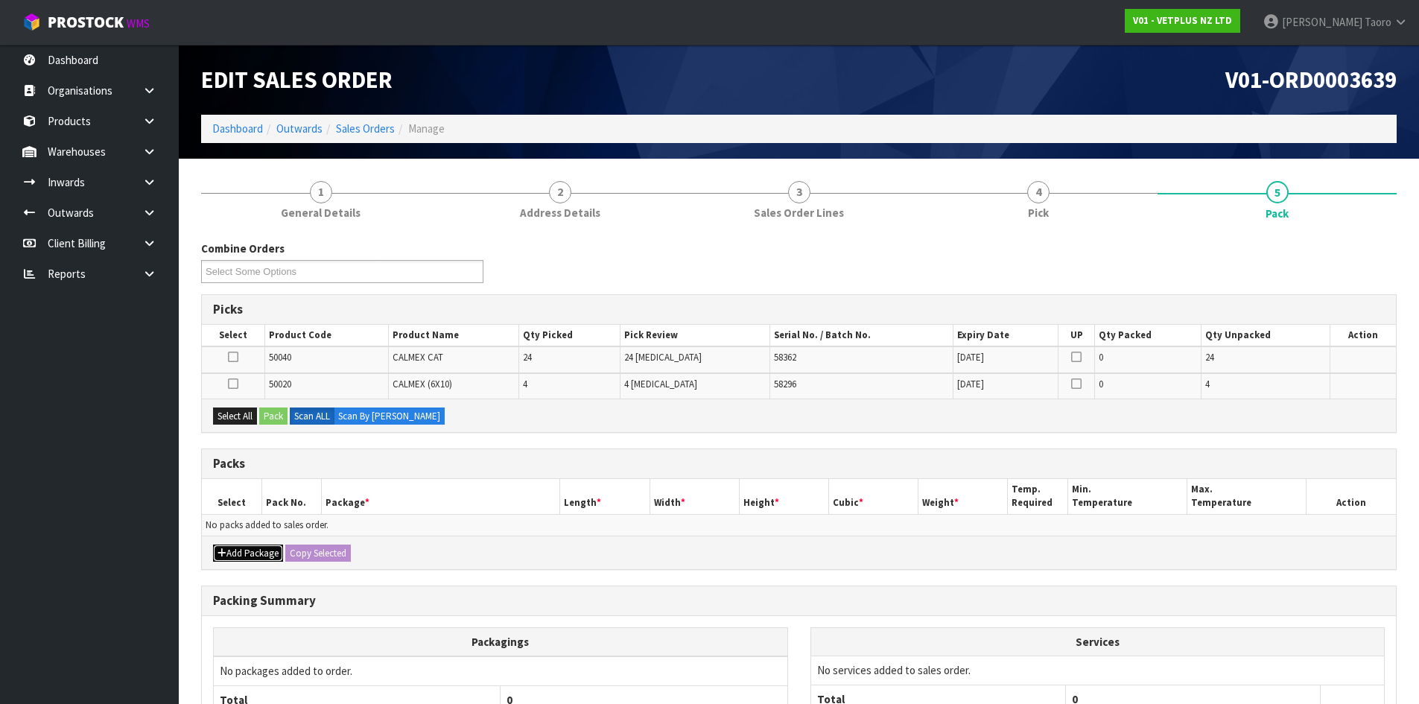
drag, startPoint x: 249, startPoint y: 555, endPoint x: 246, endPoint y: 544, distance: 11.4
click at [249, 553] on button "Add Package" at bounding box center [248, 553] width 70 height 18
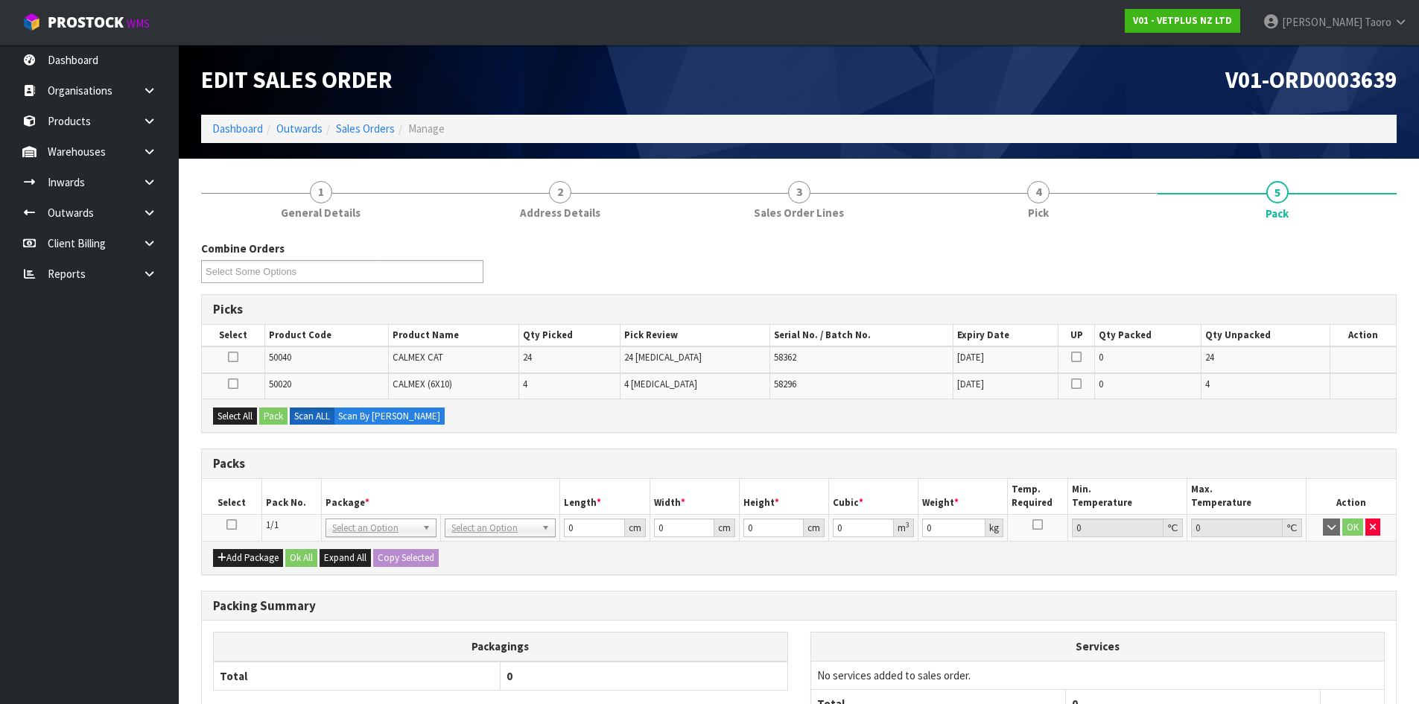
click at [235, 524] on icon at bounding box center [231, 524] width 10 height 1
click at [273, 506] on th "Pack No." at bounding box center [291, 496] width 60 height 35
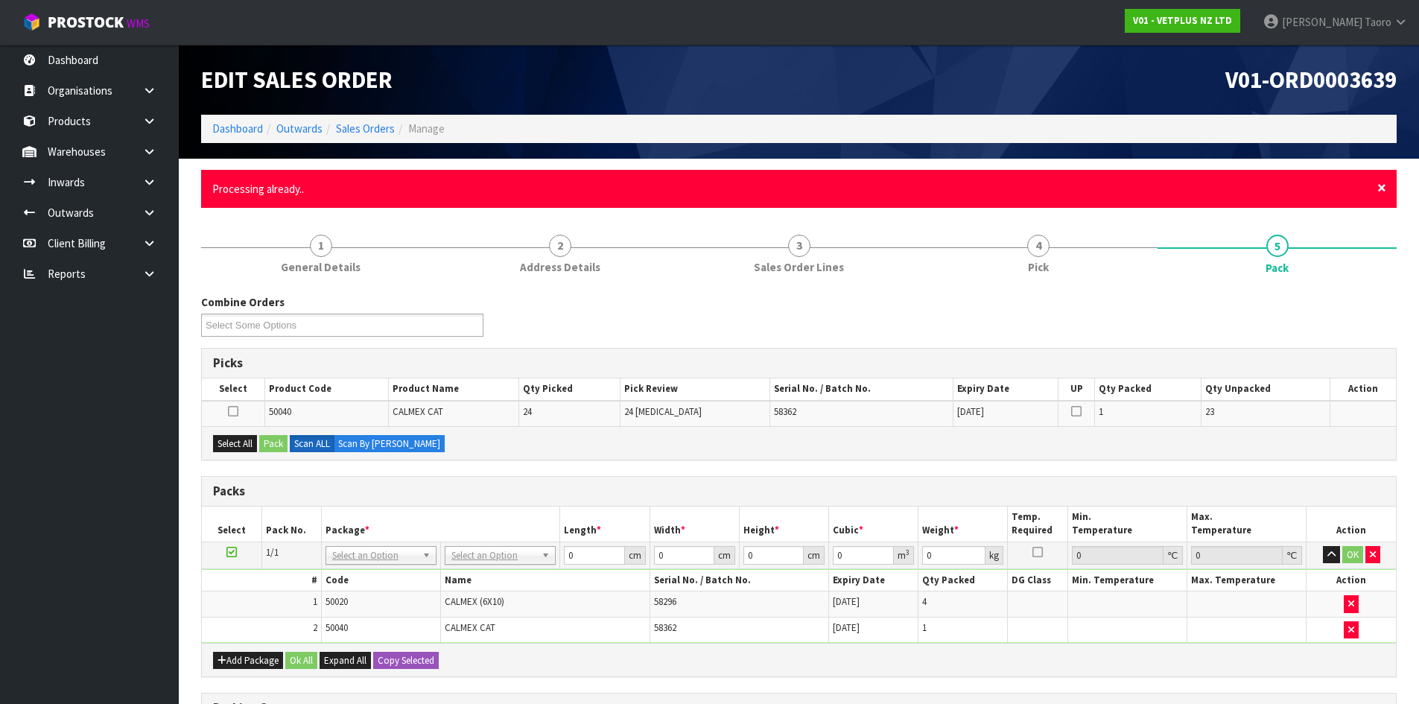
click at [1380, 187] on span "×" at bounding box center [1381, 187] width 9 height 21
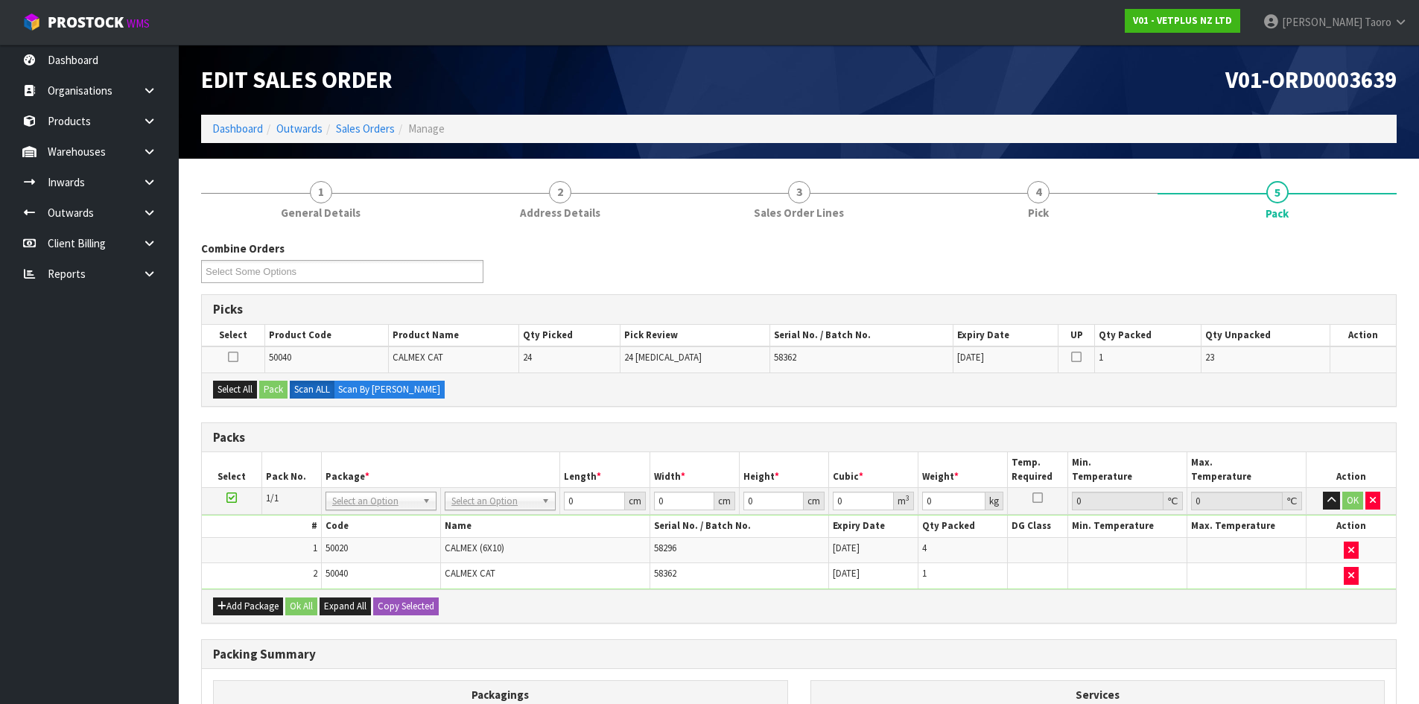
click at [1379, 258] on div "Combine Orders V01-ORD0003639 V01-ORD0003643 V01-ORD0003644 Select Some Options" at bounding box center [799, 268] width 1218 height 54
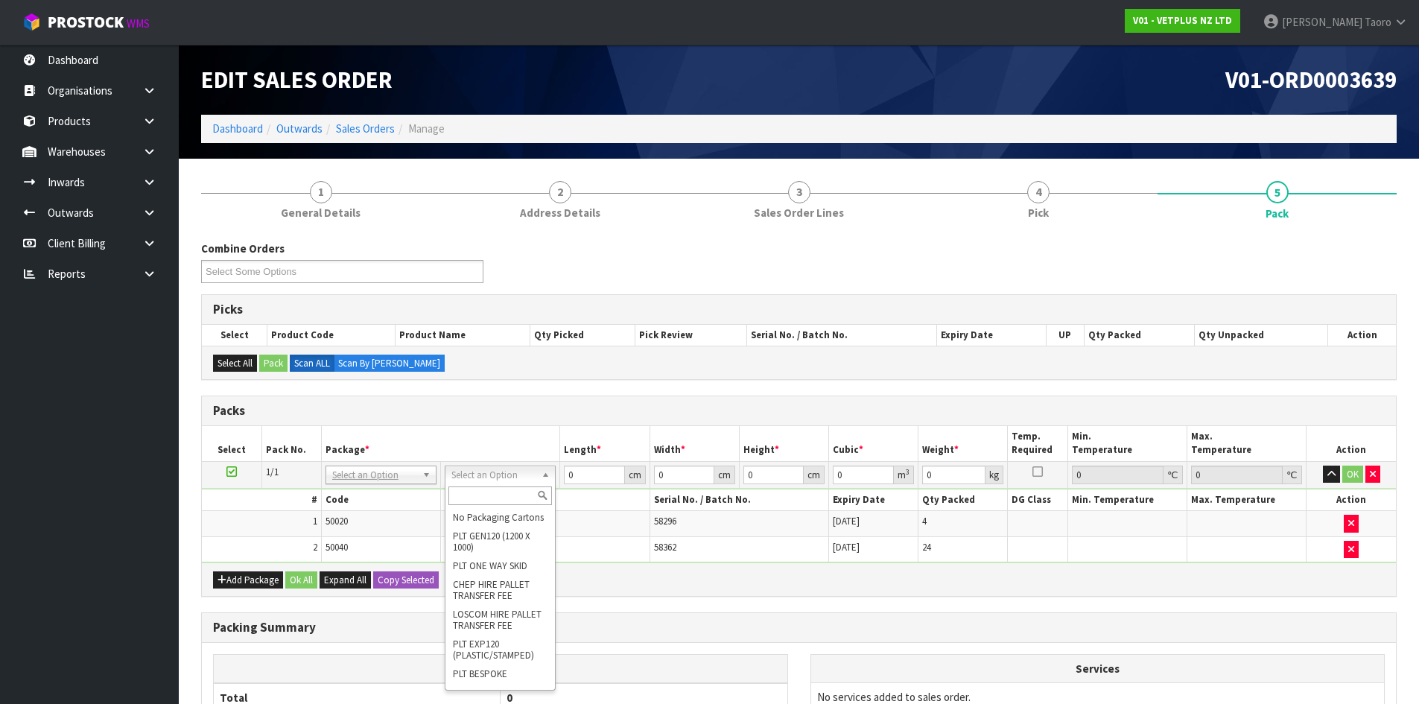
click at [511, 493] on input "text" at bounding box center [500, 495] width 104 height 19
type input "A4"
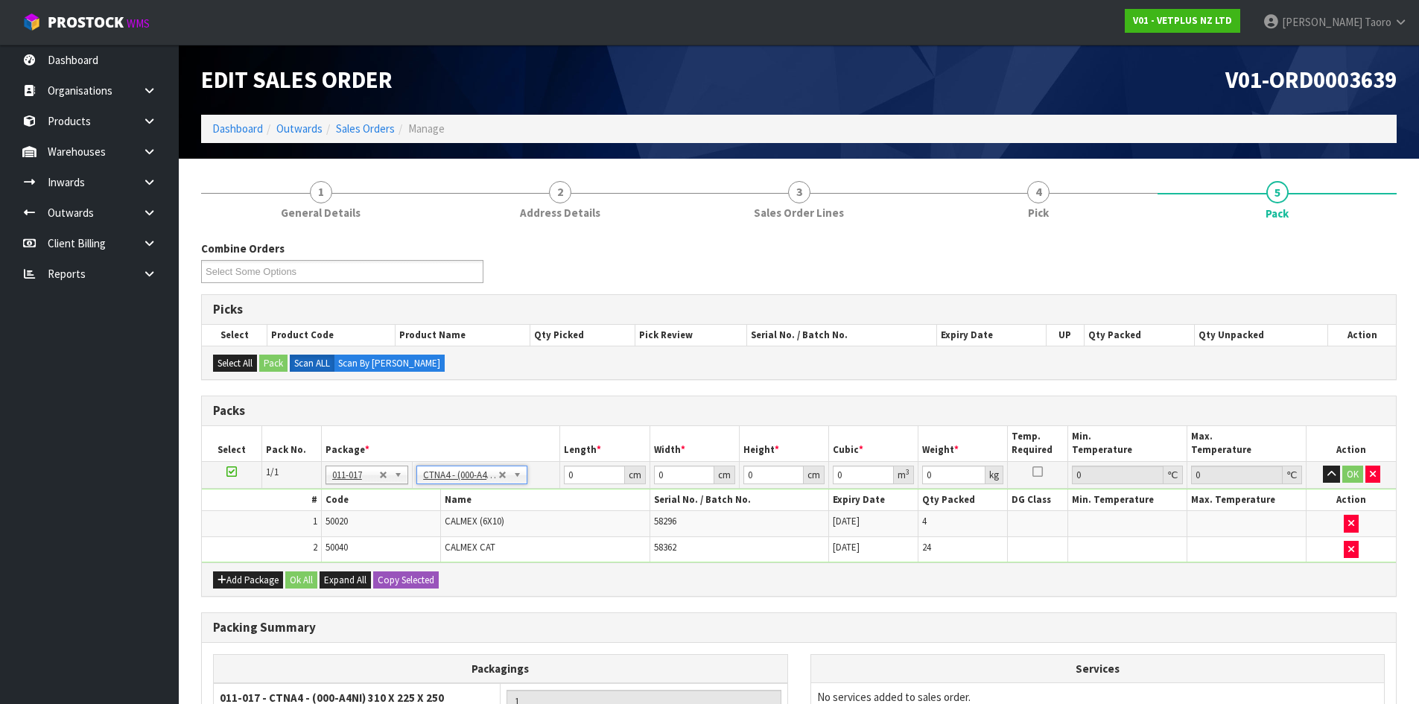
type input "31"
type input "22.5"
type input "25"
type input "0.017438"
type input "4.6"
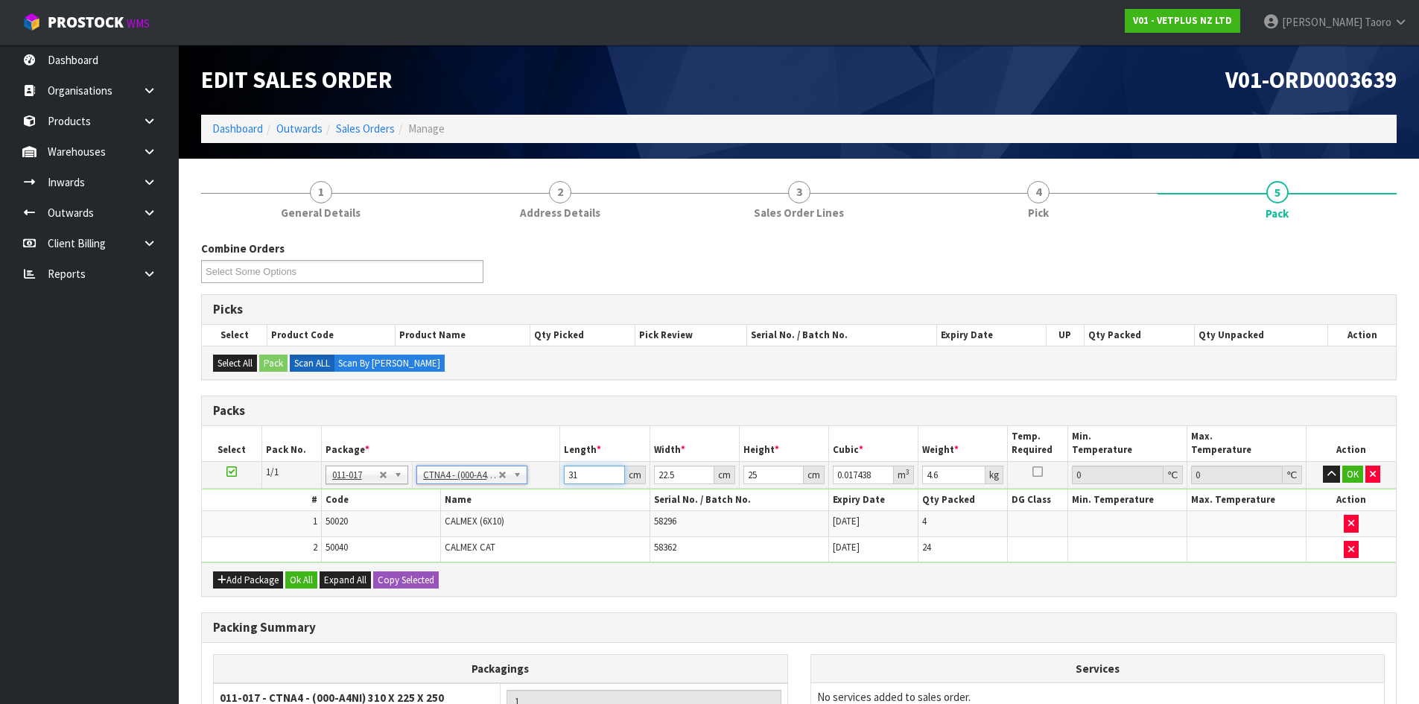
click at [584, 476] on input "31" at bounding box center [594, 474] width 60 height 19
type input "3"
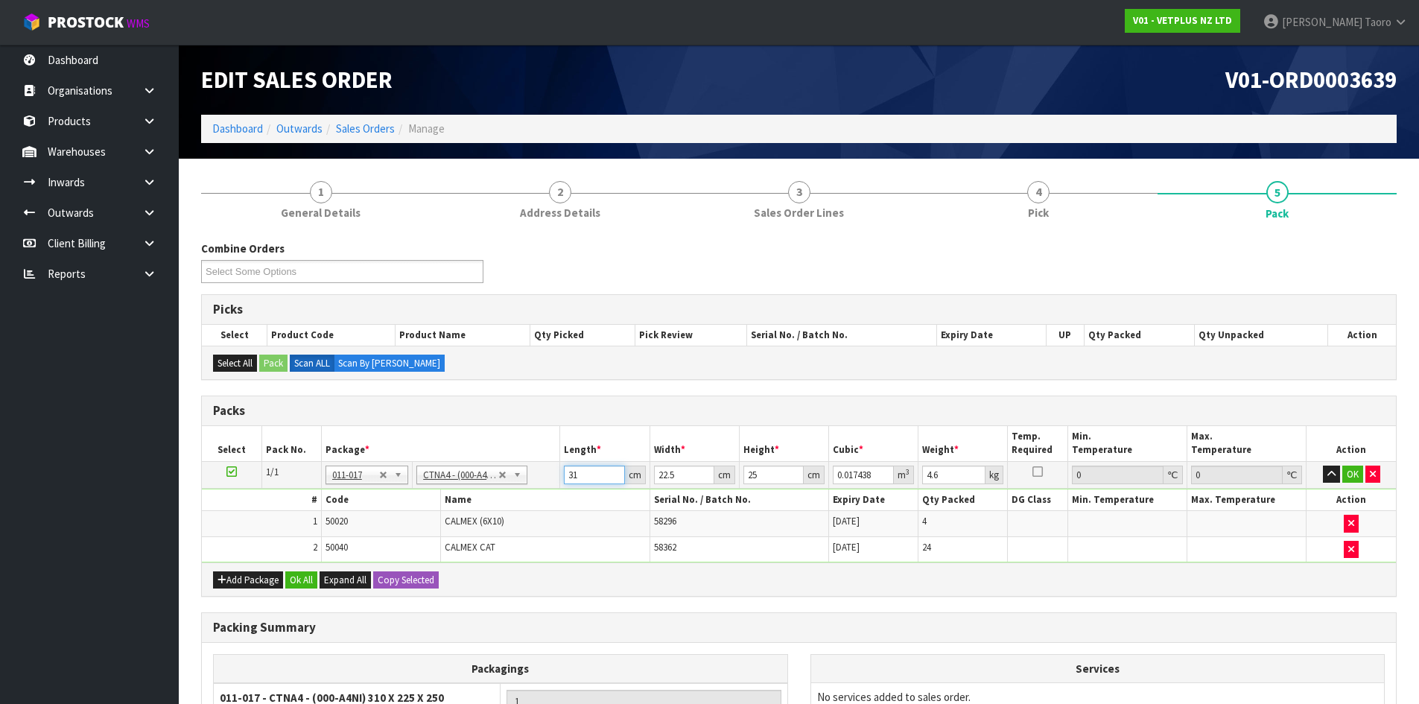
type input "0.001687"
type input "32"
type input "0.018"
type input "32"
type input "2"
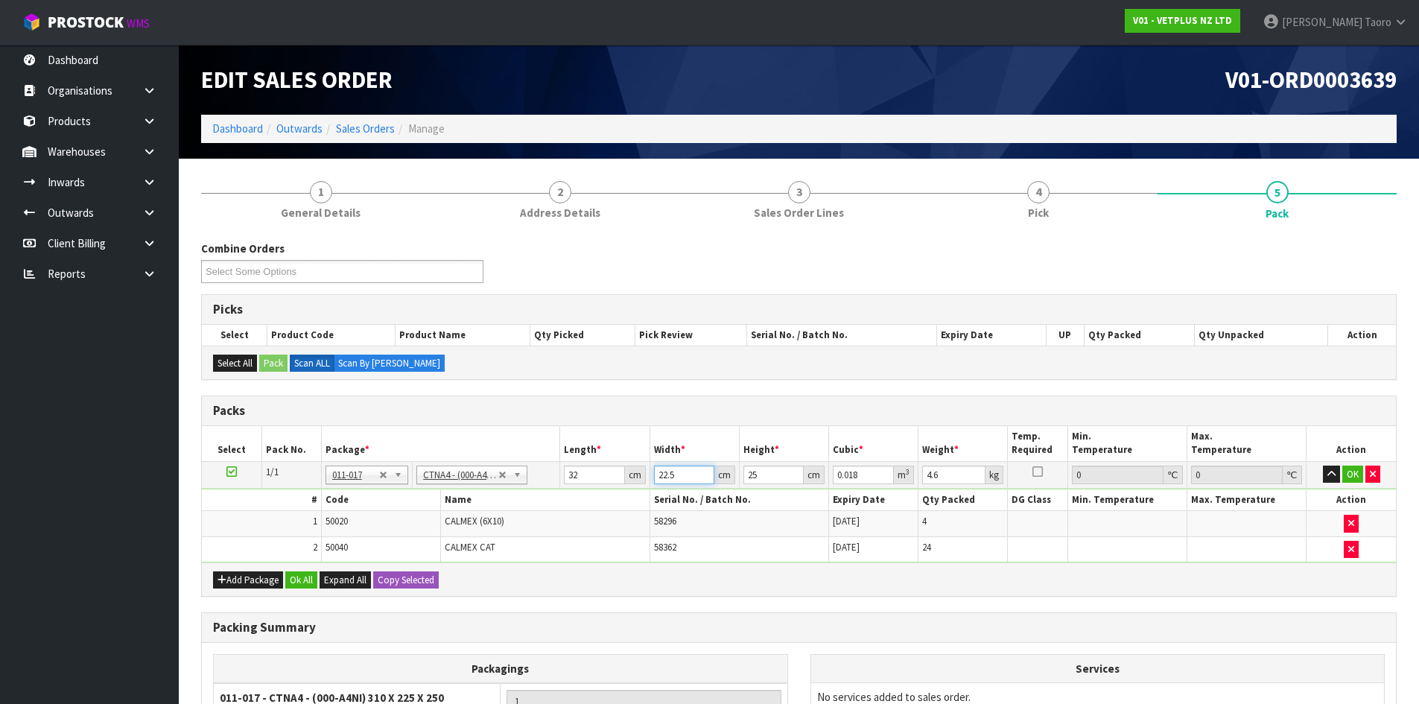
type input "0.0016"
type input "24"
type input "0.0192"
type input "24"
type input "2"
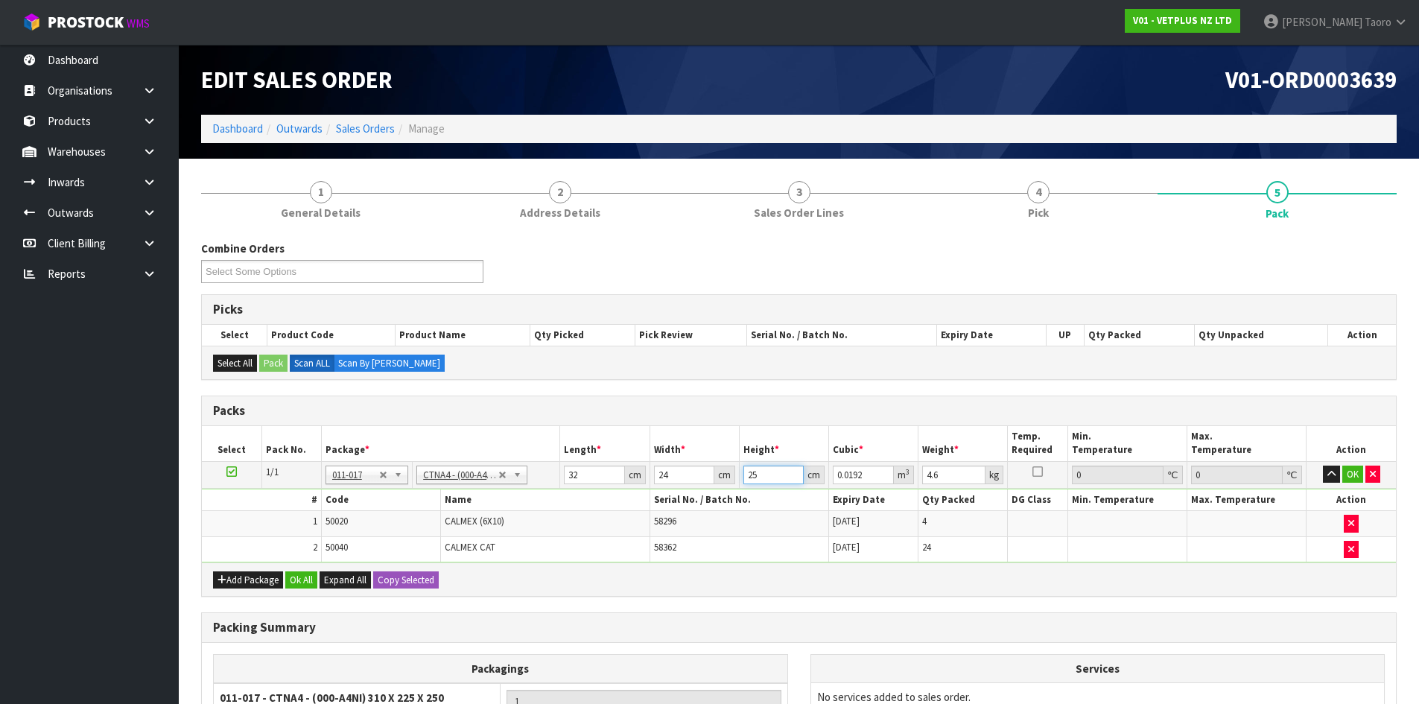
type input "0.001536"
type input "27"
type input "0.020736"
type input "27"
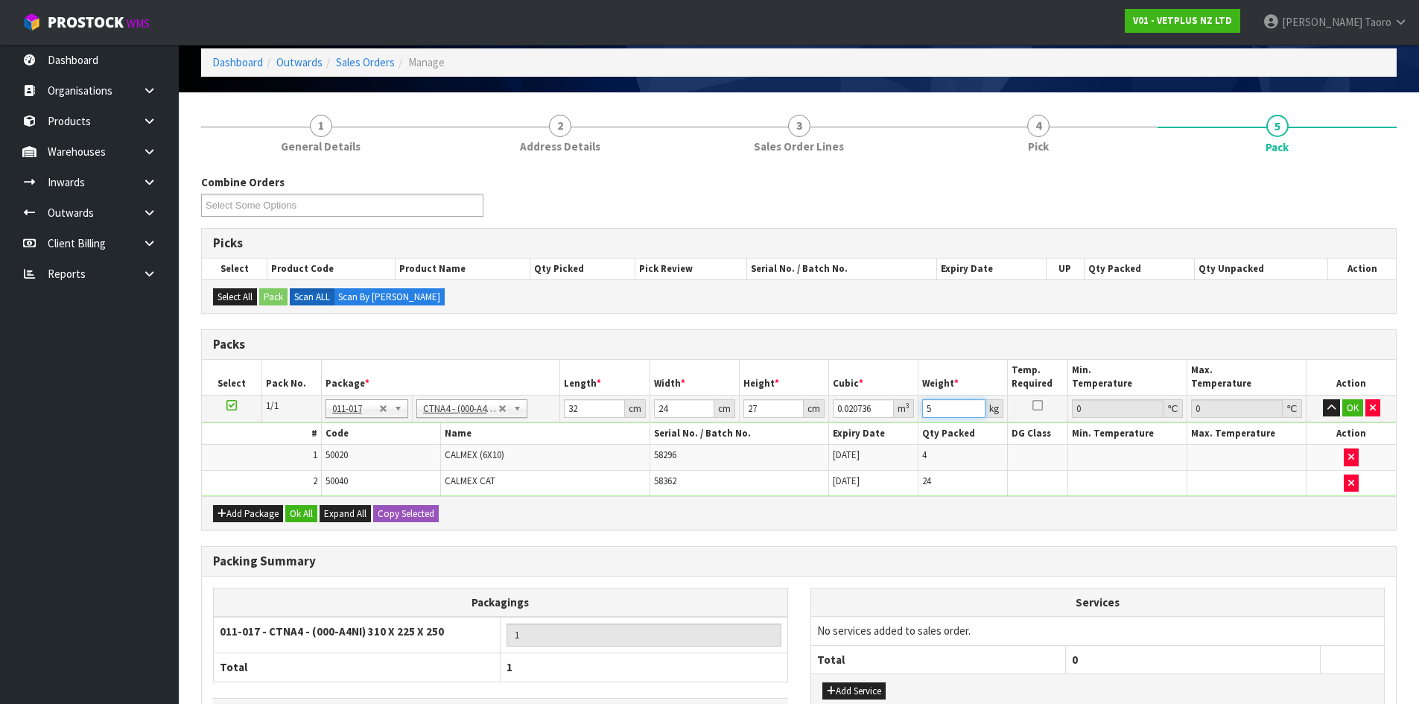
scroll to position [176, 0]
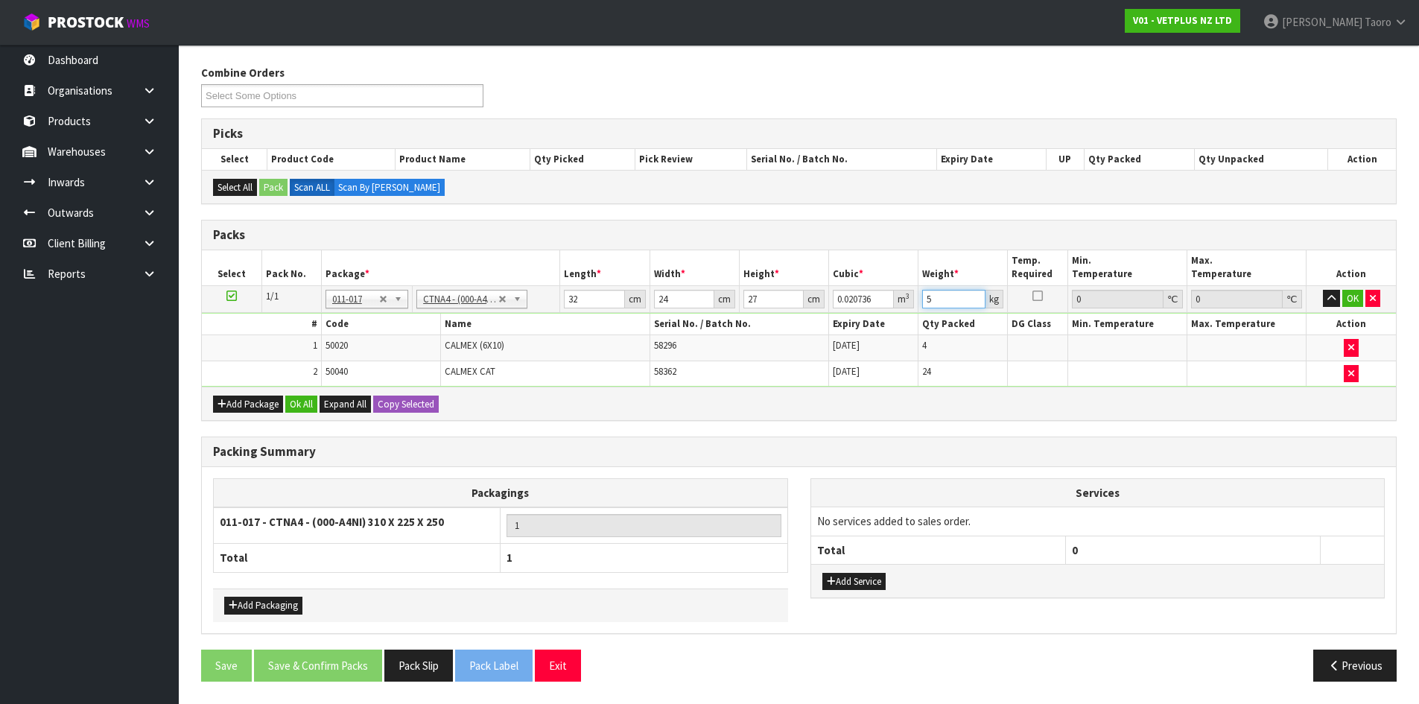
type input "5"
click at [266, 605] on button "Add Packaging" at bounding box center [263, 605] width 78 height 18
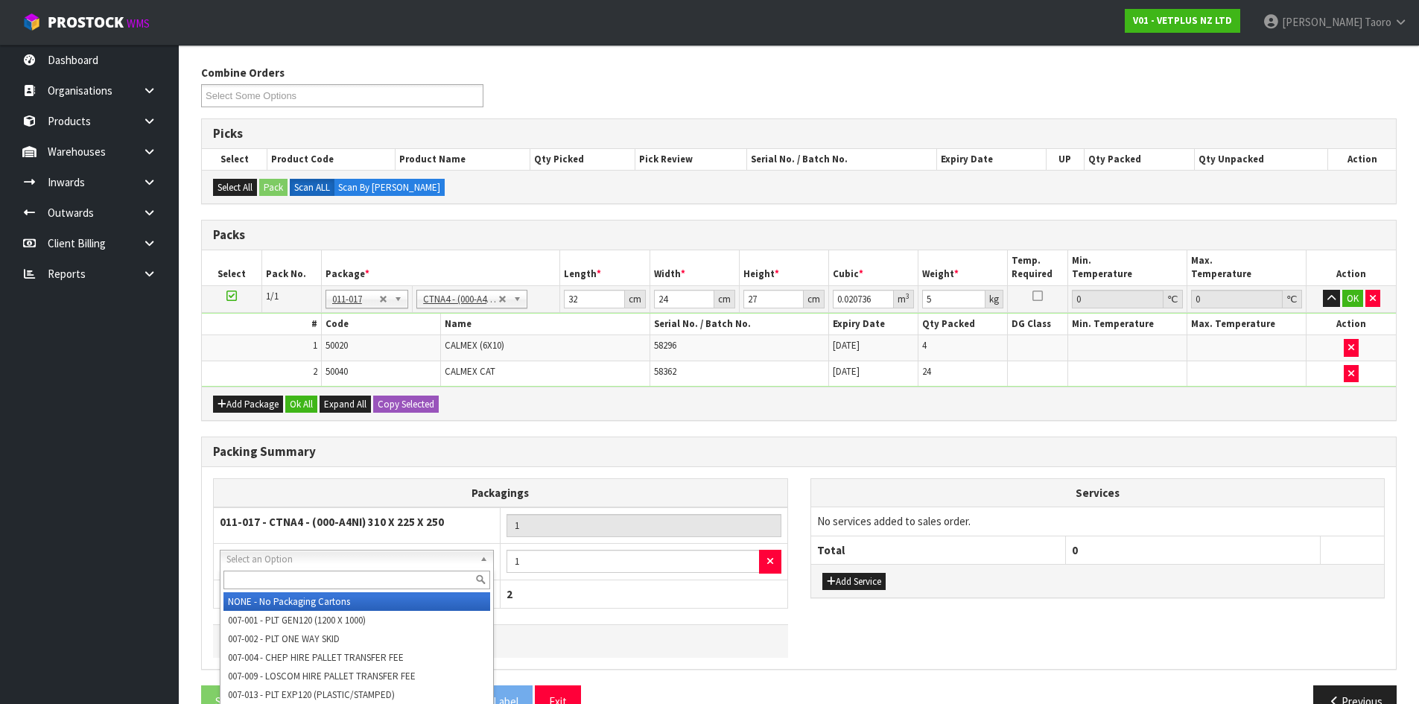
click at [290, 582] on input "text" at bounding box center [356, 579] width 267 height 19
type input "115"
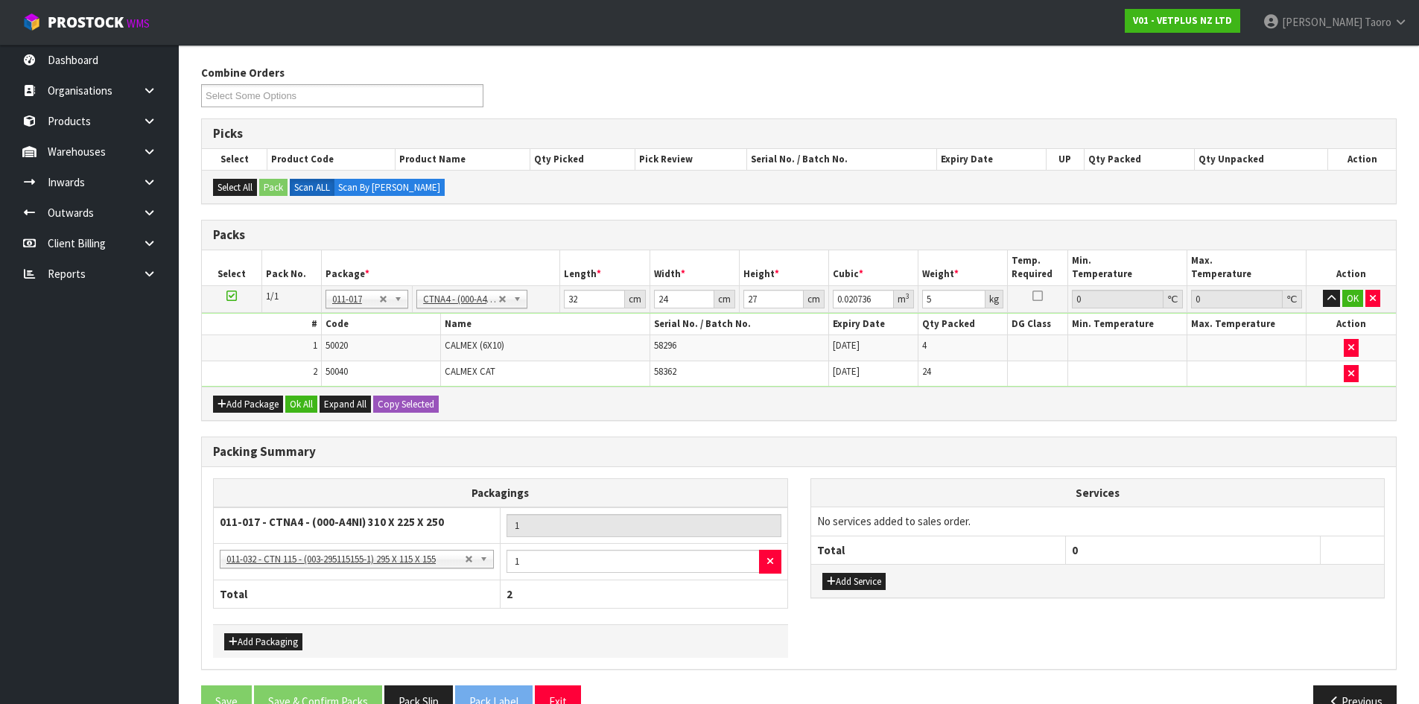
click at [298, 394] on div "Add Package Ok All Expand All Copy Selected" at bounding box center [799, 403] width 1194 height 34
click at [308, 410] on button "Ok All" at bounding box center [301, 404] width 32 height 18
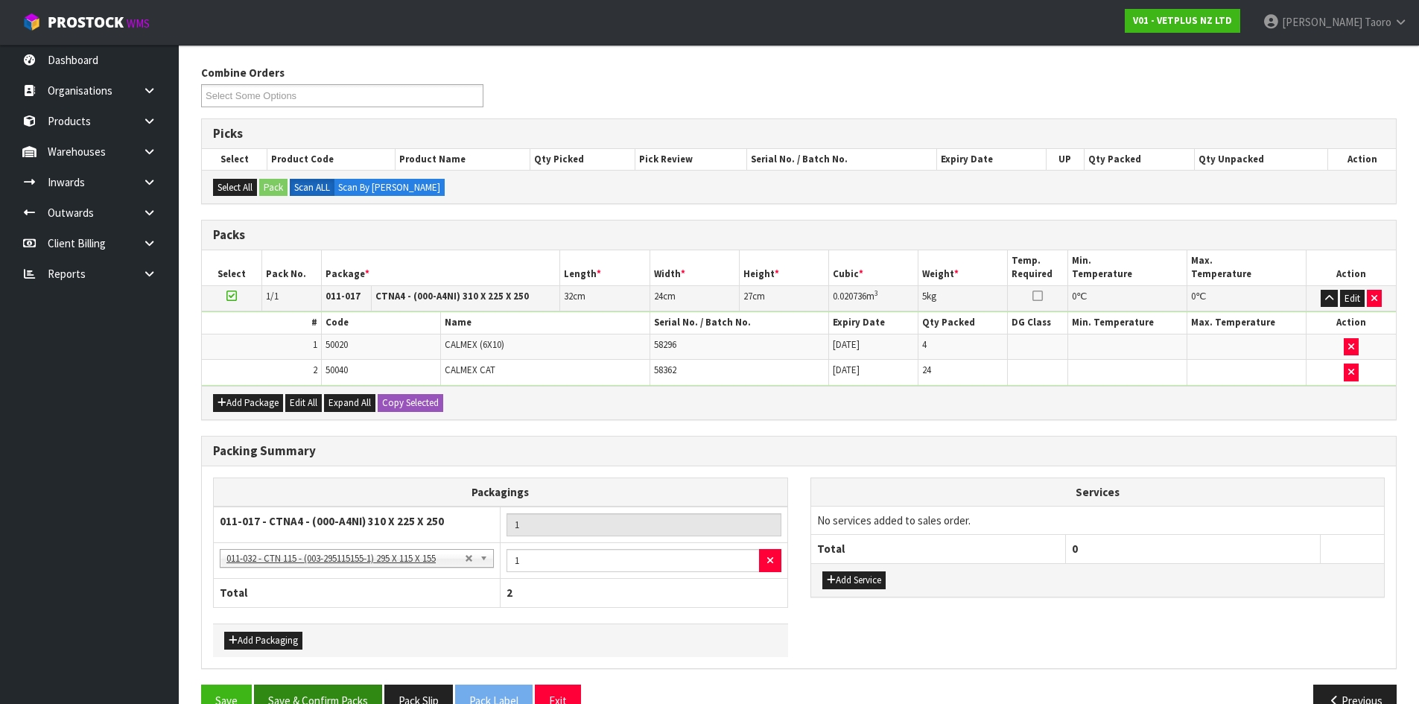
scroll to position [211, 0]
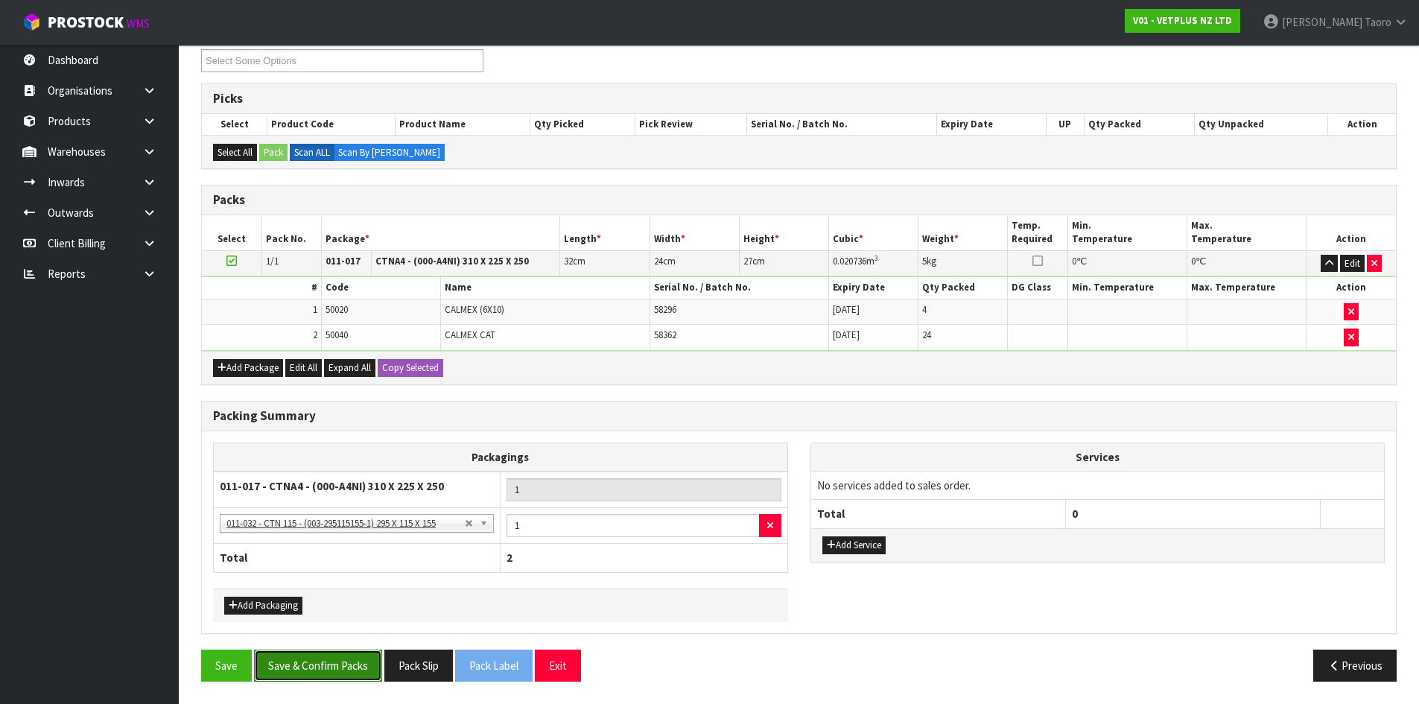
click at [359, 666] on button "Save & Confirm Packs" at bounding box center [318, 665] width 128 height 32
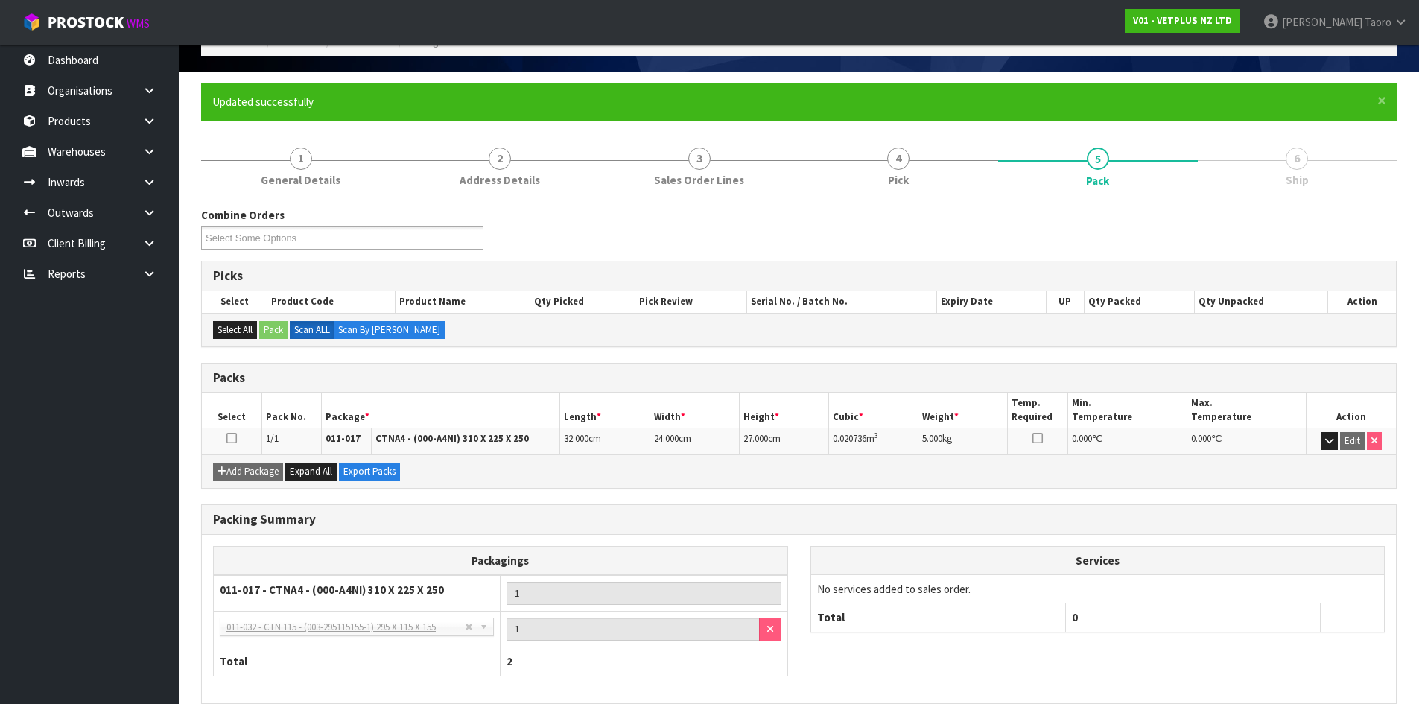
scroll to position [157, 0]
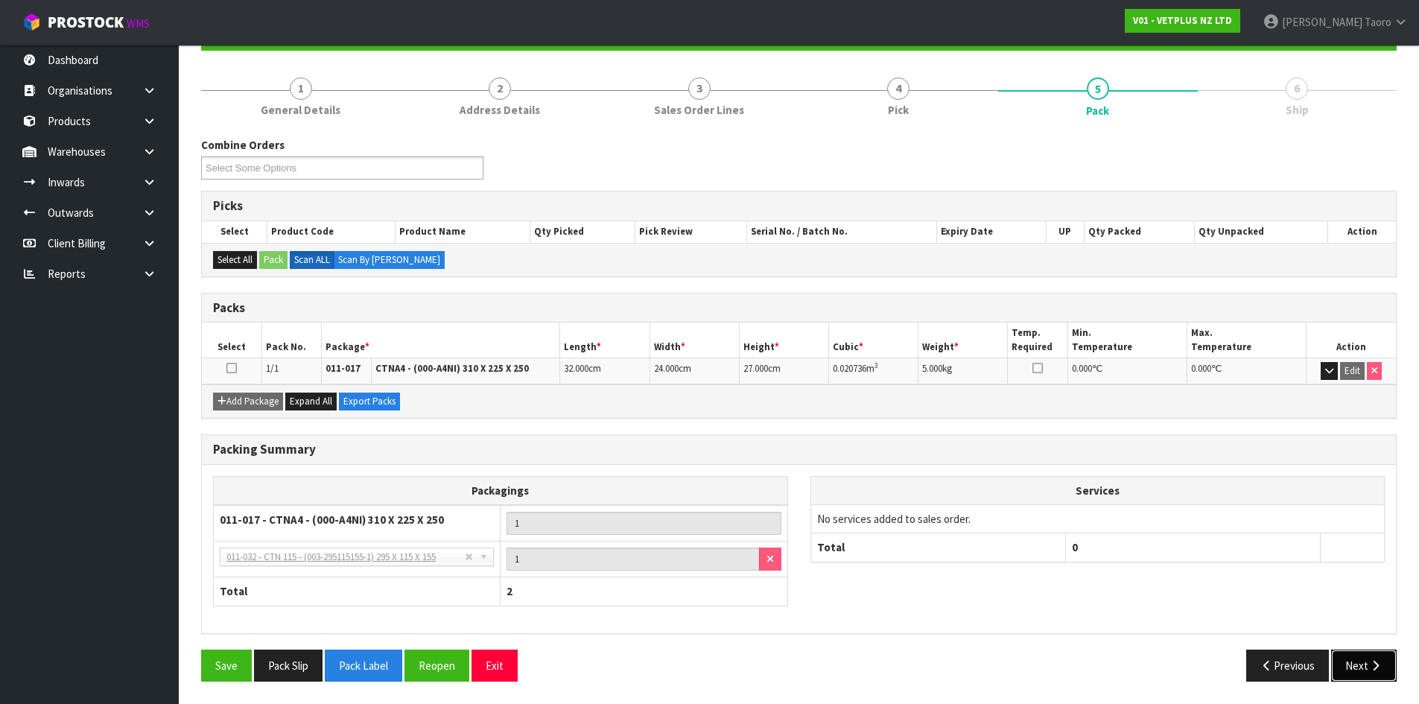
drag, startPoint x: 1384, startPoint y: 663, endPoint x: 1369, endPoint y: 662, distance: 14.9
click at [1384, 662] on button "Next" at bounding box center [1364, 665] width 66 height 32
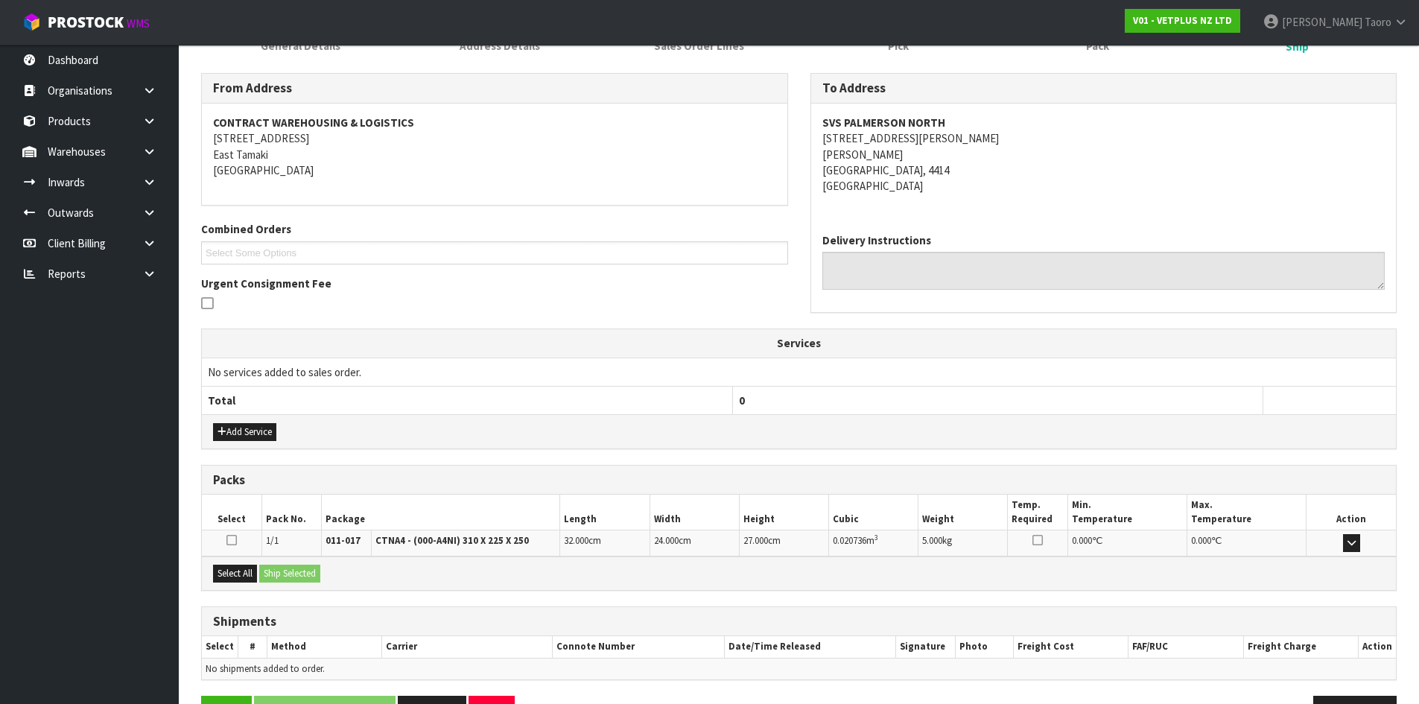
scroll to position [268, 0]
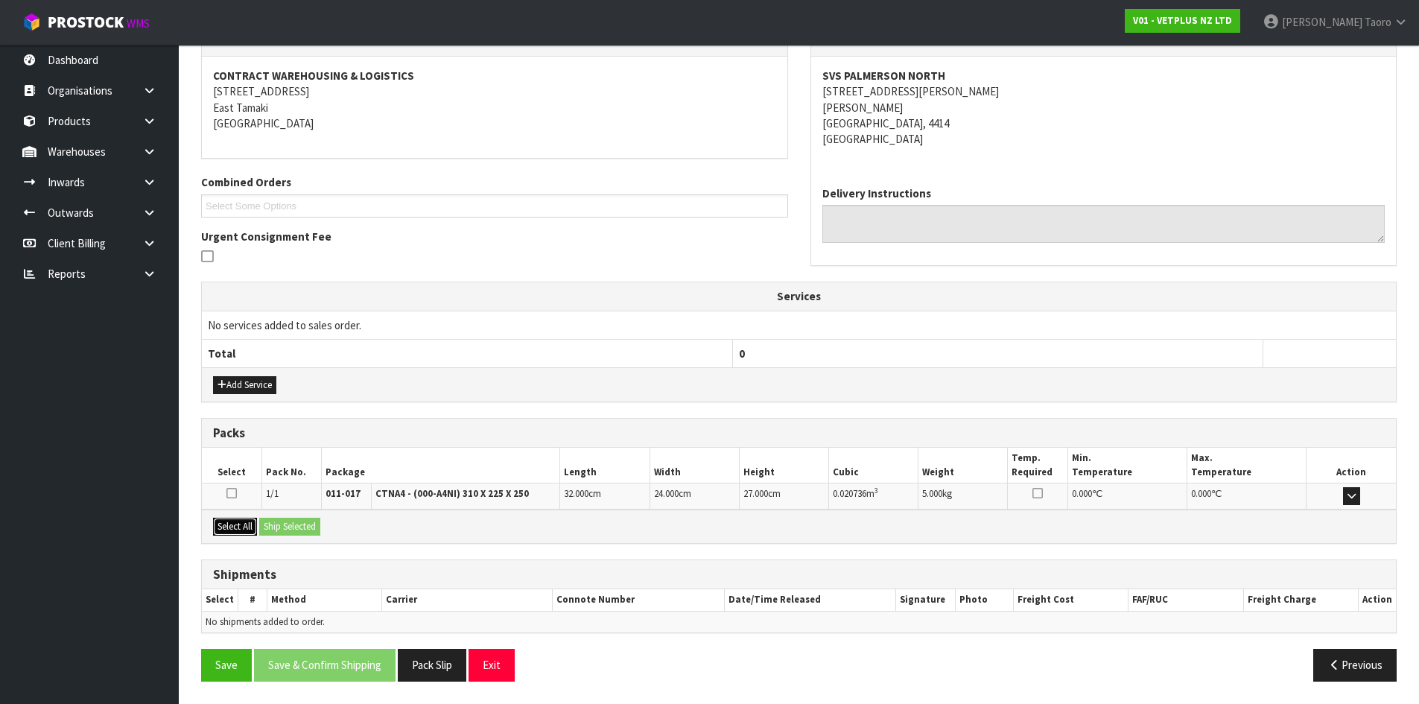
click at [232, 526] on button "Select All" at bounding box center [235, 527] width 44 height 18
drag, startPoint x: 269, startPoint y: 524, endPoint x: 348, endPoint y: 547, distance: 82.2
click at [275, 525] on button "Ship Selected" at bounding box center [289, 527] width 61 height 18
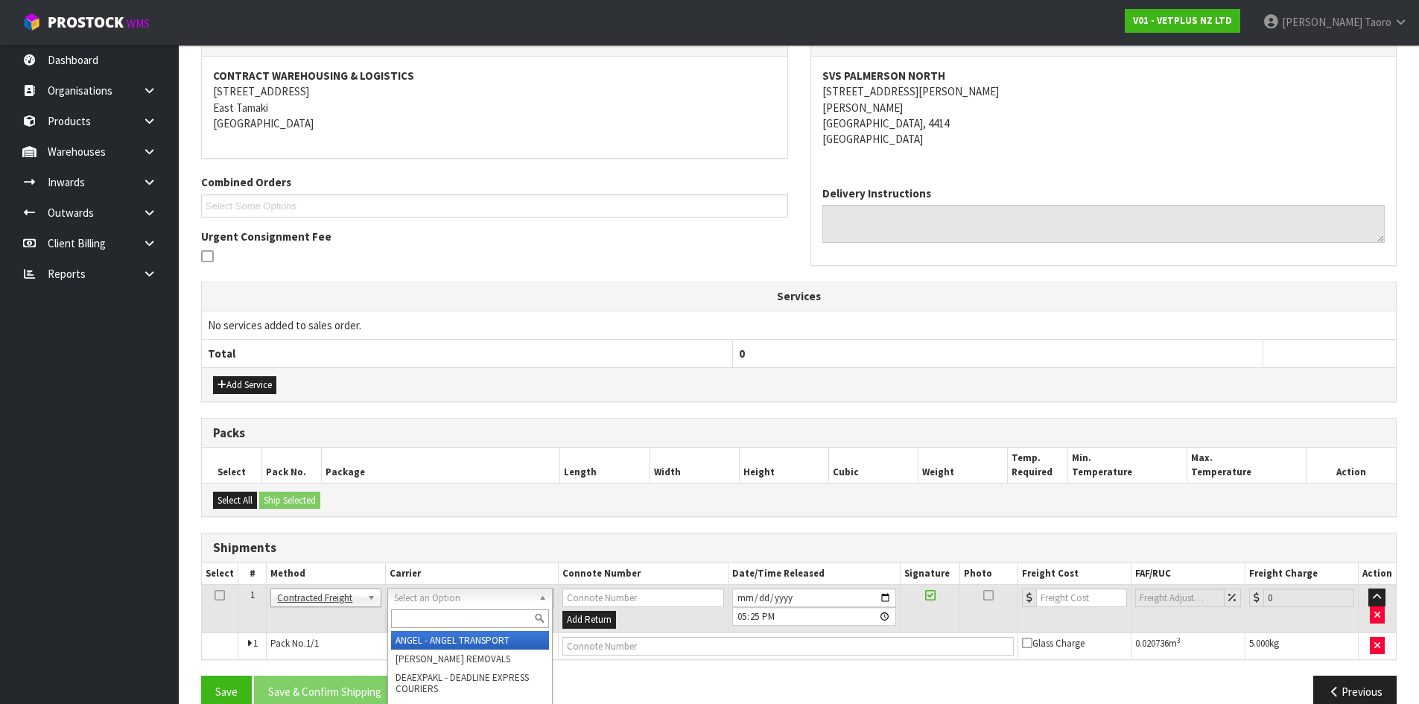
click at [493, 617] on input "text" at bounding box center [470, 618] width 158 height 19
type input "NZP"
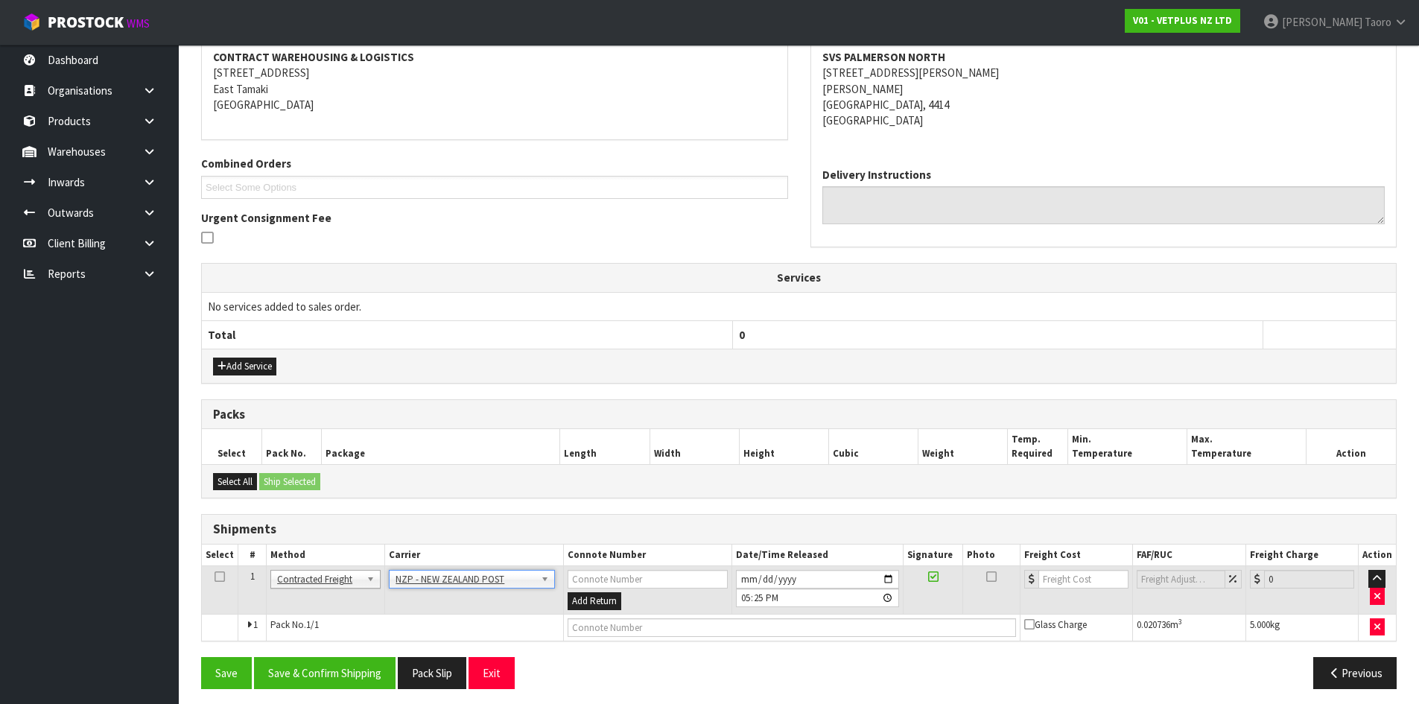
scroll to position [294, 0]
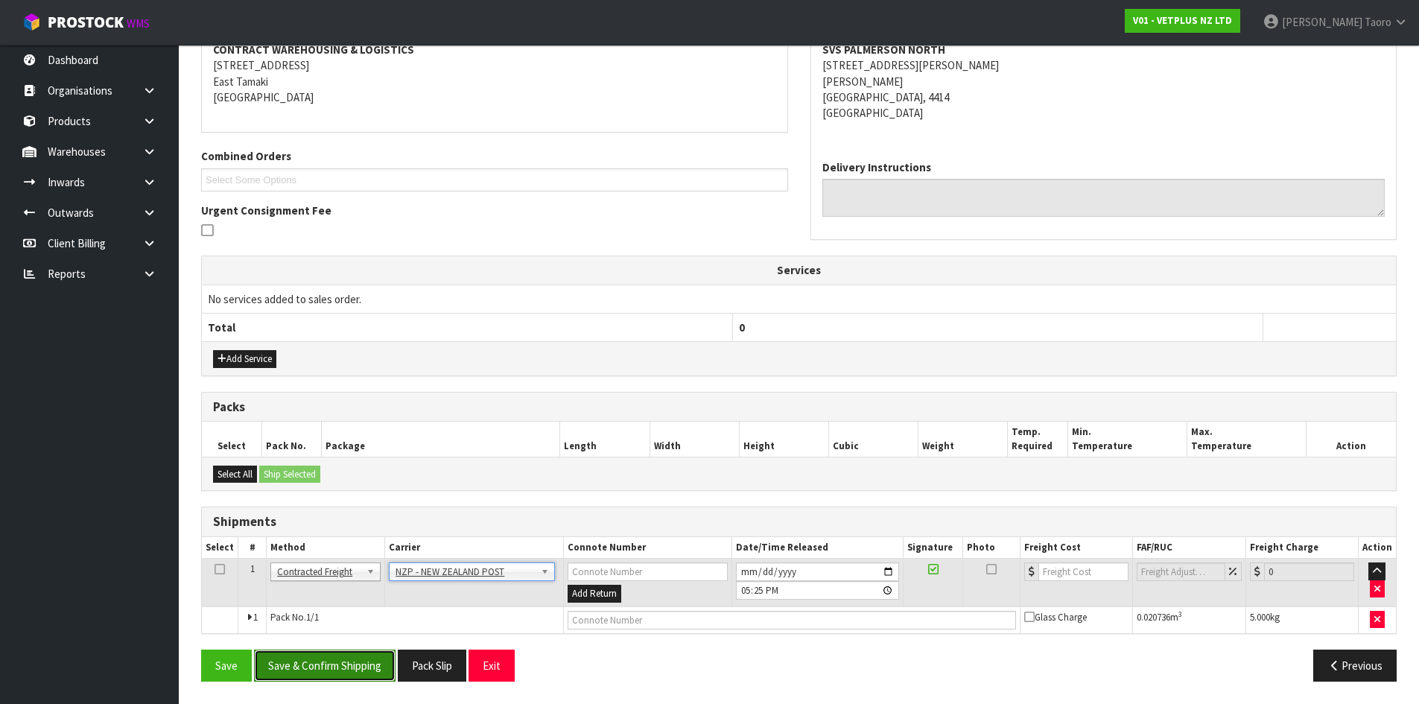
click at [372, 667] on button "Save & Confirm Shipping" at bounding box center [324, 665] width 141 height 32
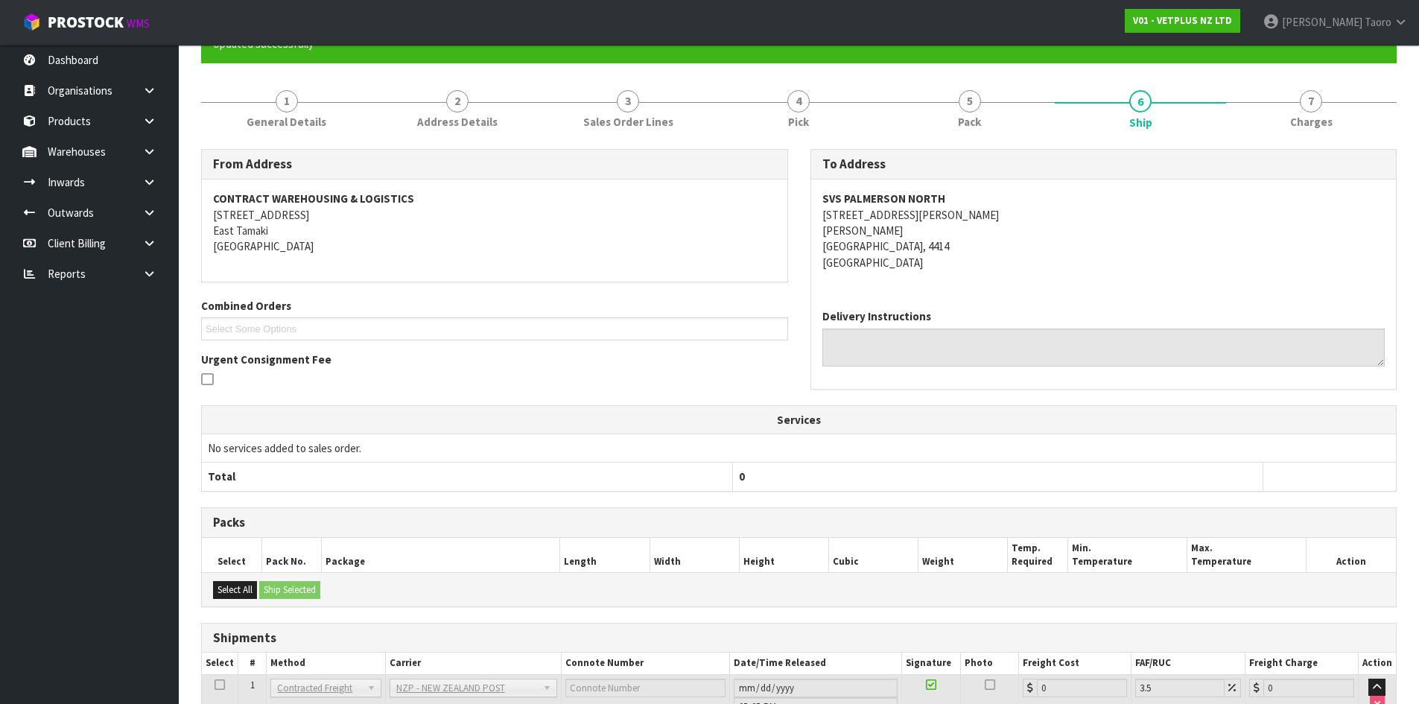
scroll to position [273, 0]
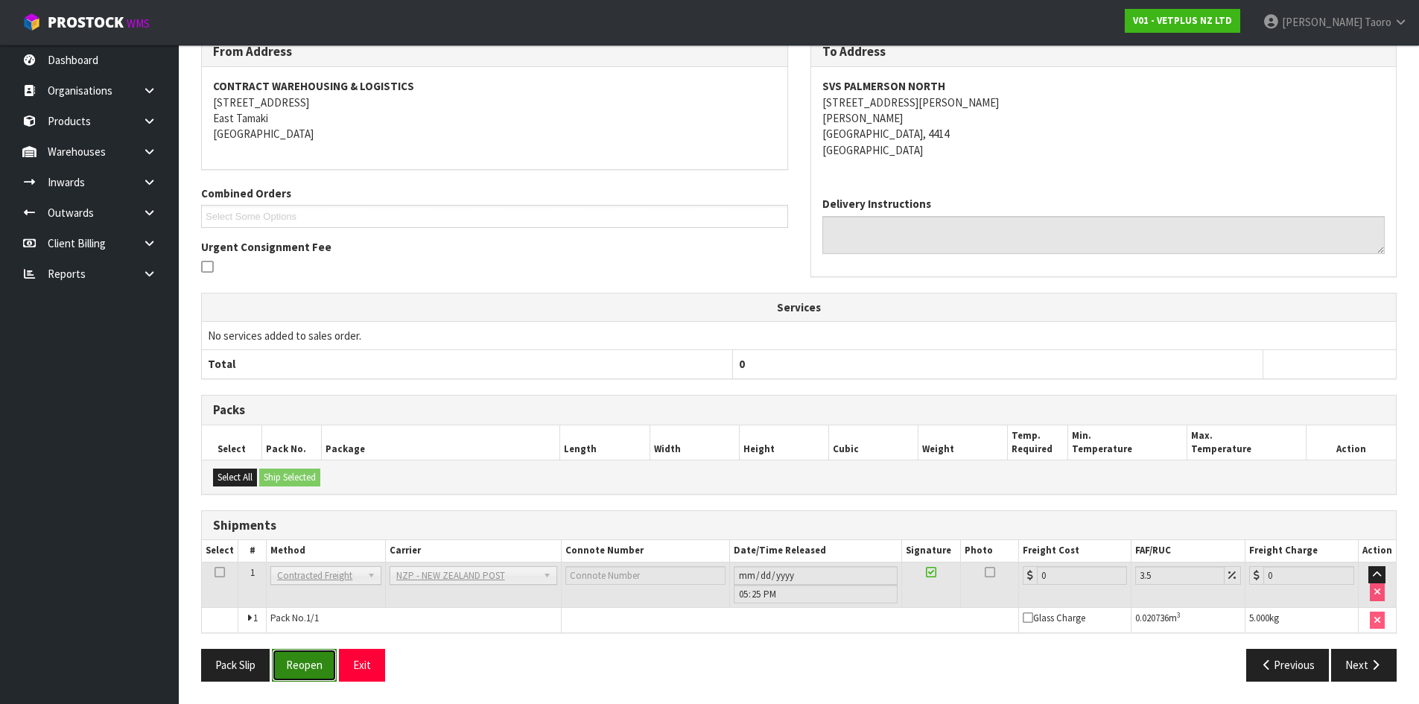
click at [323, 665] on button "Reopen" at bounding box center [304, 665] width 65 height 32
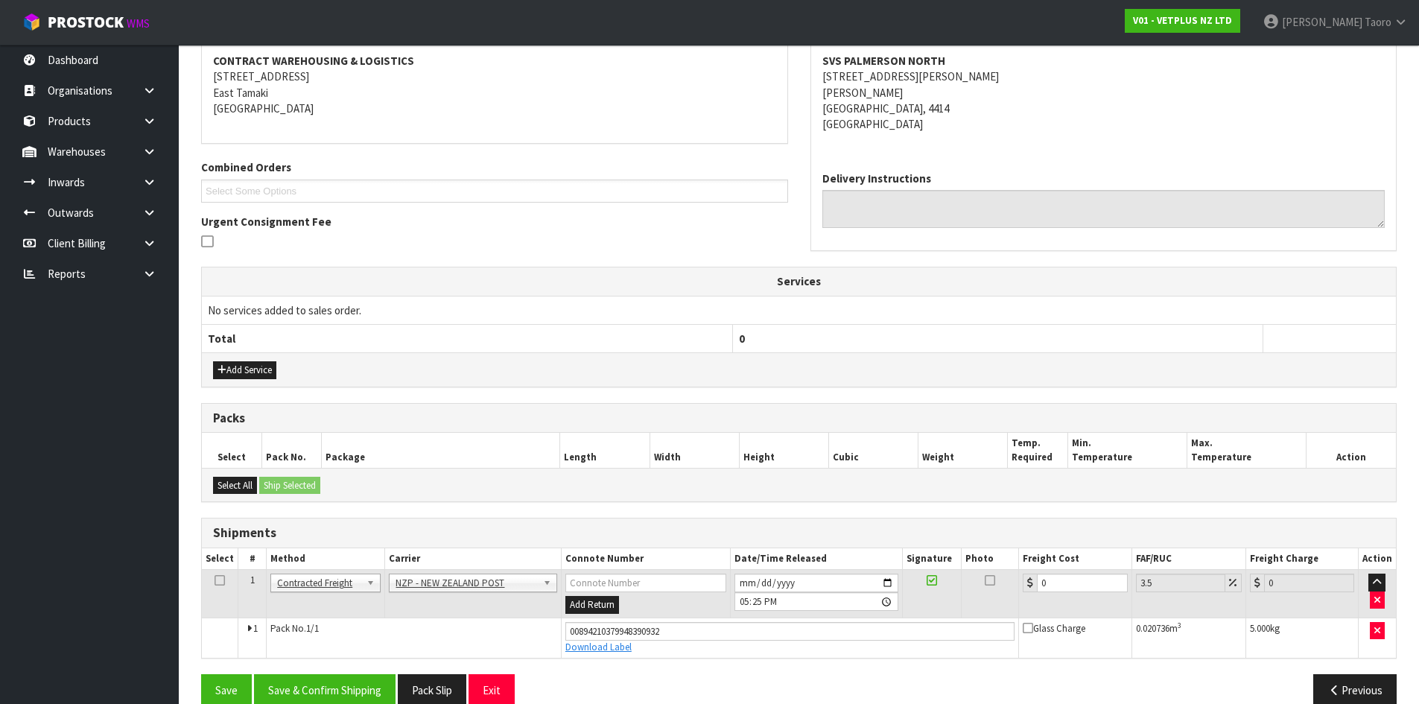
scroll to position [308, 0]
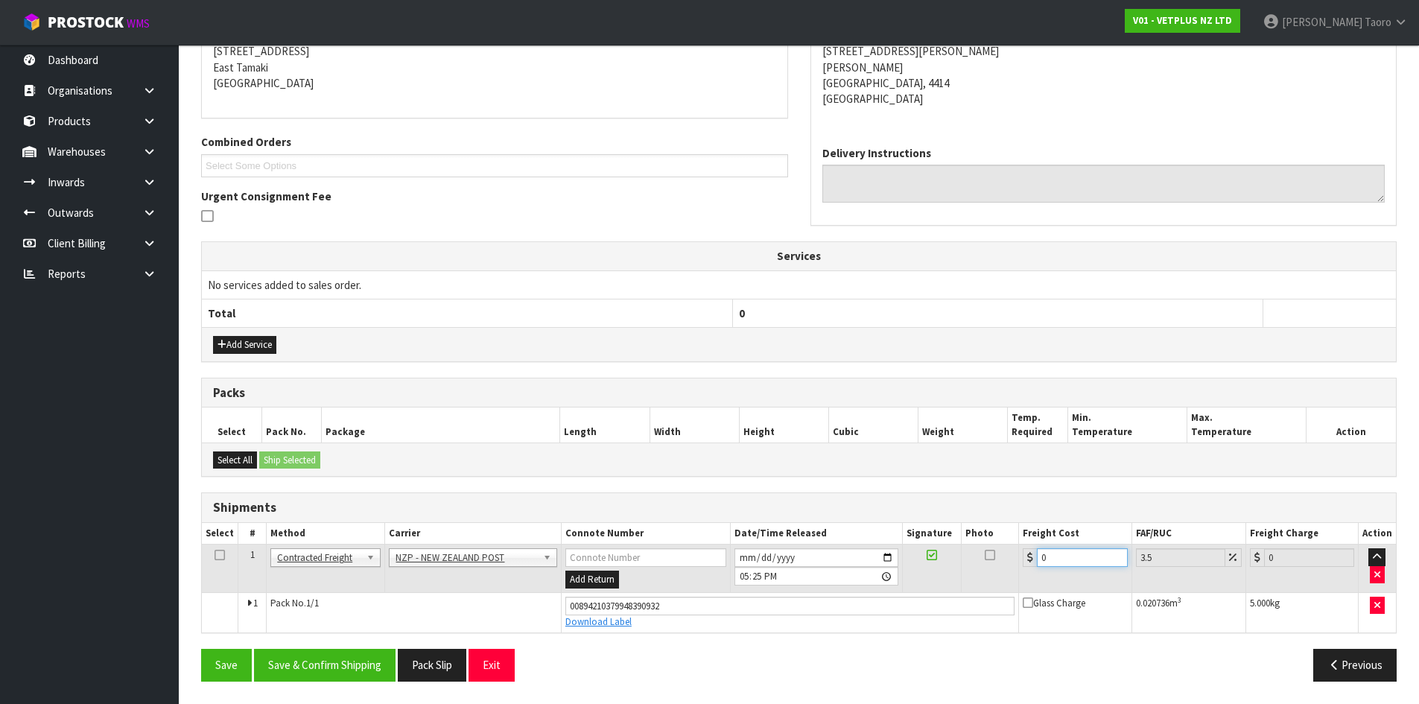
click at [1087, 555] on input "0" at bounding box center [1082, 557] width 90 height 19
drag, startPoint x: 1087, startPoint y: 555, endPoint x: 1086, endPoint y: 546, distance: 9.0
click at [1086, 553] on input "0" at bounding box center [1082, 557] width 90 height 19
type input "8"
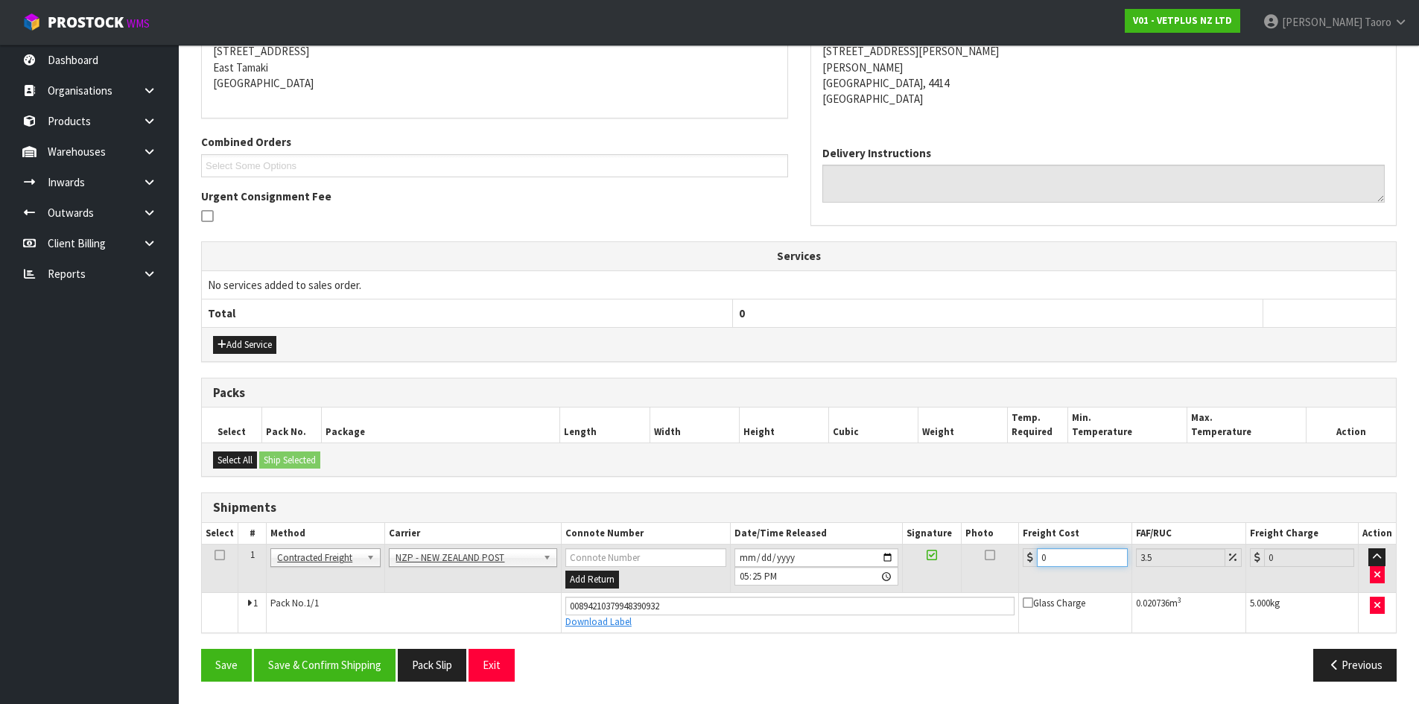
type input "8.28"
type input "8.4"
type input "8.69"
type input "8.45"
type input "8.75"
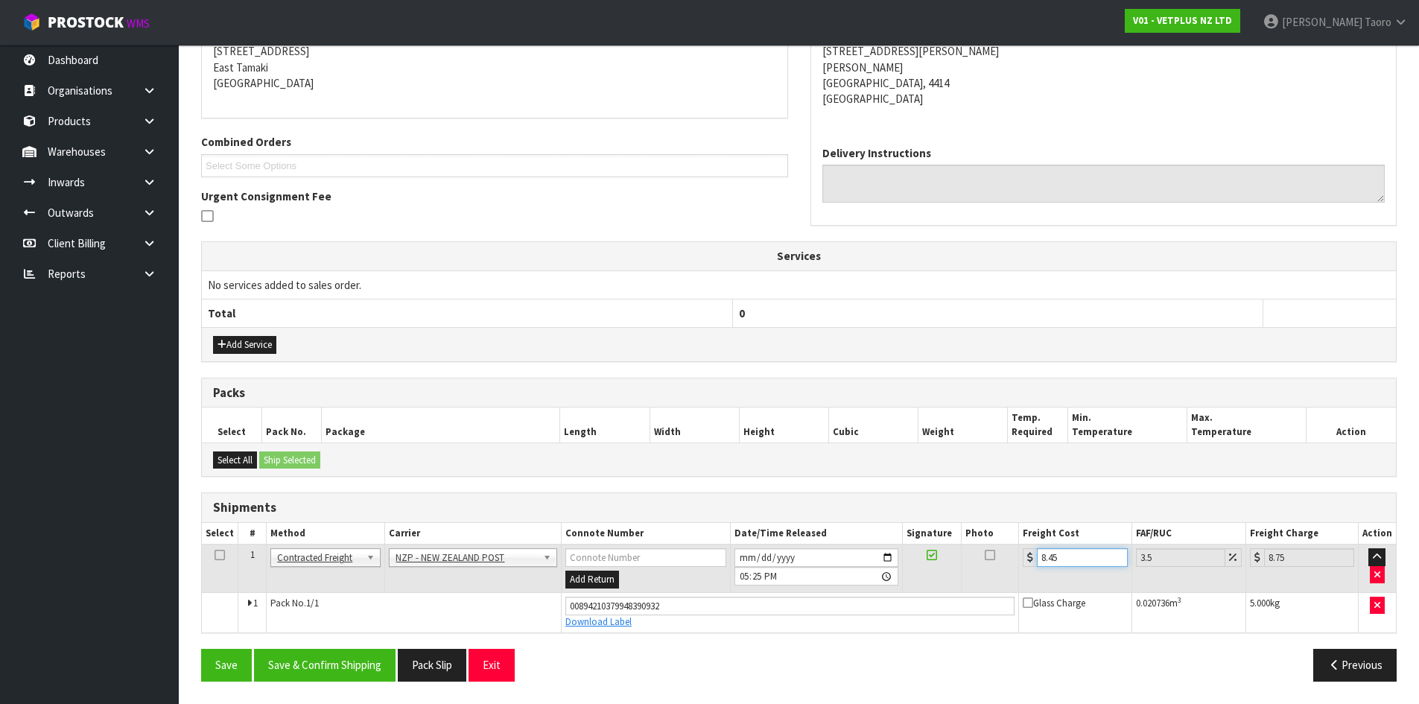
type input "8.45"
click at [743, 555] on input "2025-09-10" at bounding box center [816, 557] width 164 height 19
type input "2025-09-11"
click at [743, 572] on input "17:25:00.000" at bounding box center [816, 576] width 164 height 19
type input "09:00"
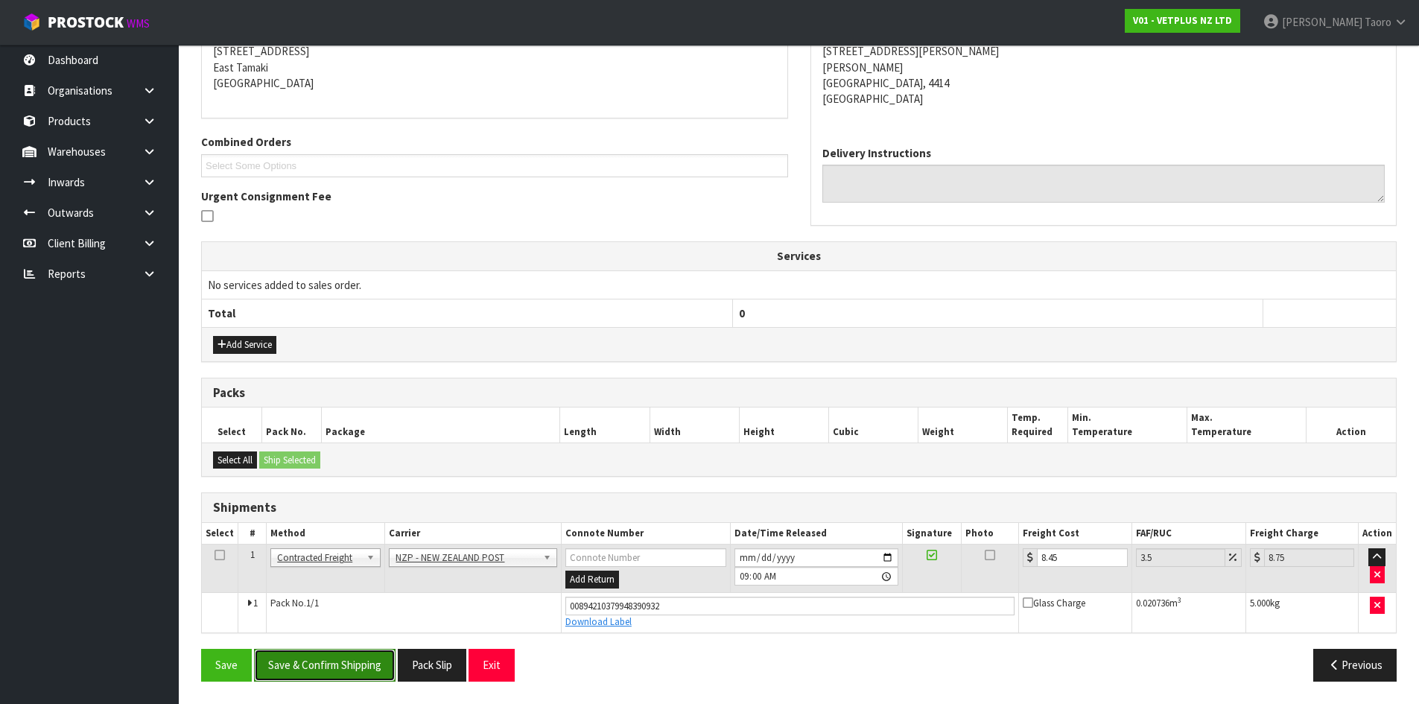
click at [340, 665] on button "Save & Confirm Shipping" at bounding box center [324, 665] width 141 height 32
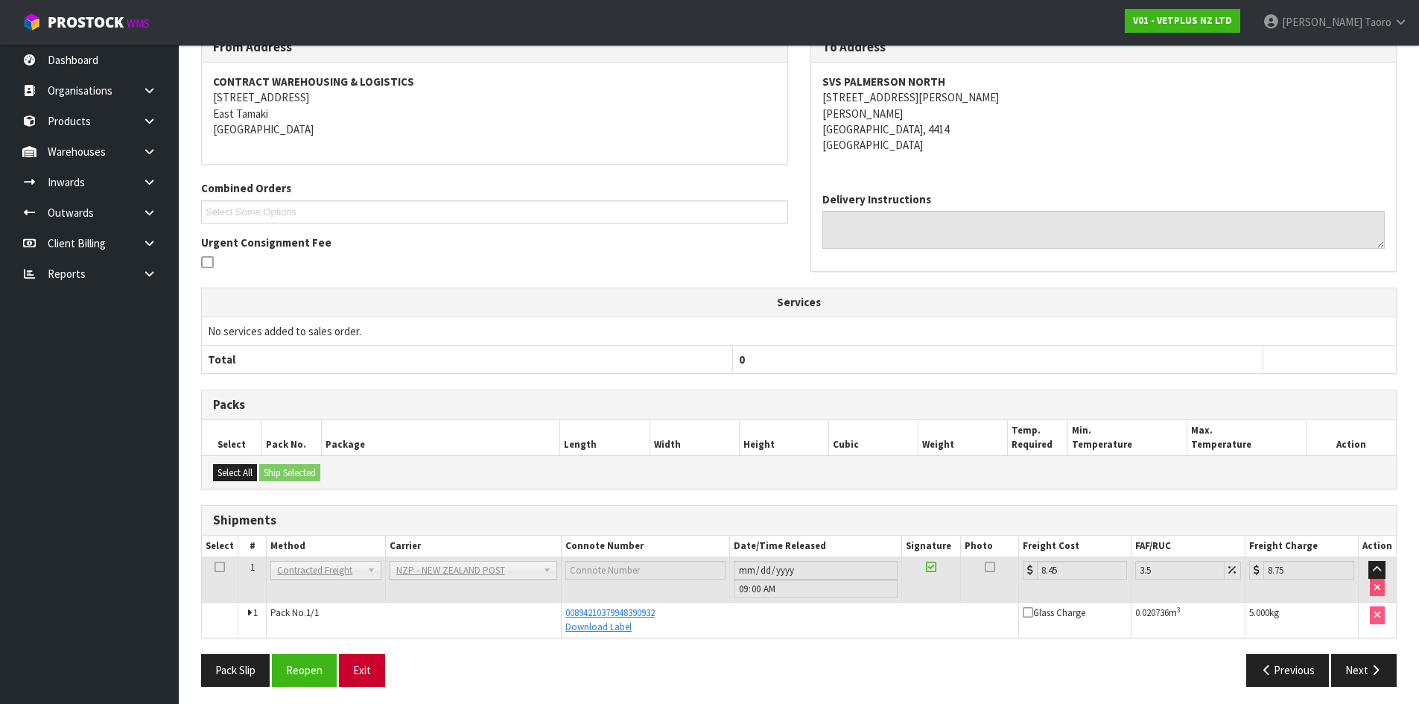
scroll to position [267, 0]
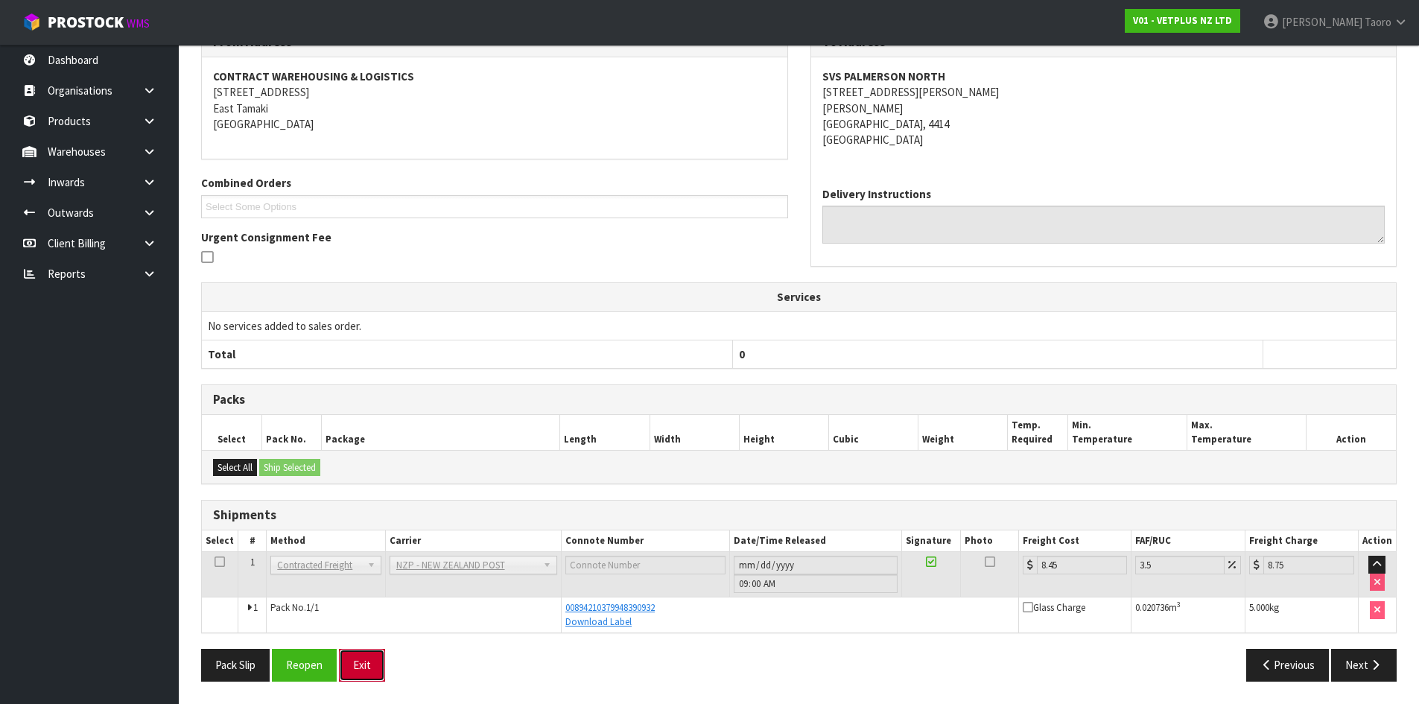
click at [357, 664] on button "Exit" at bounding box center [362, 665] width 46 height 32
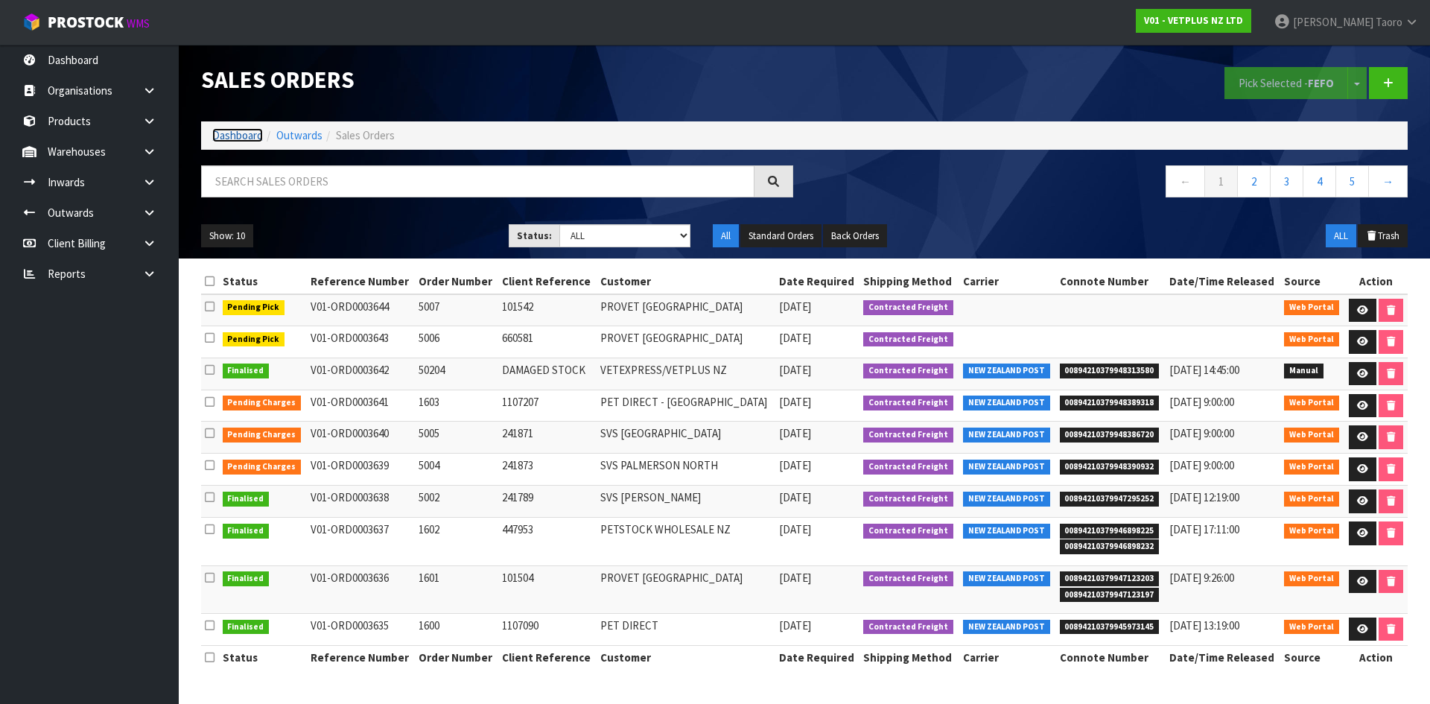
click at [237, 133] on link "Dashboard" at bounding box center [237, 135] width 51 height 14
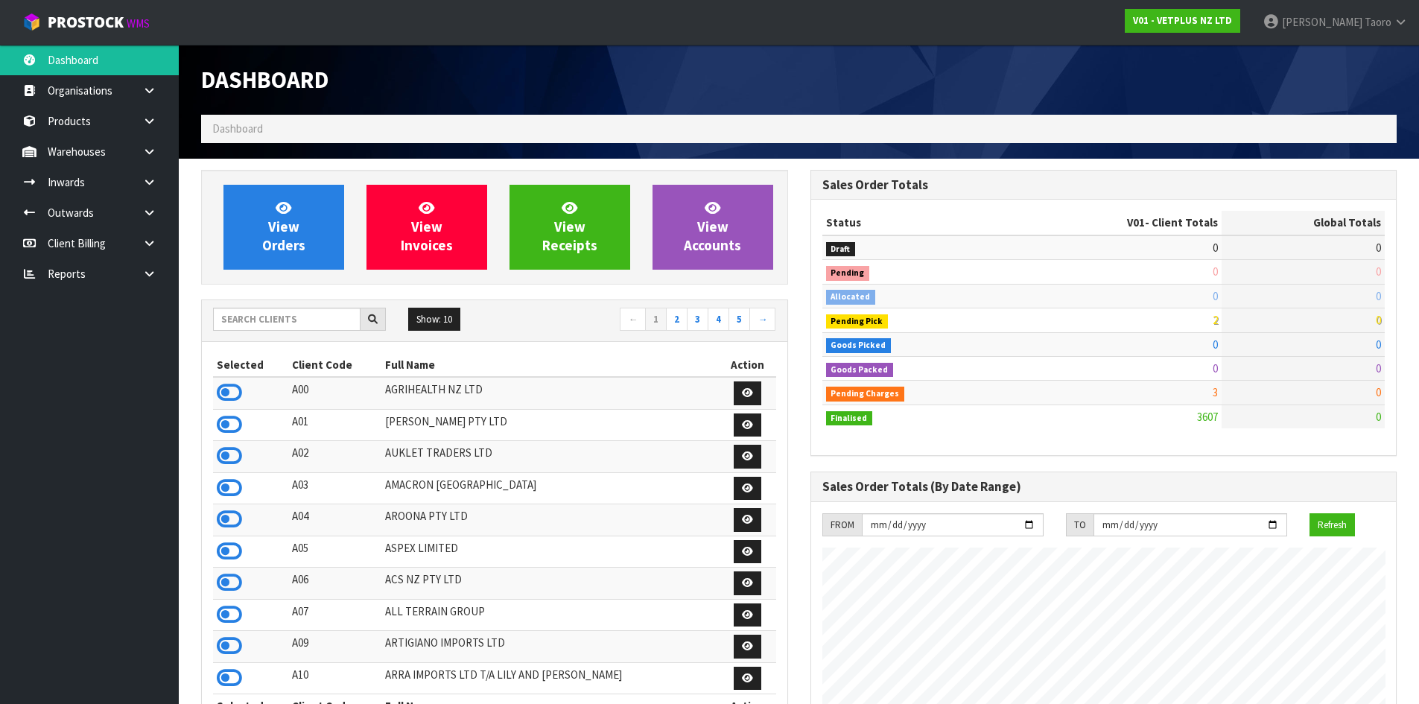
scroll to position [1128, 608]
click at [1335, 13] on link "Harriet Taoro" at bounding box center [1335, 22] width 168 height 45
click at [1346, 61] on link "Logout" at bounding box center [1359, 59] width 118 height 20
